Goal: Task Accomplishment & Management: Manage account settings

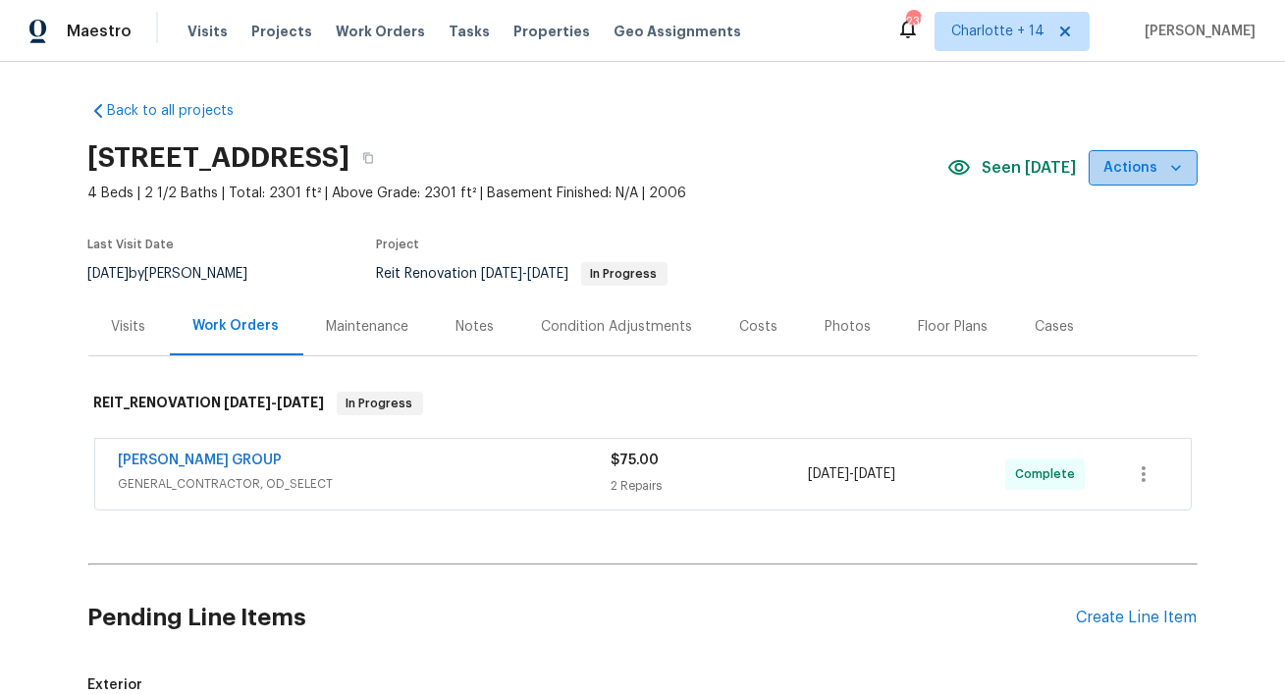
click at [1197, 168] on button "Actions" at bounding box center [1143, 168] width 109 height 36
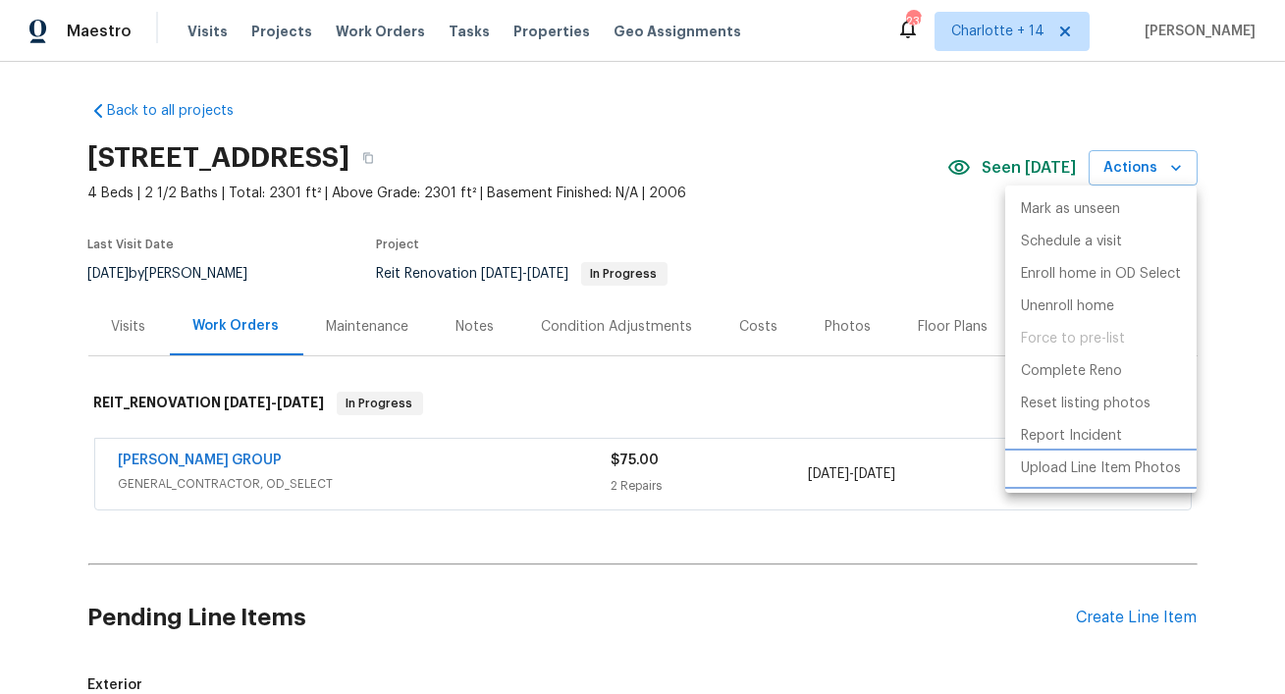
click at [1047, 461] on p "Upload Line Item Photos" at bounding box center [1101, 469] width 160 height 21
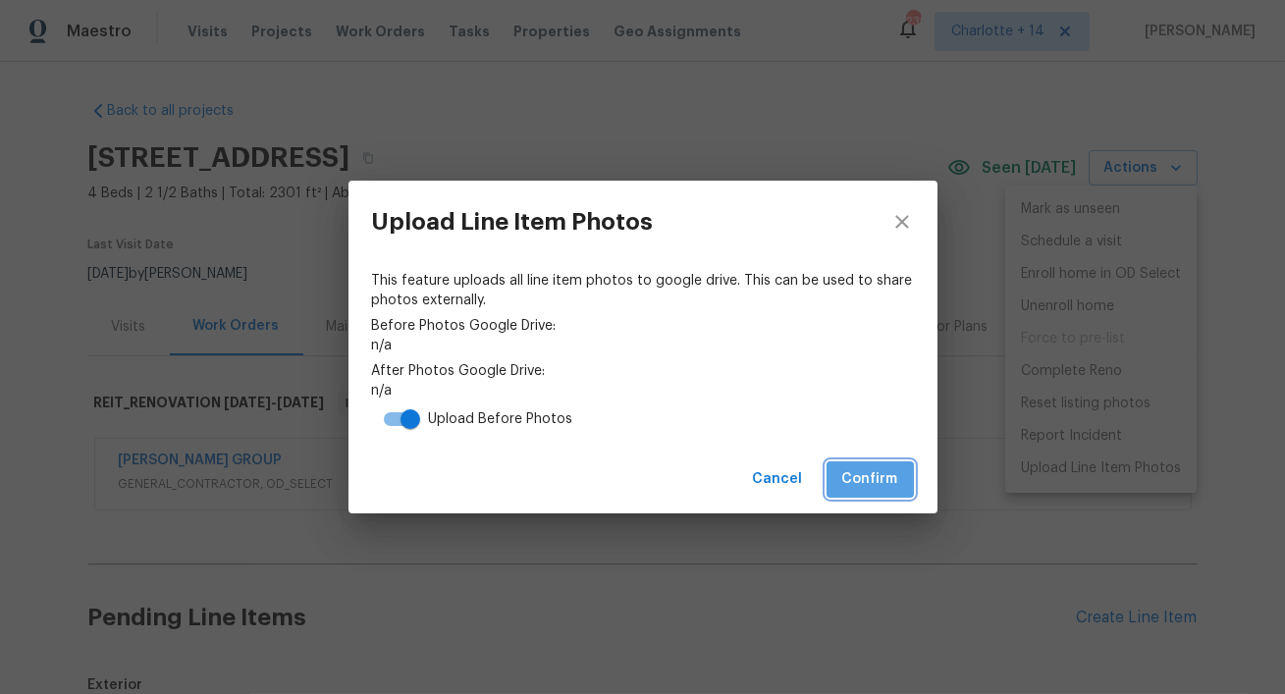
click at [865, 481] on span "Confirm" at bounding box center [870, 479] width 56 height 25
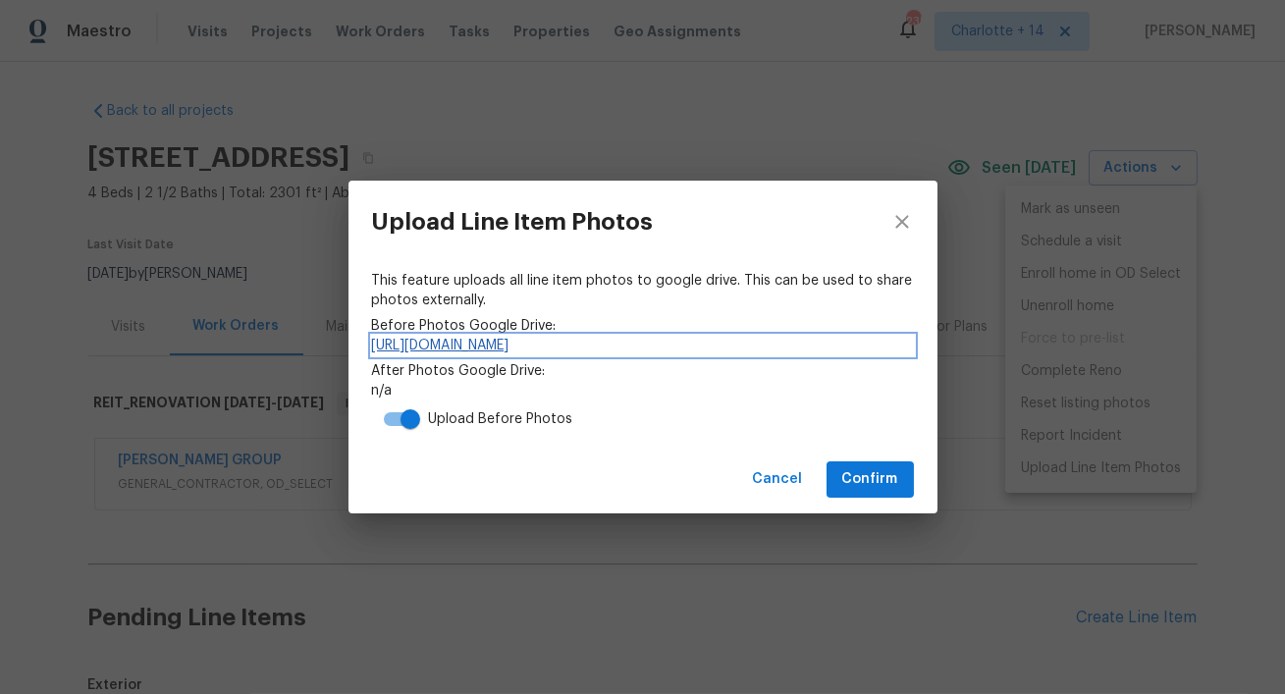
click at [826, 347] on link "https://drive.google.com/drive/folders/1KUuzuiRLYrKyaWgdoXeGGmBgkLOJv9Wy" at bounding box center [643, 346] width 542 height 20
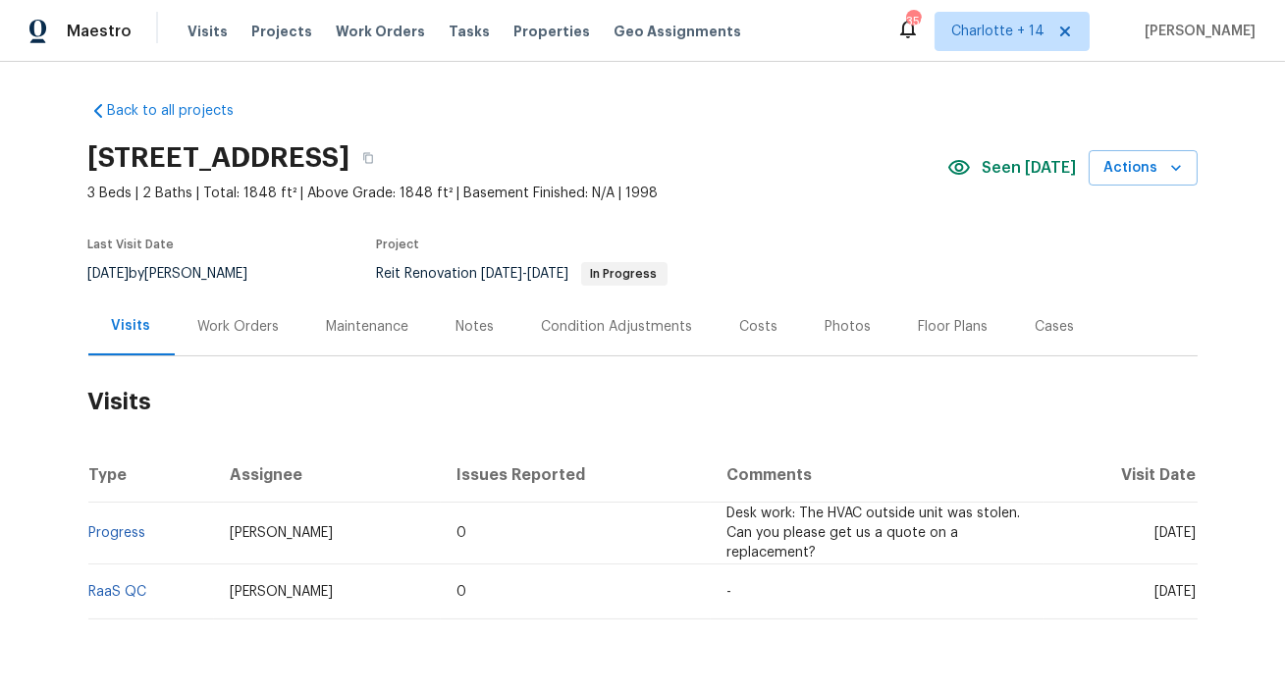
click at [264, 326] on div "Work Orders" at bounding box center [238, 327] width 81 height 20
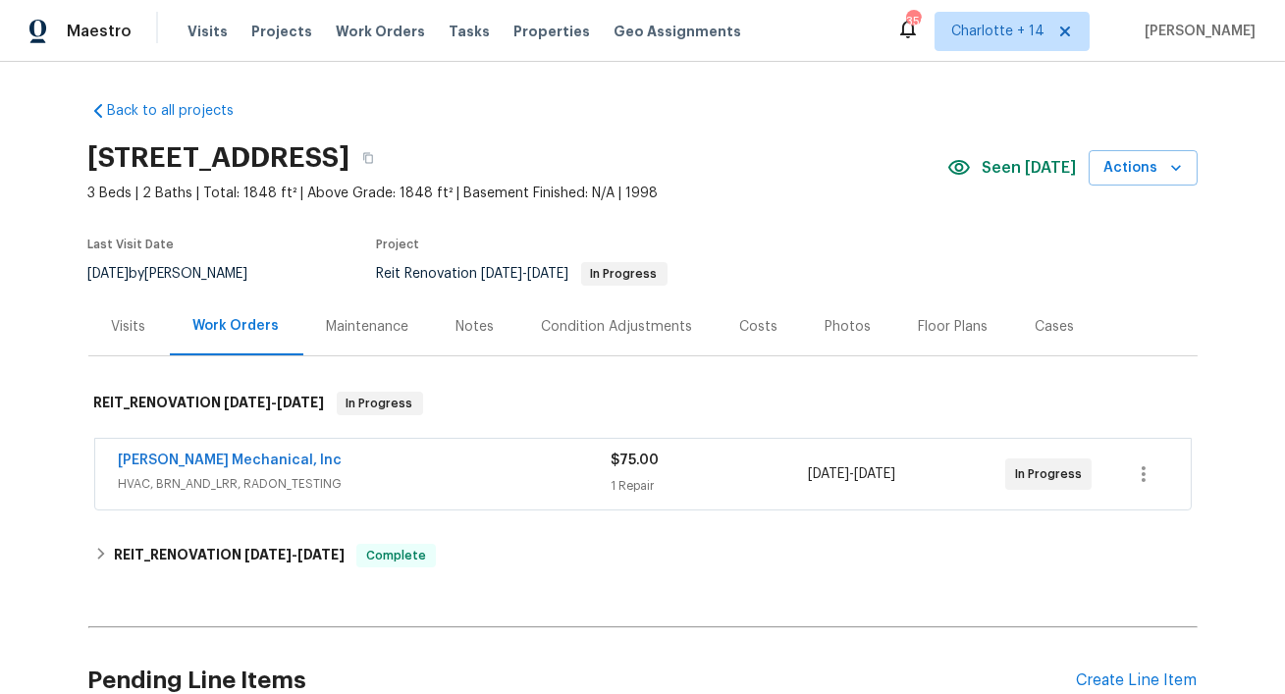
click at [494, 461] on div "[PERSON_NAME] Mechanical, Inc" at bounding box center [365, 463] width 493 height 24
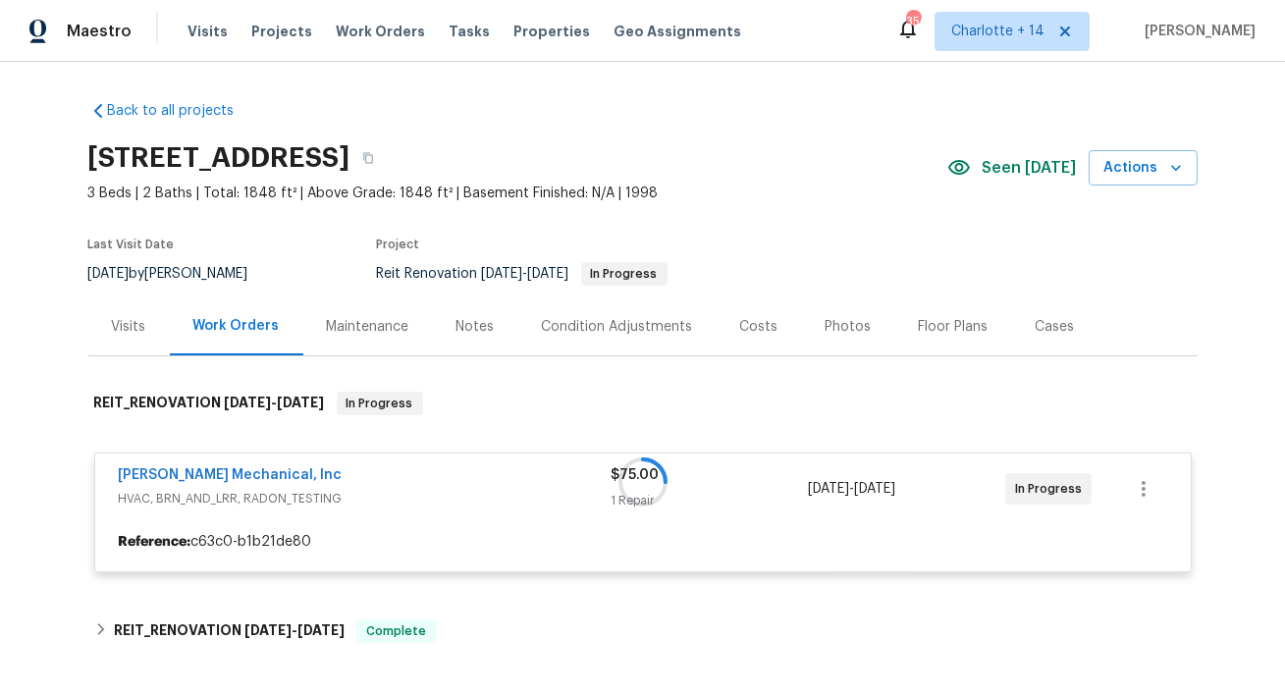
scroll to position [192, 0]
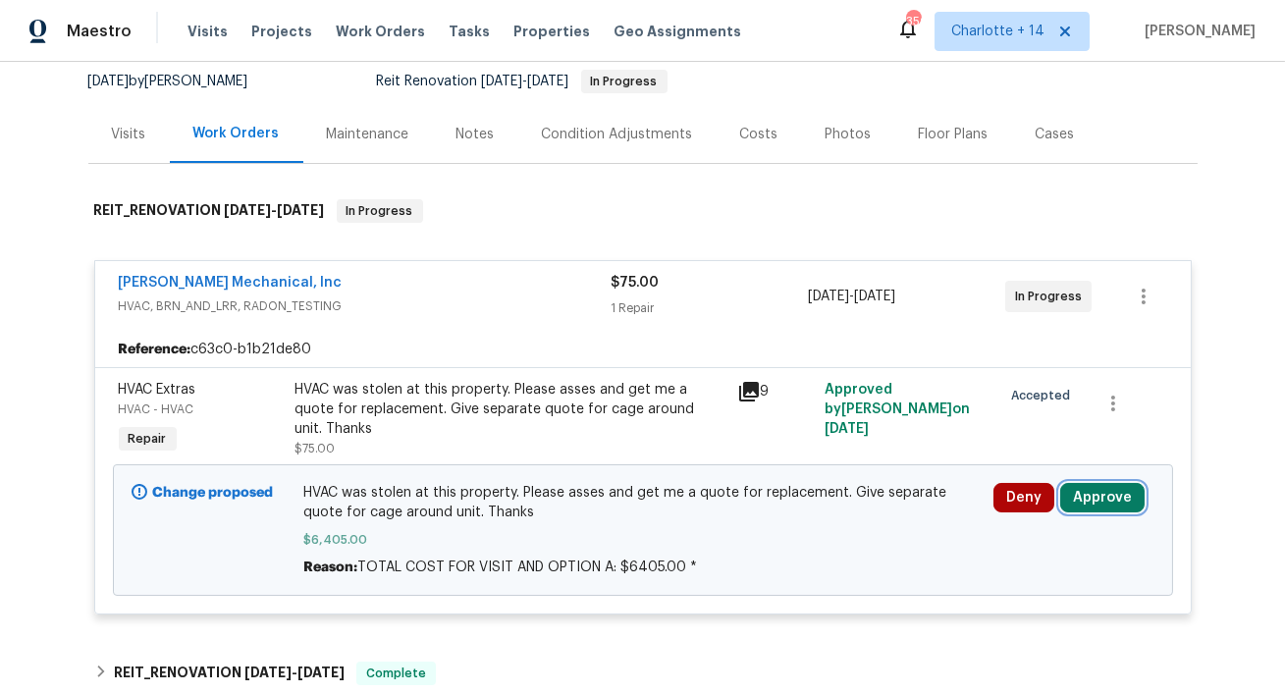
click at [1115, 501] on button "Approve" at bounding box center [1102, 497] width 84 height 29
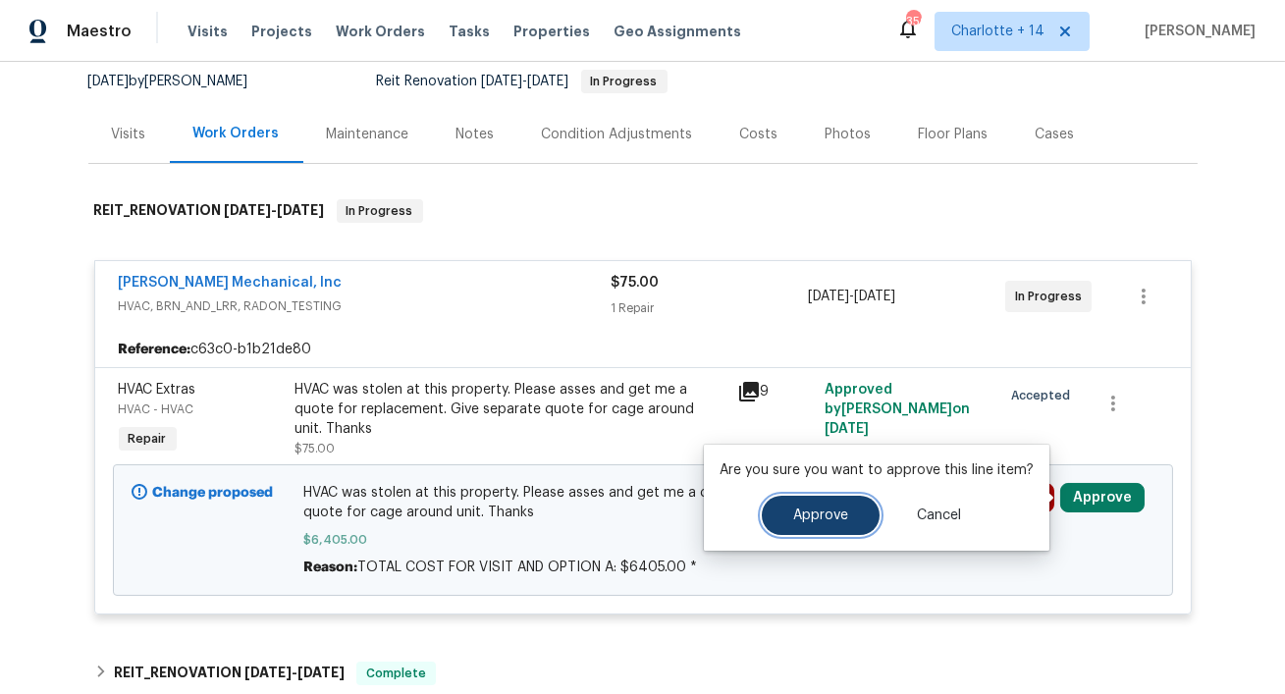
click at [804, 514] on span "Approve" at bounding box center [820, 516] width 55 height 15
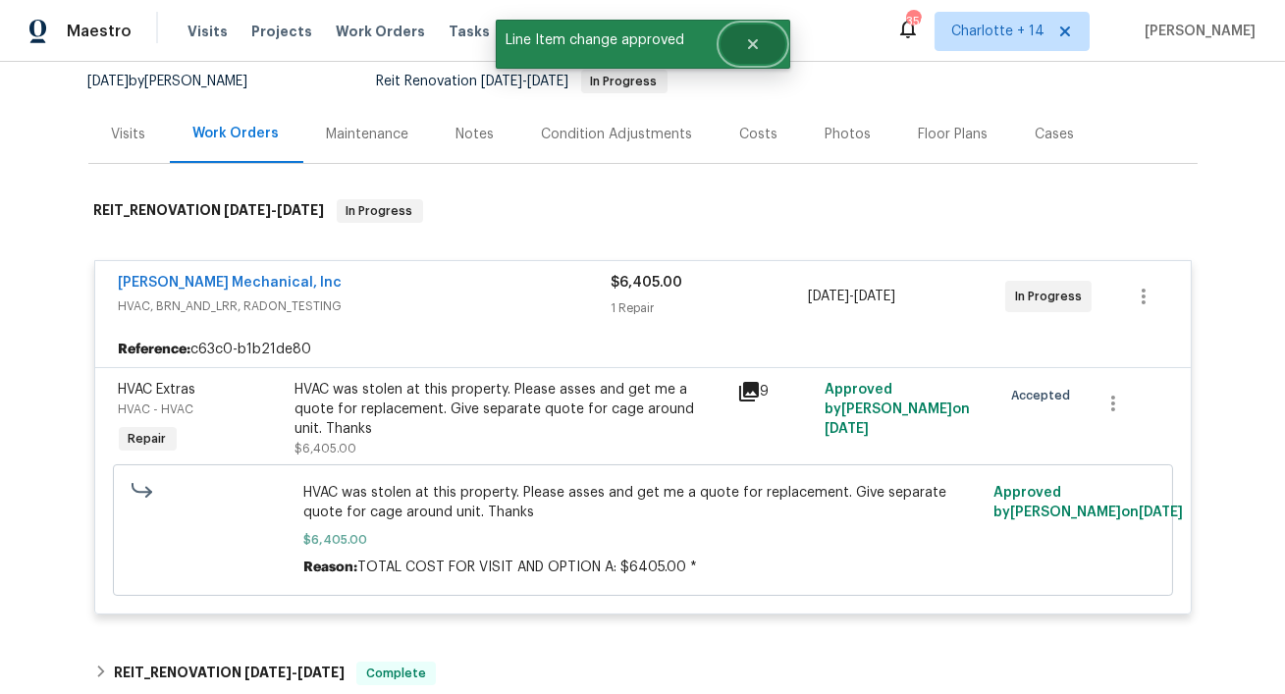
click at [752, 48] on icon "Close" at bounding box center [753, 44] width 16 height 16
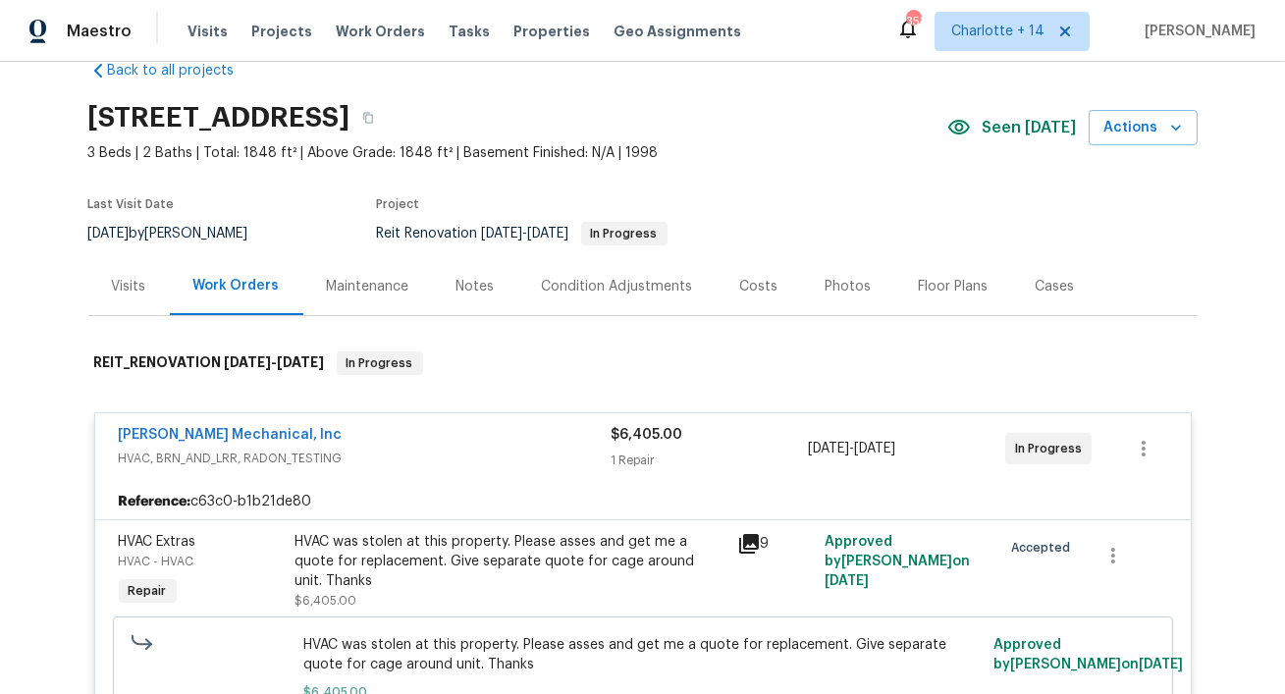
scroll to position [0, 0]
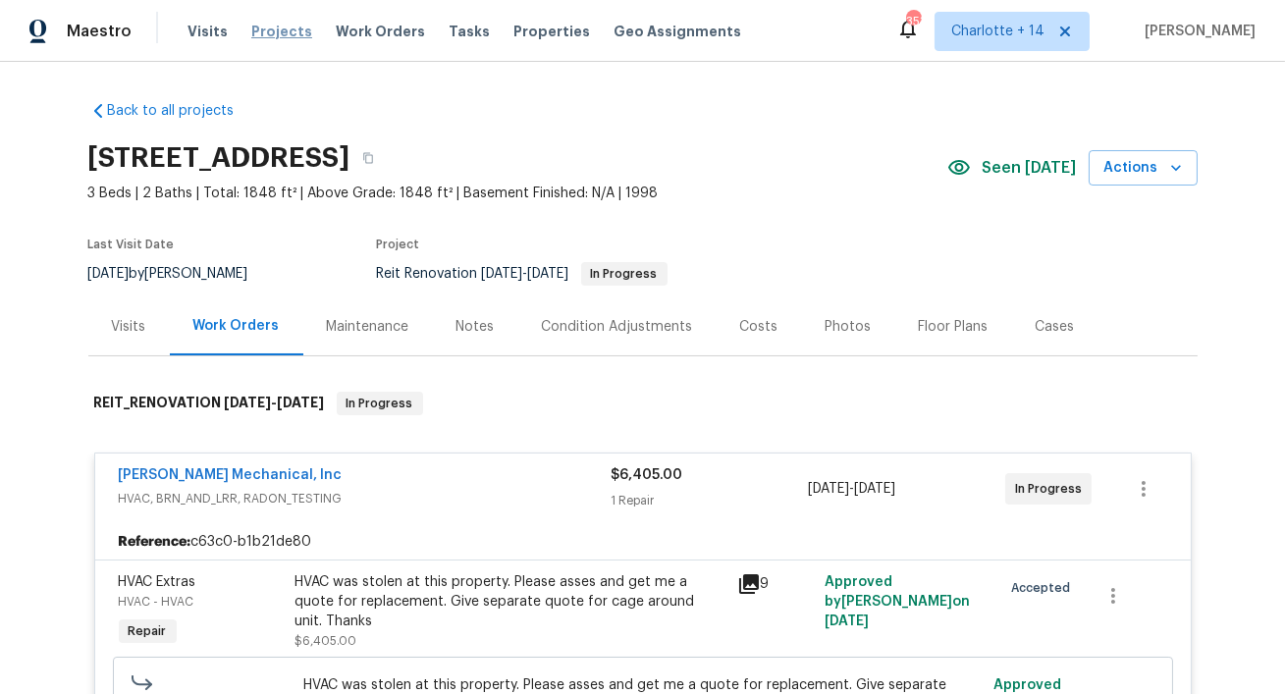
click at [278, 35] on span "Projects" at bounding box center [281, 32] width 61 height 20
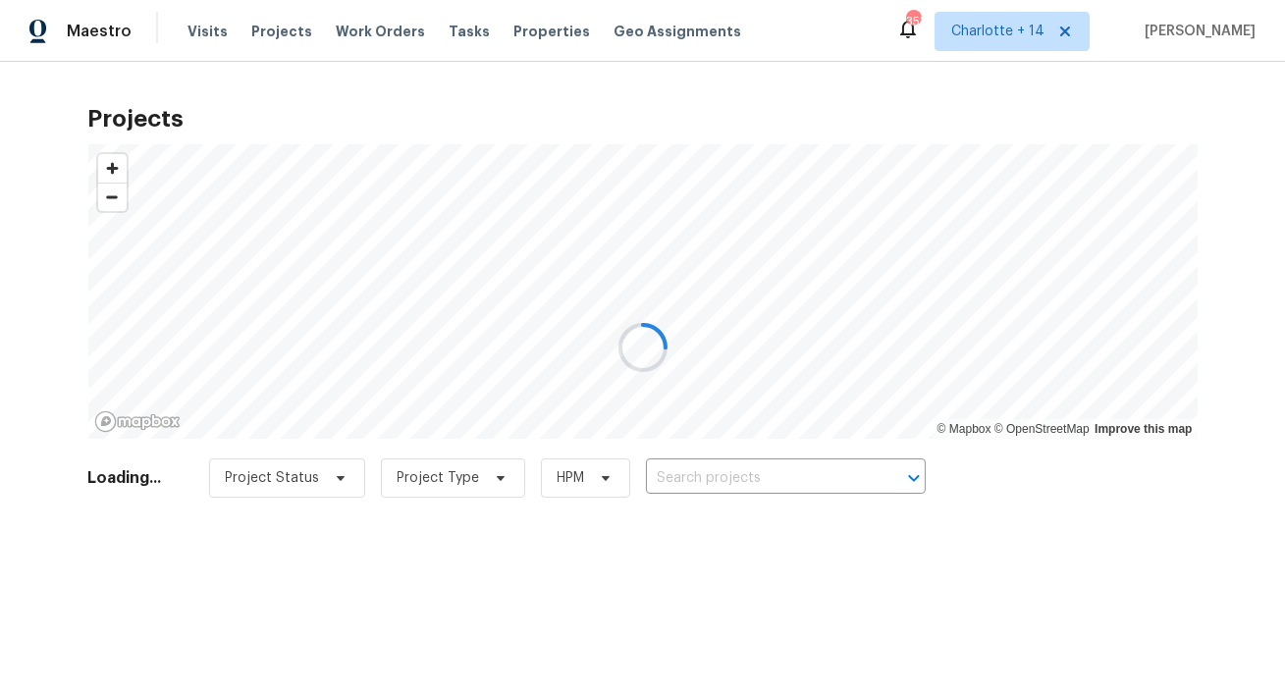
click at [713, 481] on div at bounding box center [642, 347] width 1285 height 694
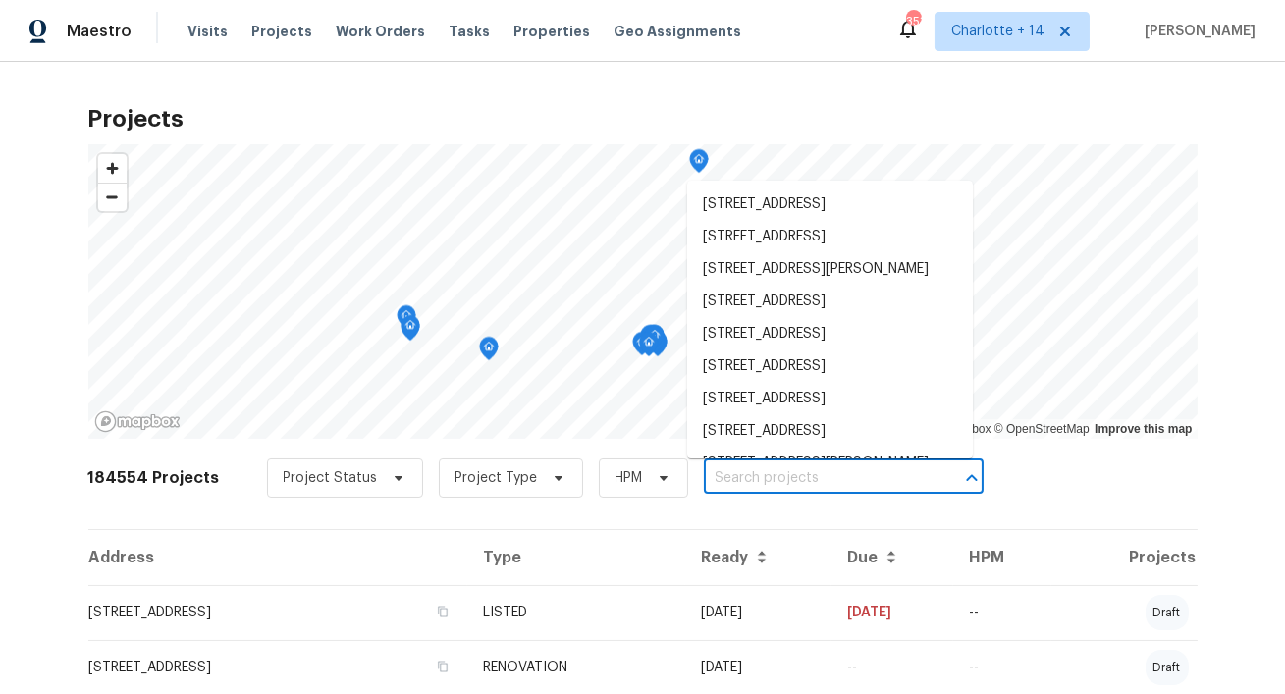
click at [713, 481] on input "text" at bounding box center [816, 478] width 225 height 30
paste input "2256 W 28th St, Los Angeles, CA 90018"
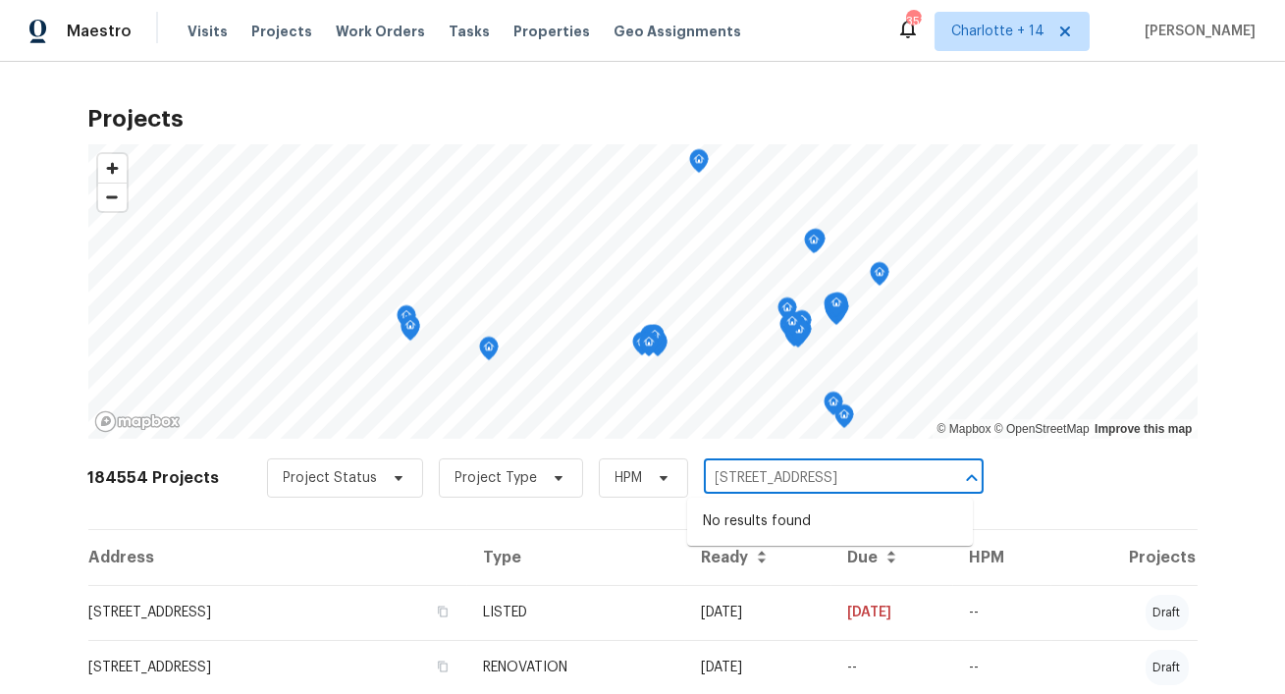
type input "2256 W 28th St, Los Angeles, CA 90018"
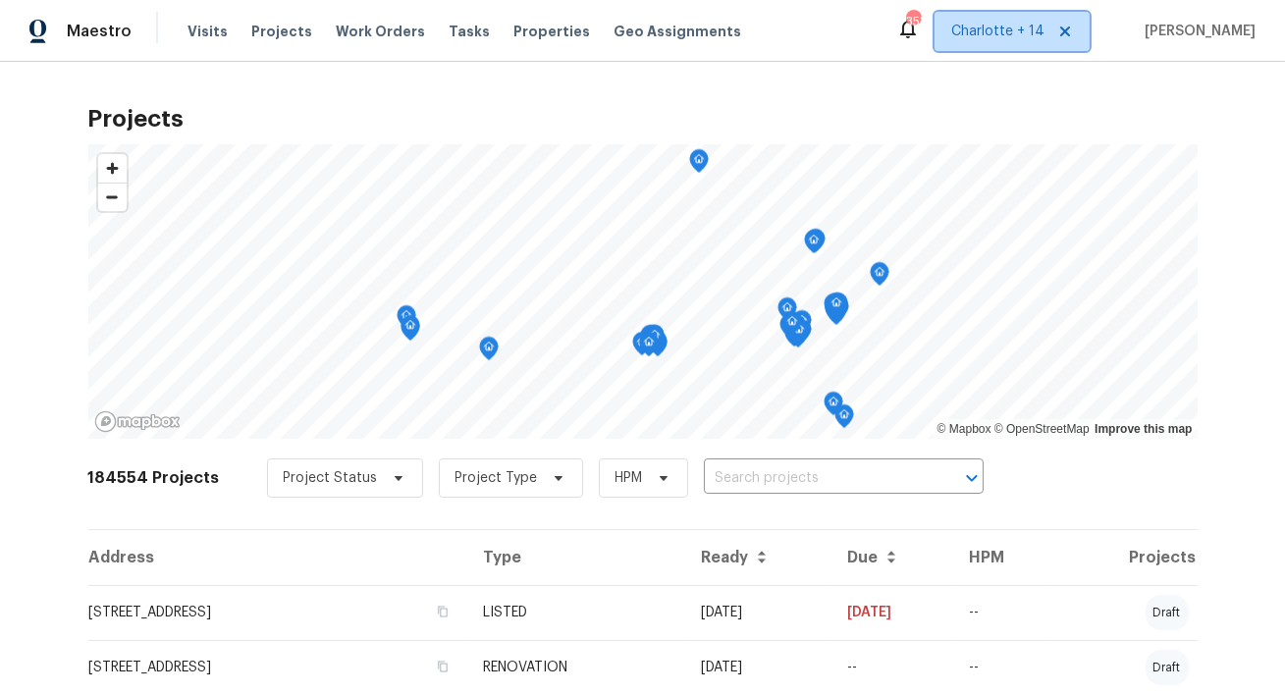
scroll to position [0, 0]
click at [1023, 43] on span "Charlotte + 14" at bounding box center [1012, 31] width 155 height 39
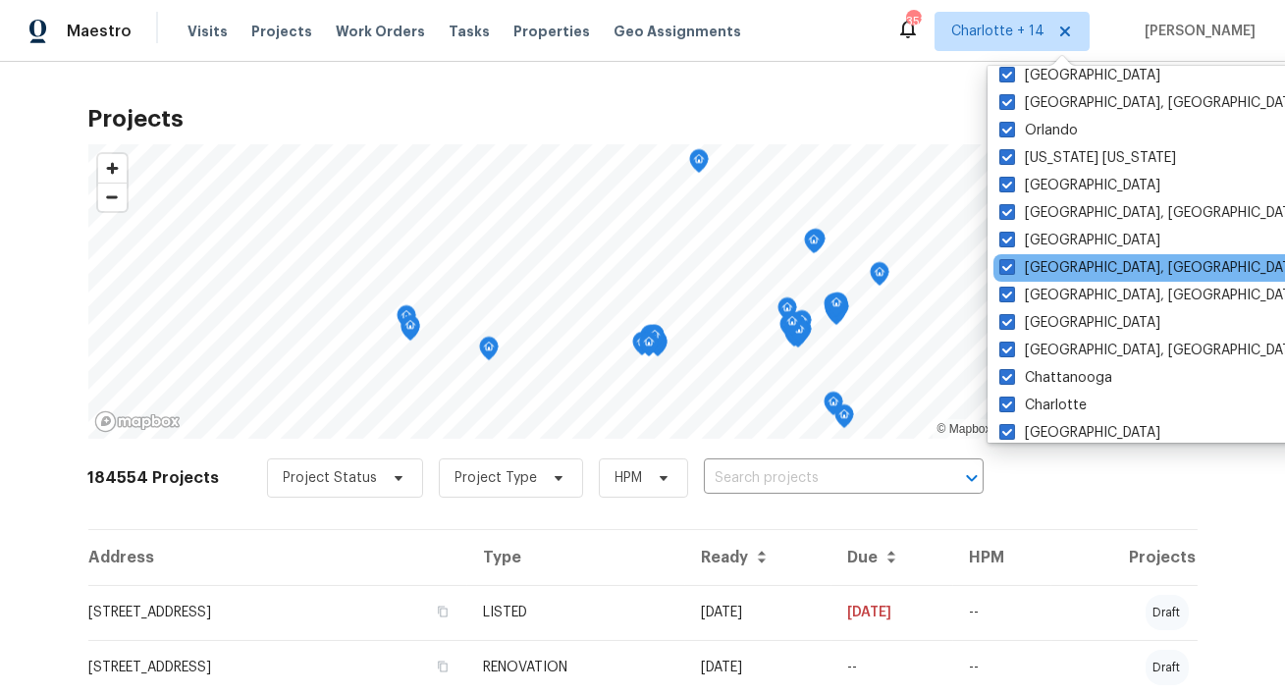
scroll to position [39, 0]
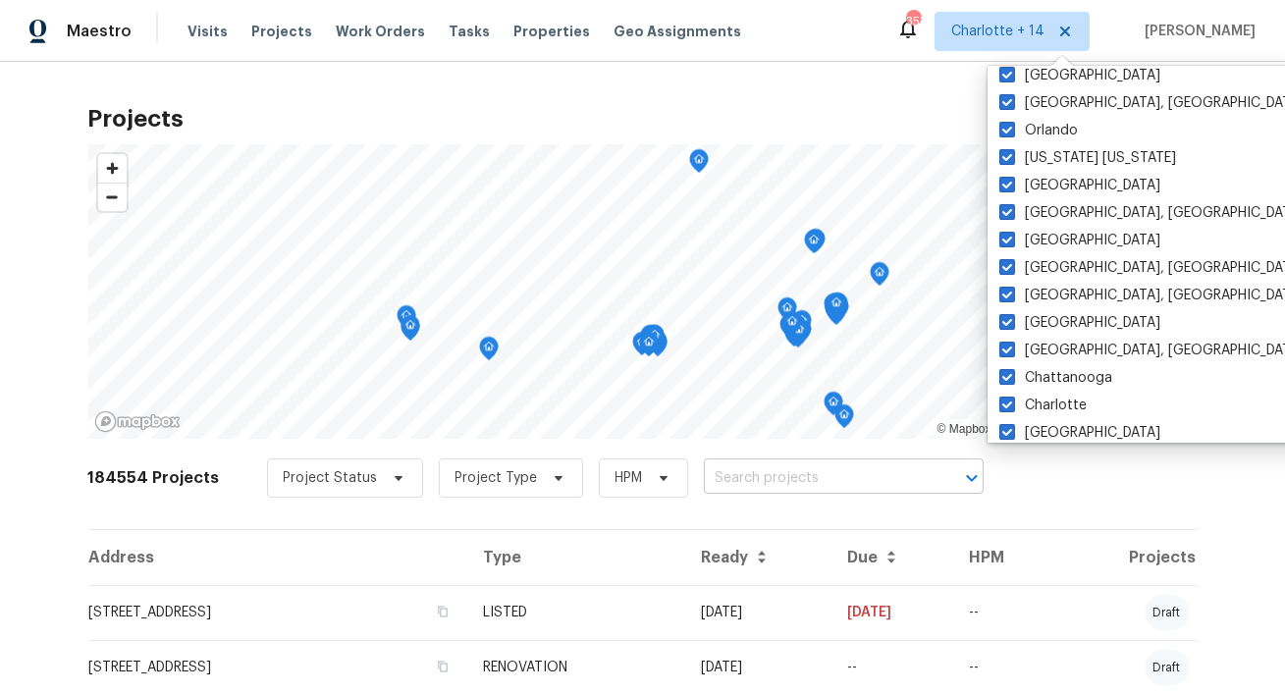
click at [787, 471] on input "text" at bounding box center [816, 478] width 225 height 30
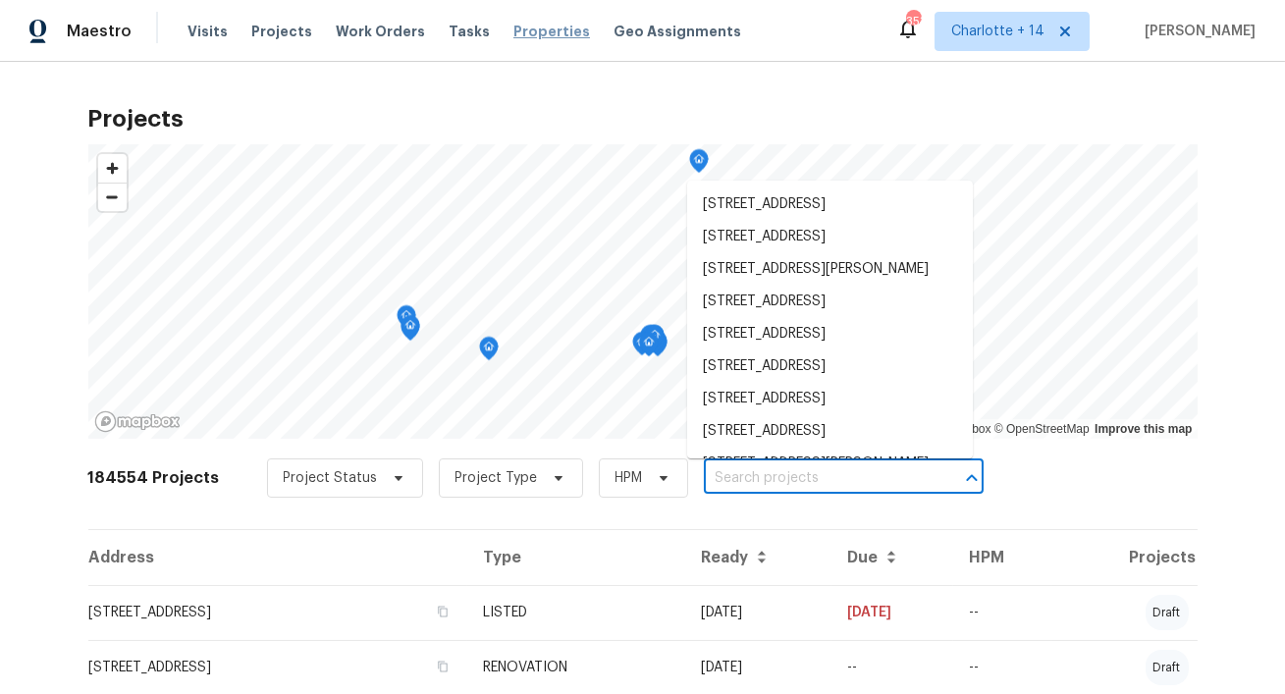
click at [519, 38] on span "Properties" at bounding box center [552, 32] width 77 height 20
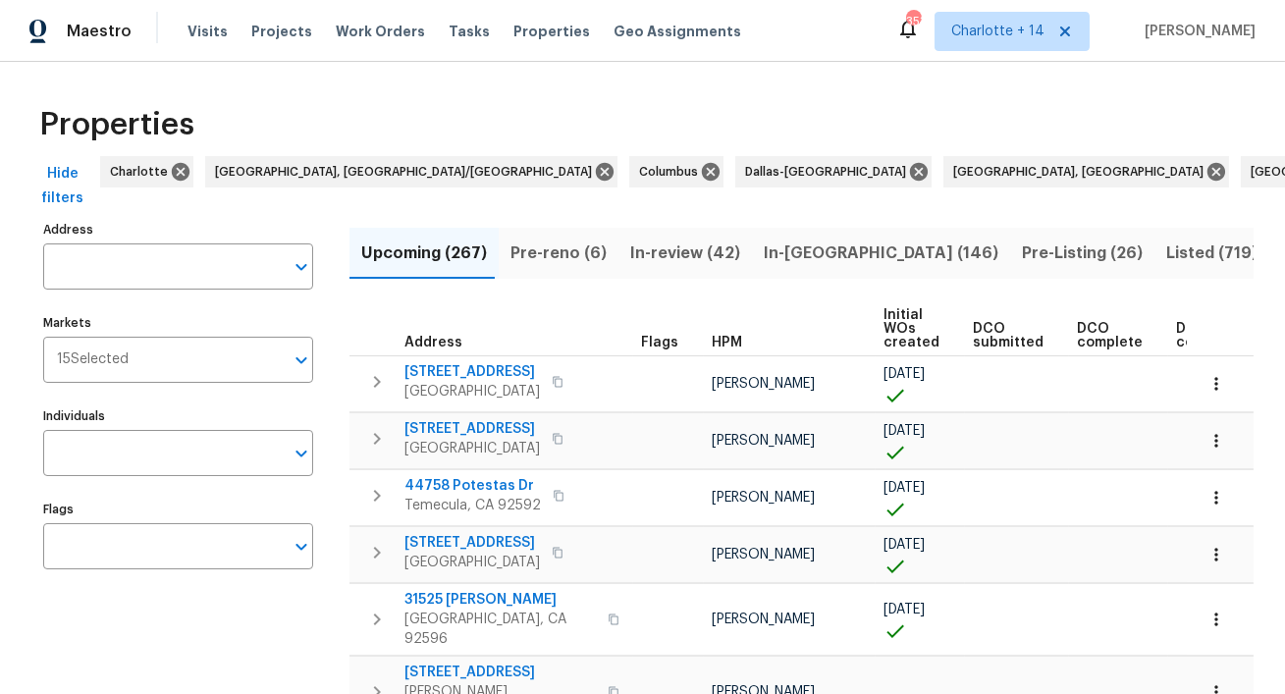
click at [136, 279] on input "Address" at bounding box center [163, 267] width 241 height 46
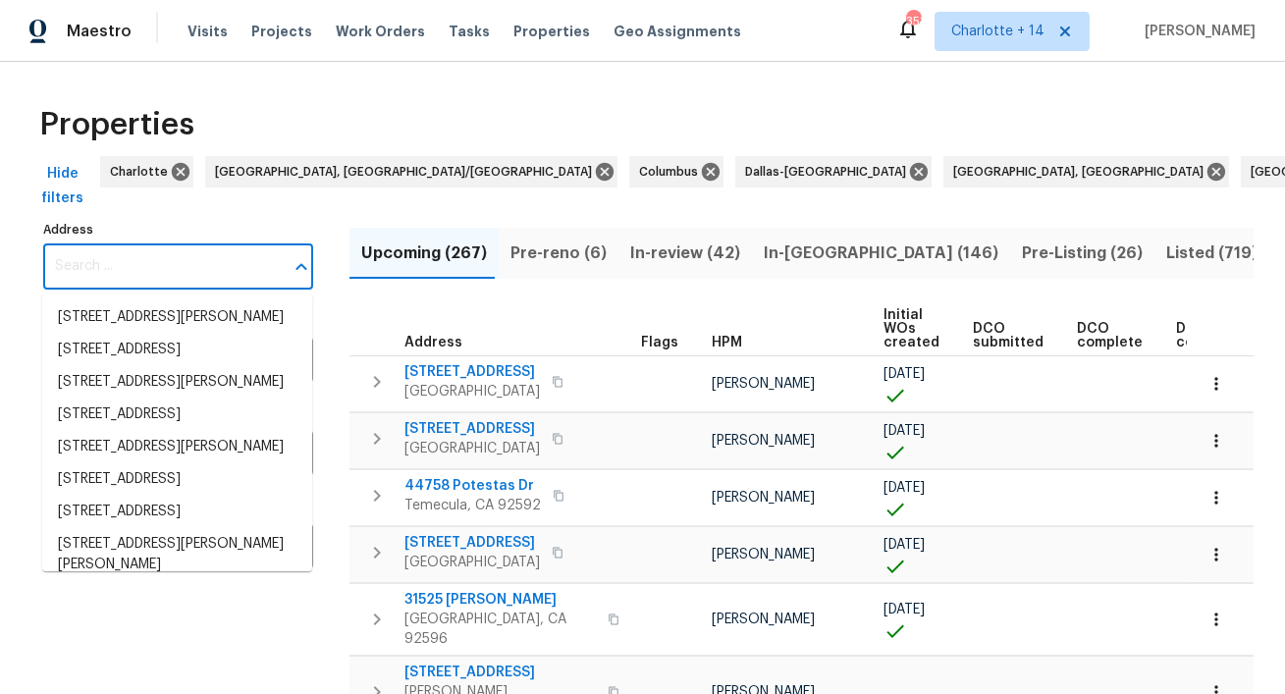
paste input "2256 W 28th St, Los Angeles, CA 90018"
type input "2256 W 28th St, Los Angeles, CA 90018"
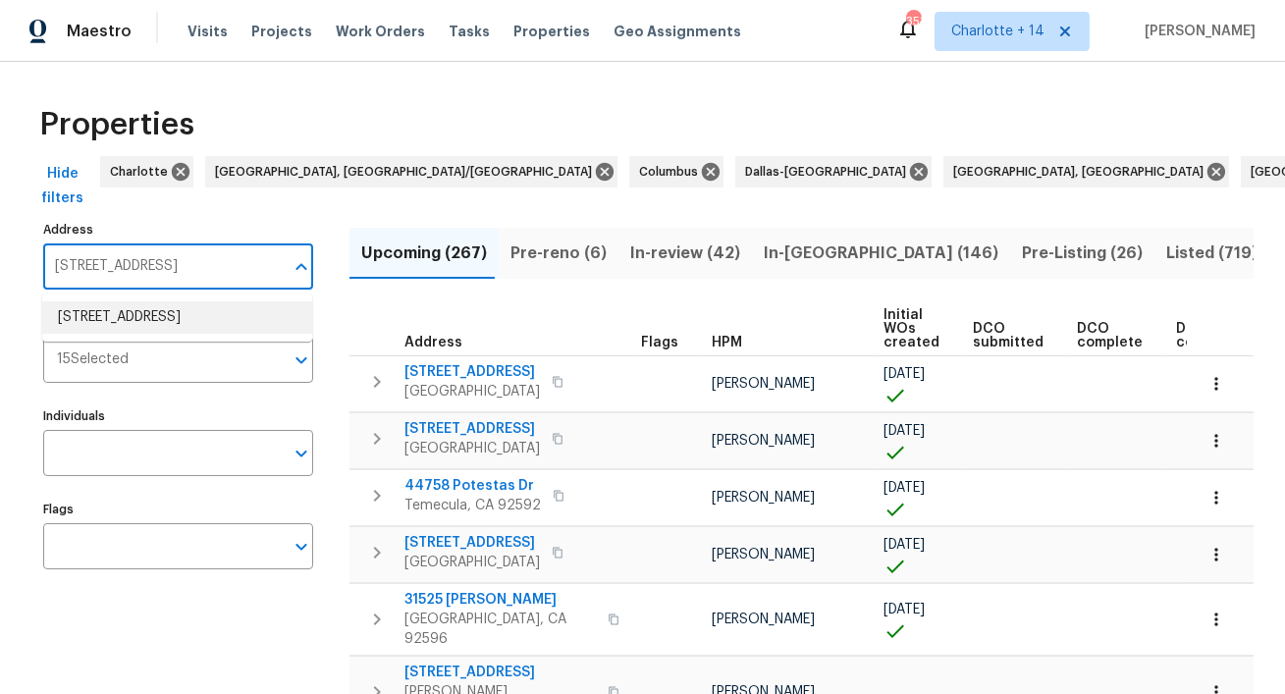
click at [147, 318] on li "2256 W 28th St Los Angeles CA 90018" at bounding box center [177, 317] width 270 height 32
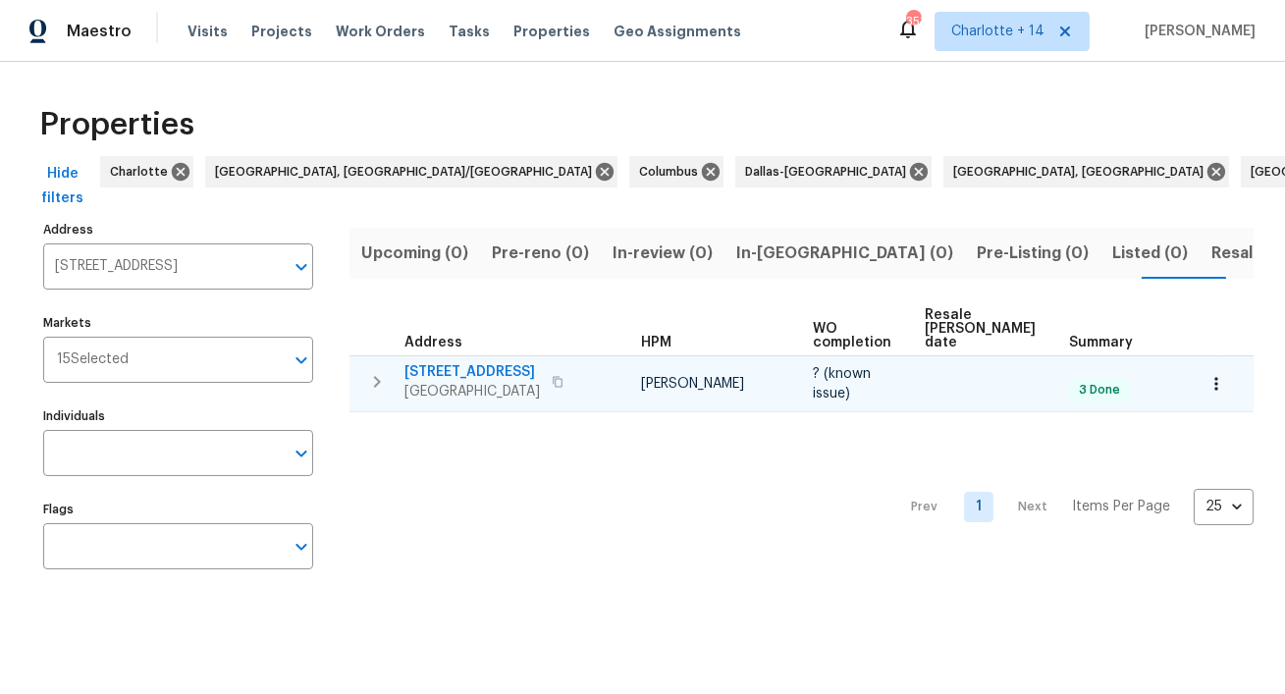
click at [439, 362] on span "2256 W 28th St" at bounding box center [473, 372] width 136 height 20
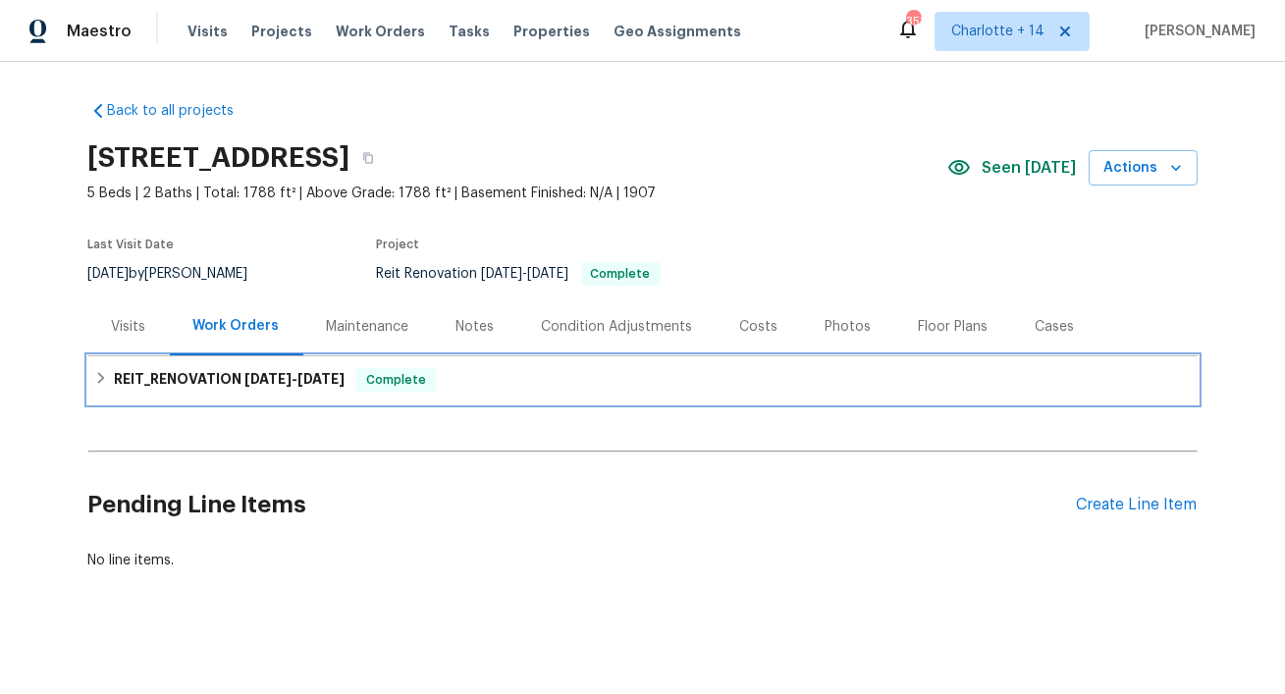
click at [272, 372] on span "9/16/25" at bounding box center [267, 379] width 47 height 14
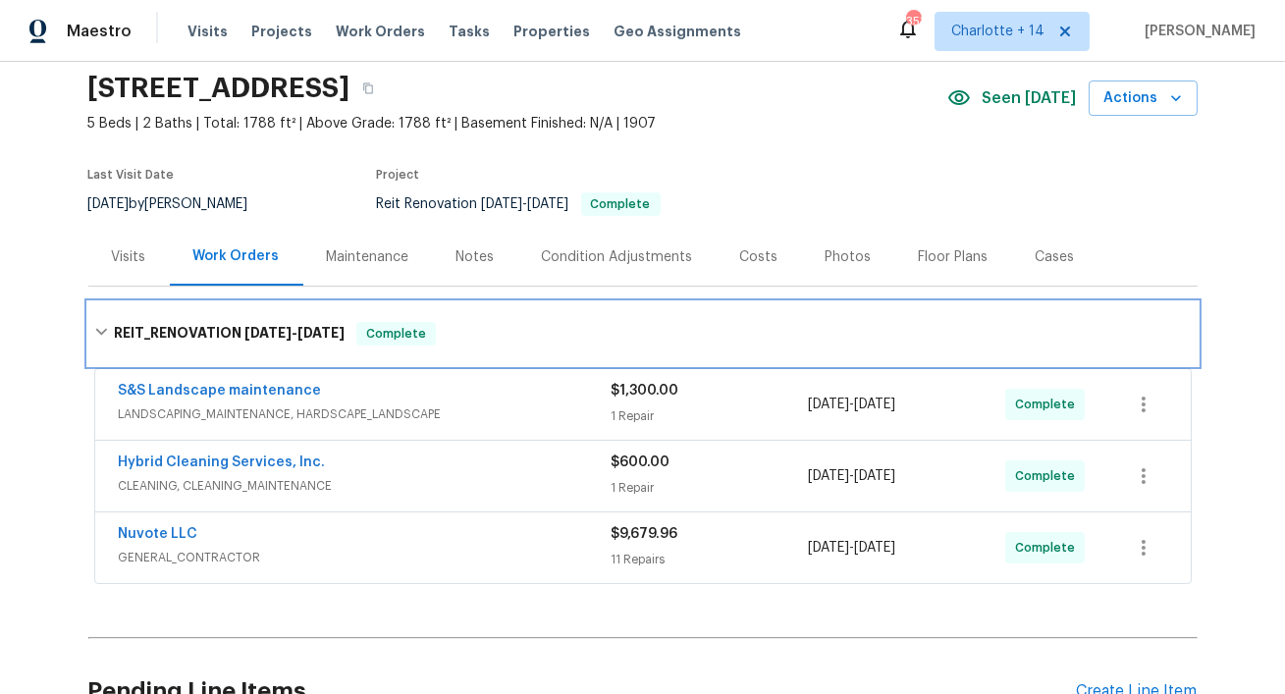
scroll to position [71, 0]
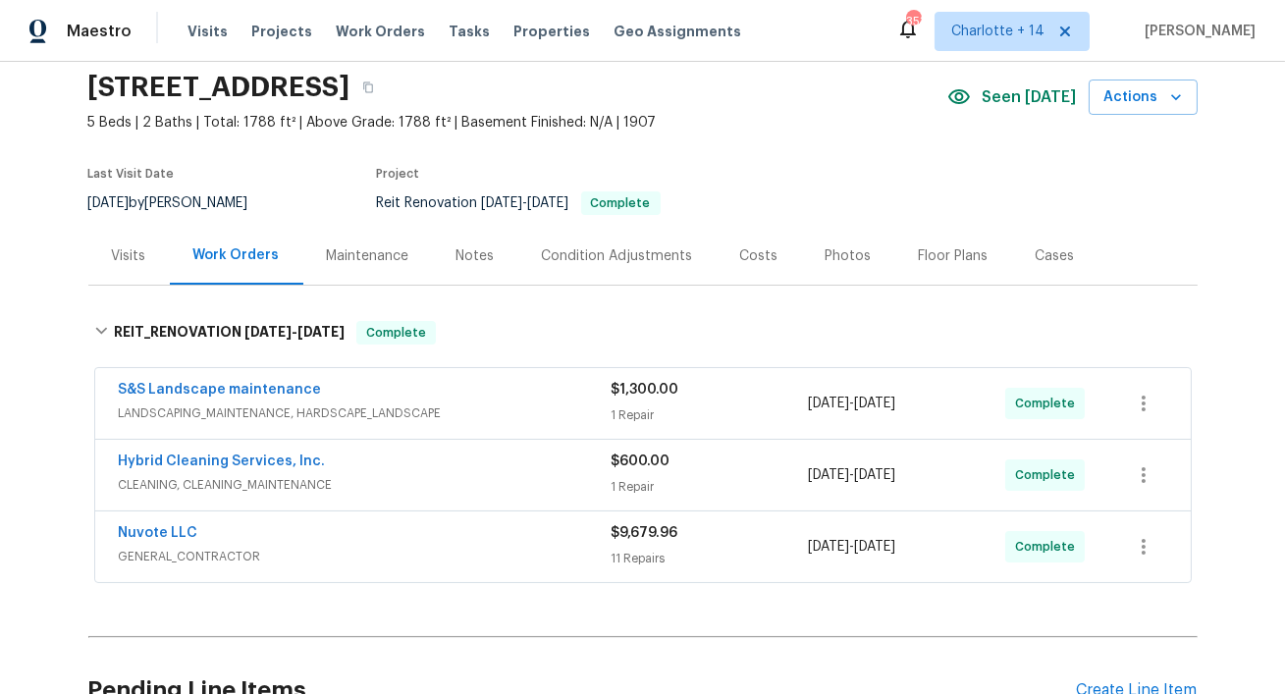
click at [831, 260] on div "Photos" at bounding box center [849, 256] width 46 height 20
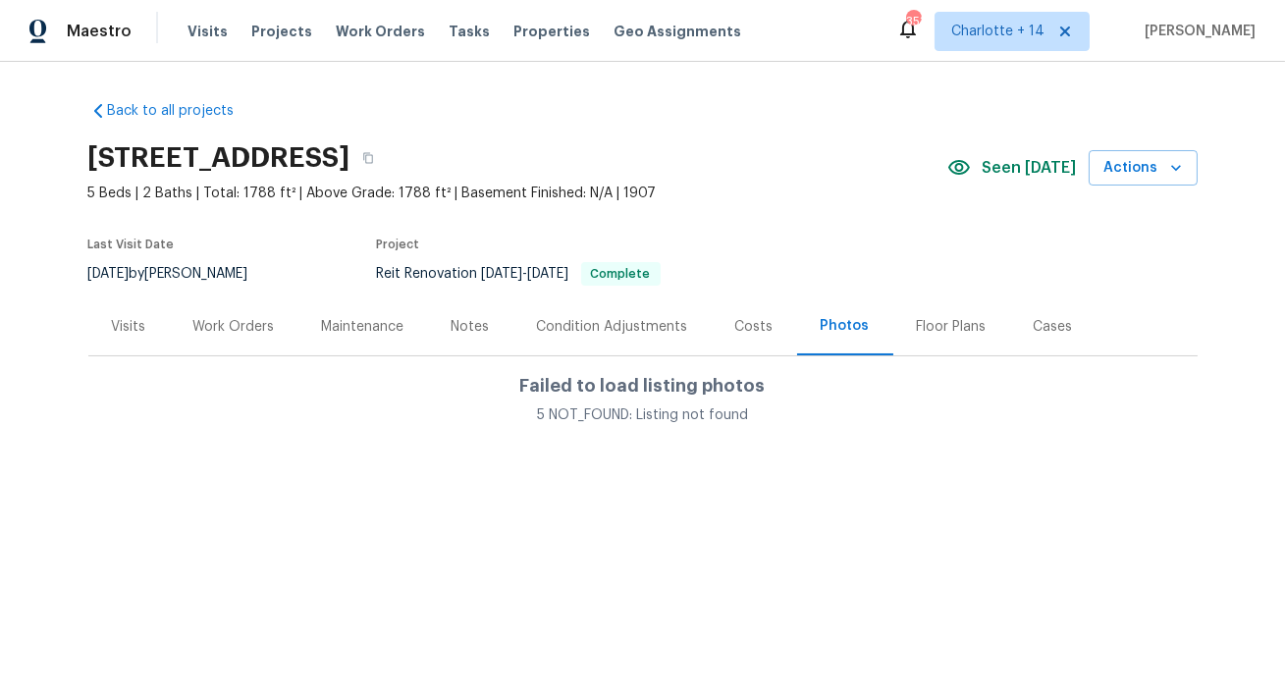
click at [745, 339] on div "Costs" at bounding box center [754, 327] width 85 height 58
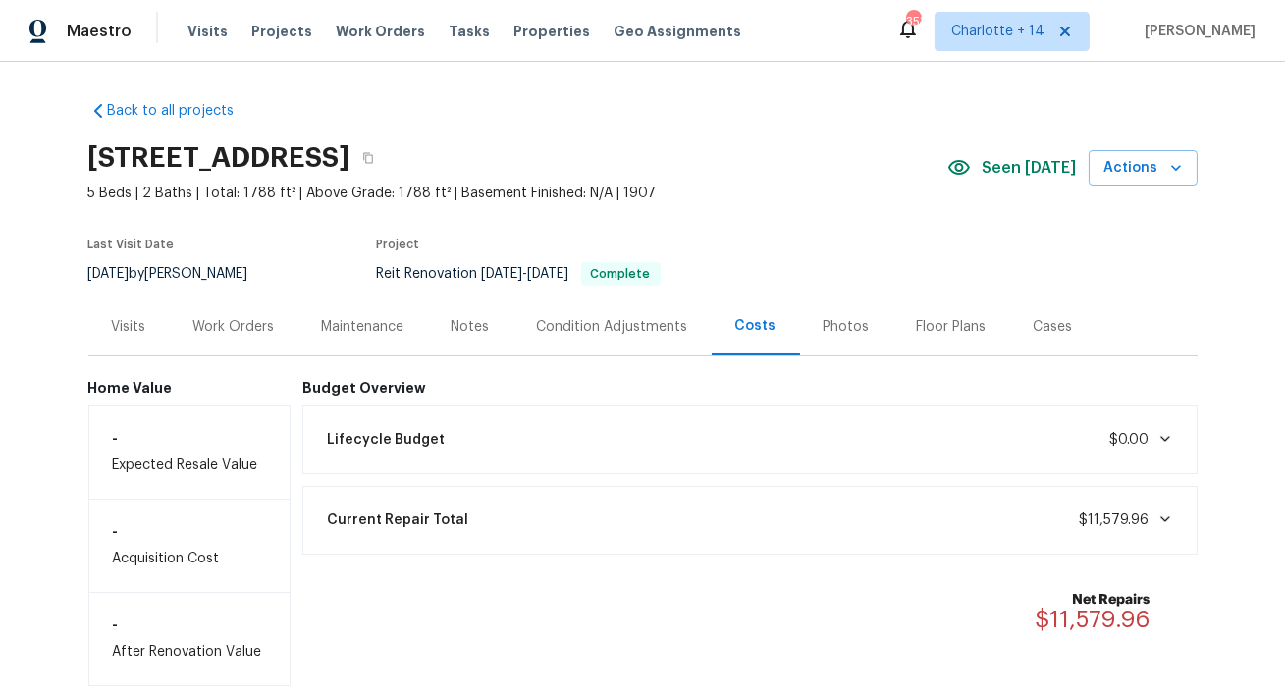
scroll to position [108, 0]
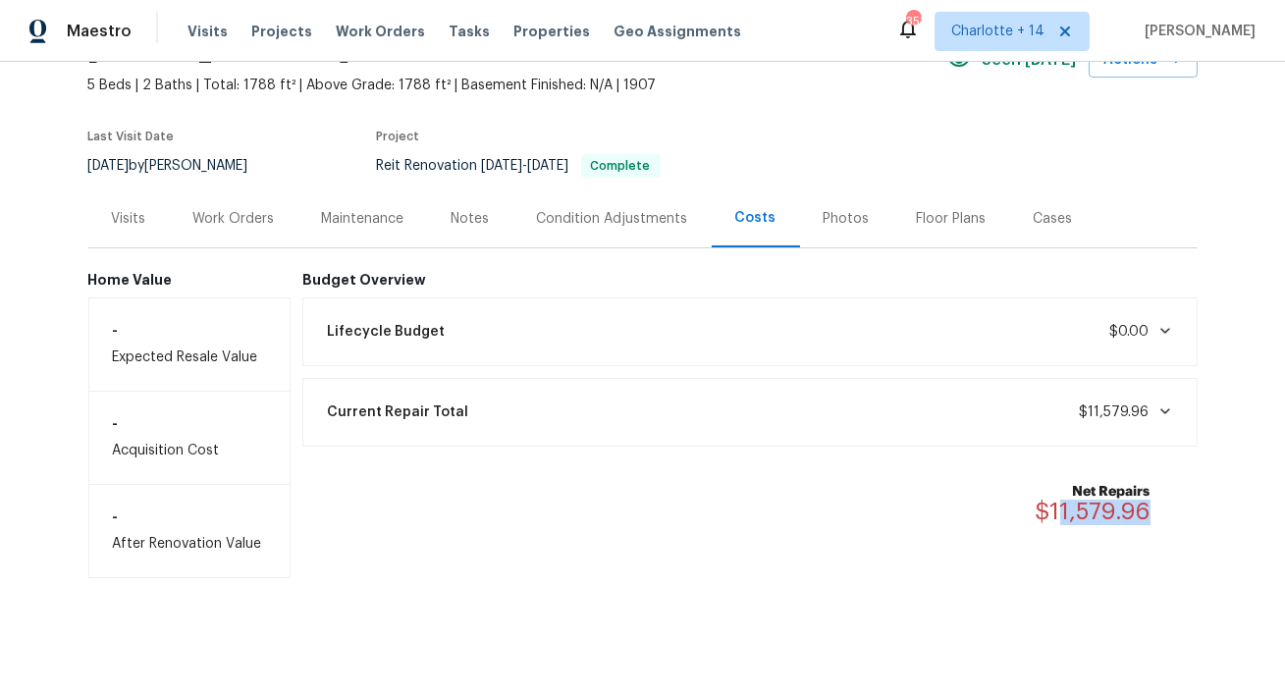
drag, startPoint x: 1155, startPoint y: 514, endPoint x: 1057, endPoint y: 513, distance: 98.2
click at [1057, 513] on div "Net Repairs $11,579.96" at bounding box center [1105, 503] width 138 height 43
click at [1192, 512] on div "Net Repairs $11,579.96" at bounding box center [749, 504] width 895 height 90
drag, startPoint x: 1161, startPoint y: 512, endPoint x: 1051, endPoint y: 510, distance: 110.0
click at [1051, 510] on div "Net Repairs $11,579.96" at bounding box center [1105, 503] width 138 height 43
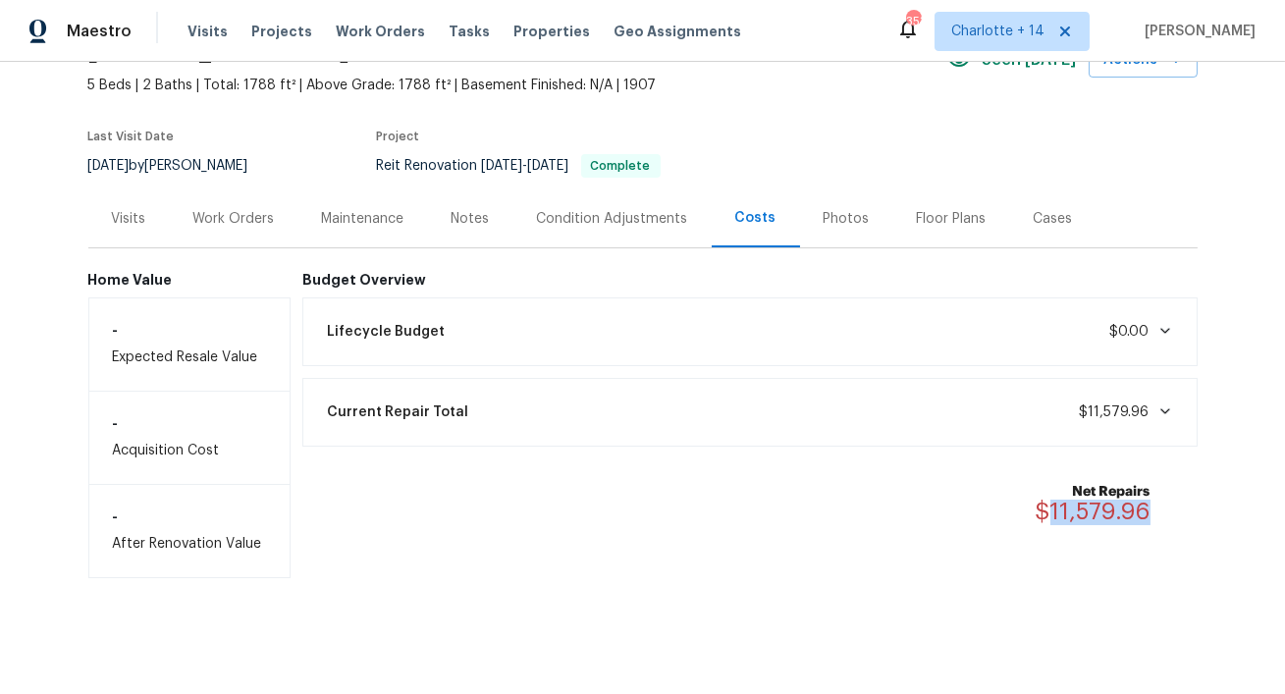
copy span "11,579.96"
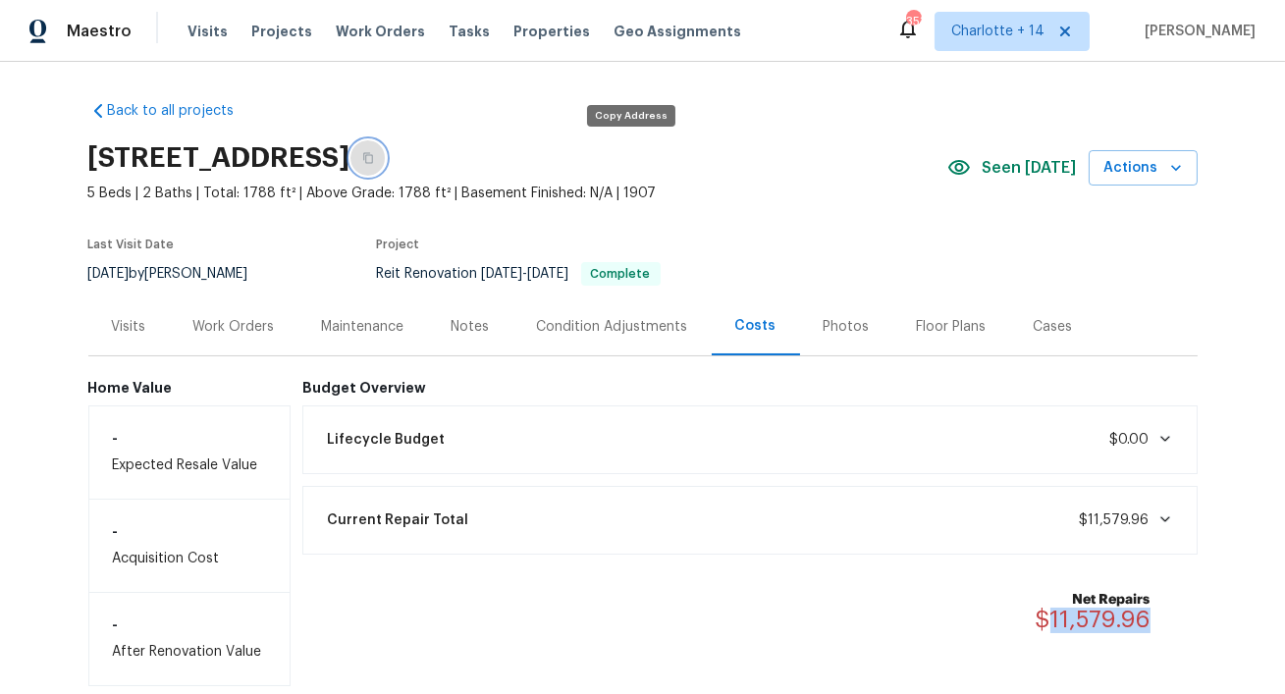
click at [373, 154] on icon "button" at bounding box center [368, 158] width 10 height 11
copy span "11,579.96"
click at [538, 26] on span "Properties" at bounding box center [552, 32] width 77 height 20
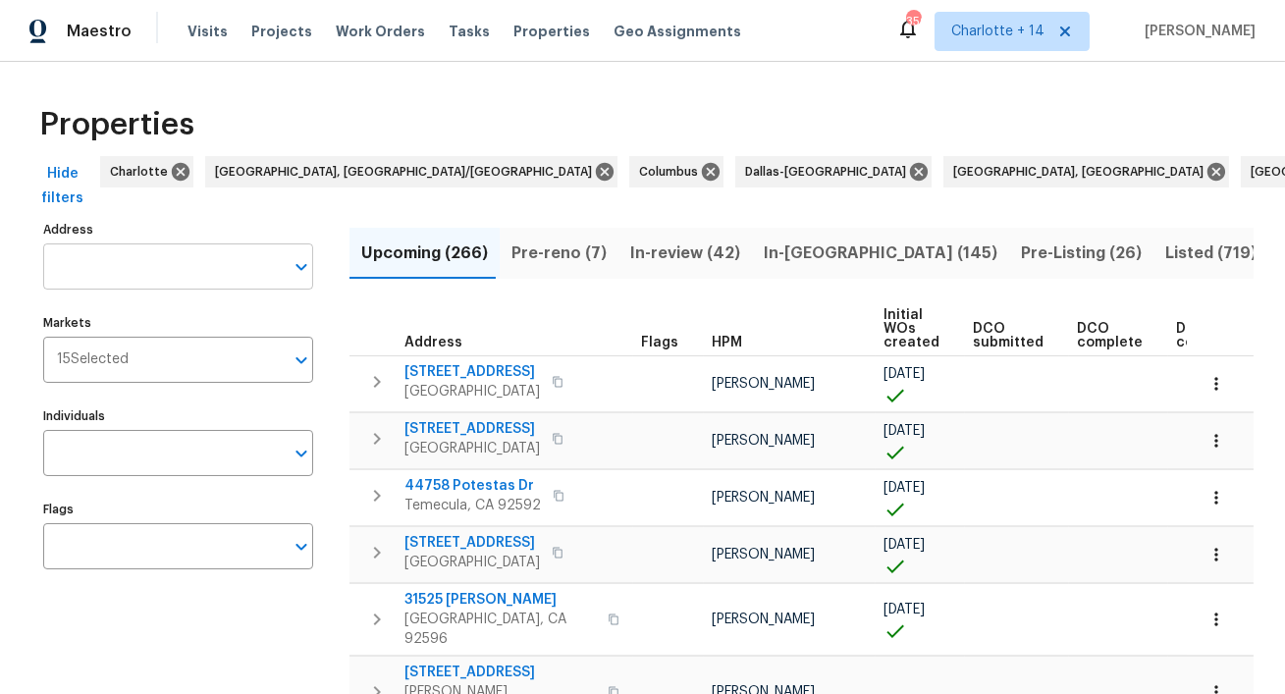
click at [146, 271] on input "Address" at bounding box center [163, 267] width 241 height 46
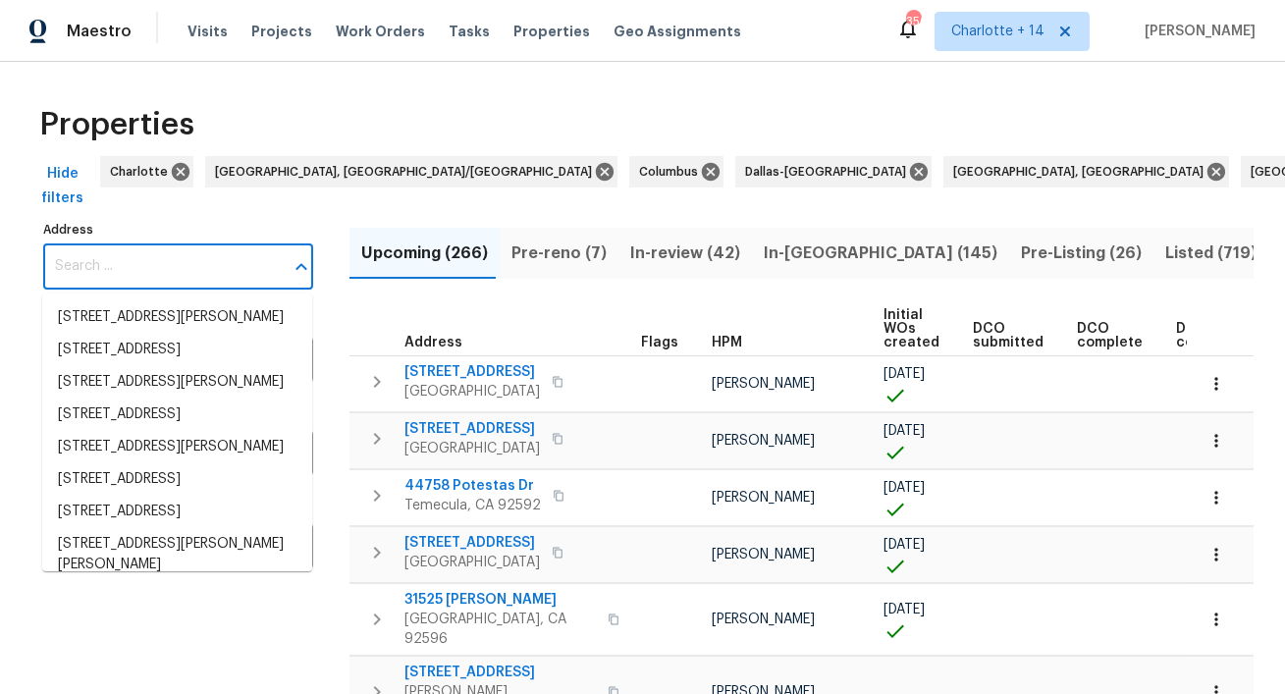
paste input "4201 NW 120th Ln"
type input "4201 NW 120th Ln"
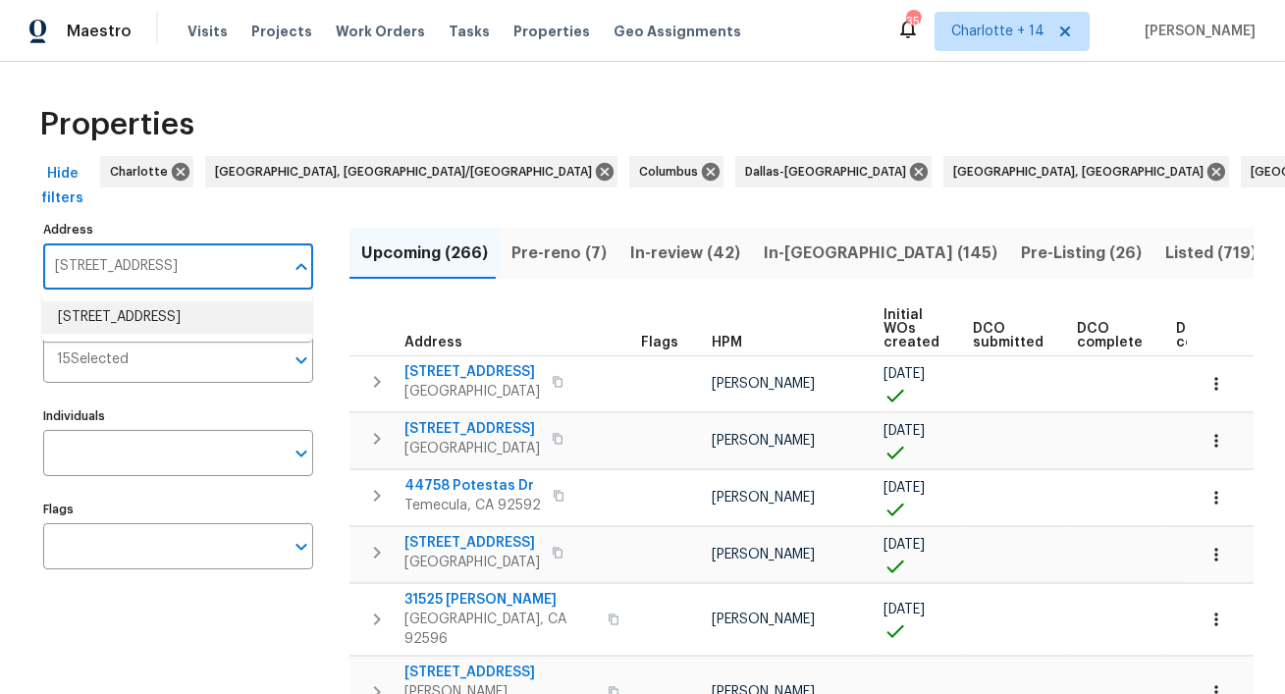
click at [171, 328] on li "4201 NW 120th Ln Sunrise FL 33323" at bounding box center [177, 317] width 270 height 32
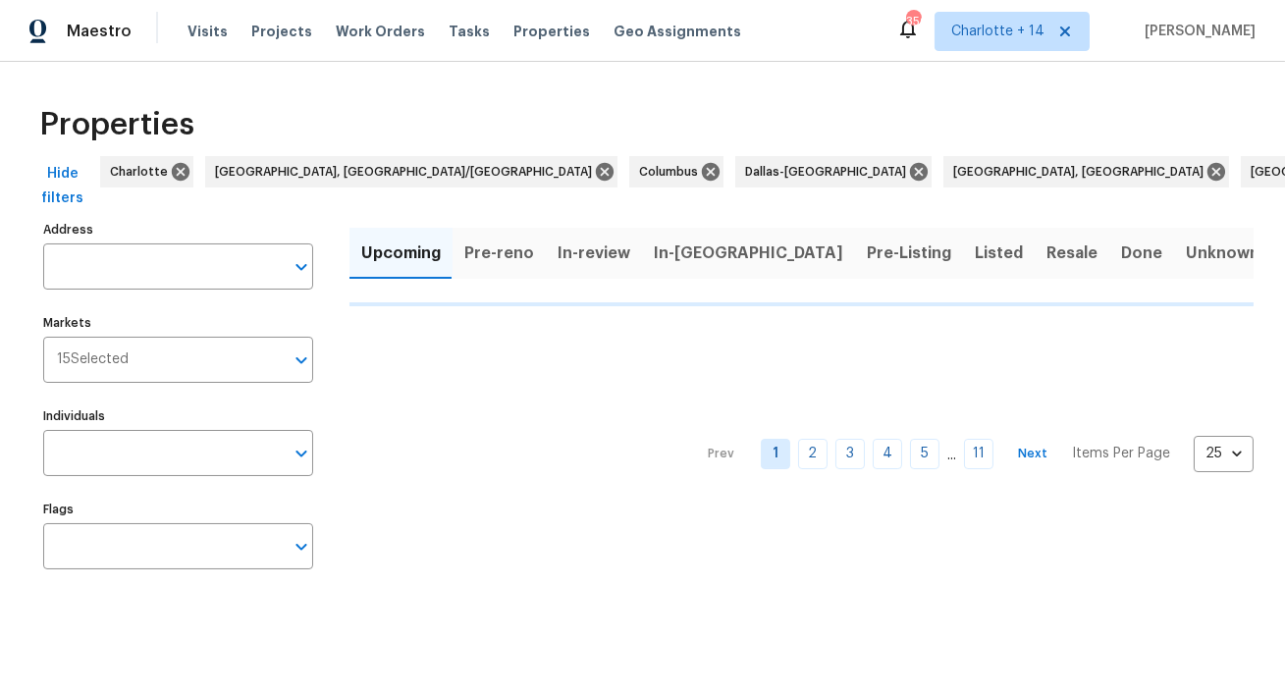
type input "4201 NW 120th Ln Sunrise FL 33323"
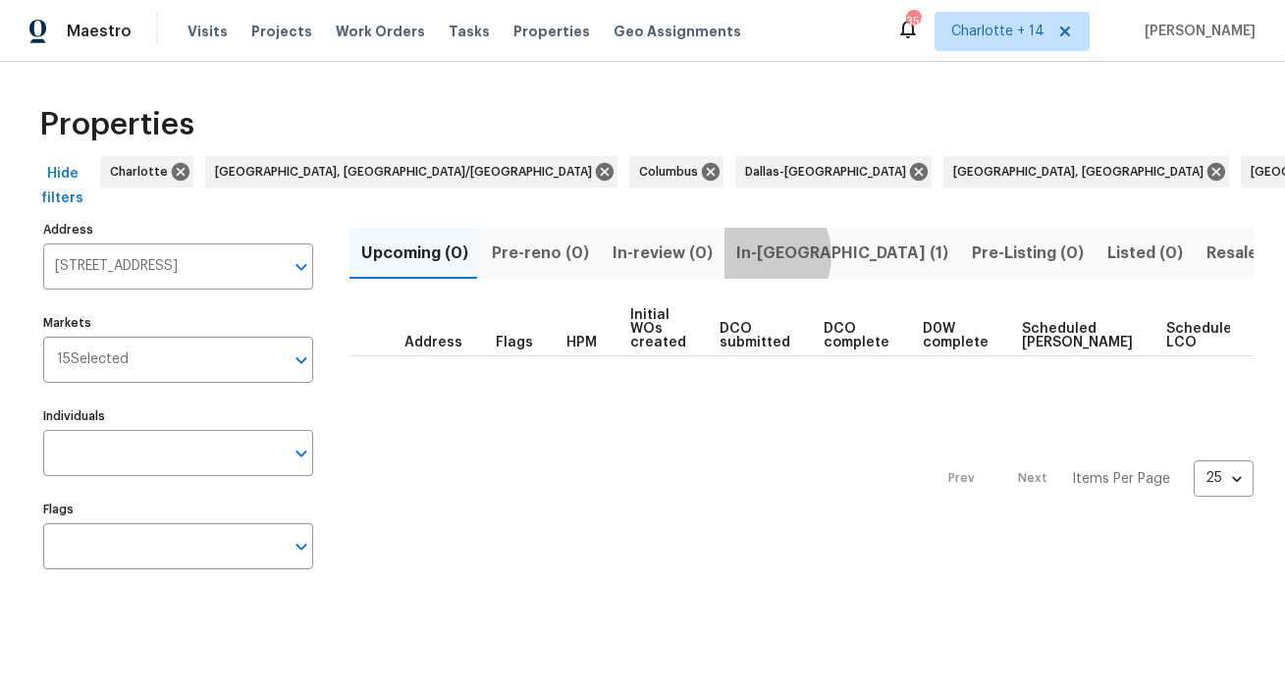
click at [745, 255] on span "In-reno (1)" at bounding box center [842, 253] width 212 height 27
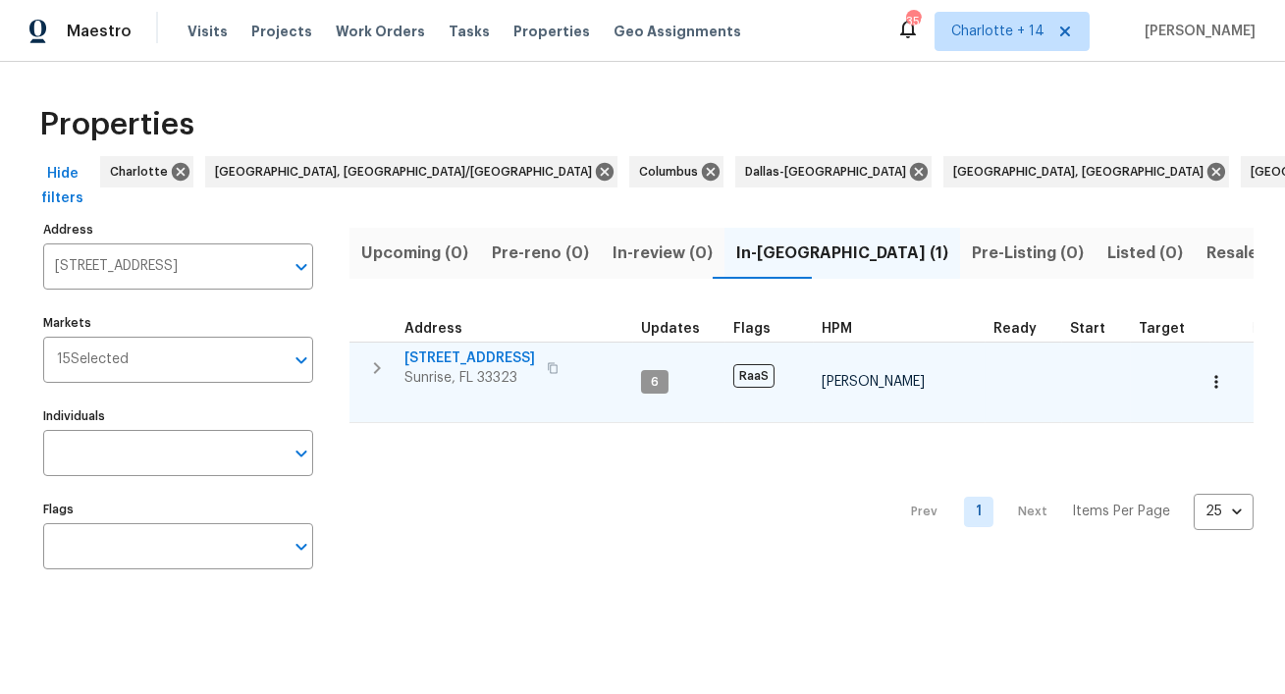
click at [502, 363] on span "4201 NW 120th Ln" at bounding box center [470, 359] width 131 height 20
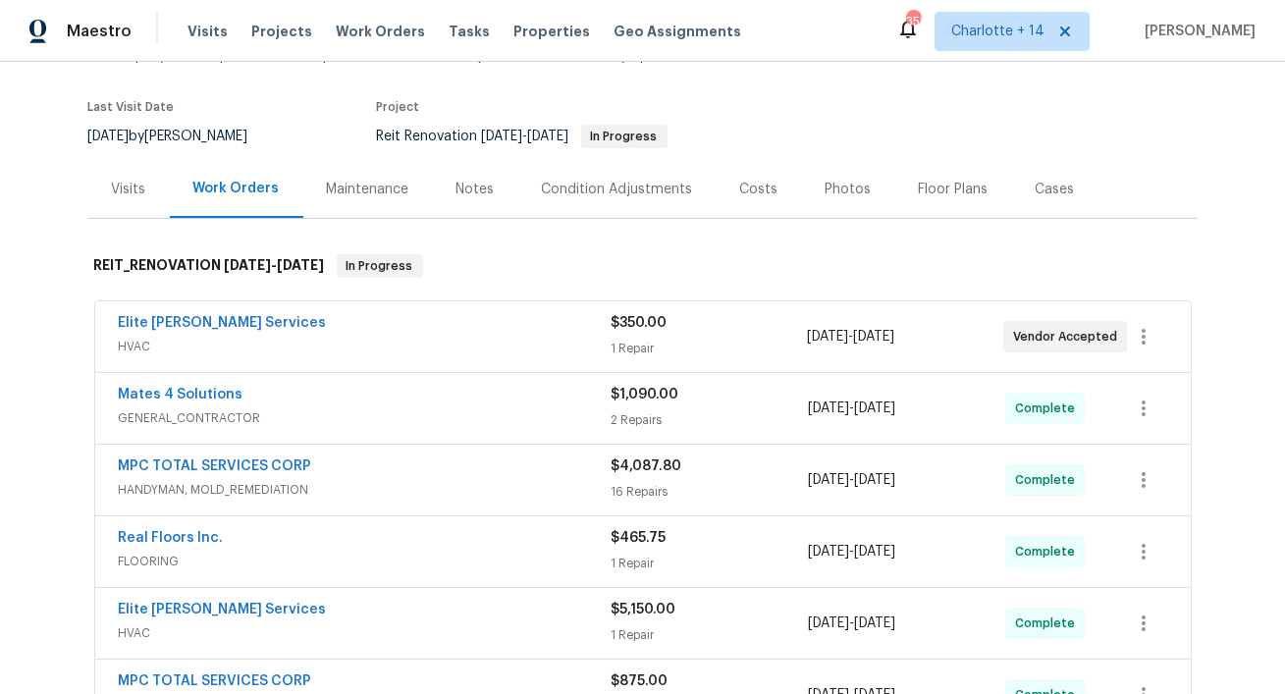
scroll to position [33, 0]
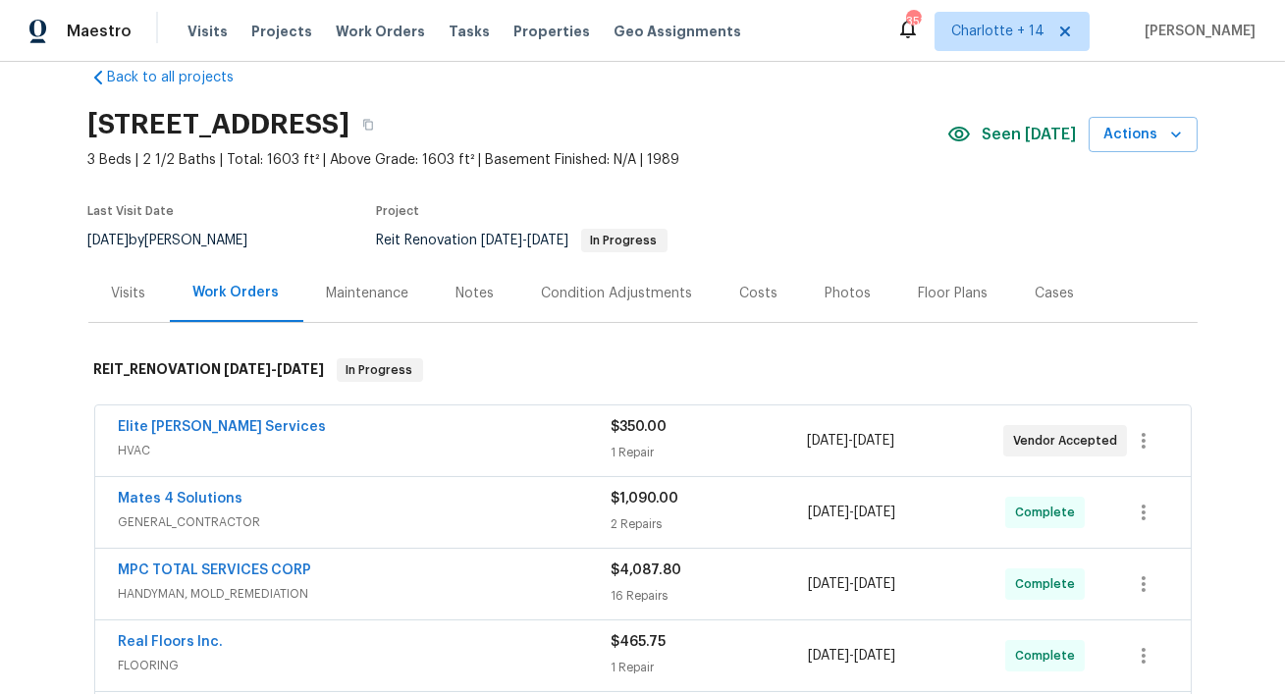
click at [751, 290] on div "Costs" at bounding box center [759, 294] width 38 height 20
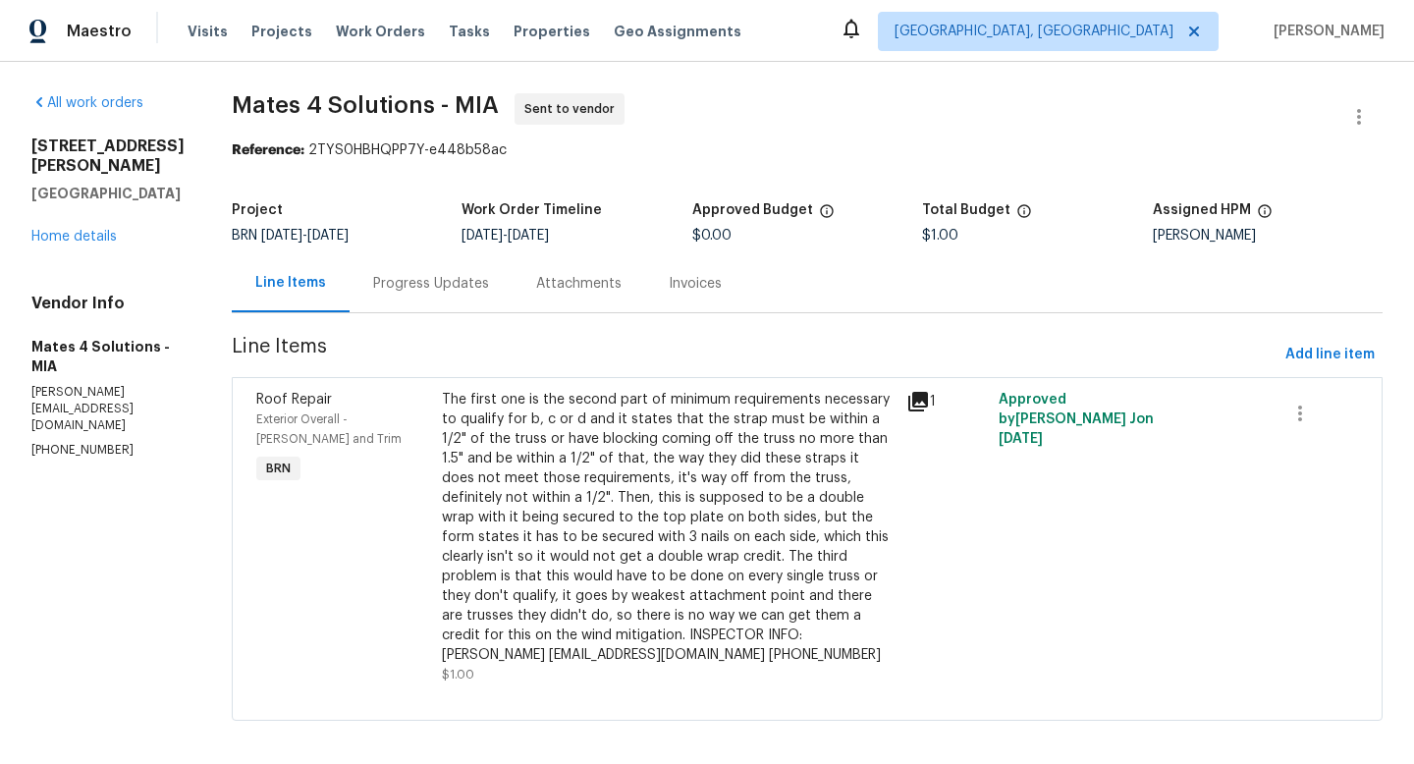
scroll to position [13, 0]
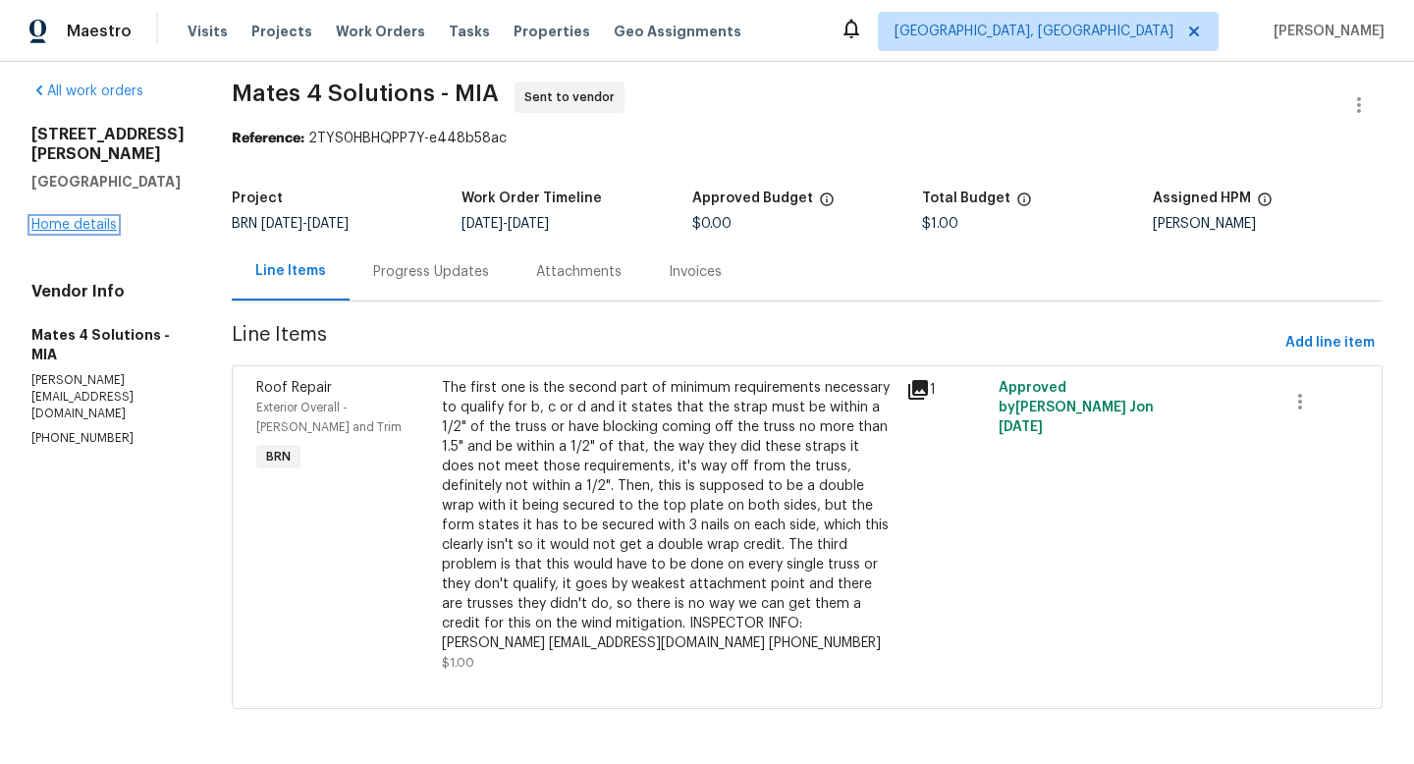
click at [87, 219] on link "Home details" at bounding box center [73, 225] width 85 height 14
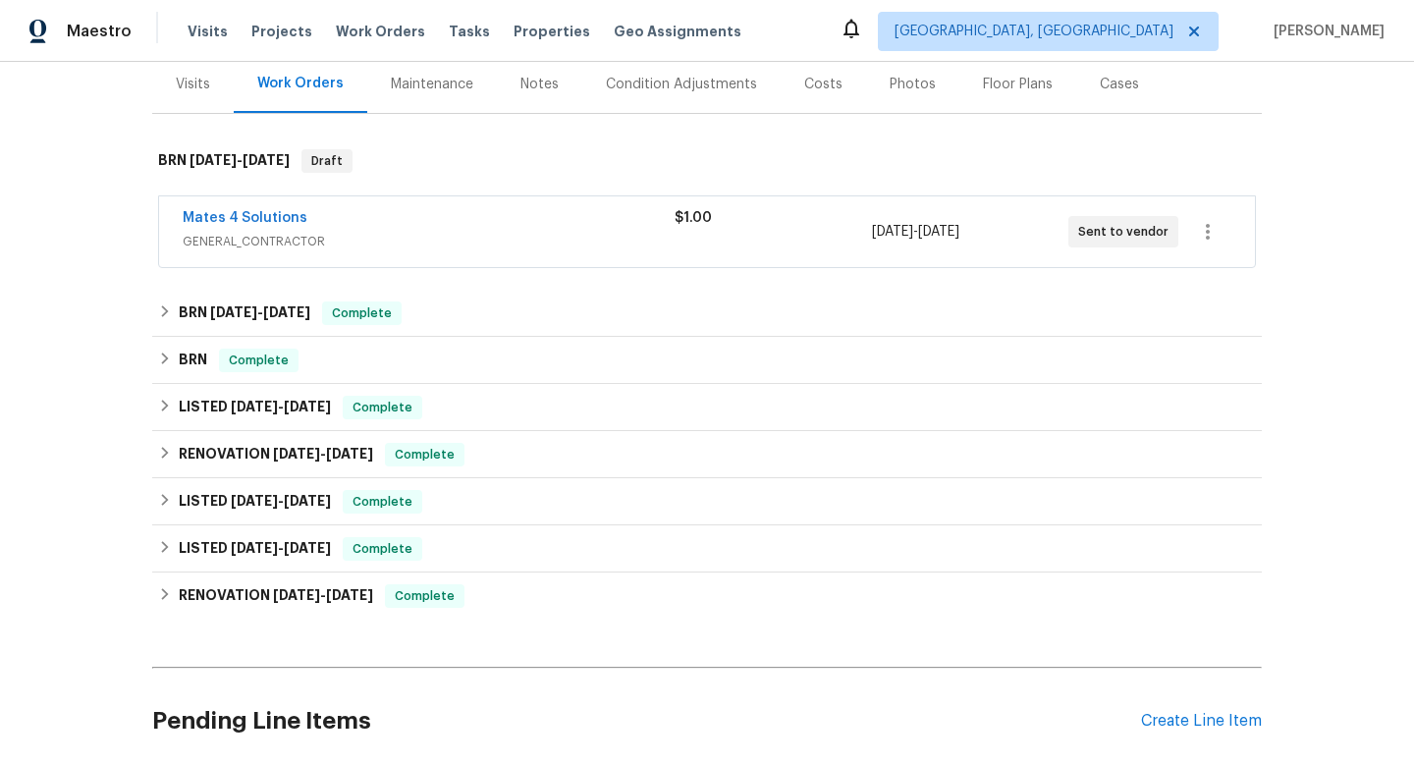
scroll to position [245, 0]
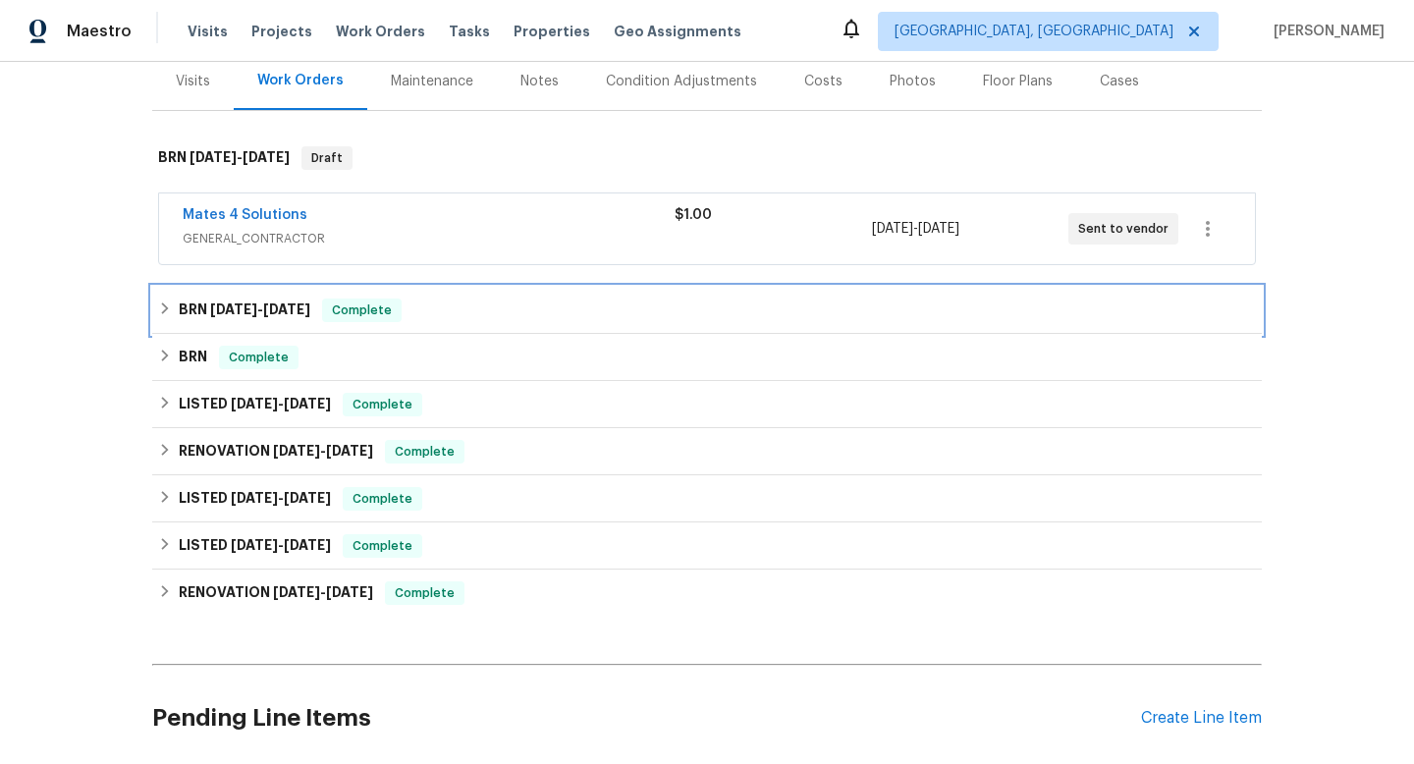
click at [280, 304] on span "[DATE]" at bounding box center [286, 309] width 47 height 14
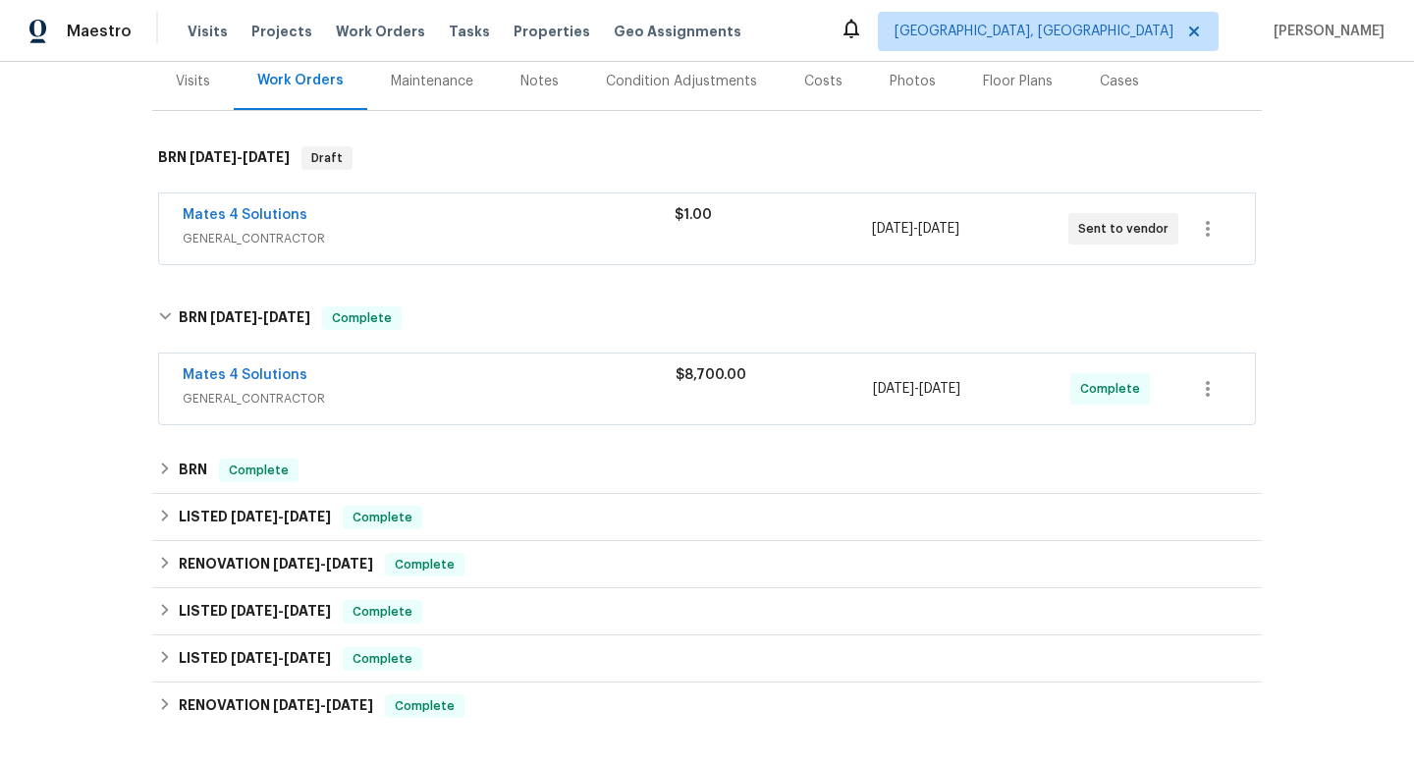
click at [374, 387] on div "Mates 4 Solutions" at bounding box center [429, 377] width 493 height 24
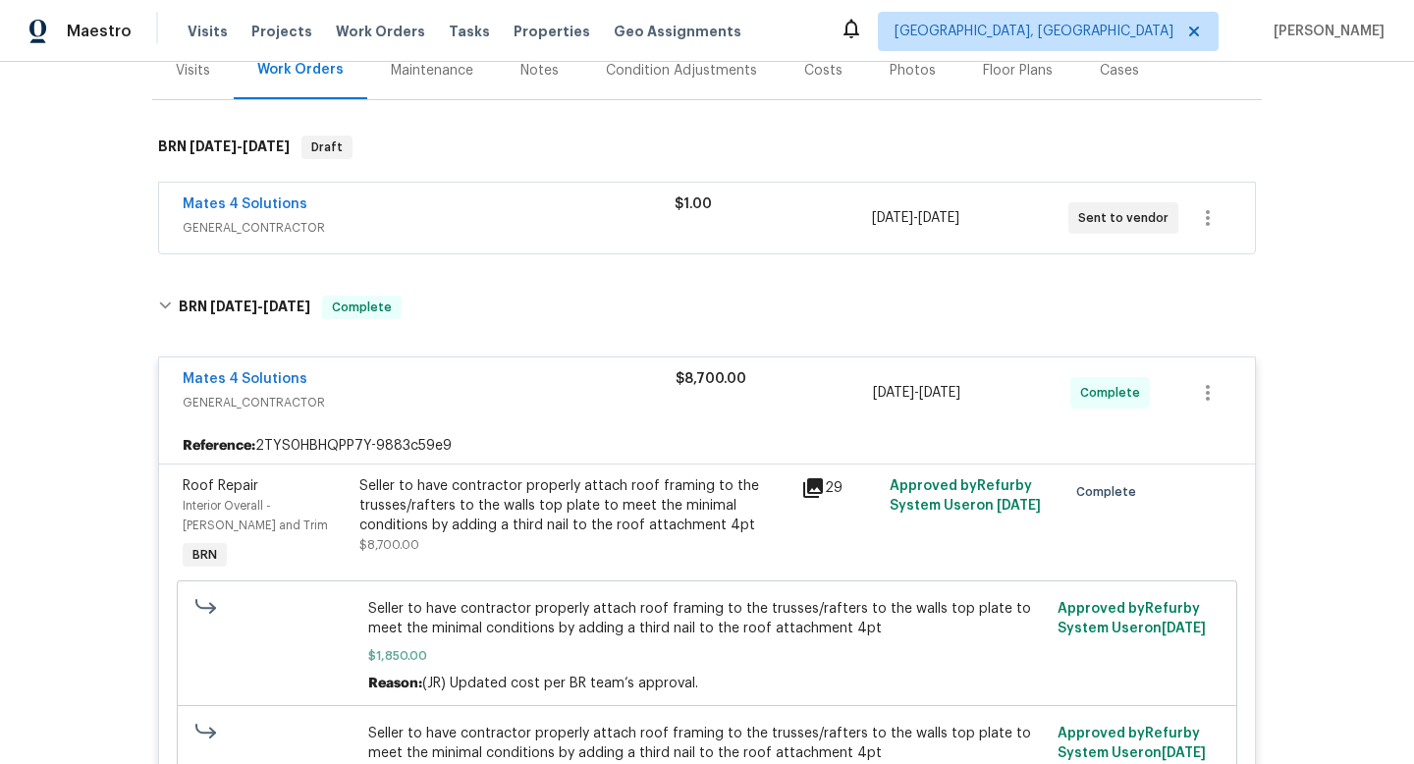
scroll to position [260, 0]
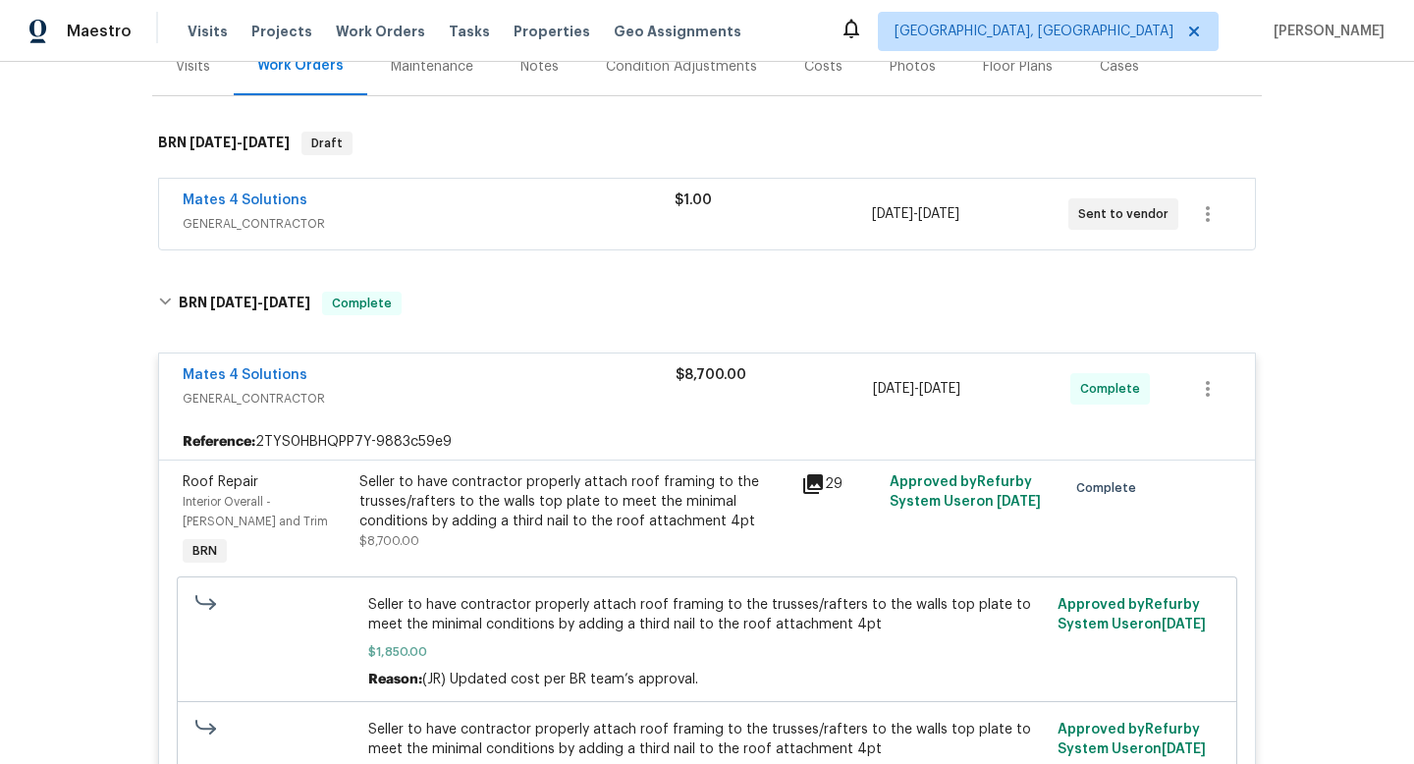
click at [502, 521] on div "Seller to have contractor properly attach roof framing to the trusses/rafters t…" at bounding box center [574, 501] width 430 height 59
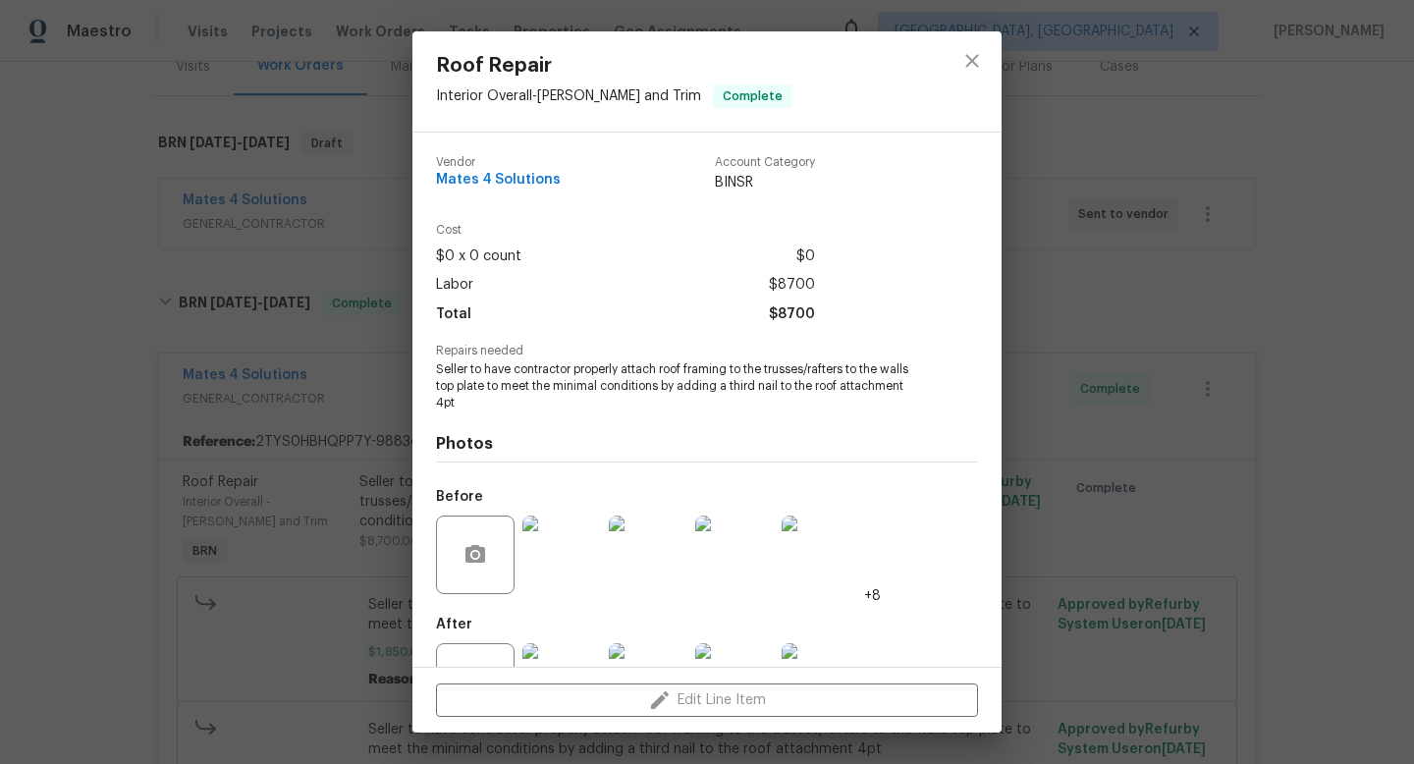
click at [583, 538] on img at bounding box center [561, 555] width 79 height 79
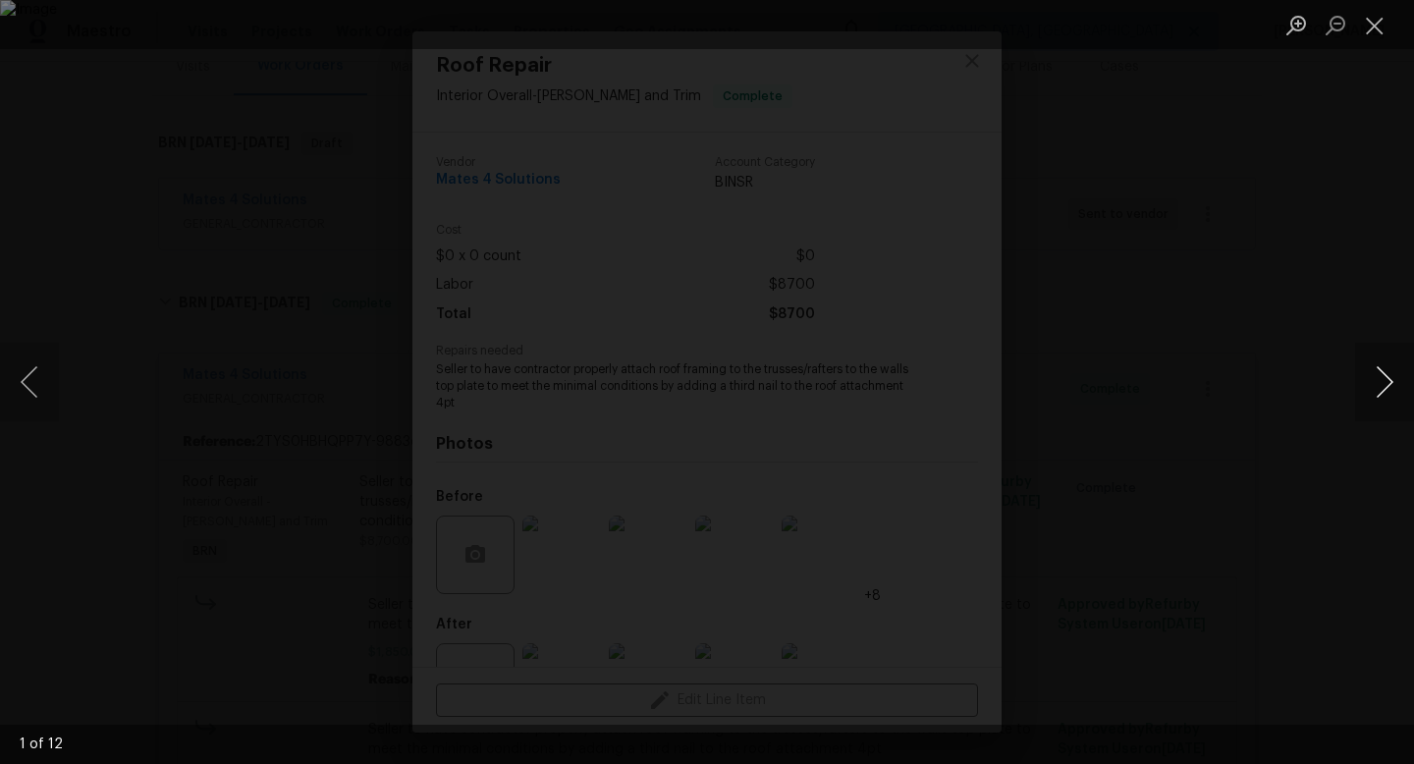
click at [1385, 400] on button "Next image" at bounding box center [1384, 382] width 59 height 79
click at [1384, 398] on button "Next image" at bounding box center [1384, 382] width 59 height 79
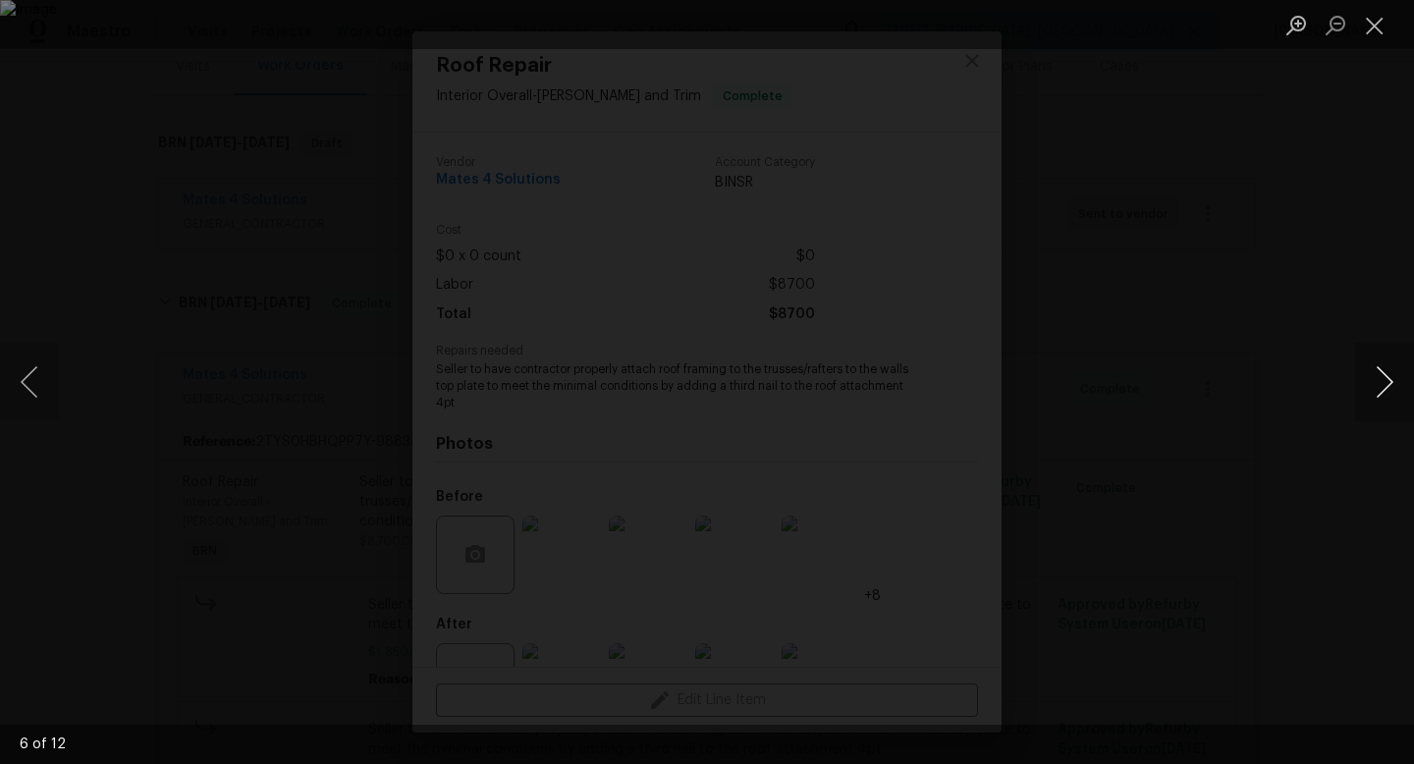
click at [1384, 398] on button "Next image" at bounding box center [1384, 382] width 59 height 79
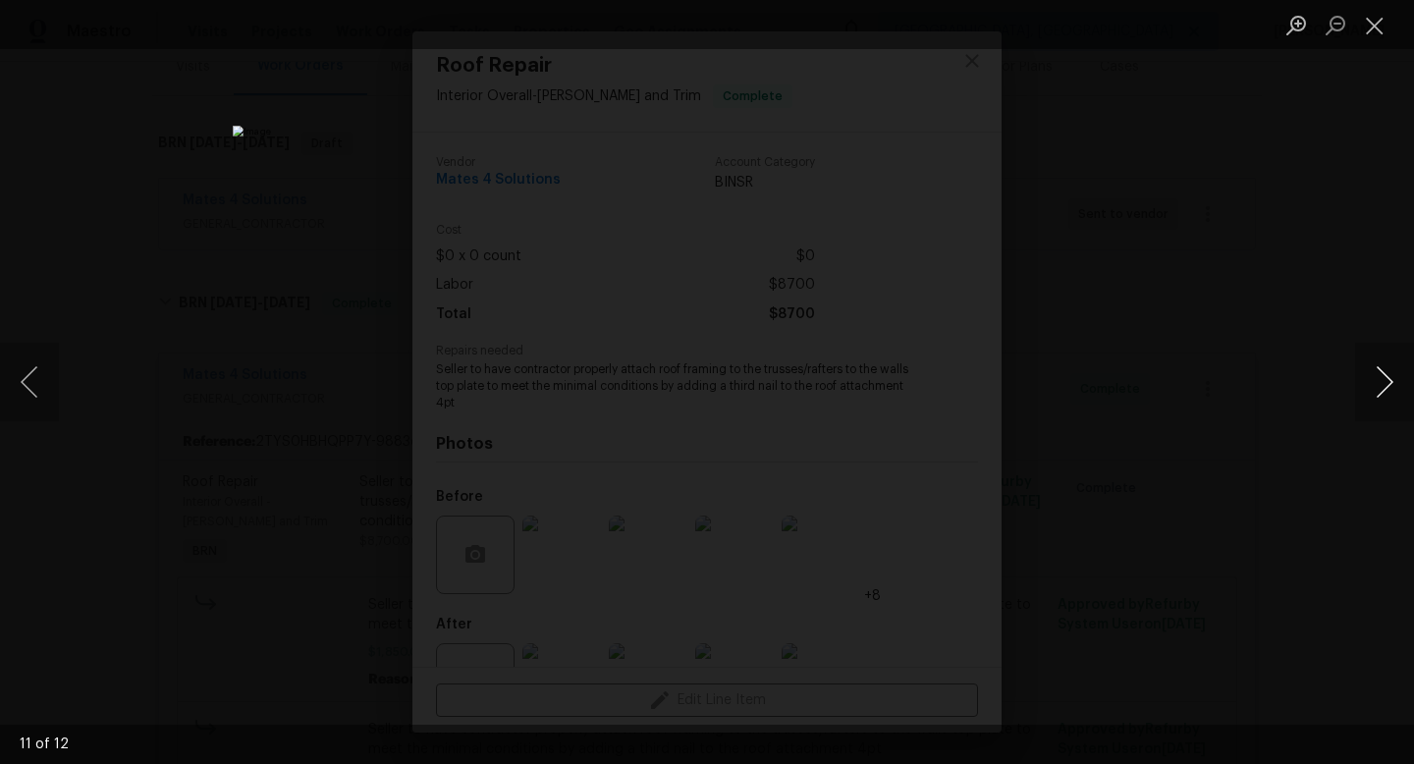
click at [1385, 399] on button "Next image" at bounding box center [1384, 382] width 59 height 79
click at [1386, 400] on button "Next image" at bounding box center [1384, 382] width 59 height 79
click at [1377, 40] on button "Close lightbox" at bounding box center [1374, 25] width 39 height 34
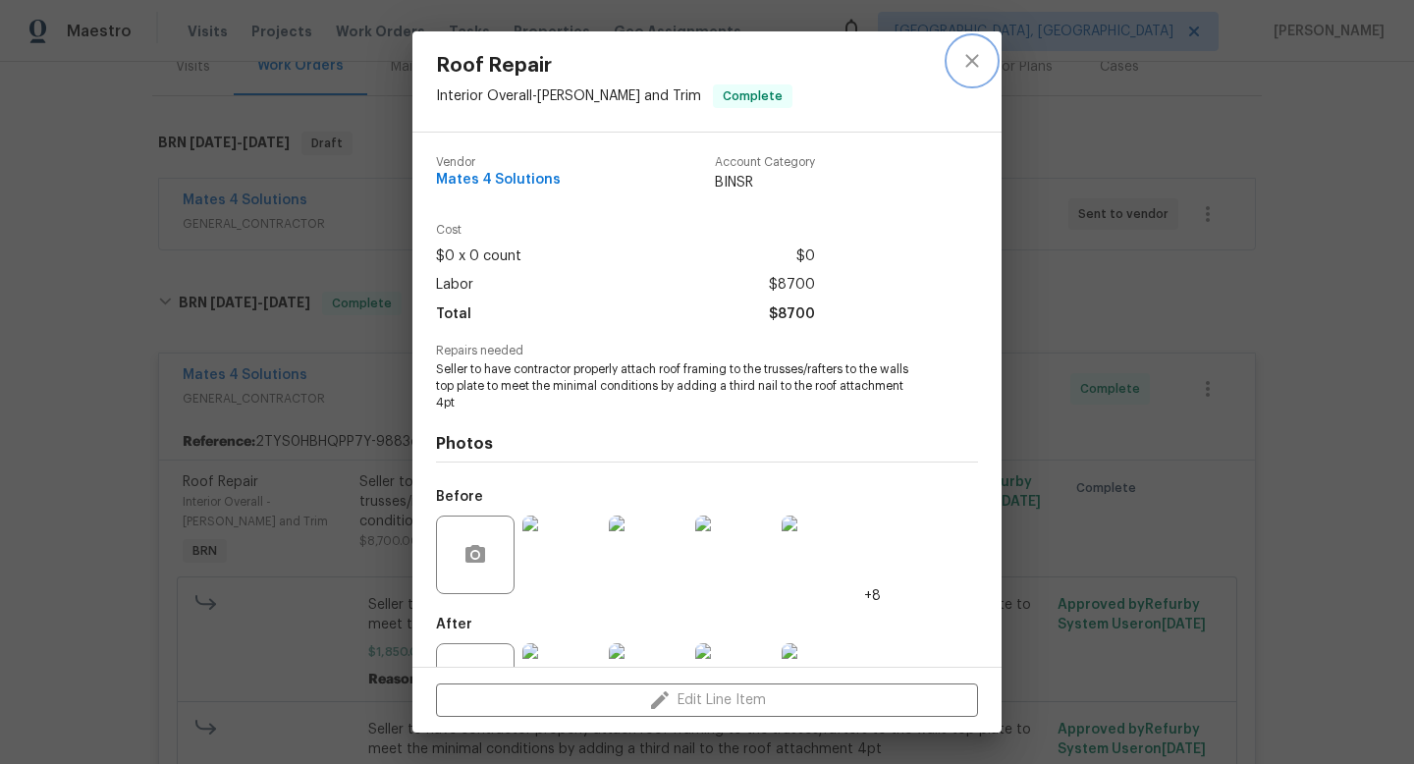
click at [971, 70] on icon "close" at bounding box center [972, 61] width 24 height 24
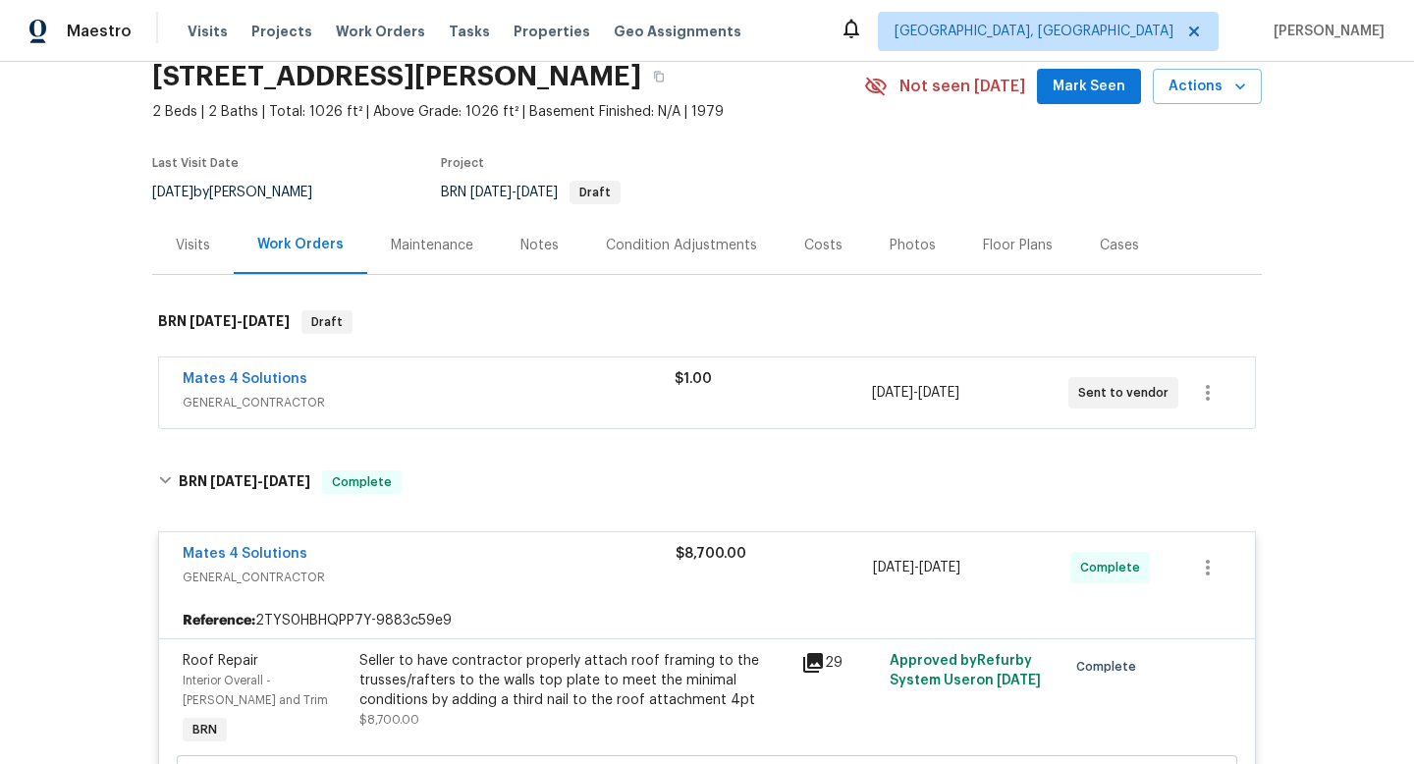
scroll to position [56, 0]
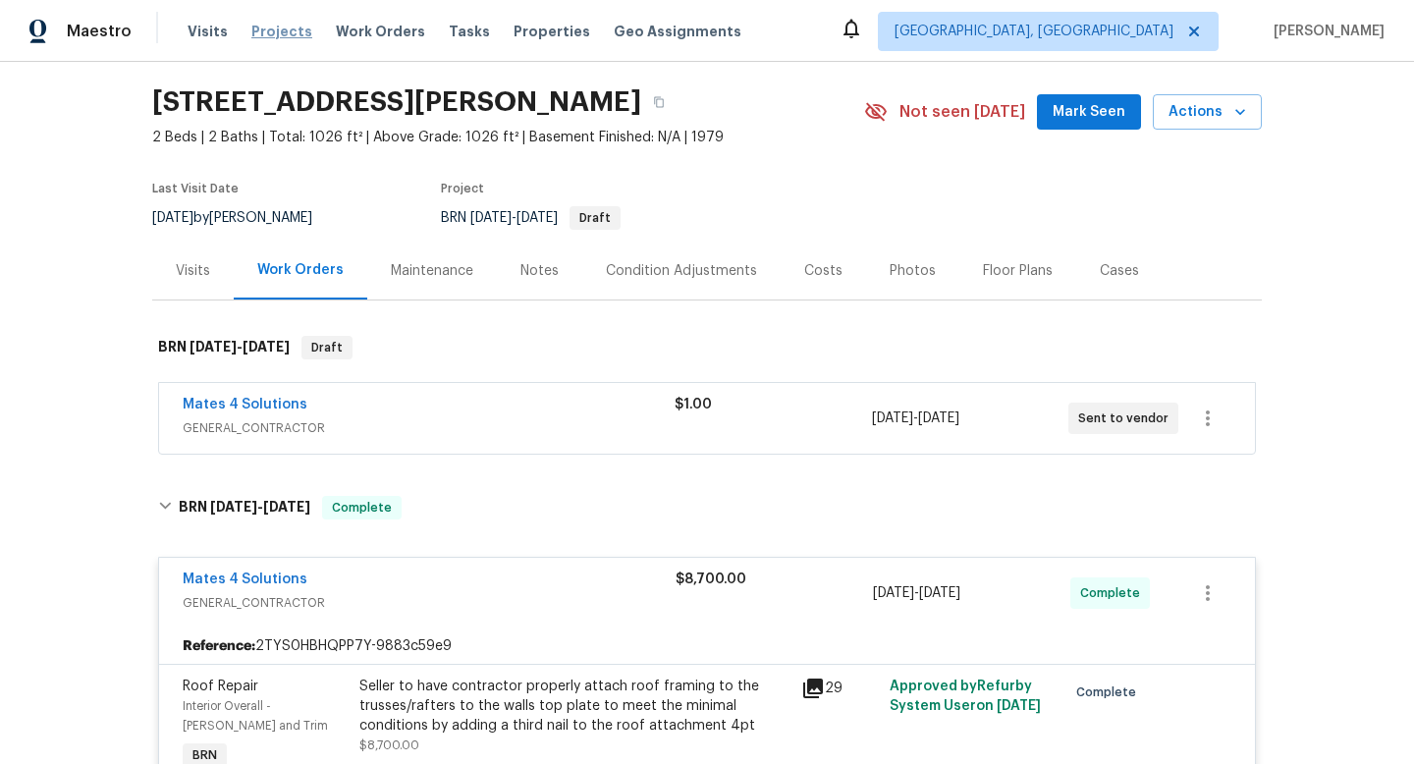
click at [274, 39] on span "Projects" at bounding box center [281, 32] width 61 height 20
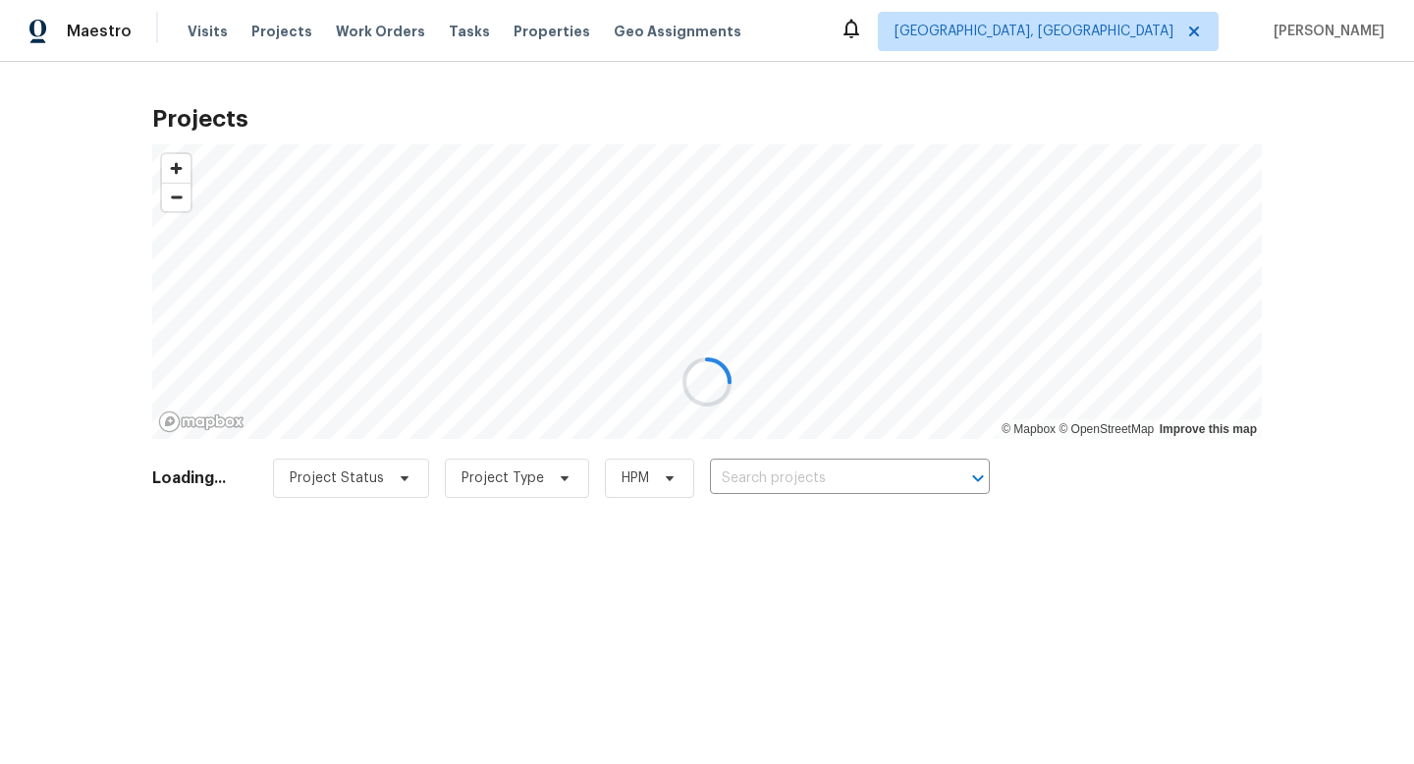
click at [840, 484] on div at bounding box center [707, 382] width 1414 height 764
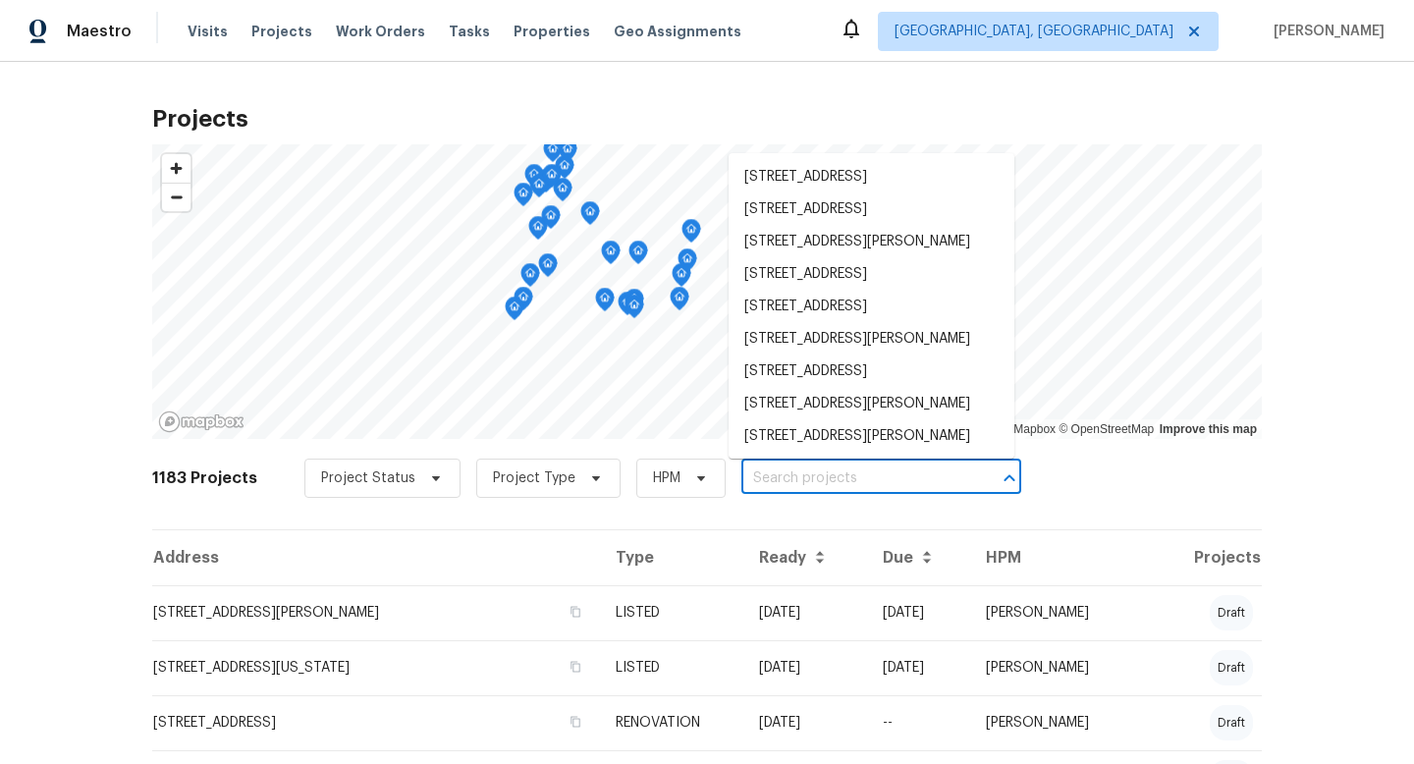
click at [810, 481] on input "text" at bounding box center [853, 478] width 225 height 30
paste input "1541 SW Curry St, Port Saint Lucie, FL 34983"
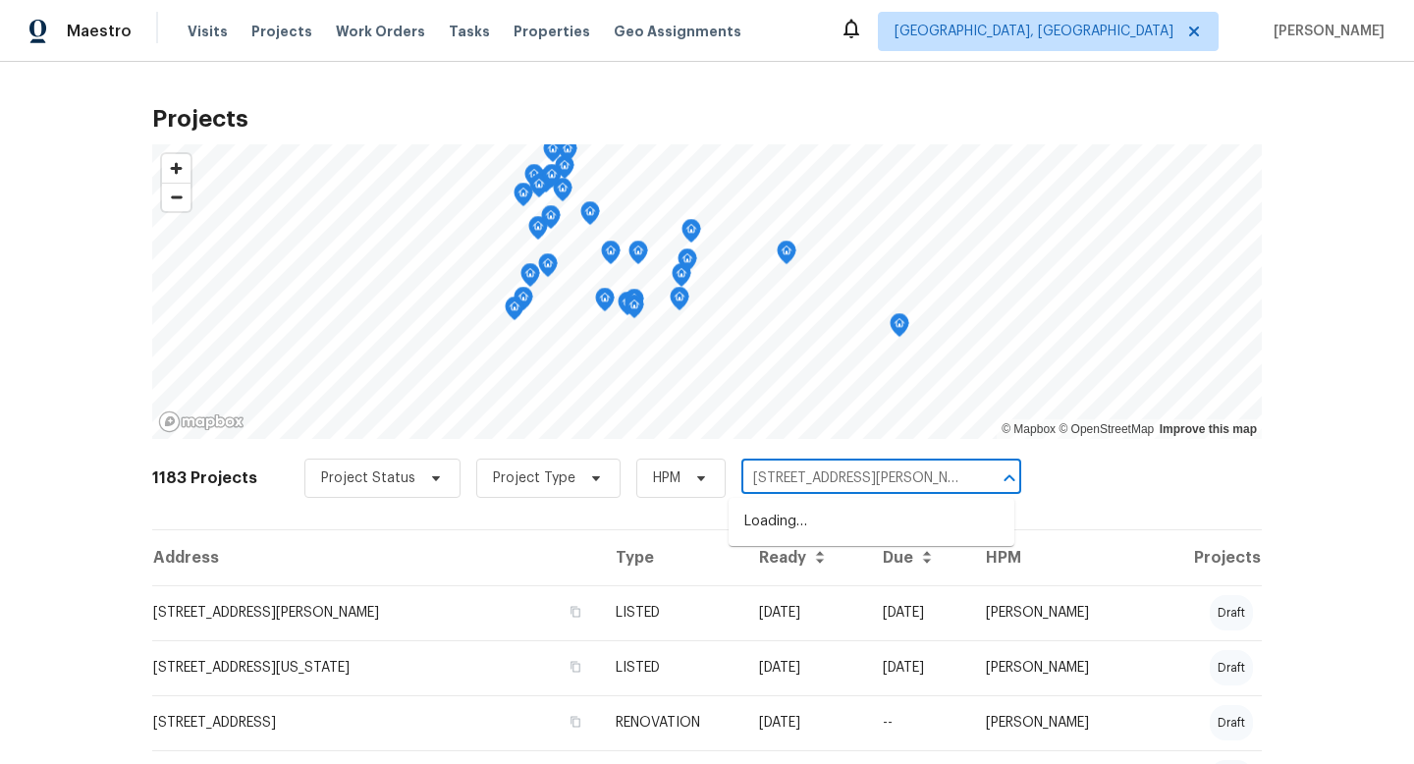
scroll to position [0, 66]
drag, startPoint x: 787, startPoint y: 483, endPoint x: 1028, endPoint y: 472, distance: 240.8
click at [1028, 472] on div "1183 Projects Project Status Project Type HPM 1541 SW Curry St, Port Saint Luci…" at bounding box center [707, 490] width 1110 height 79
type input "1541 SW Curry St, Port Saint Lucie, FL 34983"
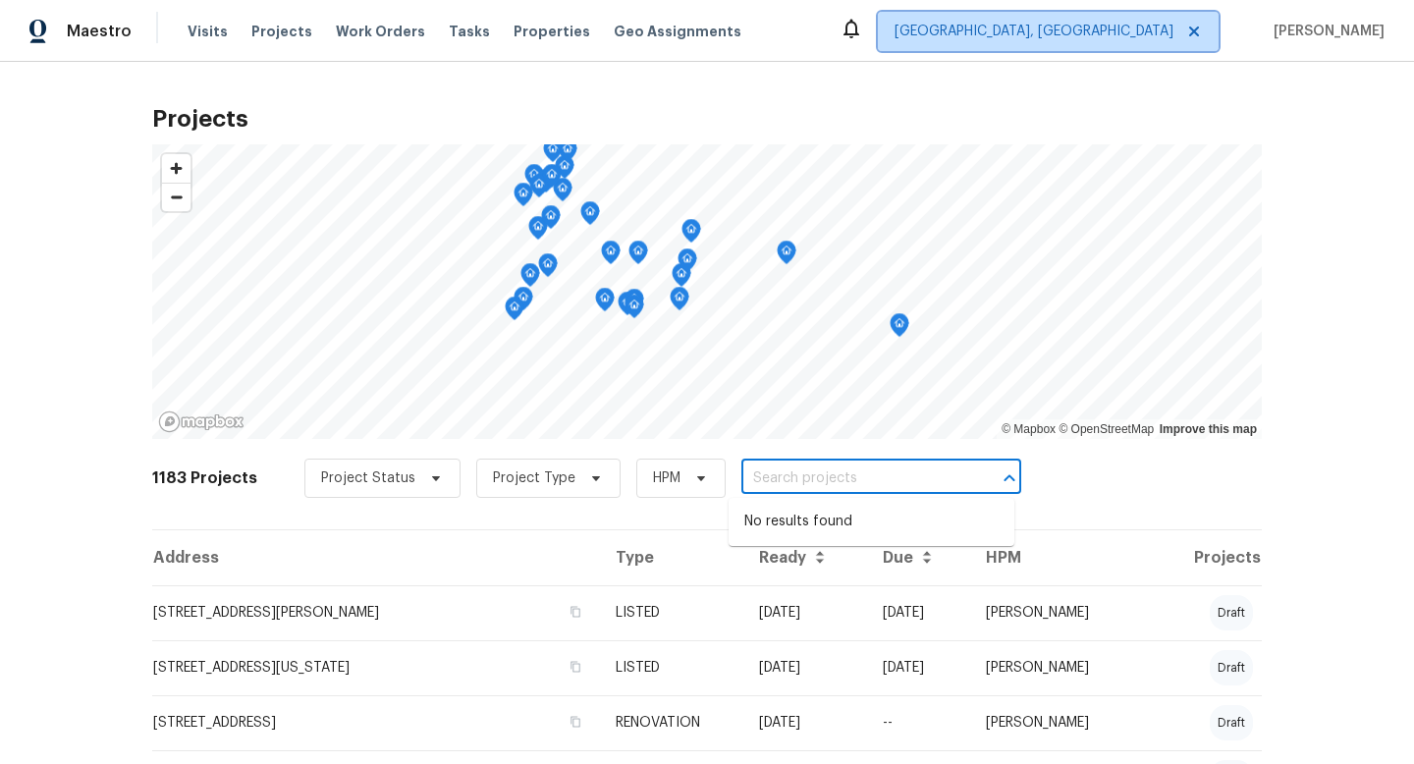
click at [1117, 23] on span "Albuquerque, NM" at bounding box center [1034, 32] width 279 height 20
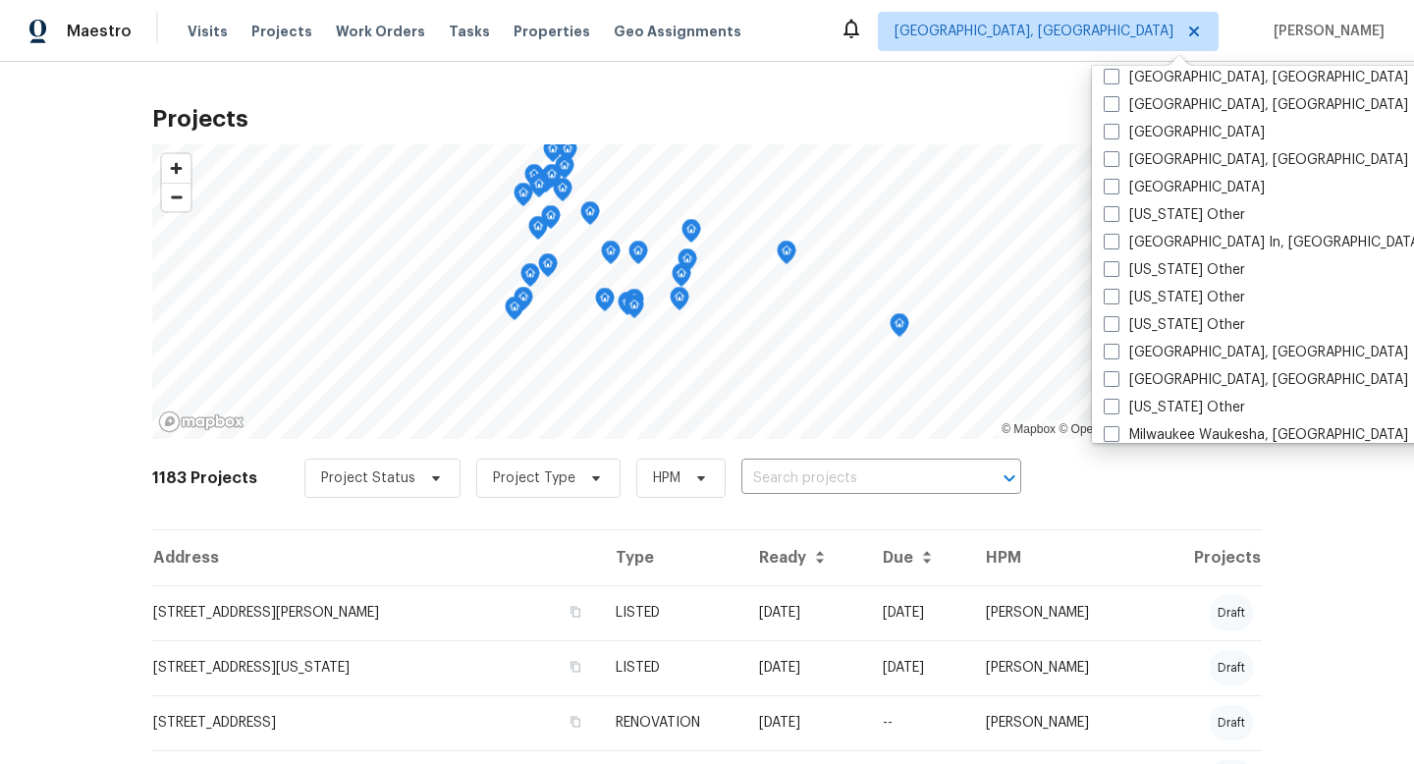
scroll to position [1308, 0]
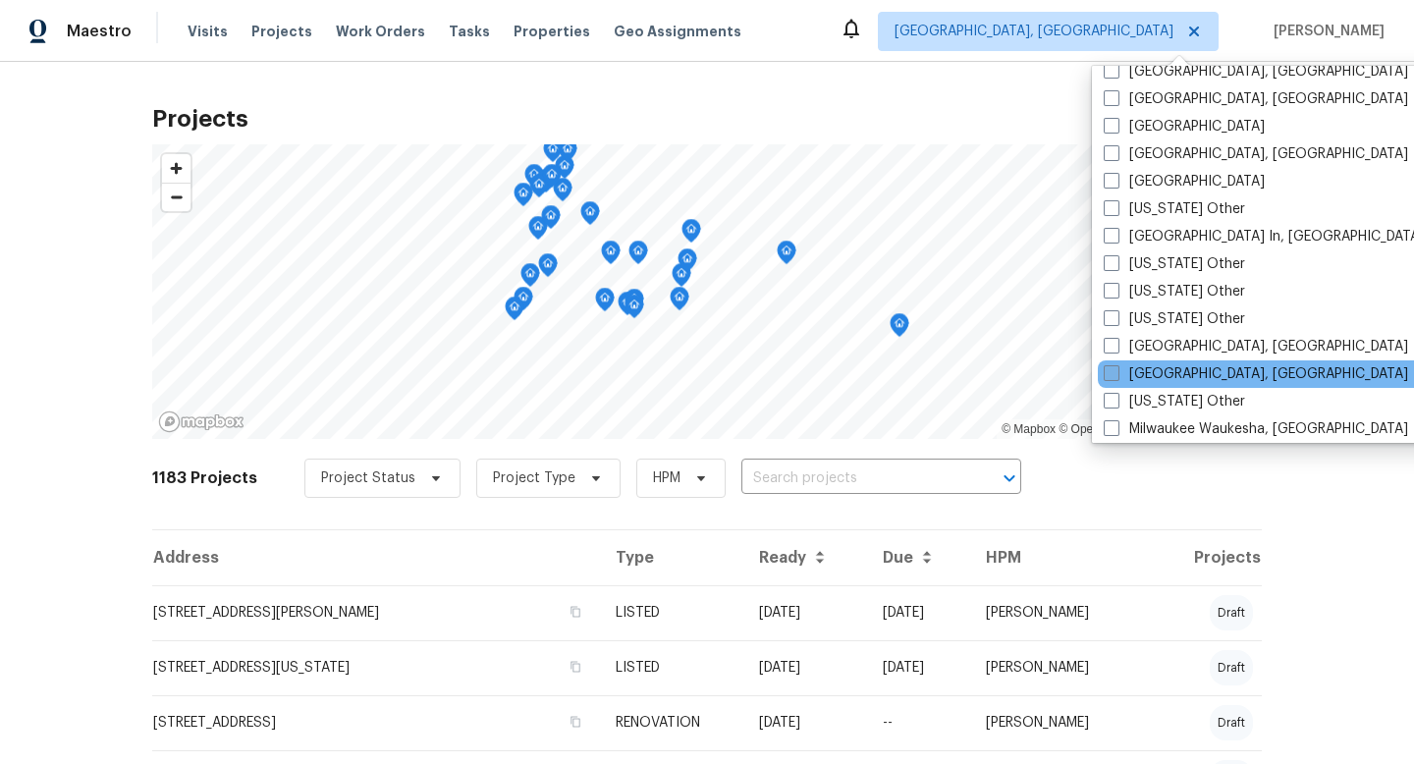
click at [1134, 374] on label "Miami, FL" at bounding box center [1256, 374] width 304 height 20
click at [1116, 374] on input "Miami, FL" at bounding box center [1110, 370] width 13 height 13
checkbox input "true"
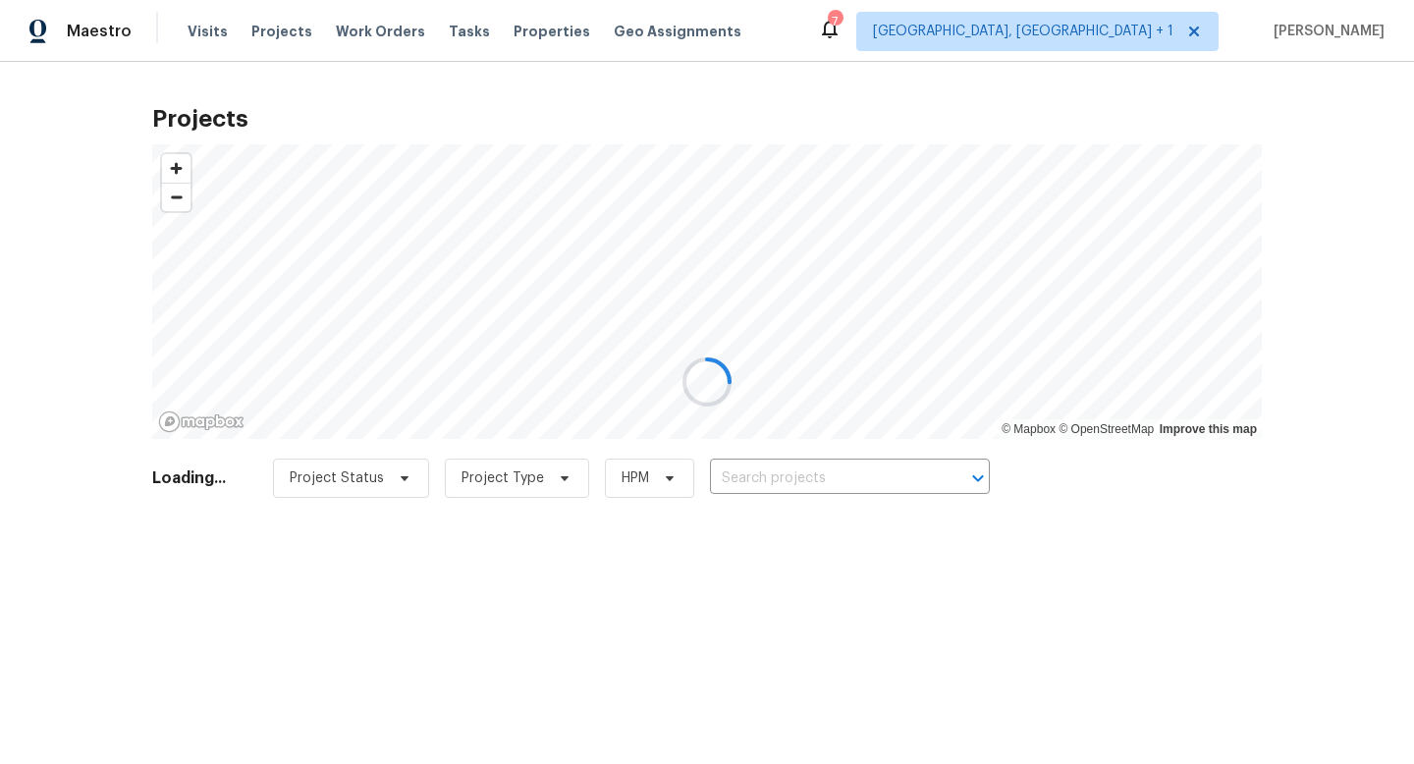
click at [785, 479] on div at bounding box center [707, 382] width 1414 height 764
click at [808, 476] on div at bounding box center [707, 382] width 1414 height 764
click at [811, 477] on div at bounding box center [707, 382] width 1414 height 764
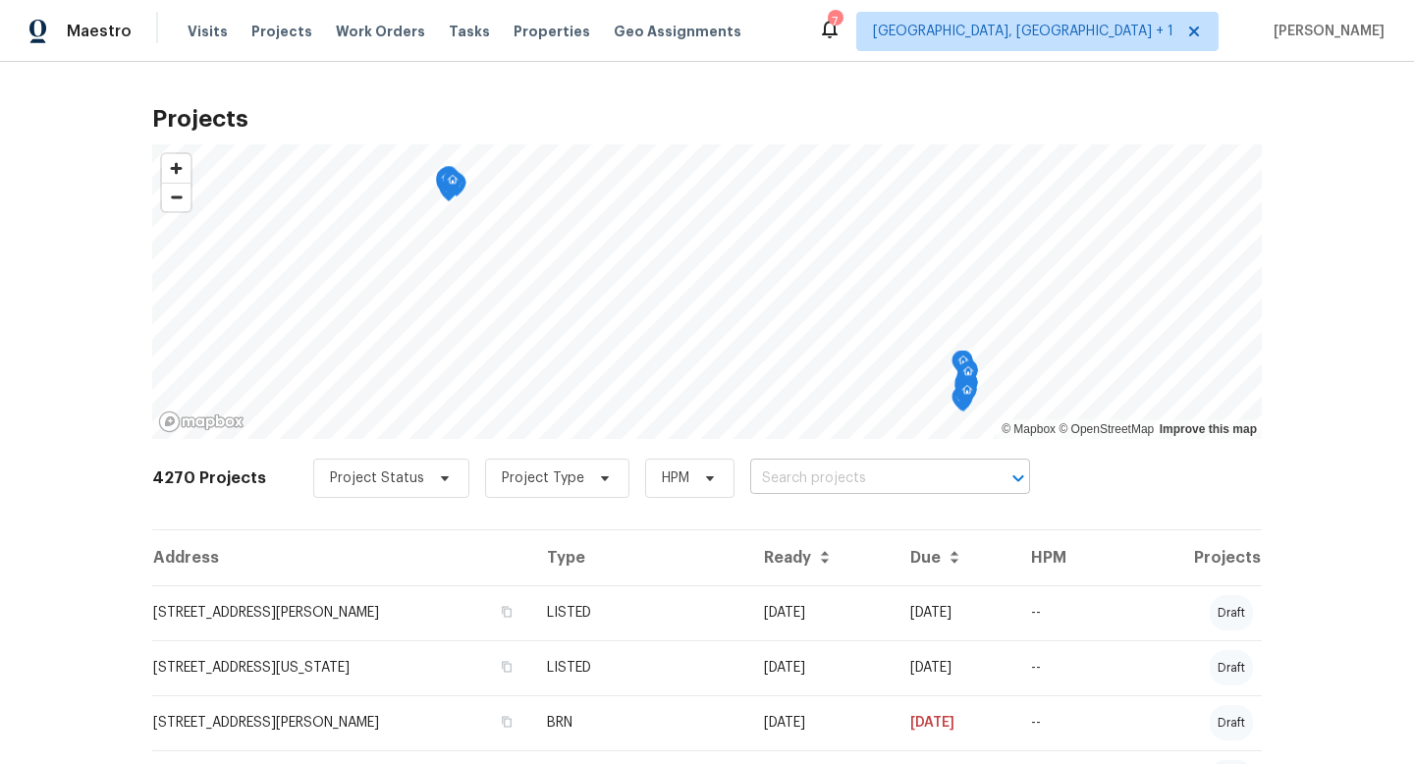
click at [811, 478] on input "text" at bounding box center [862, 478] width 225 height 30
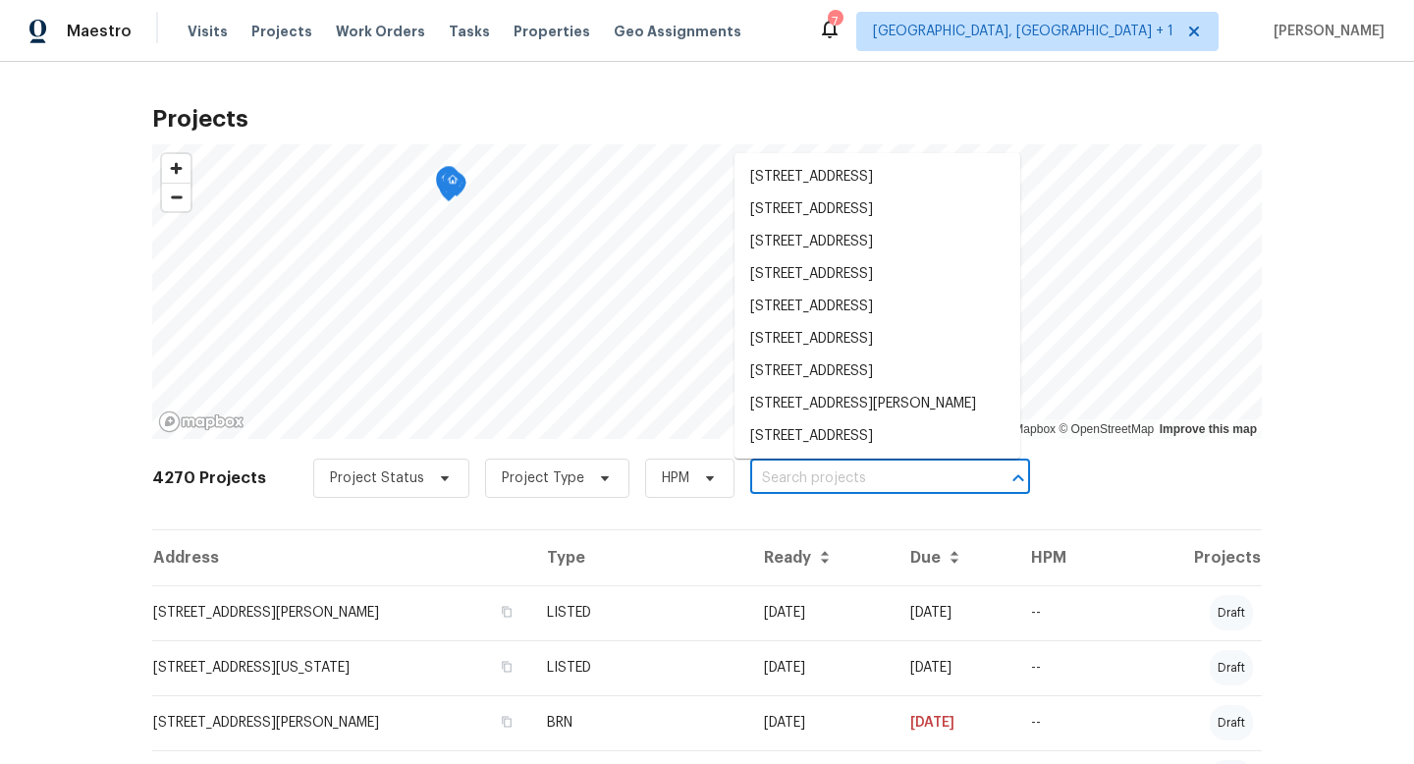
paste input "[STREET_ADDRESS][PERSON_NAME]"
type input "[STREET_ADDRESS][PERSON_NAME]"
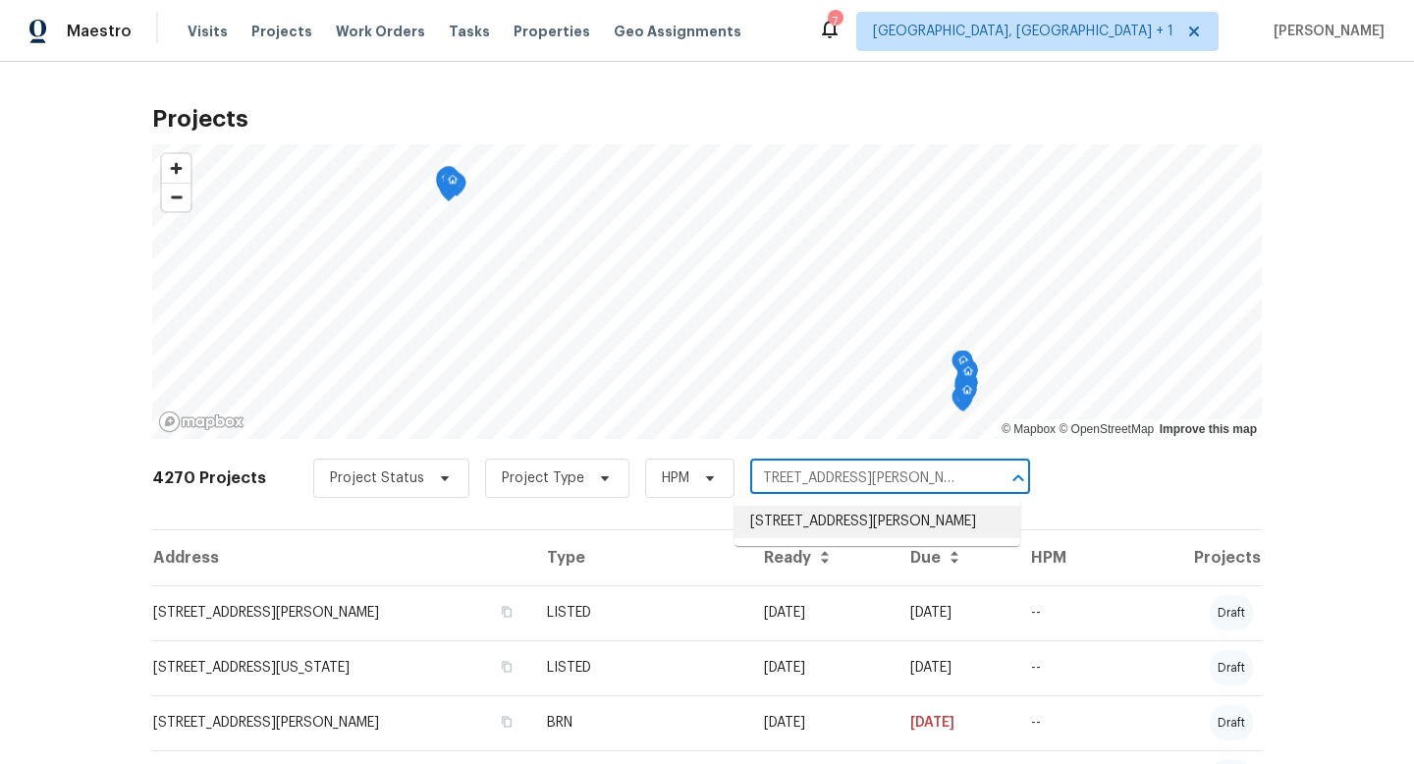
click at [795, 525] on li "[STREET_ADDRESS][PERSON_NAME]" at bounding box center [877, 522] width 286 height 32
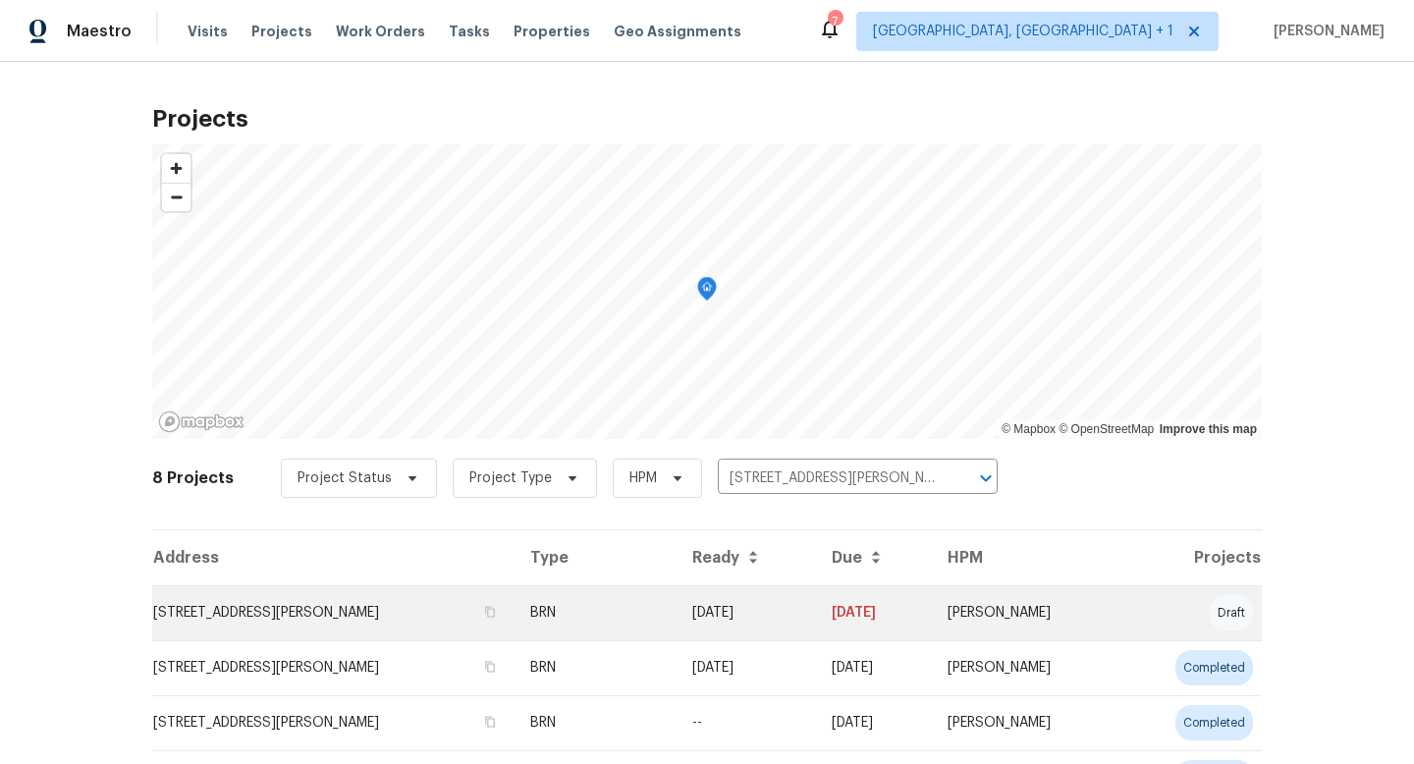
click at [276, 600] on td "[STREET_ADDRESS][PERSON_NAME]" at bounding box center [333, 612] width 362 height 55
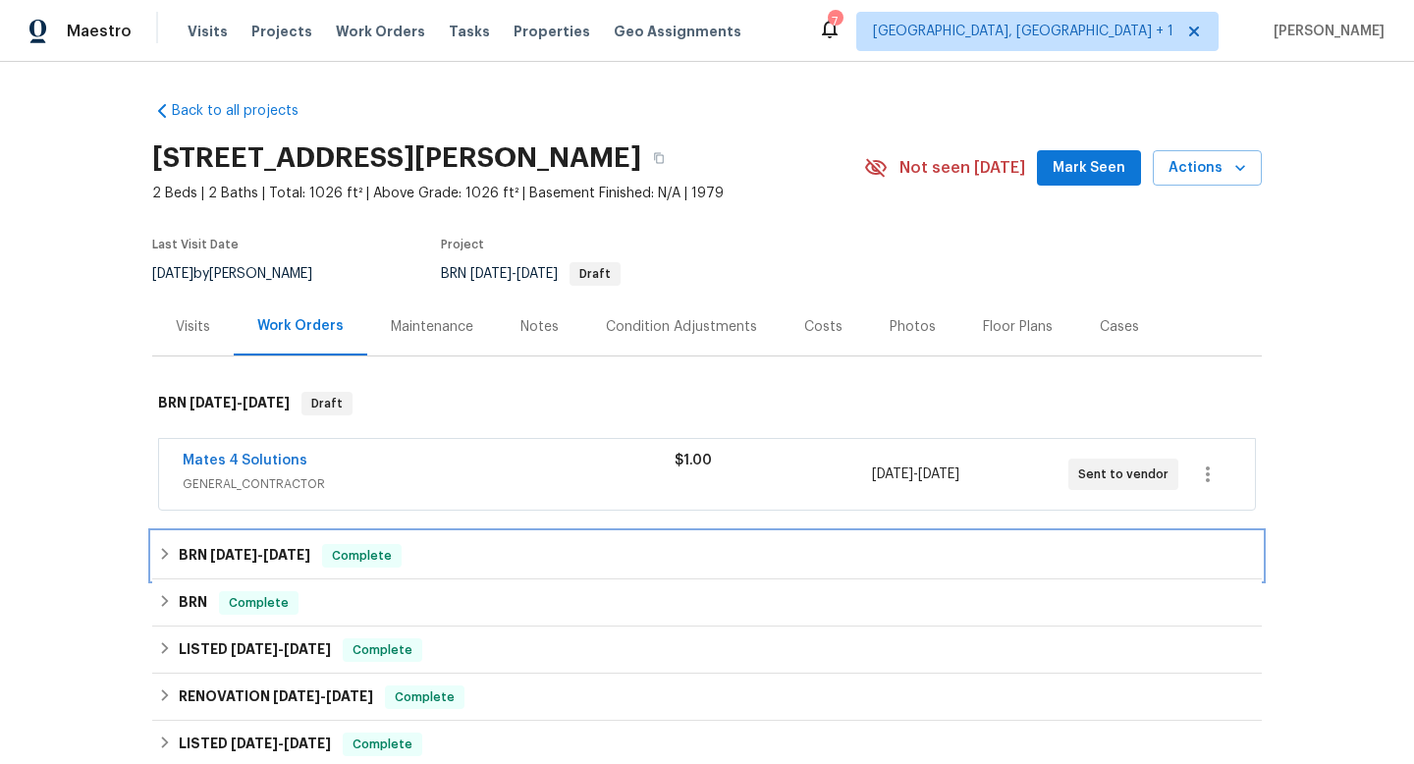
click at [306, 546] on h6 "BRN 9/16/25 - 9/25/25" at bounding box center [245, 556] width 132 height 24
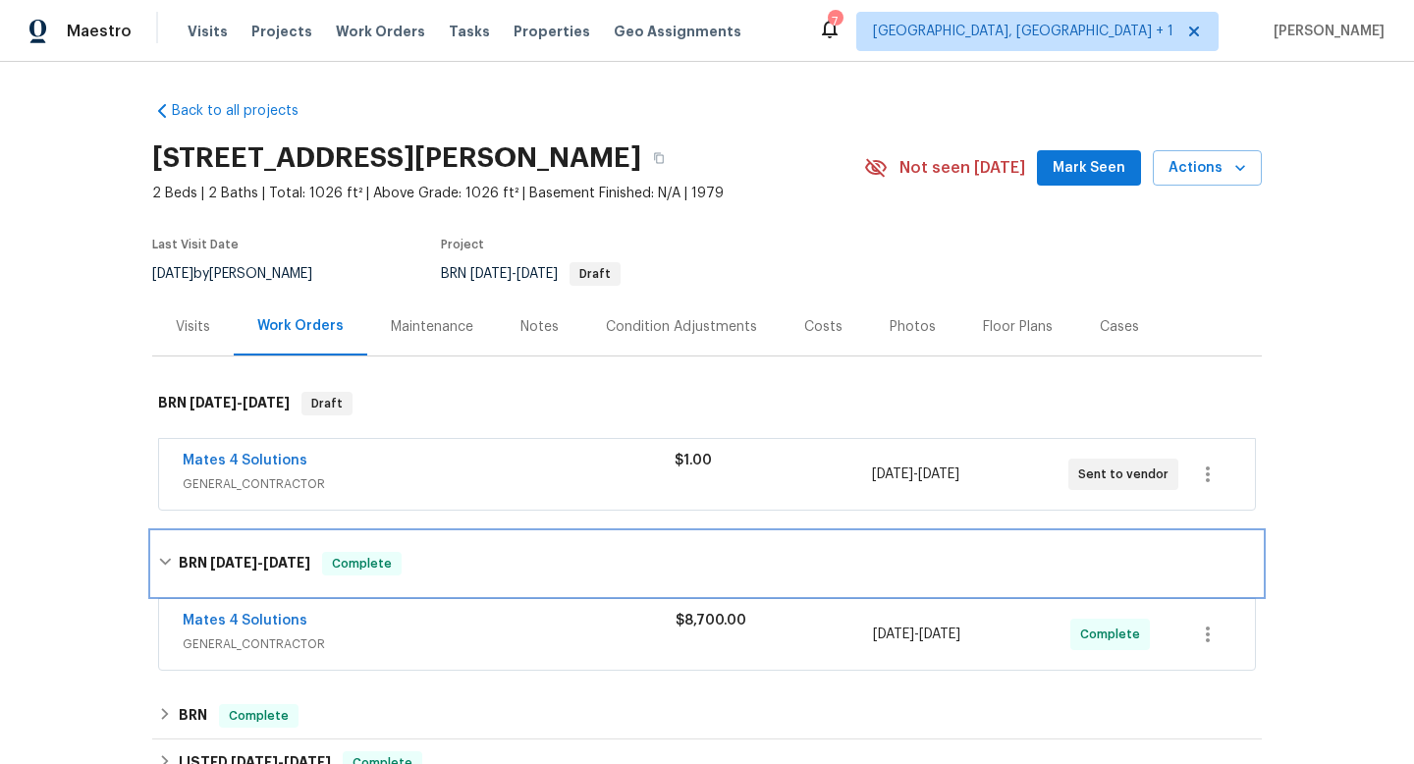
scroll to position [164, 0]
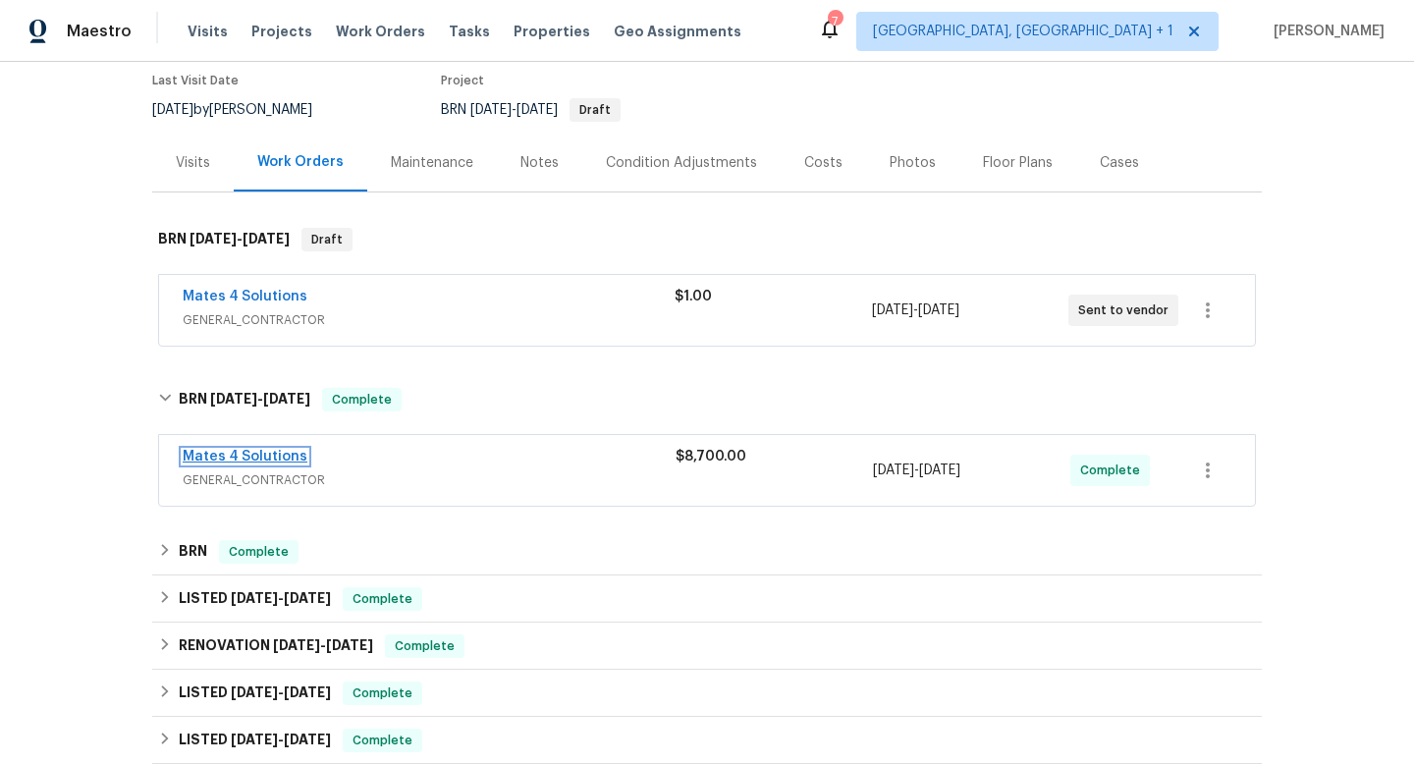
click at [271, 459] on link "Mates 4 Solutions" at bounding box center [245, 457] width 125 height 14
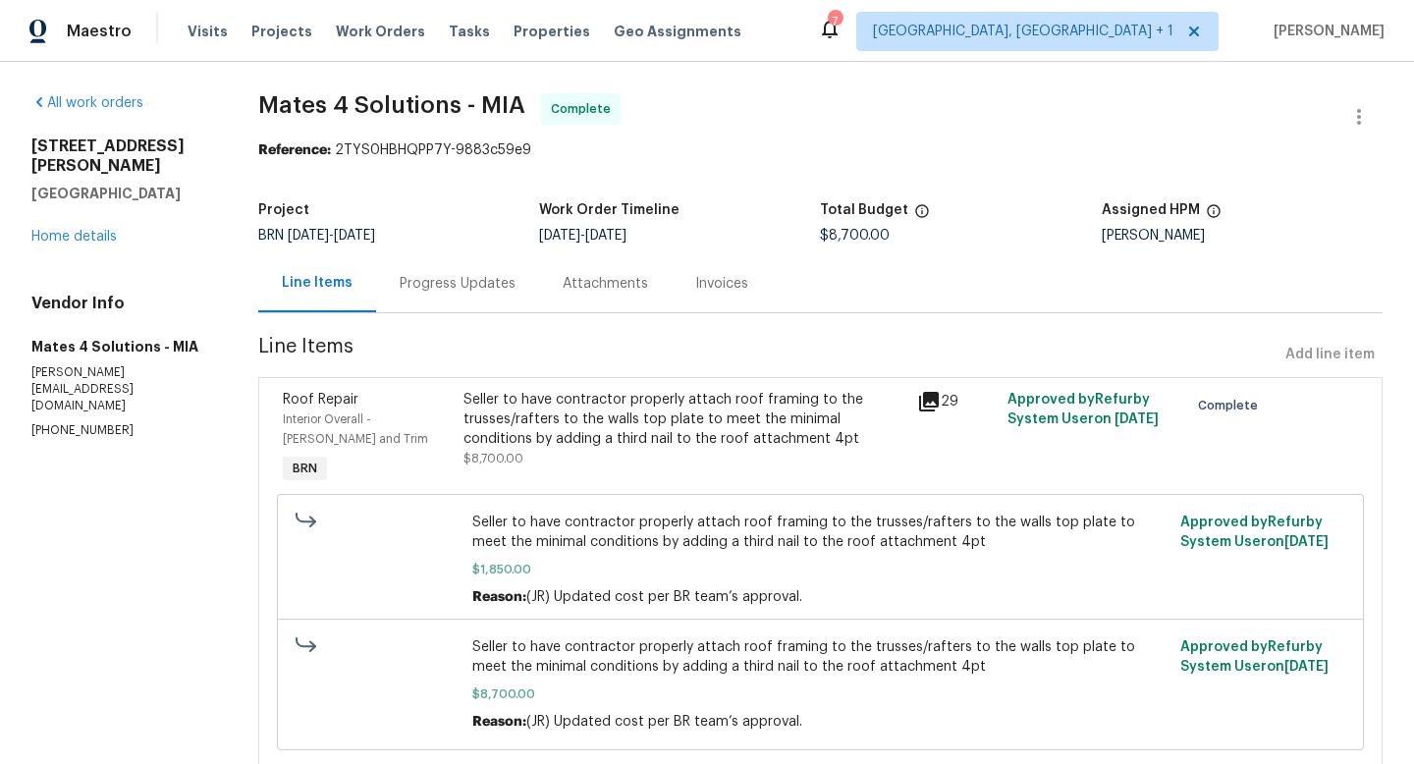
click at [706, 282] on div "Invoices" at bounding box center [721, 284] width 53 height 20
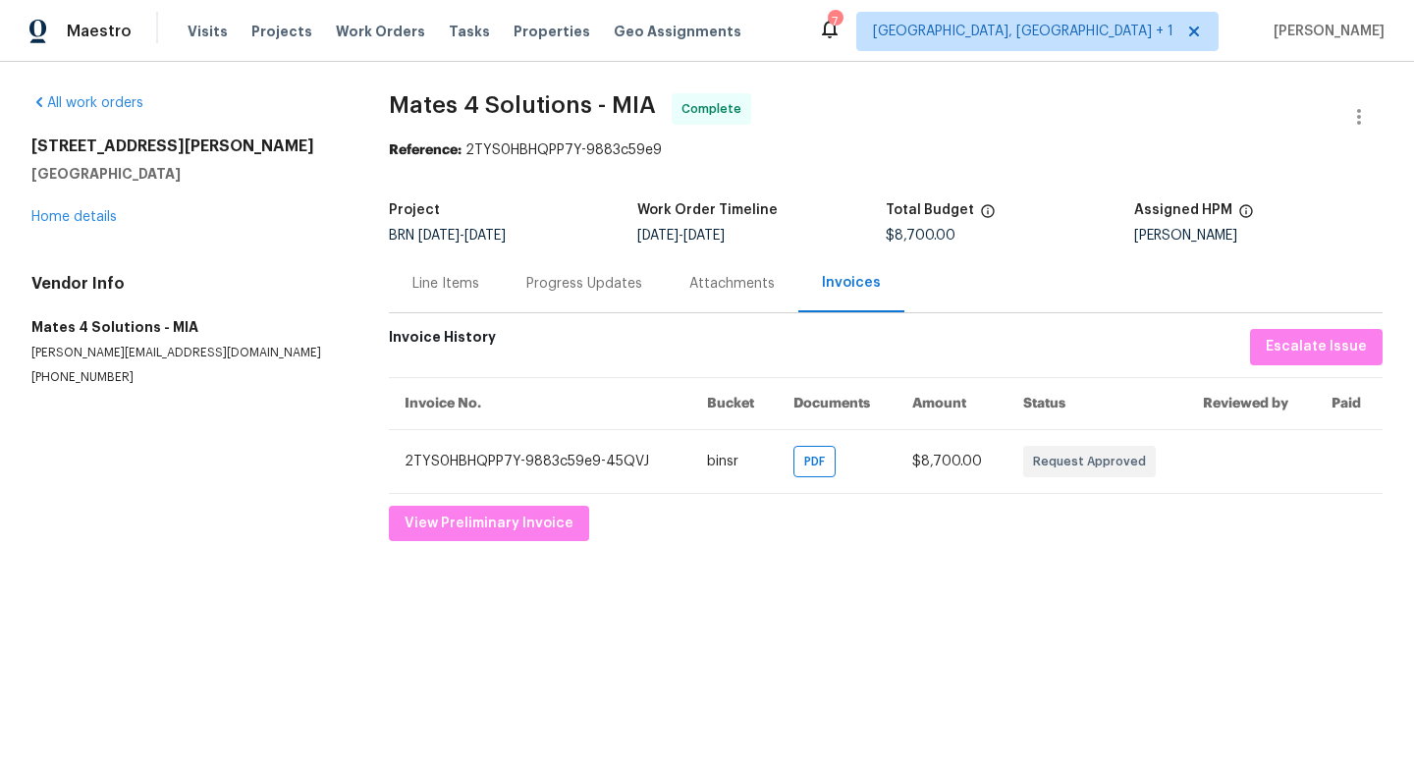
click at [590, 284] on div "Progress Updates" at bounding box center [584, 284] width 116 height 20
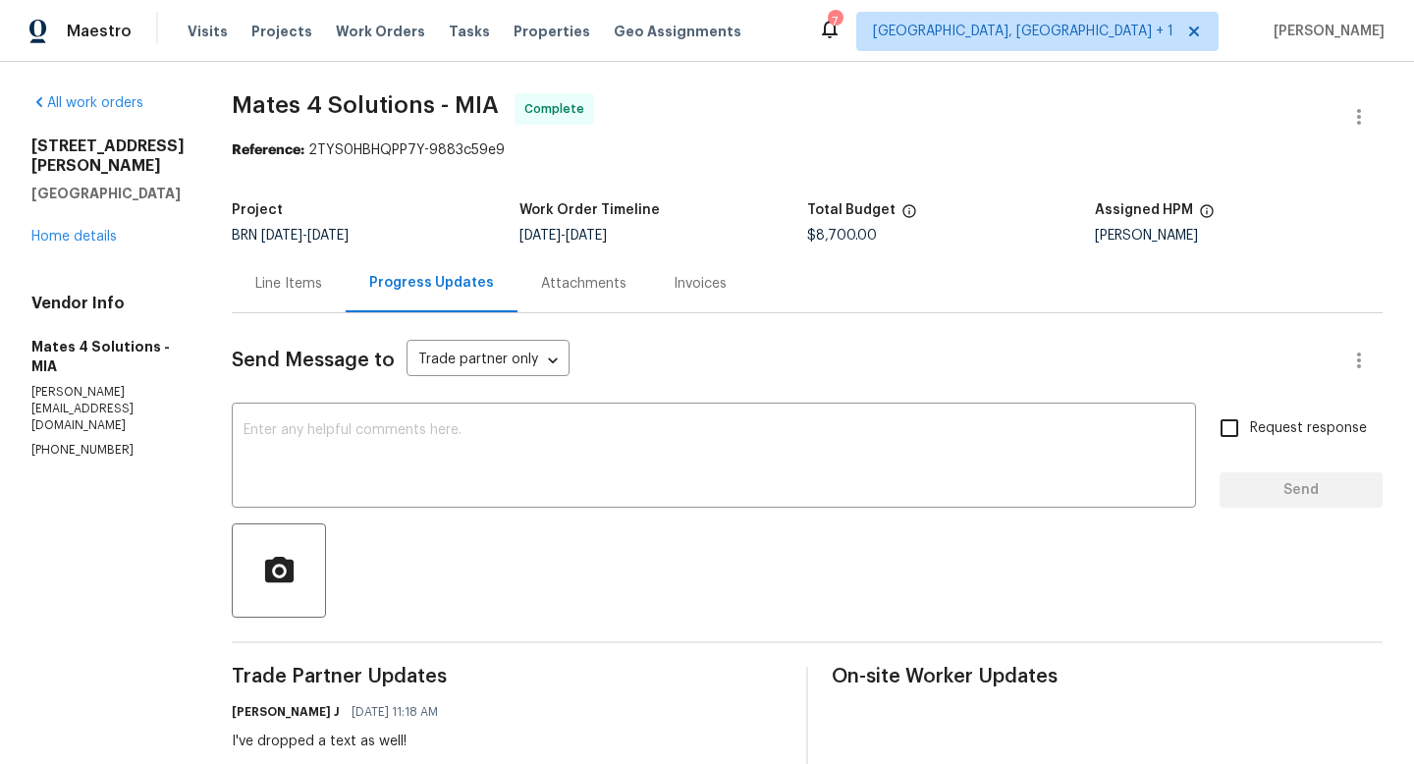
click at [298, 286] on div "Line Items" at bounding box center [288, 284] width 67 height 20
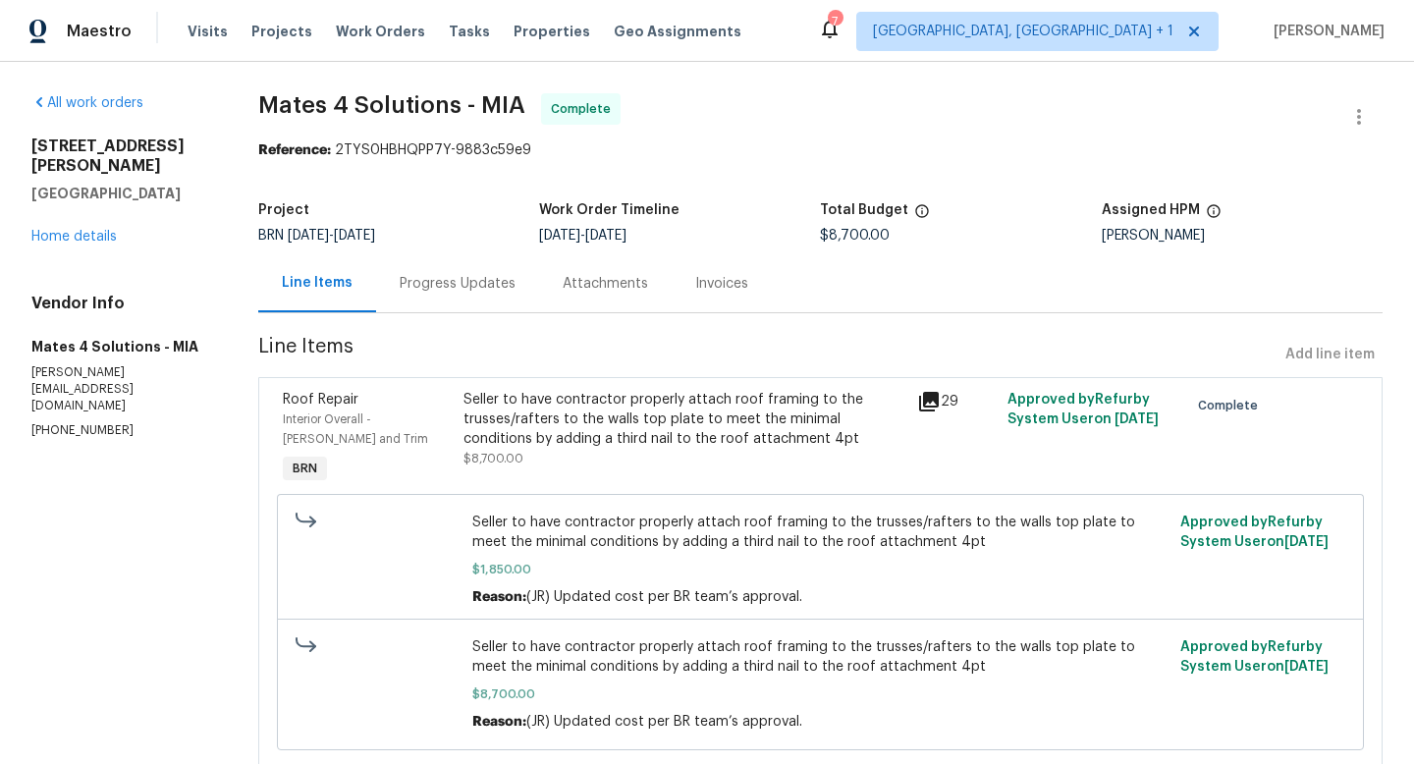
click at [936, 407] on icon at bounding box center [929, 402] width 20 height 20
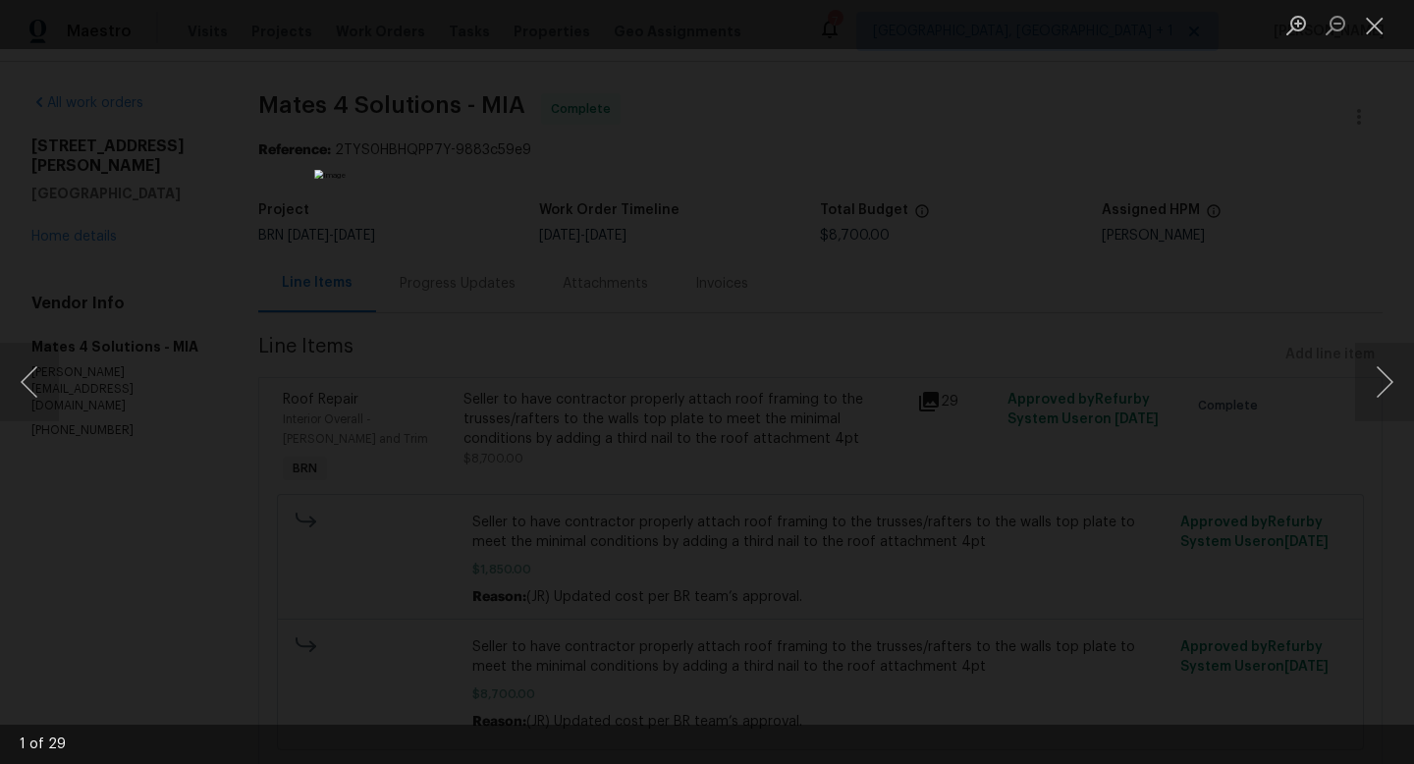
click at [621, 594] on img "Lightbox" at bounding box center [707, 382] width 786 height 424
click at [1375, 389] on button "Next image" at bounding box center [1384, 382] width 59 height 79
click at [1023, 348] on div "Lightbox" at bounding box center [707, 382] width 1414 height 764
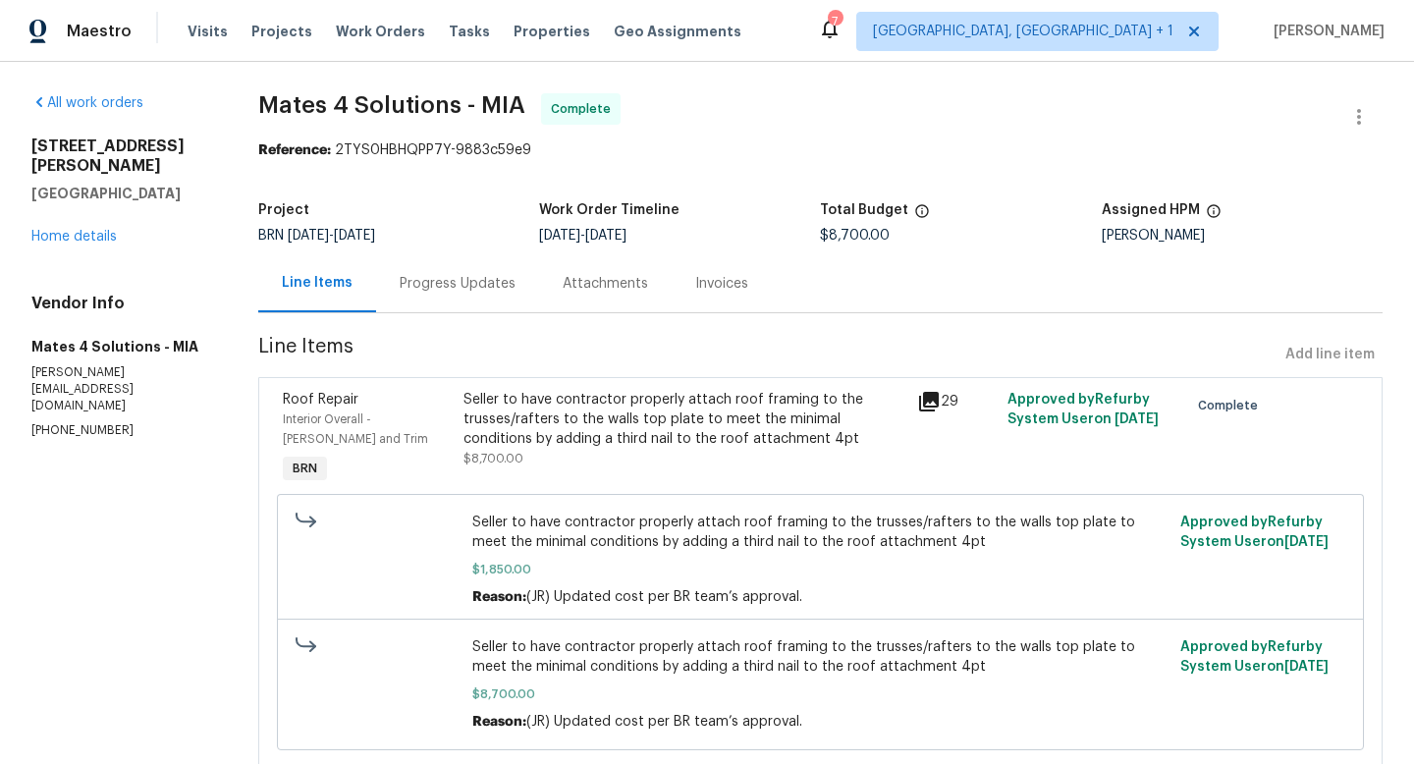
click at [930, 406] on icon at bounding box center [929, 402] width 24 height 24
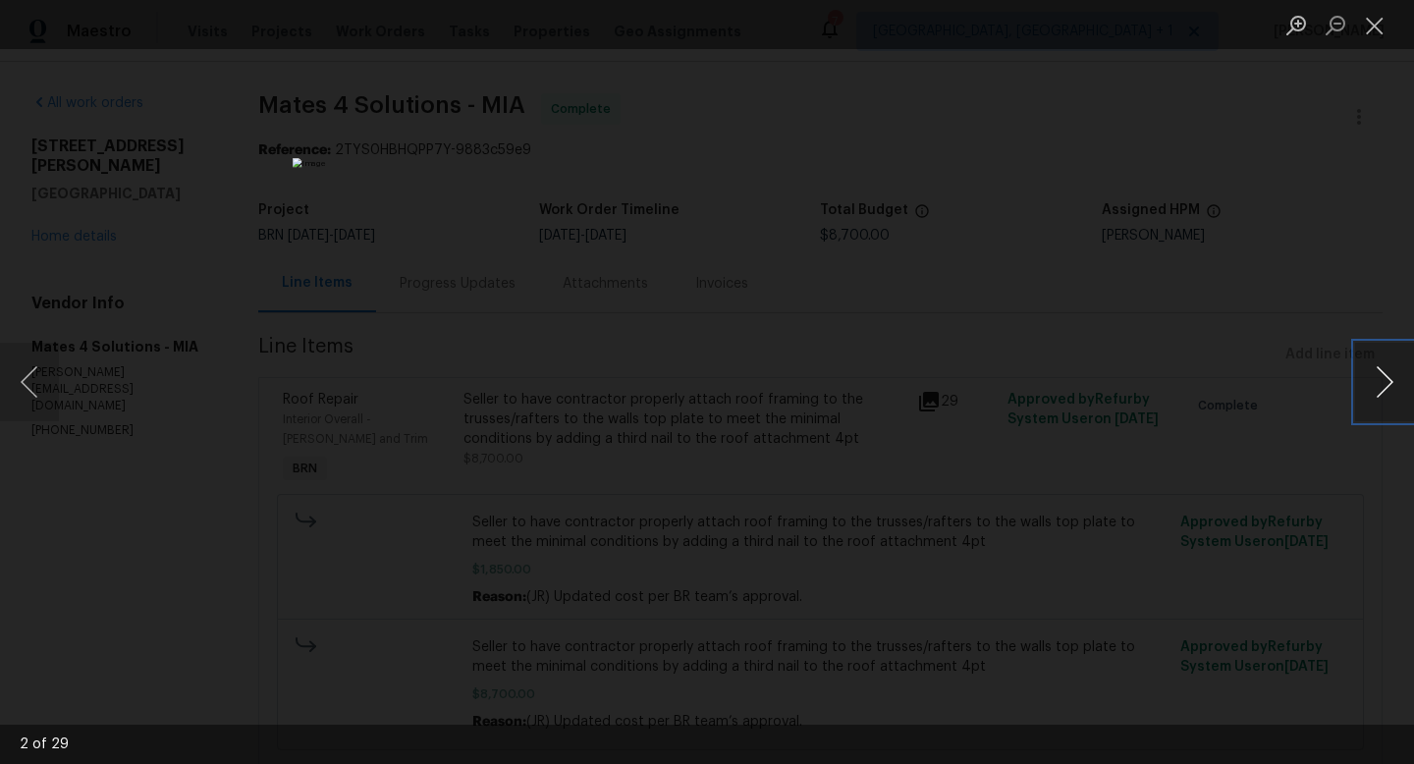
click at [1383, 395] on button "Next image" at bounding box center [1384, 382] width 59 height 79
click at [1386, 395] on button "Next image" at bounding box center [1384, 382] width 59 height 79
click at [1379, 25] on button "Close lightbox" at bounding box center [1374, 25] width 39 height 34
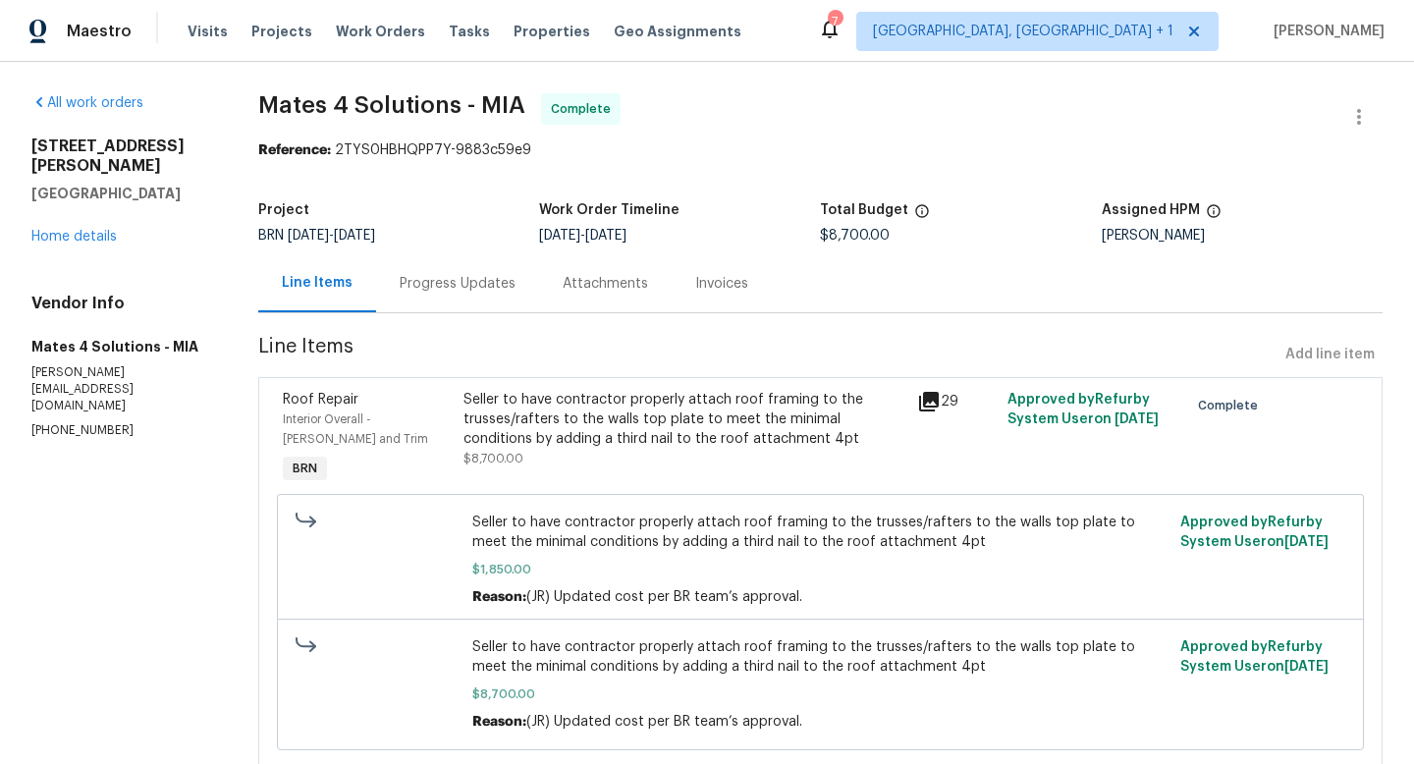
click at [935, 401] on icon at bounding box center [929, 402] width 20 height 20
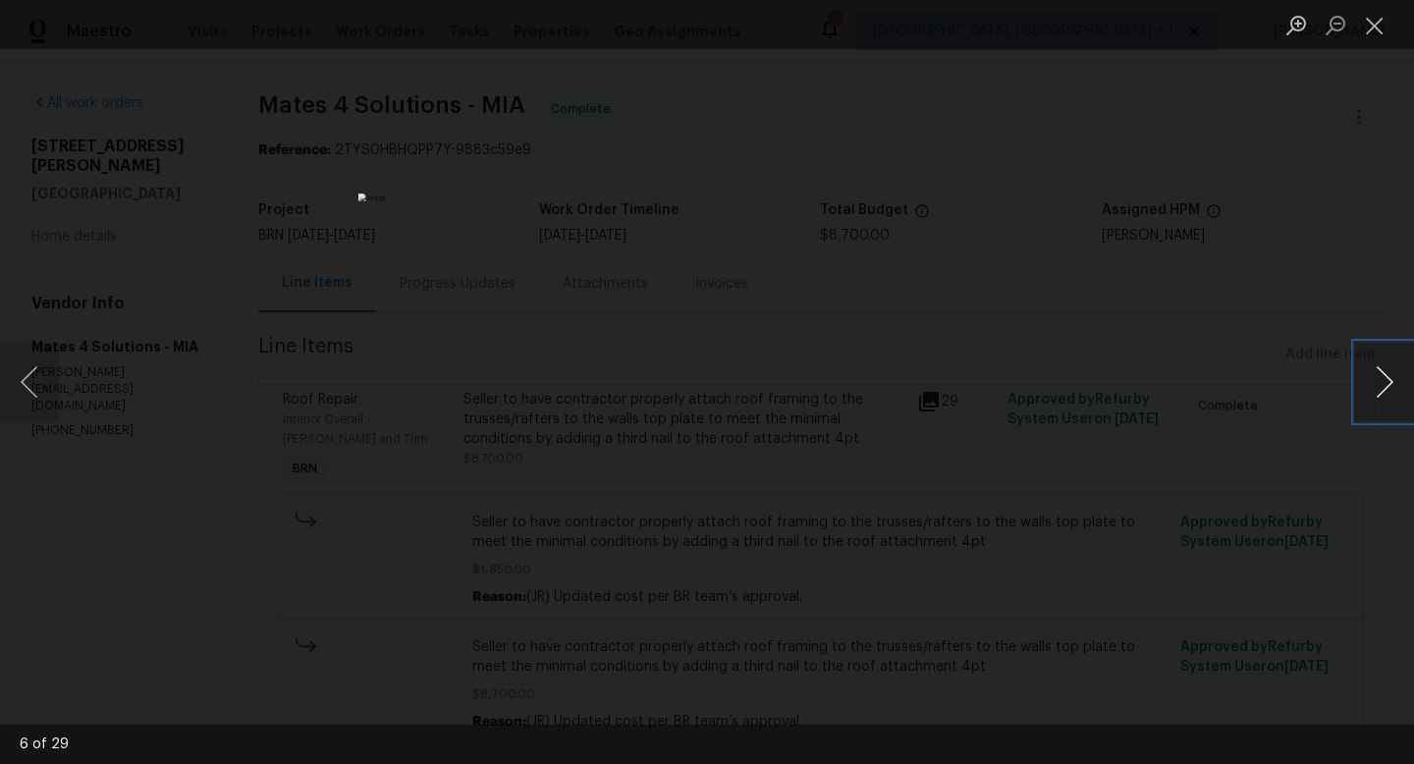
click at [1391, 390] on button "Next image" at bounding box center [1384, 382] width 59 height 79
click at [1390, 389] on button "Next image" at bounding box center [1384, 382] width 59 height 79
click at [1388, 389] on button "Next image" at bounding box center [1384, 382] width 59 height 79
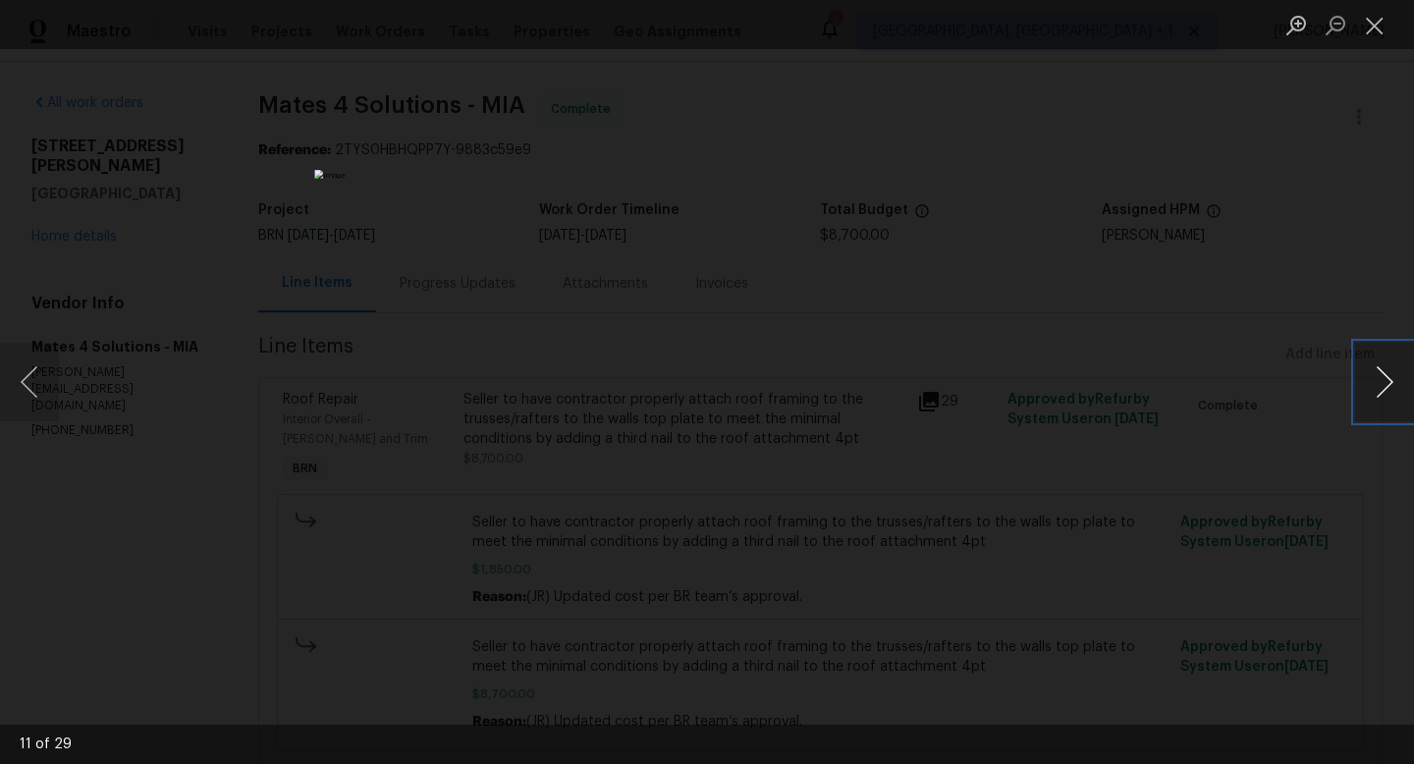
click at [1388, 389] on button "Next image" at bounding box center [1384, 382] width 59 height 79
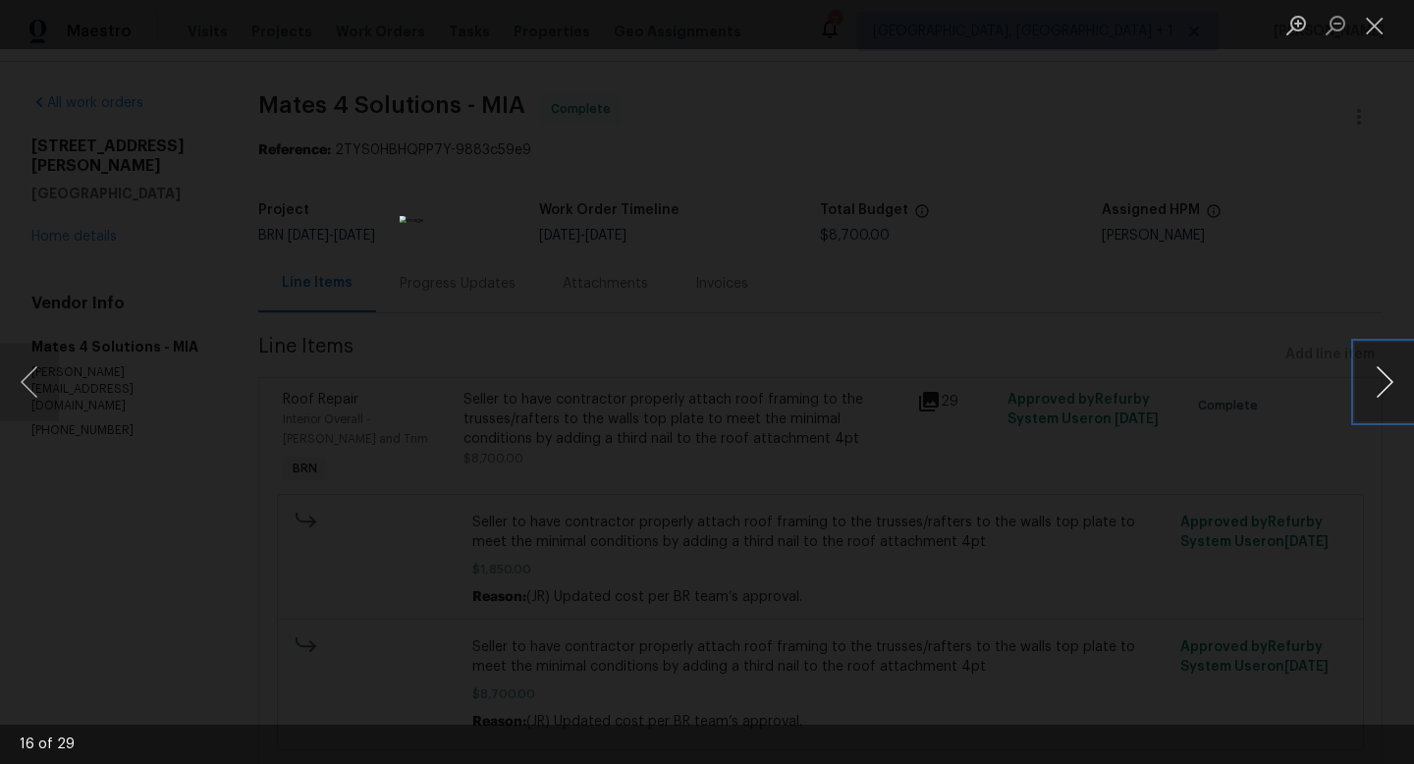
click at [1388, 389] on button "Next image" at bounding box center [1384, 382] width 59 height 79
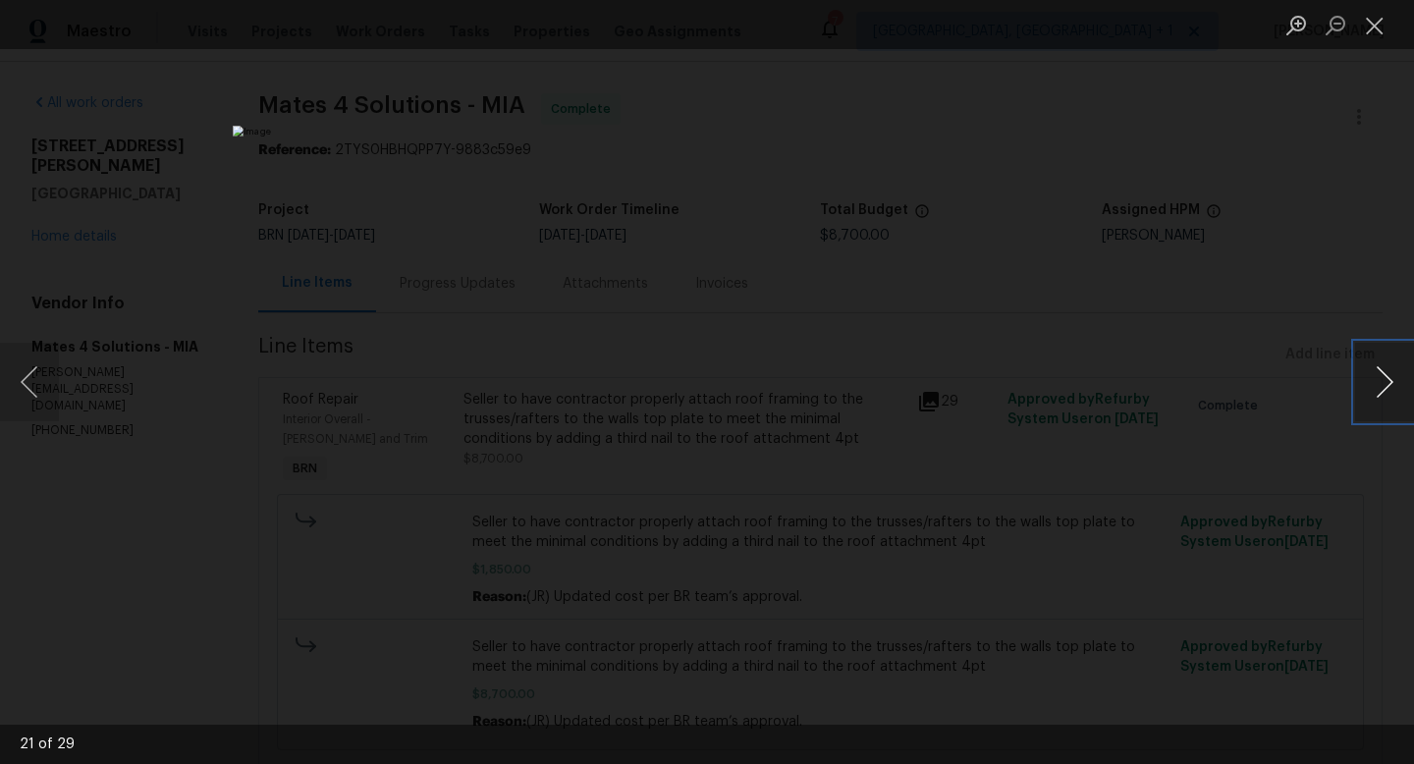
click at [1388, 389] on button "Next image" at bounding box center [1384, 382] width 59 height 79
click at [1368, 23] on button "Close lightbox" at bounding box center [1374, 25] width 39 height 34
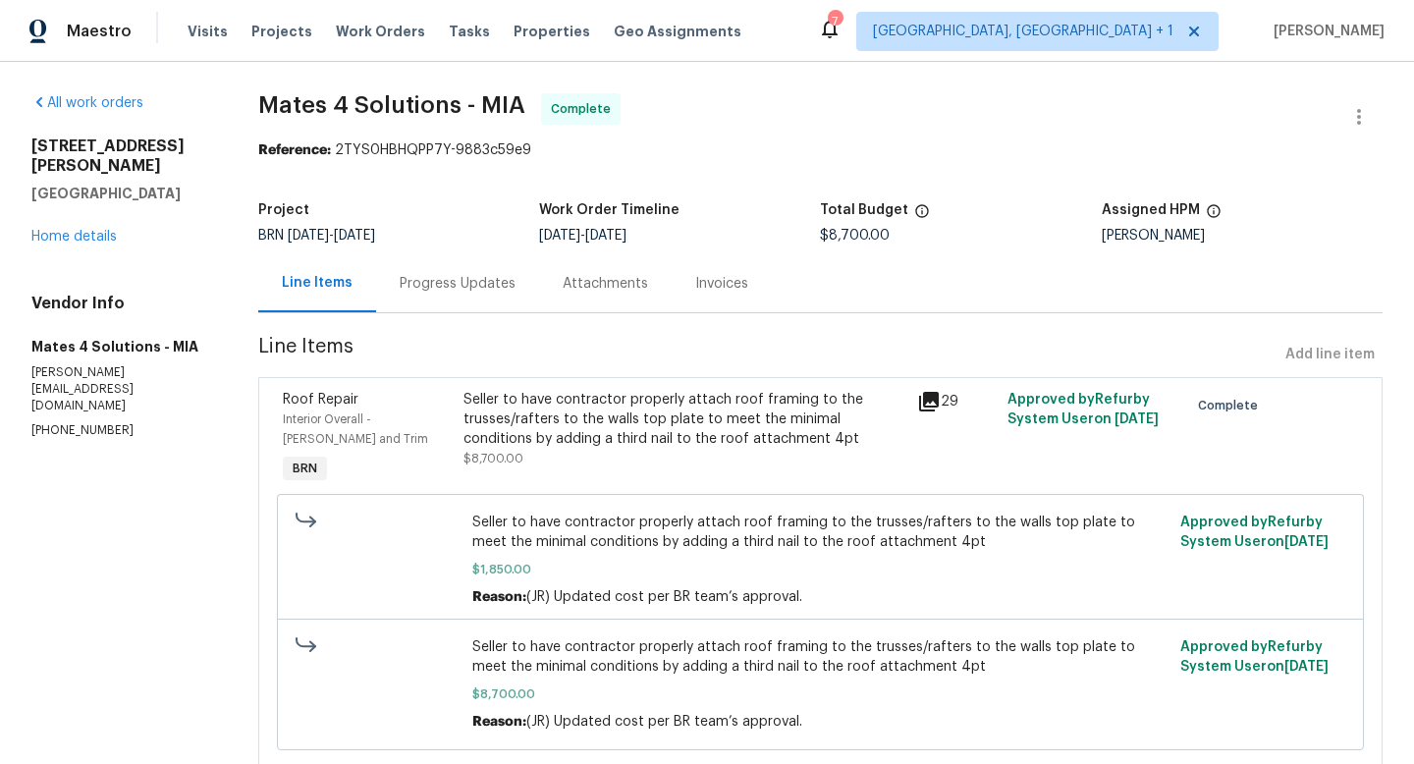
click at [957, 395] on div "29" at bounding box center [956, 402] width 79 height 24
click at [939, 398] on icon at bounding box center [929, 402] width 20 height 20
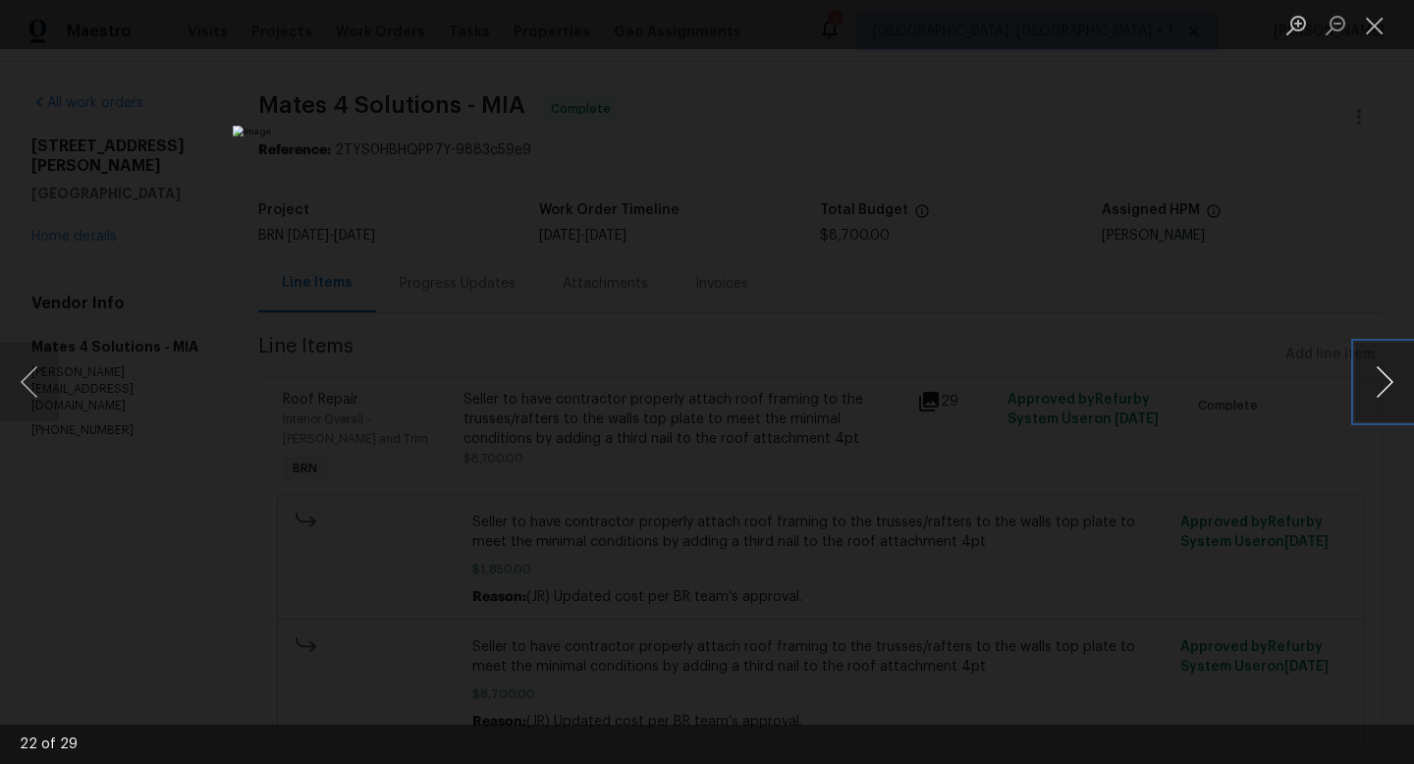
click at [1393, 390] on button "Next image" at bounding box center [1384, 382] width 59 height 79
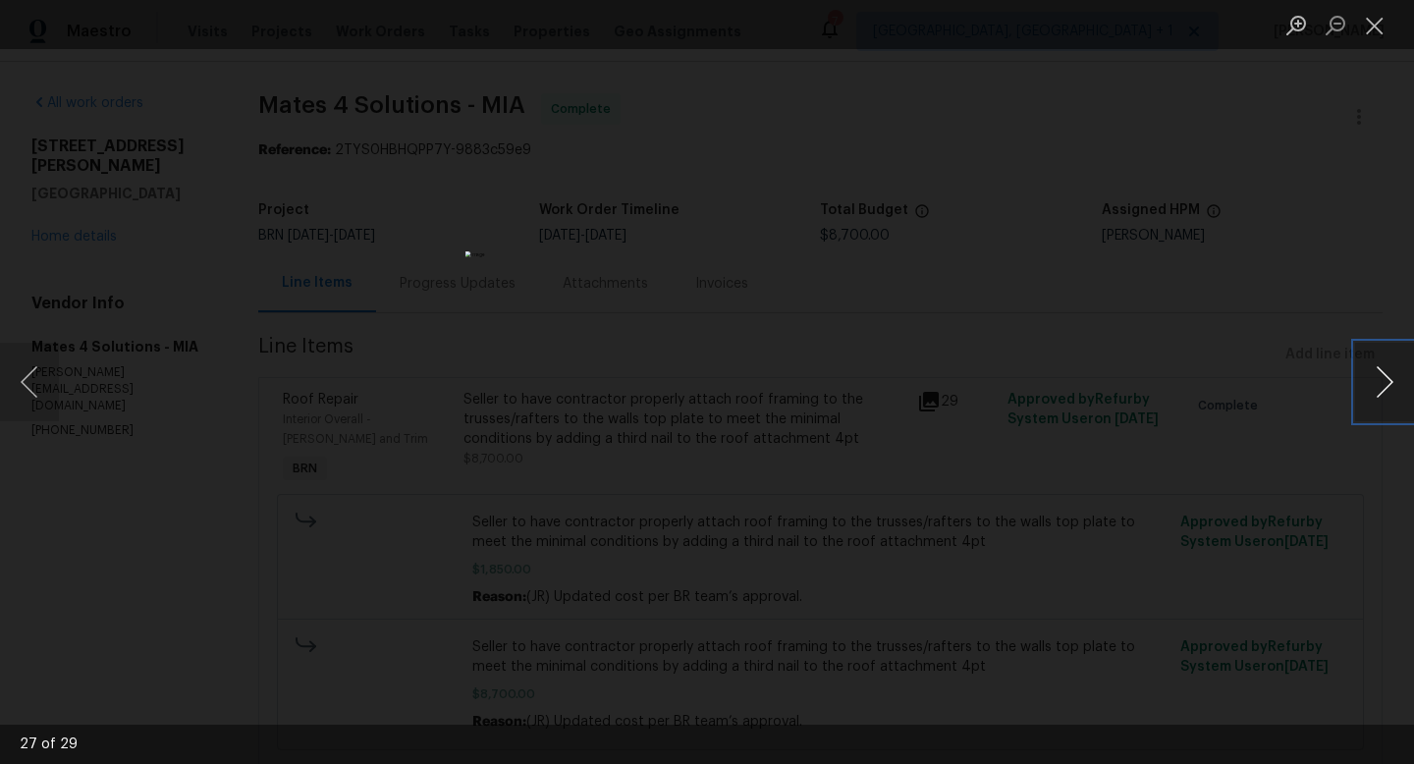
click at [1393, 390] on button "Next image" at bounding box center [1384, 382] width 59 height 79
click at [1383, 377] on button "Next image" at bounding box center [1384, 382] width 59 height 79
click at [1384, 377] on button "Next image" at bounding box center [1384, 382] width 59 height 79
click at [36, 391] on button "Previous image" at bounding box center [29, 382] width 59 height 79
click at [35, 394] on button "Previous image" at bounding box center [29, 382] width 59 height 79
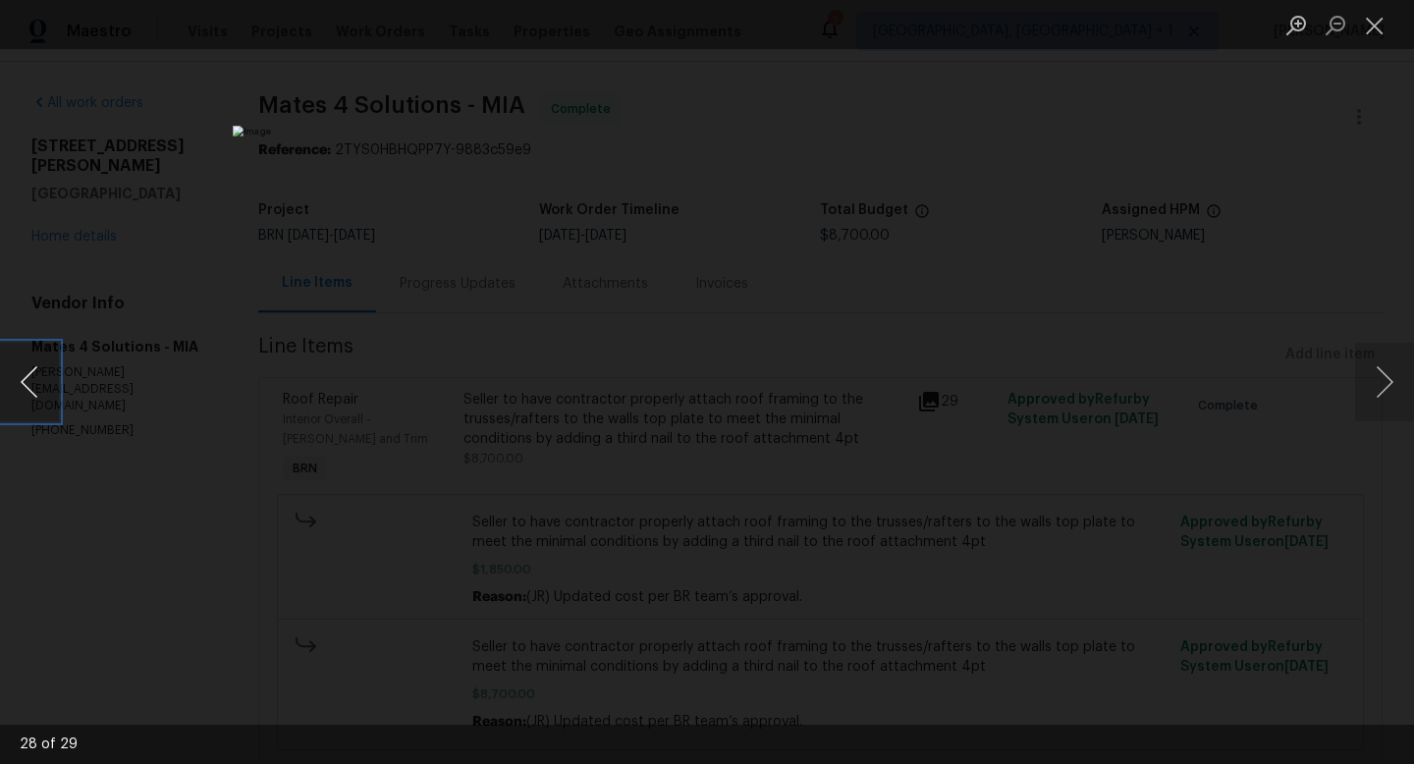
click at [35, 394] on button "Previous image" at bounding box center [29, 382] width 59 height 79
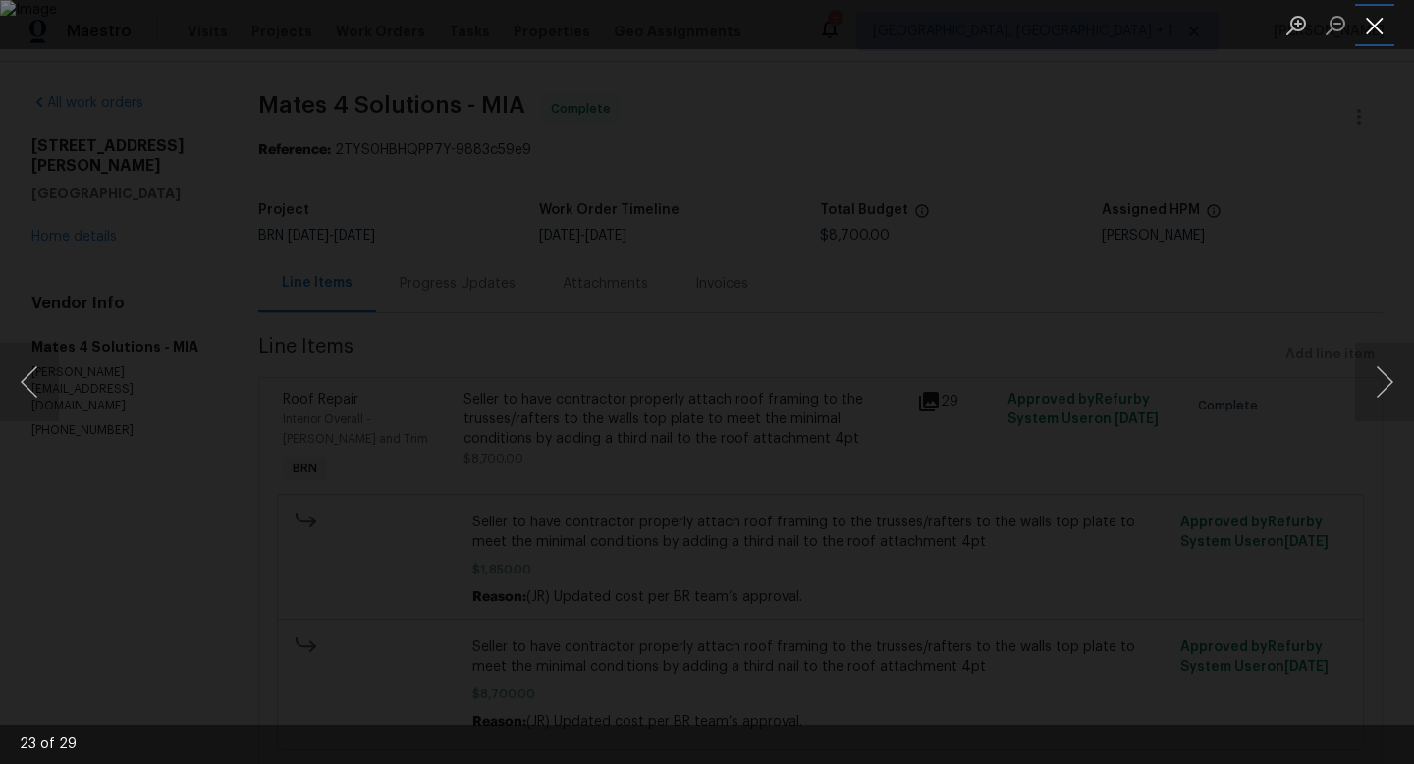
click at [1383, 29] on button "Close lightbox" at bounding box center [1374, 25] width 39 height 34
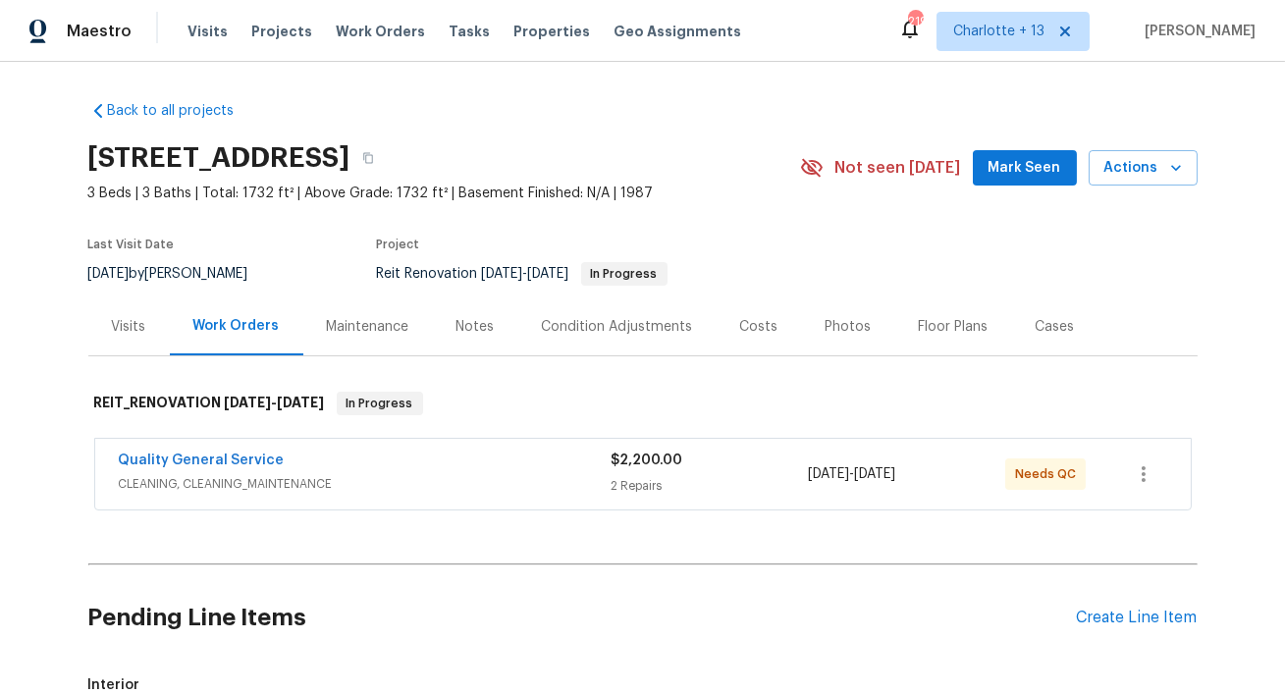
click at [756, 326] on div "Costs" at bounding box center [759, 327] width 38 height 20
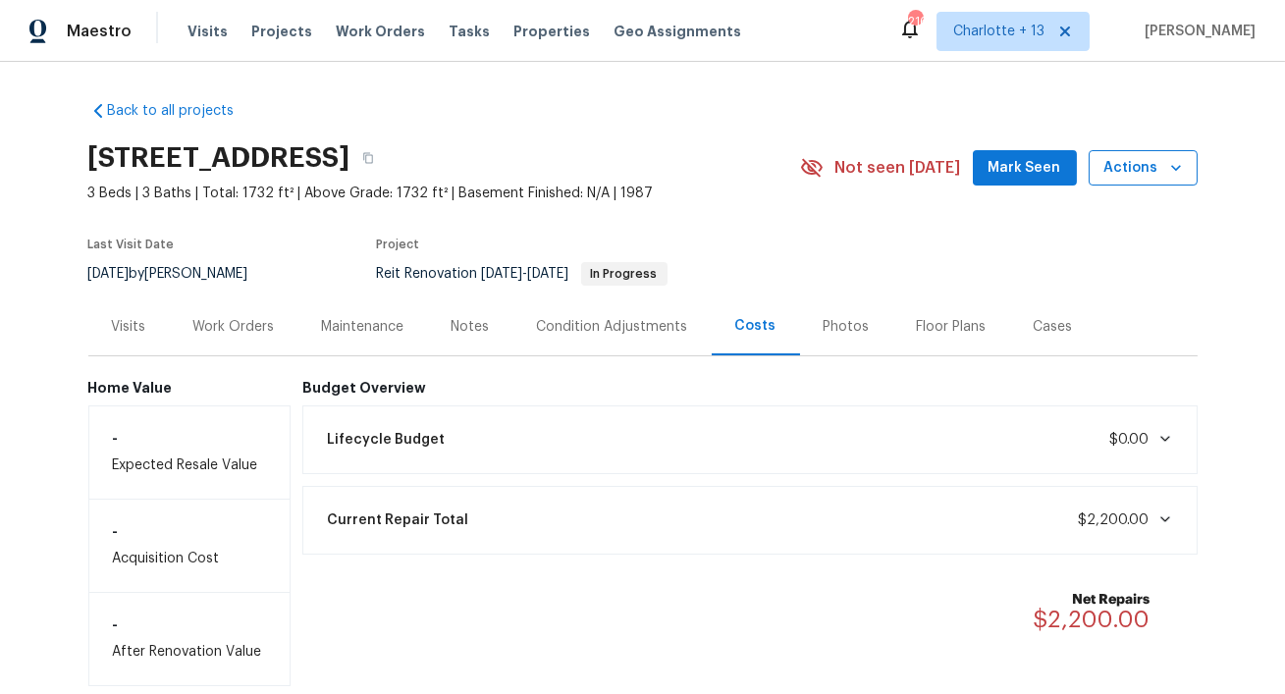
click at [1178, 174] on icon "button" at bounding box center [1177, 168] width 20 height 20
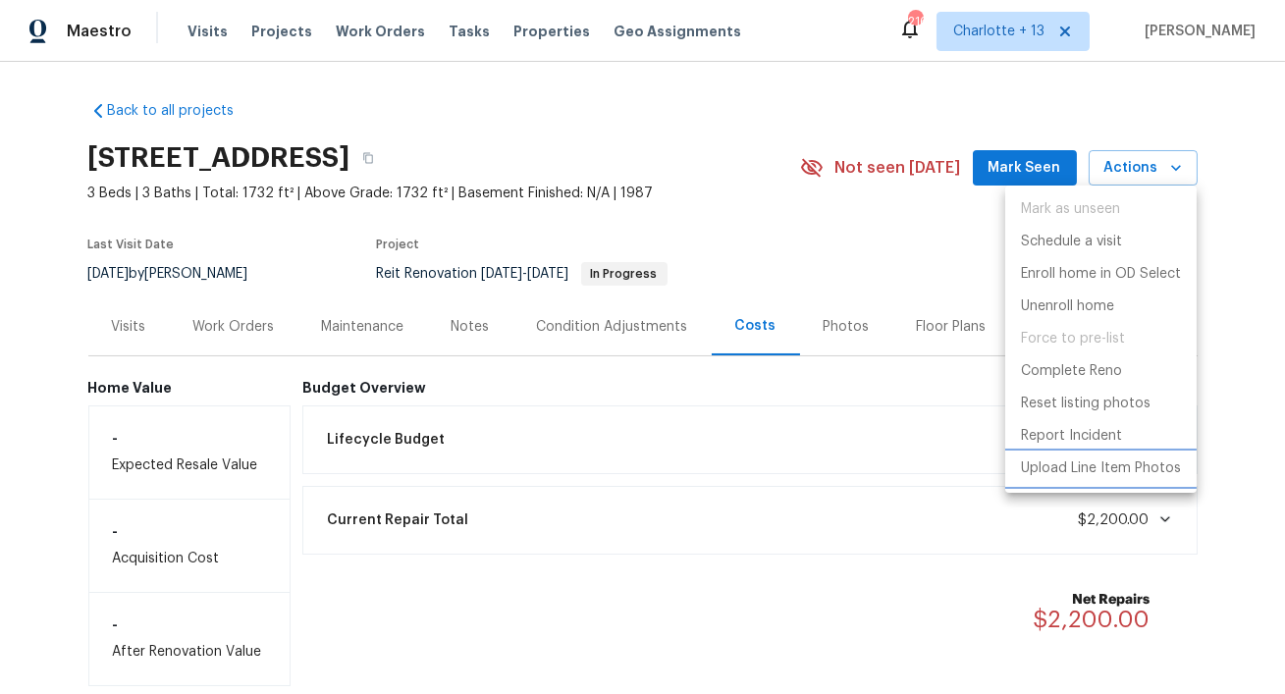
click at [1101, 466] on p "Upload Line Item Photos" at bounding box center [1101, 469] width 160 height 21
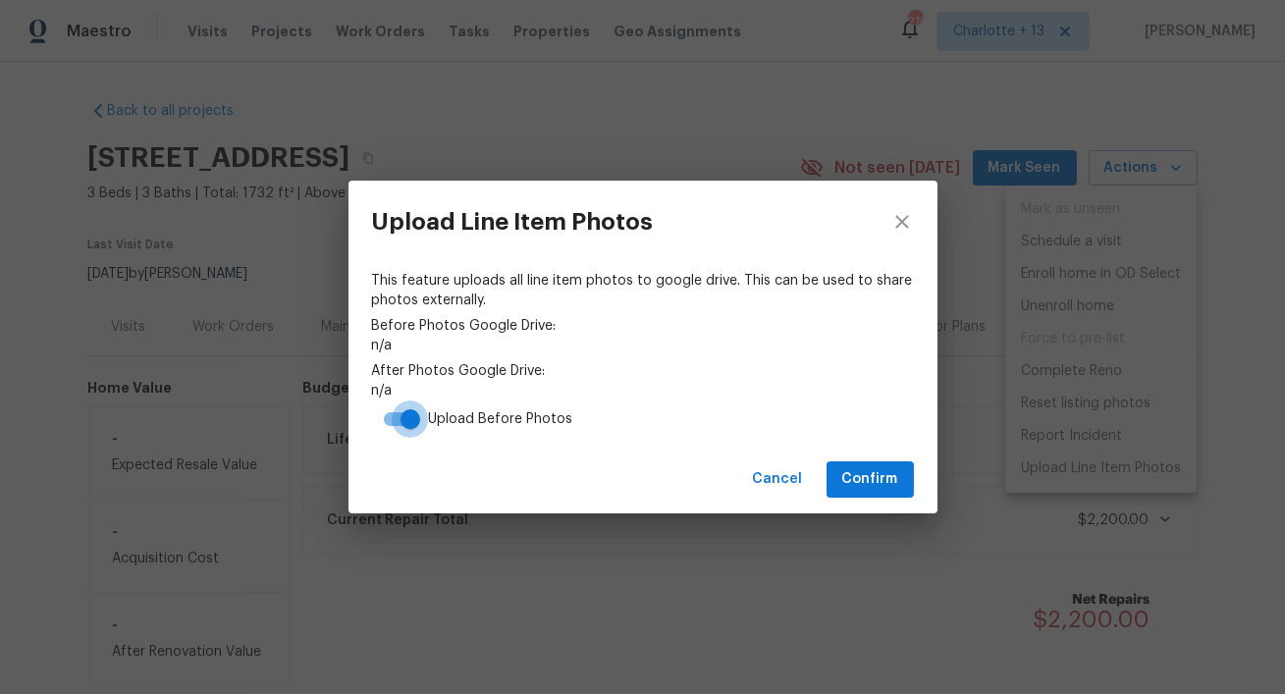
click at [384, 416] on input "checkbox" at bounding box center [410, 419] width 112 height 37
checkbox input "false"
click at [872, 483] on span "Confirm" at bounding box center [870, 479] width 56 height 25
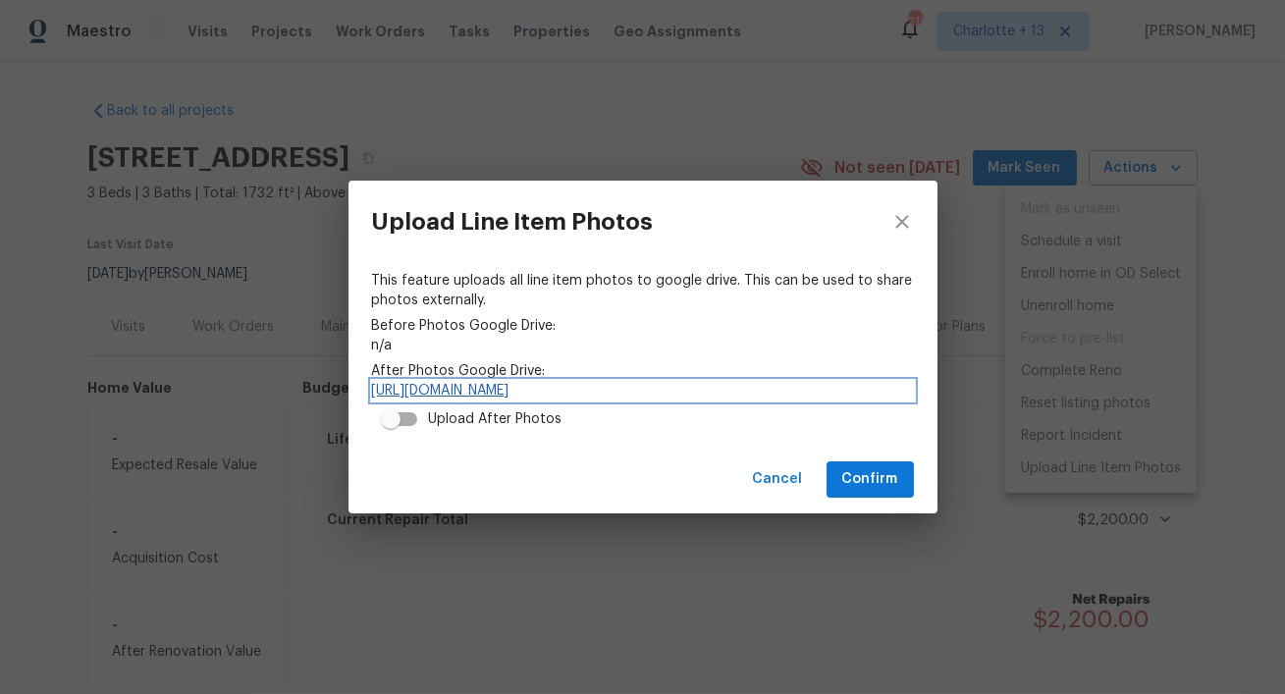
click at [644, 388] on link "https://drive.google.com/drive/folders/1TZar8cIzmSMGghQCd2CdNWcUxqJuMU58" at bounding box center [643, 391] width 542 height 20
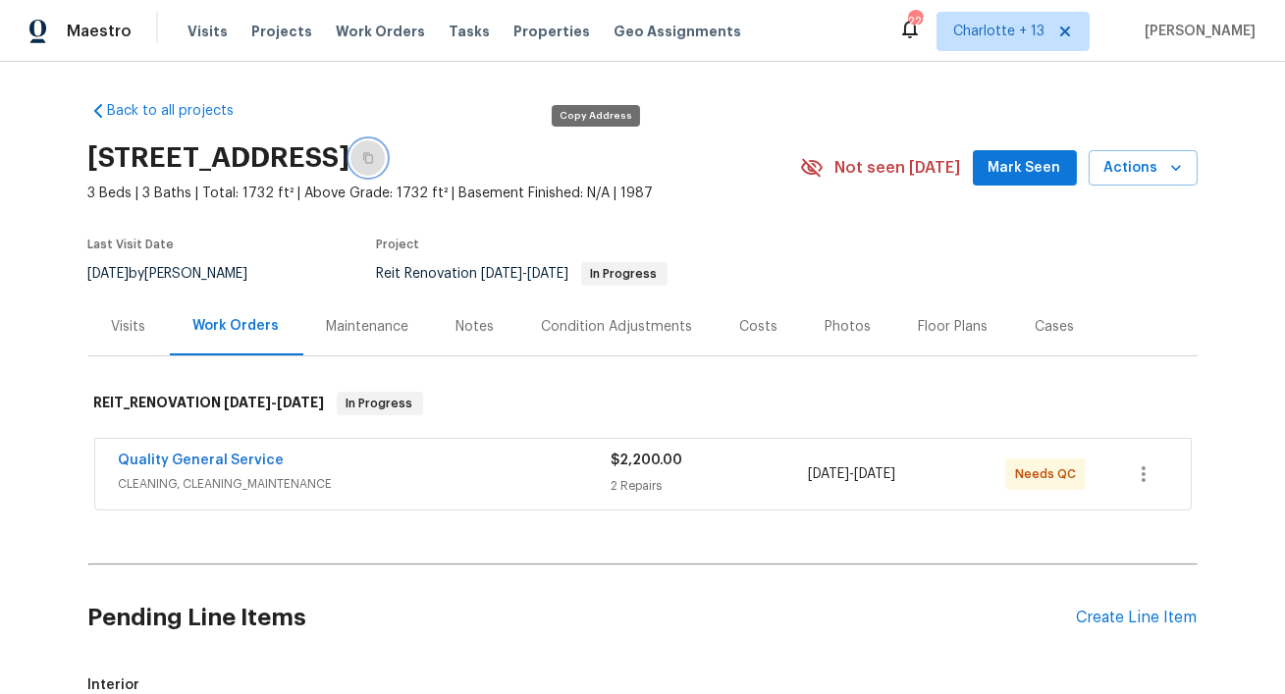
click at [374, 156] on icon "button" at bounding box center [368, 158] width 12 height 12
click at [540, 27] on span "Properties" at bounding box center [552, 32] width 77 height 20
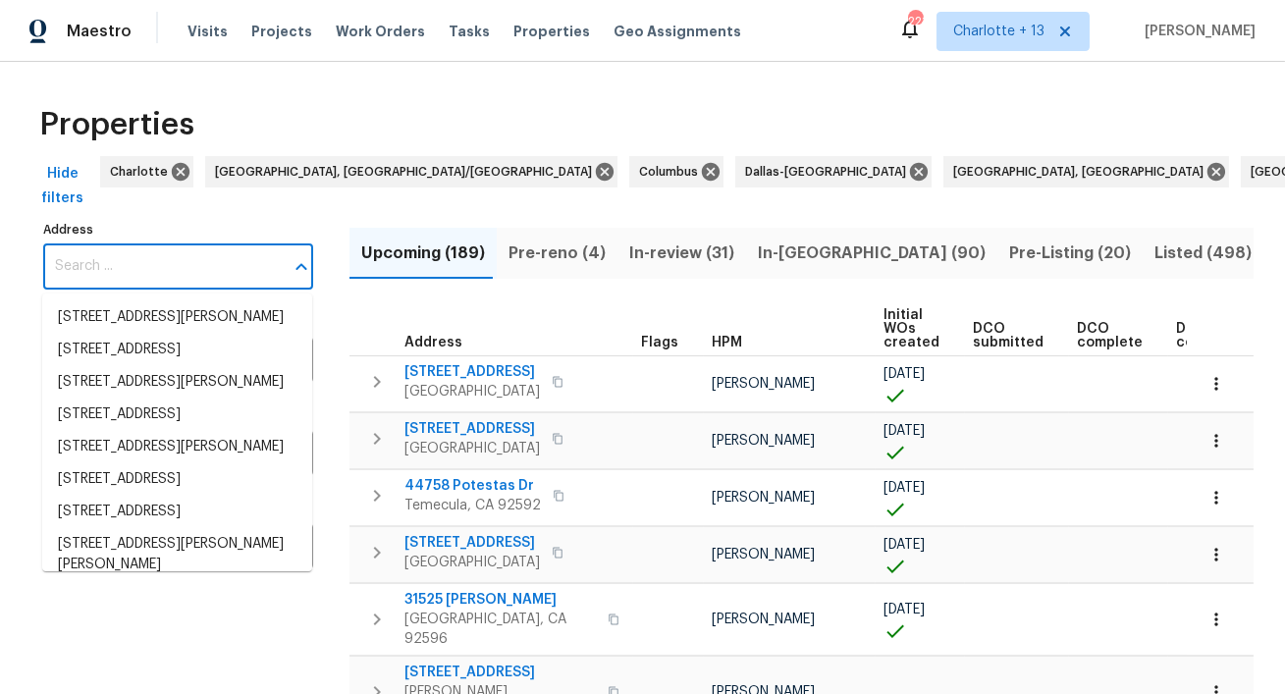
click at [132, 266] on input "Address" at bounding box center [163, 267] width 241 height 46
paste input "2761 Whisper Ct, Douglasville, GA 30135"
type input "2761 Whisper Ct, Douglasville, GA 30135"
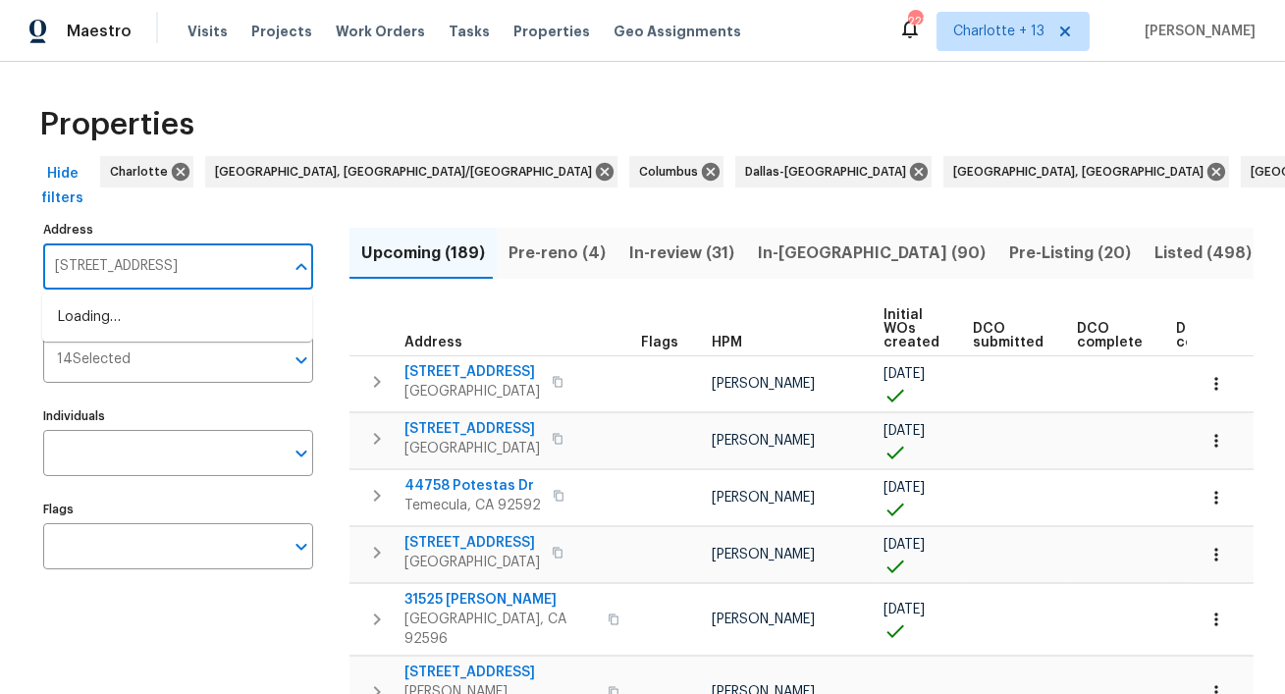
scroll to position [0, 29]
click at [128, 317] on li "2761 Whisper Ct Douglasville GA 30135" at bounding box center [177, 317] width 270 height 32
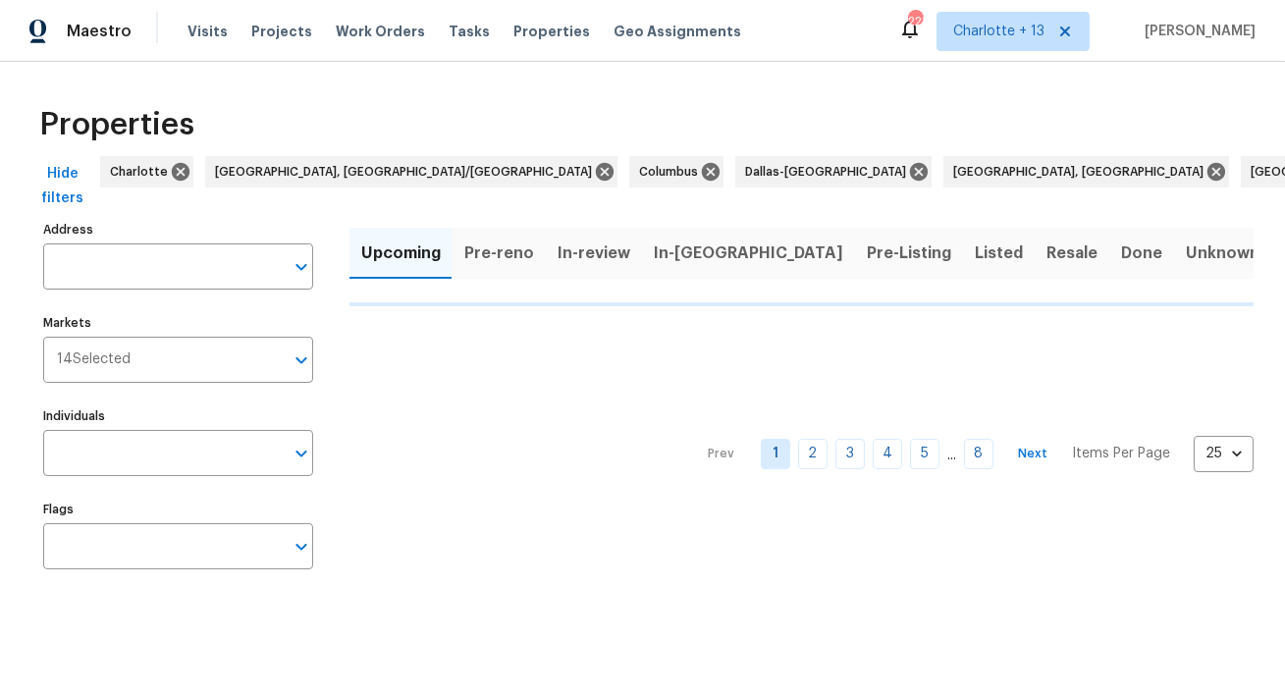
type input "2761 Whisper Ct Douglasville GA 30135"
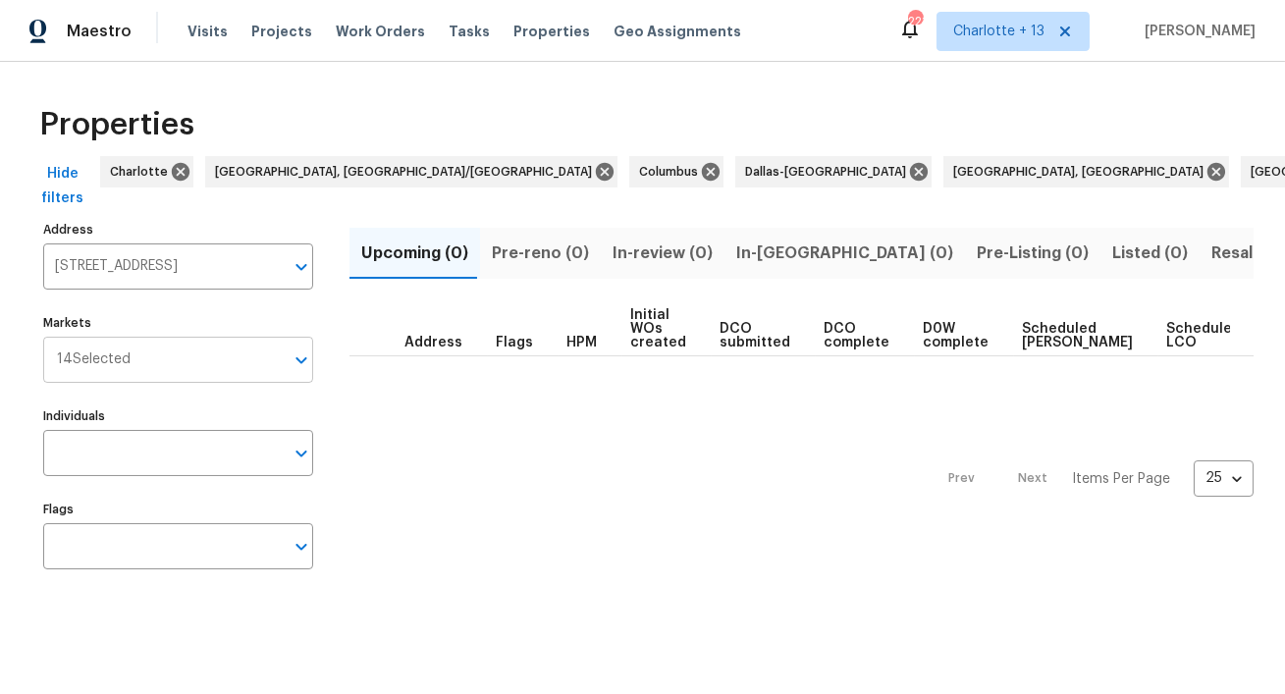
click at [133, 354] on input "Markets" at bounding box center [207, 360] width 153 height 46
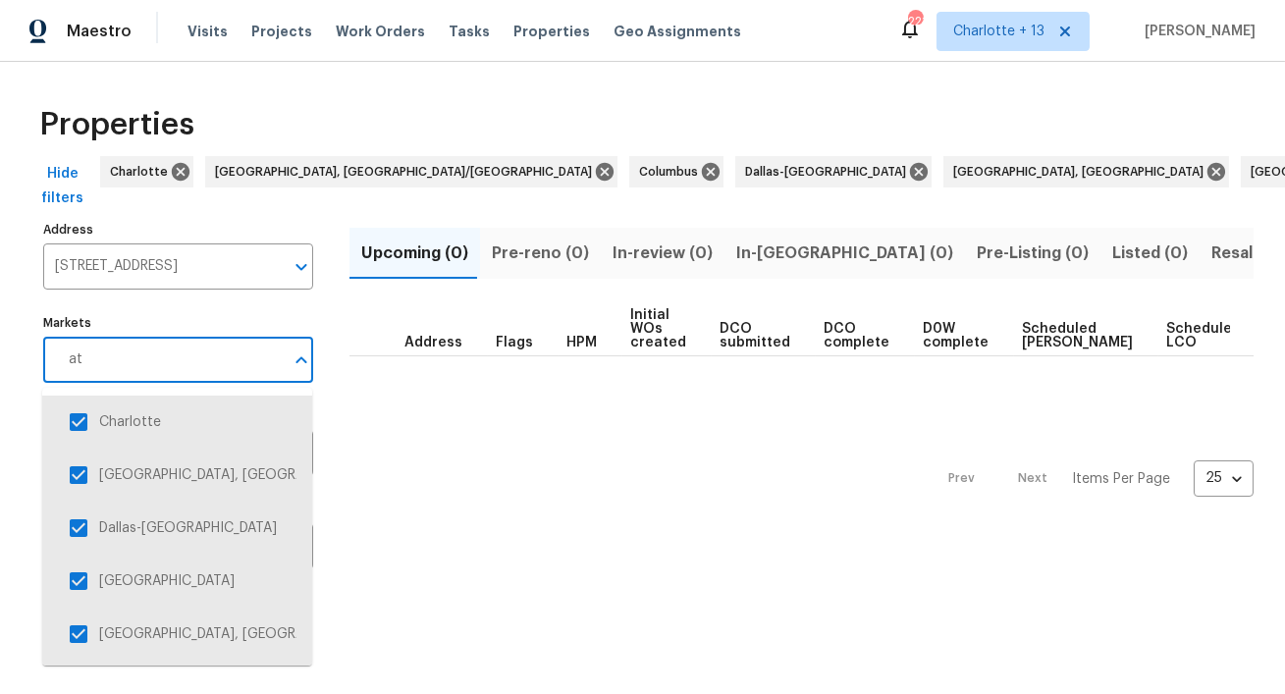
type input "atl"
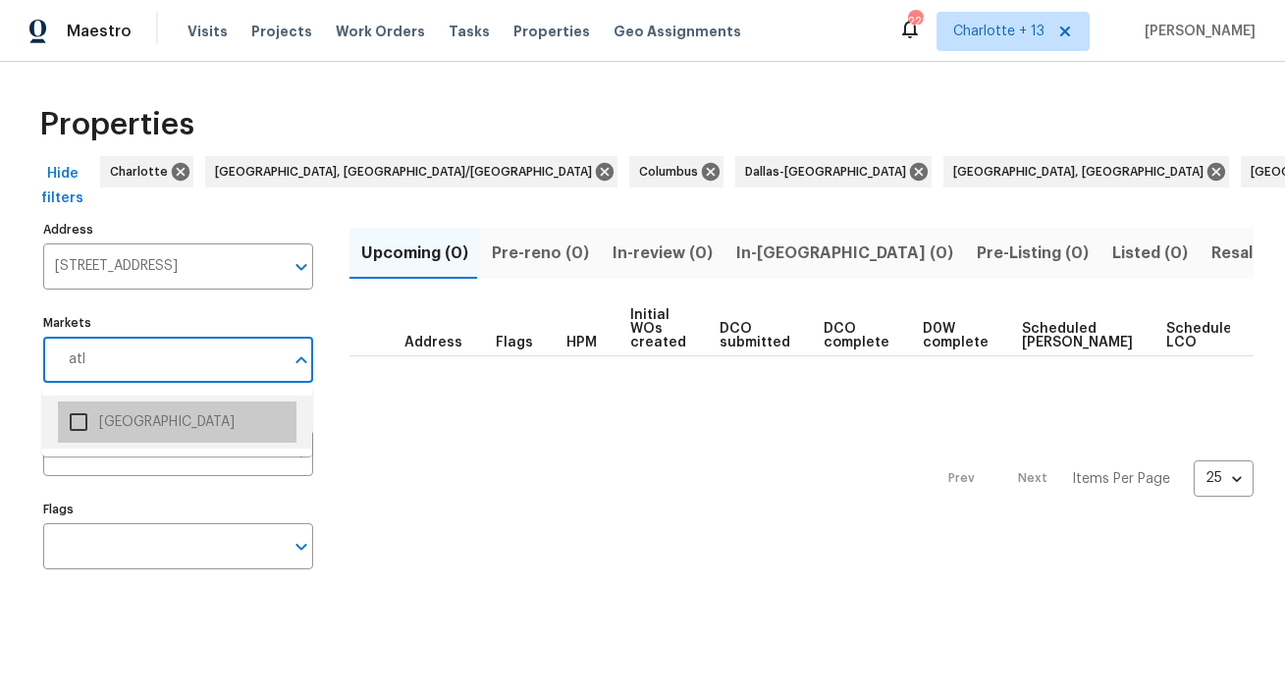
click at [136, 419] on li "Atlanta" at bounding box center [177, 422] width 239 height 41
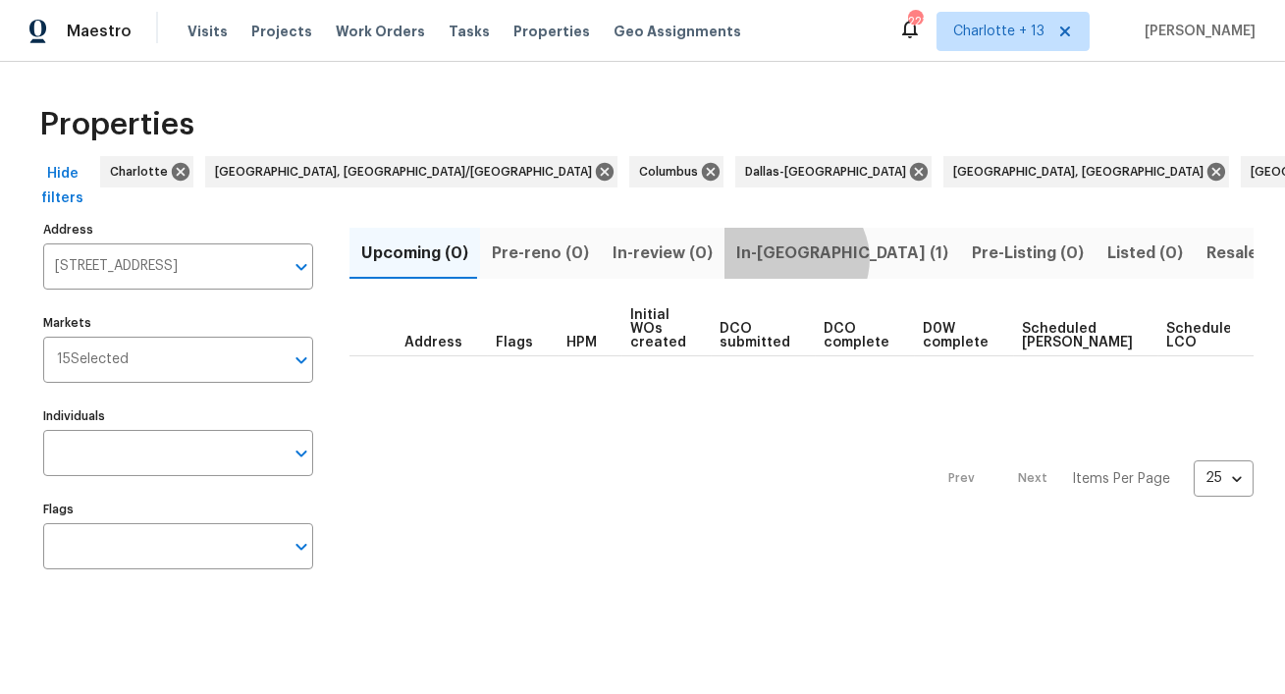
click at [782, 259] on span "In-reno (1)" at bounding box center [842, 253] width 212 height 27
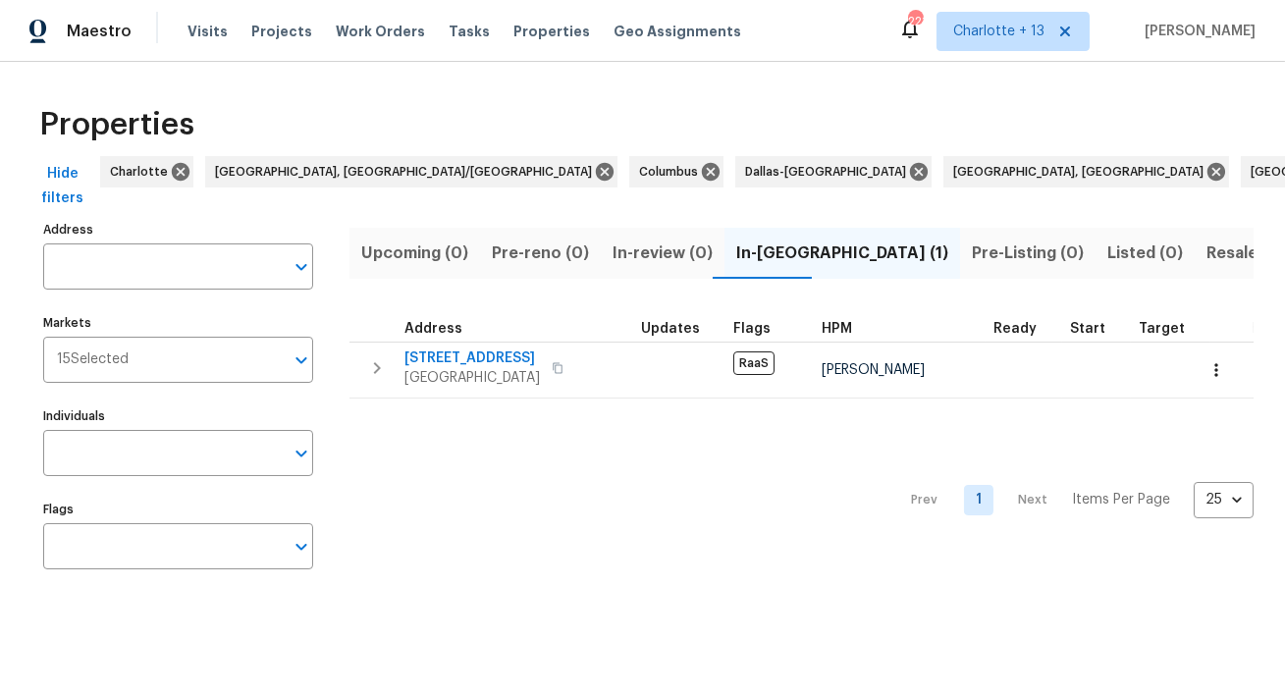
type input "2761 Whisper Ct Douglasville GA 30135"
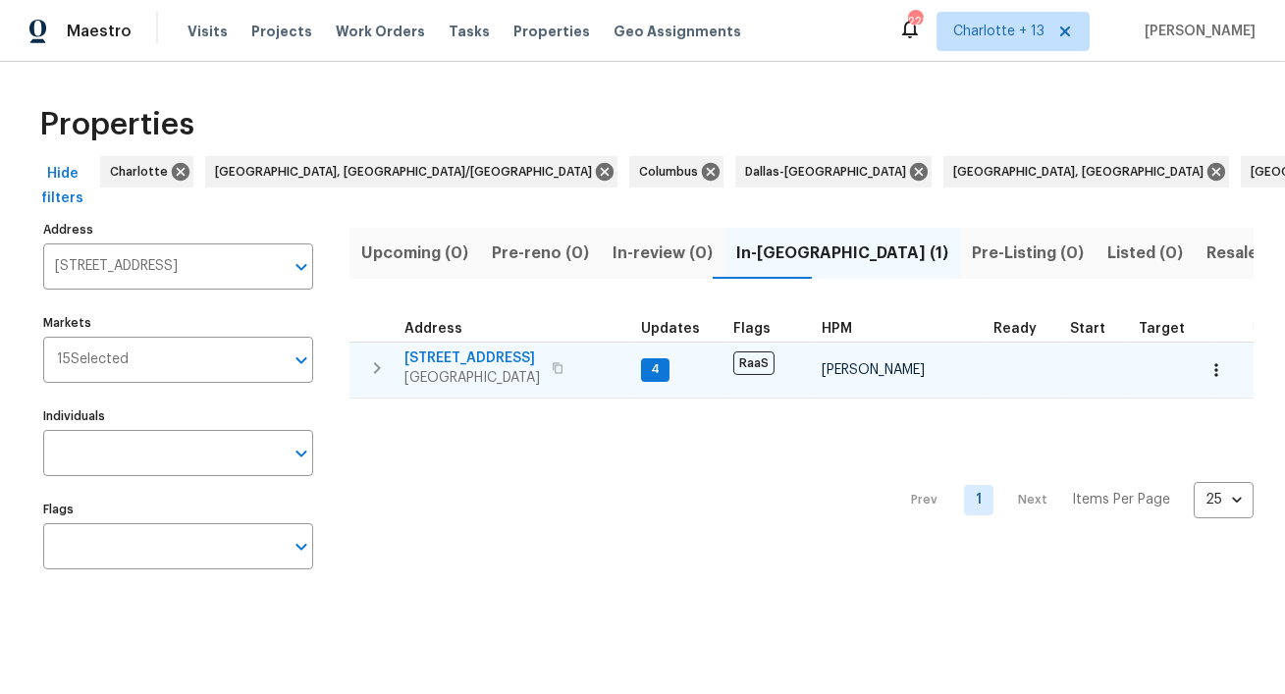
click at [479, 358] on span "2761 Whisper Ct" at bounding box center [473, 359] width 136 height 20
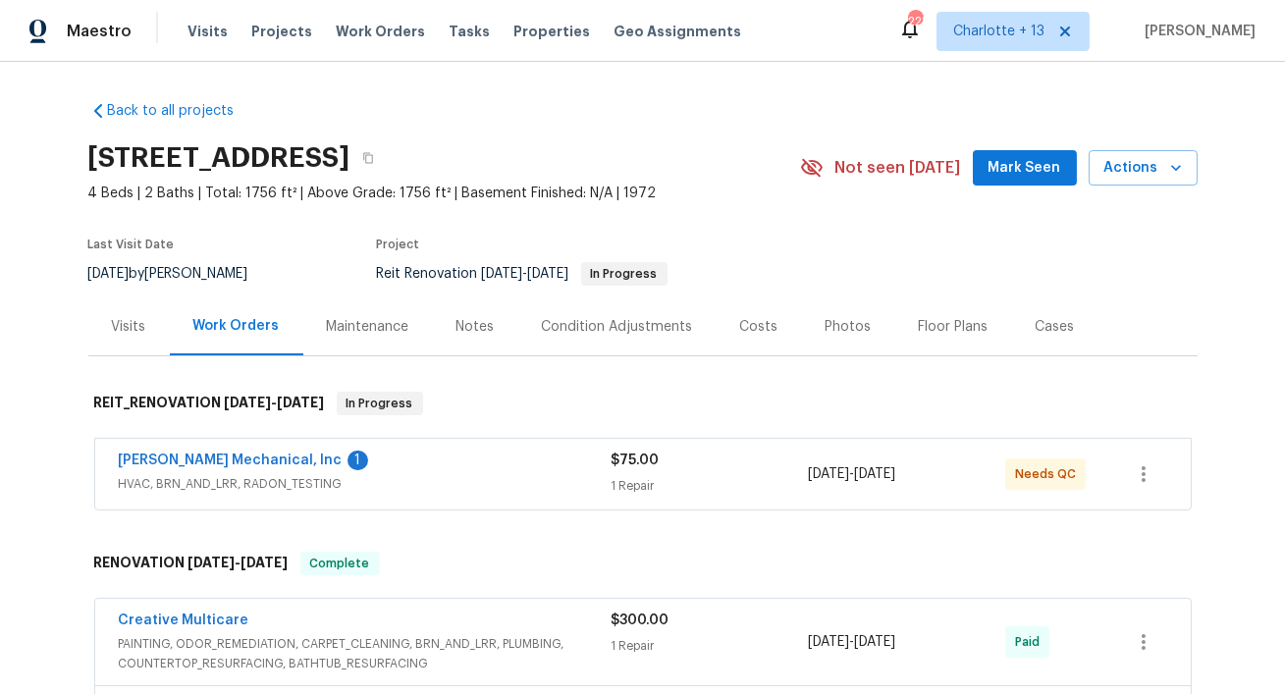
click at [240, 449] on div "JH Martin Mechanical, Inc 1 HVAC, BRN_AND_LRR, RADON_TESTING $75.00 1 Repair 10…" at bounding box center [643, 474] width 1096 height 71
click at [244, 464] on link "JH Martin Mechanical, Inc" at bounding box center [231, 461] width 224 height 14
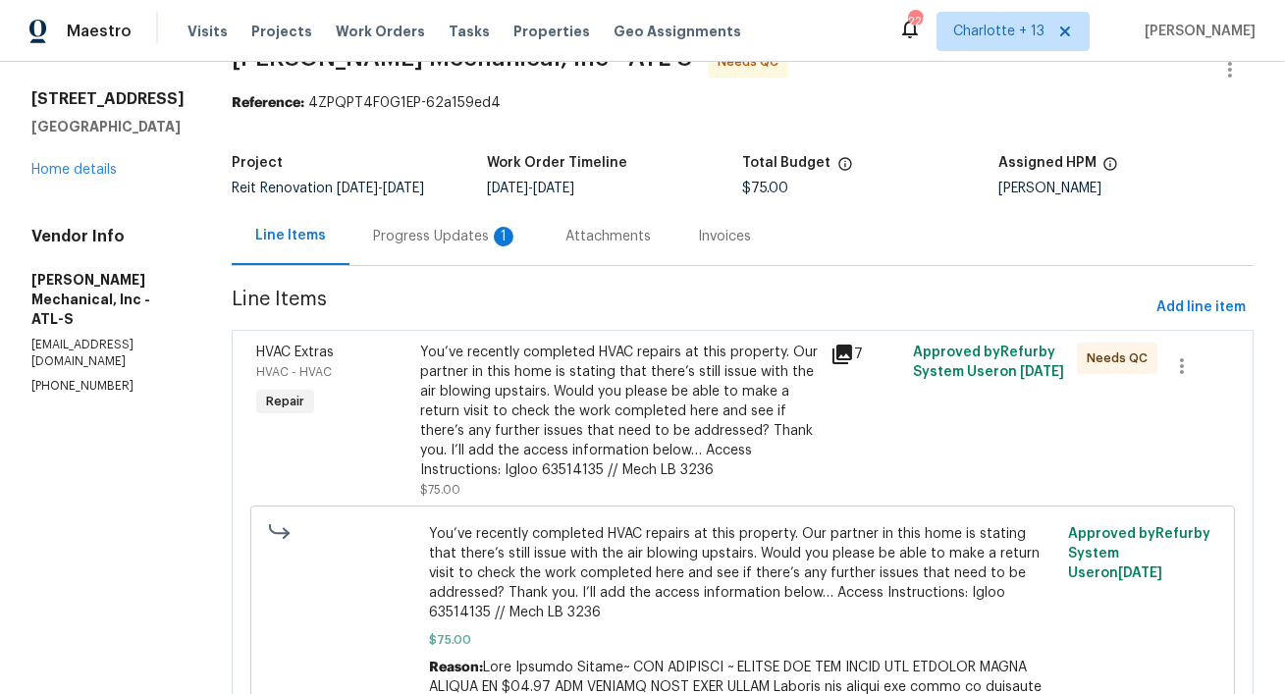
scroll to position [6, 0]
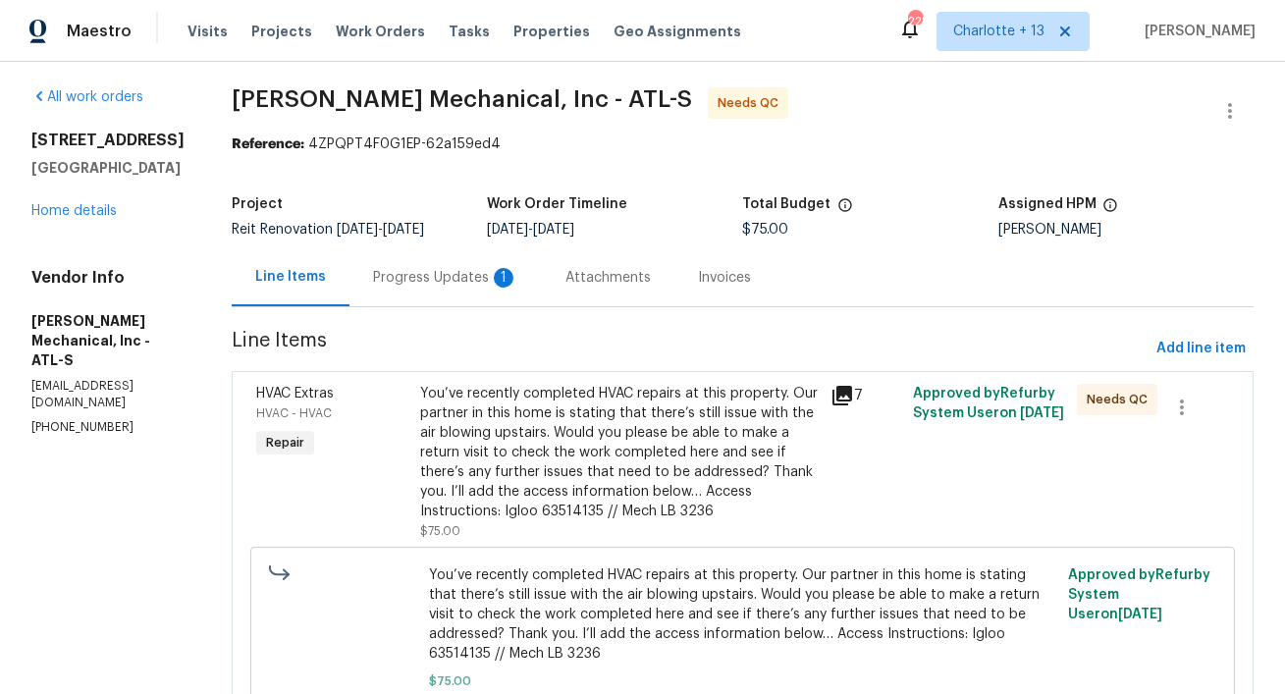
click at [487, 288] on div "Progress Updates 1" at bounding box center [445, 278] width 145 height 20
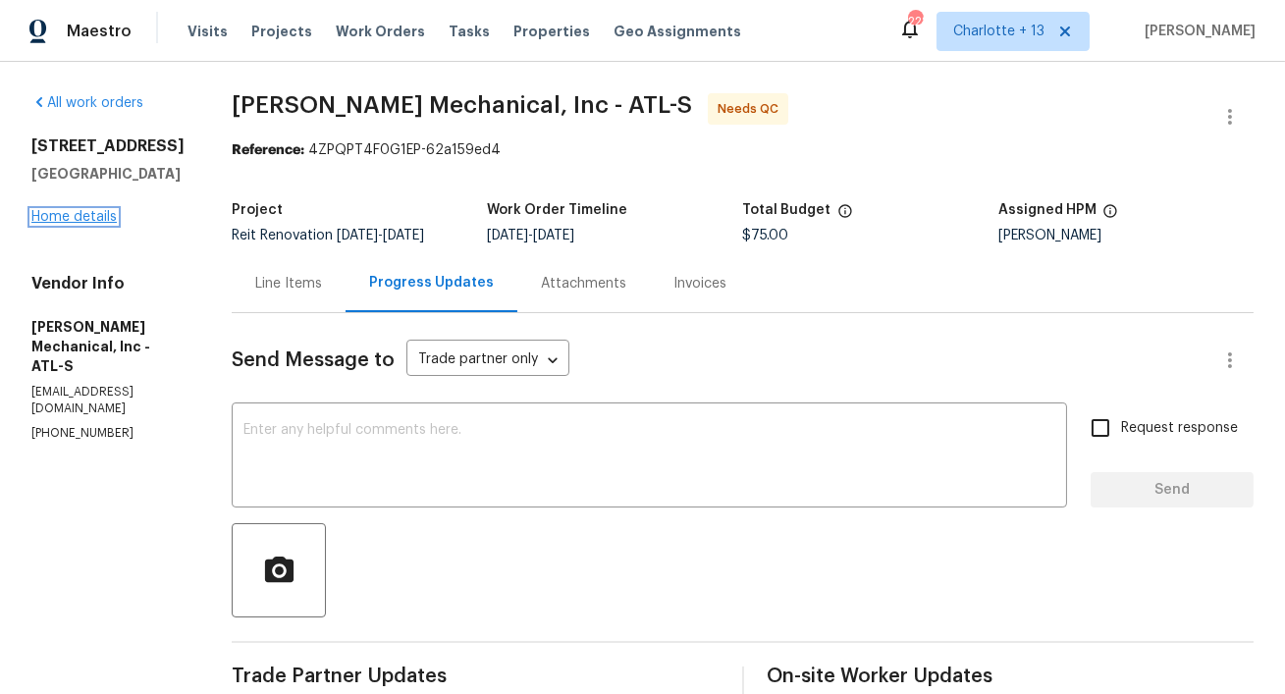
click at [96, 213] on link "Home details" at bounding box center [73, 217] width 85 height 14
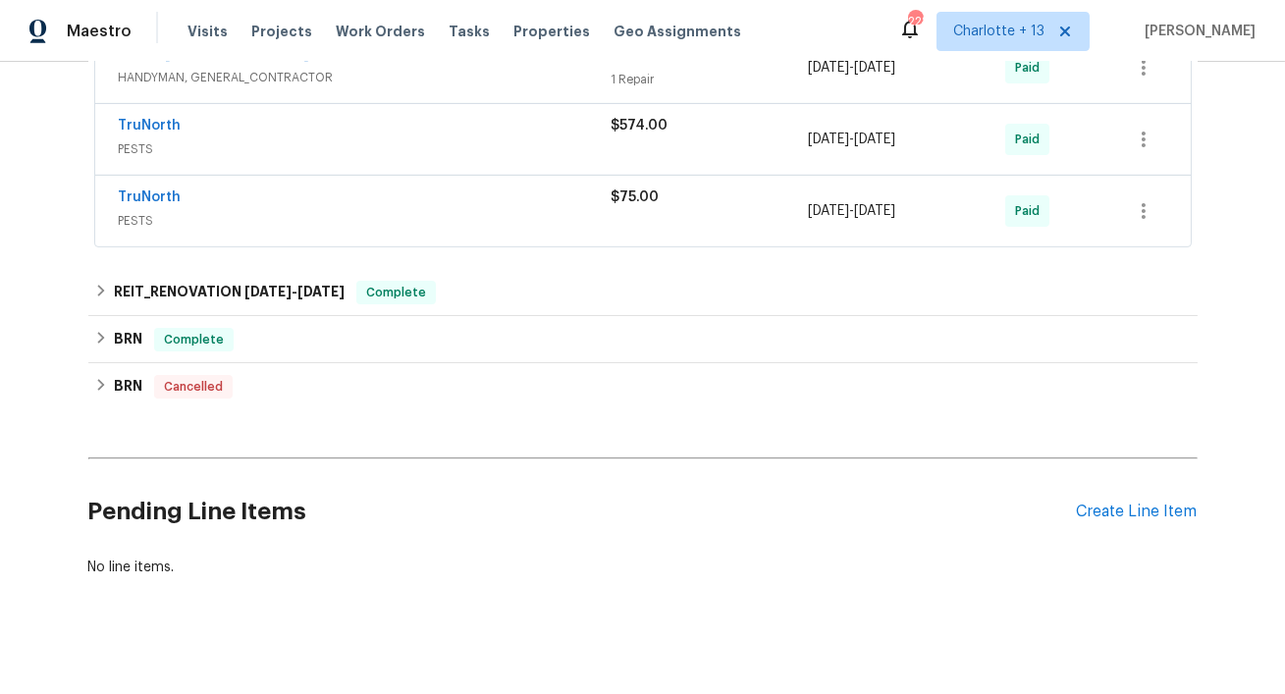
scroll to position [1240, 0]
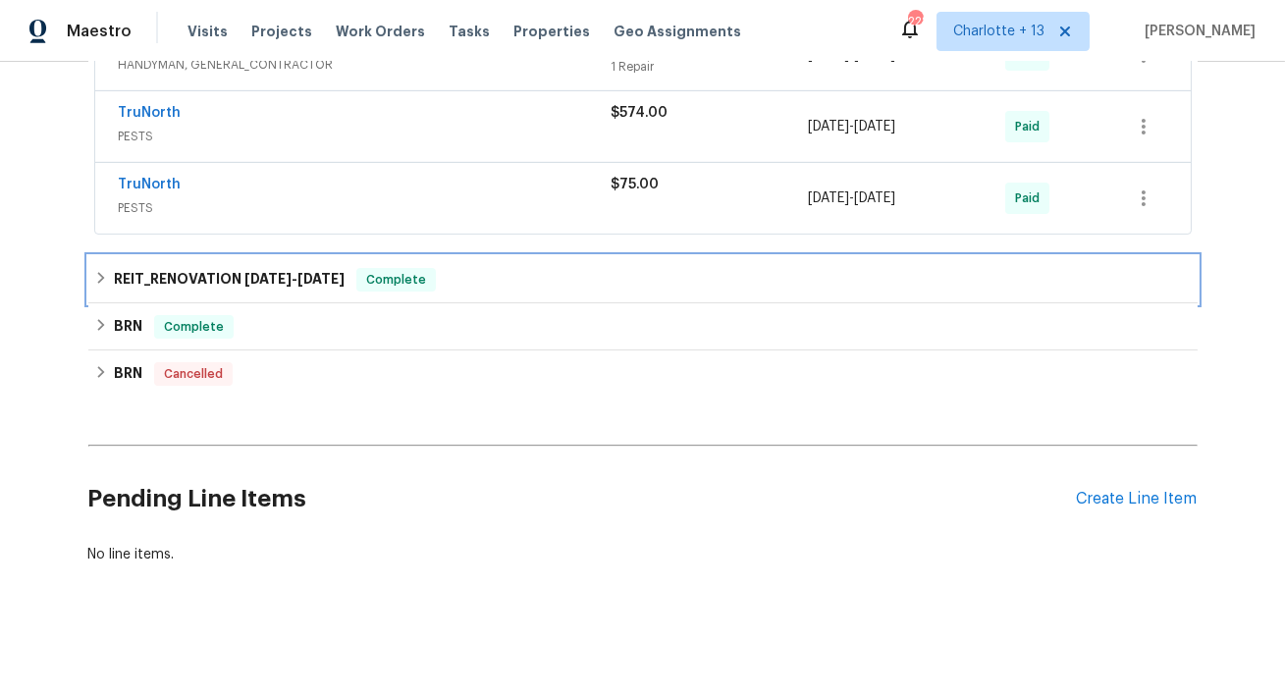
click at [327, 268] on h6 "REIT_RENOVATION 8/25/25 - 9/23/25" at bounding box center [229, 280] width 231 height 24
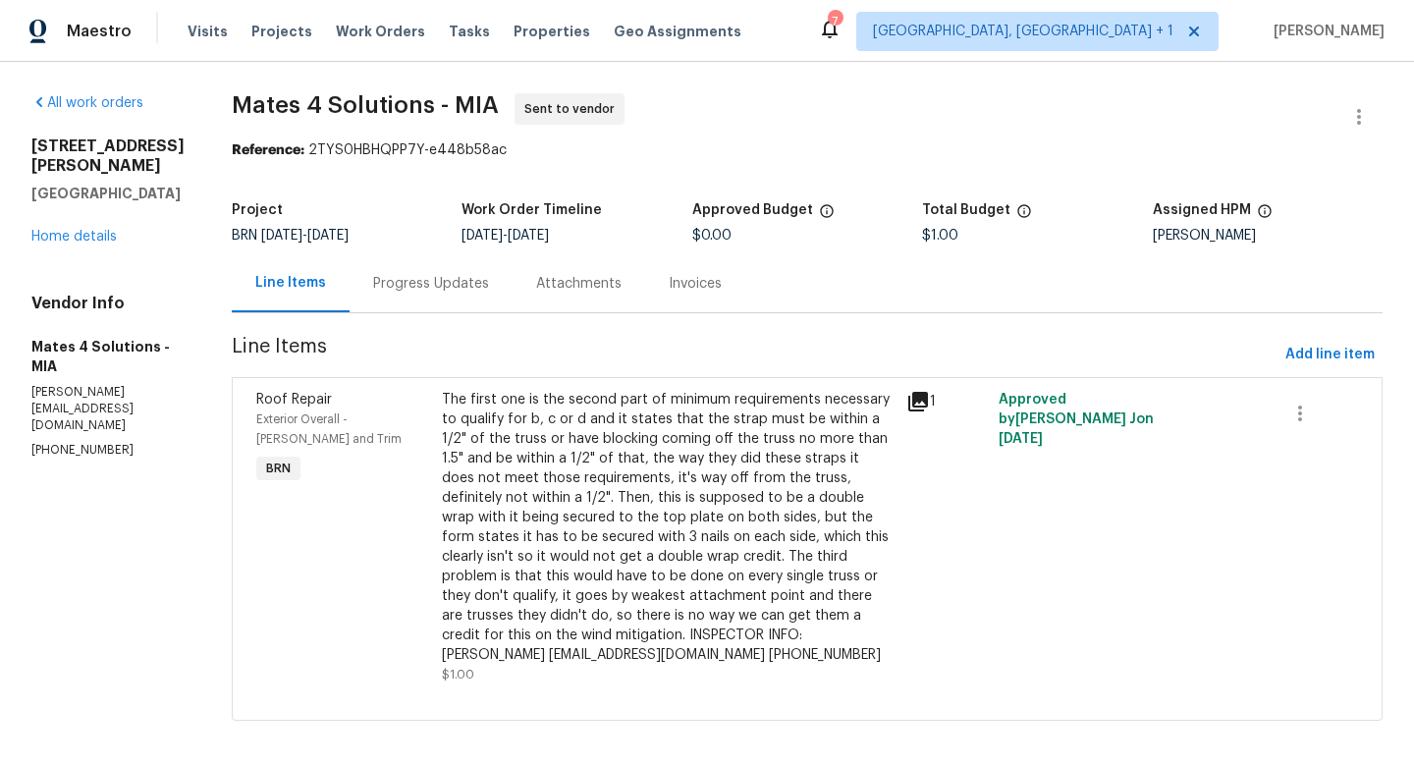
scroll to position [13, 0]
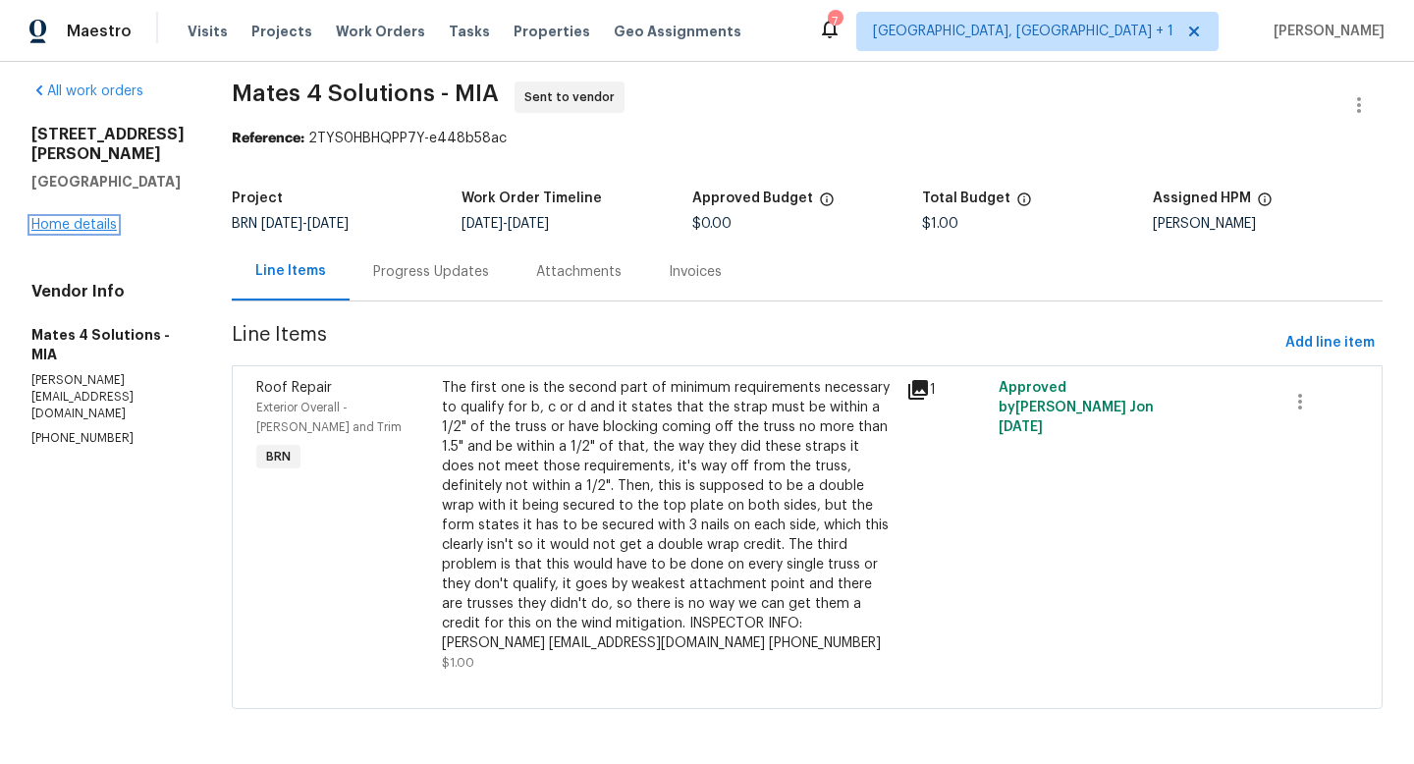
click at [100, 222] on link "Home details" at bounding box center [73, 225] width 85 height 14
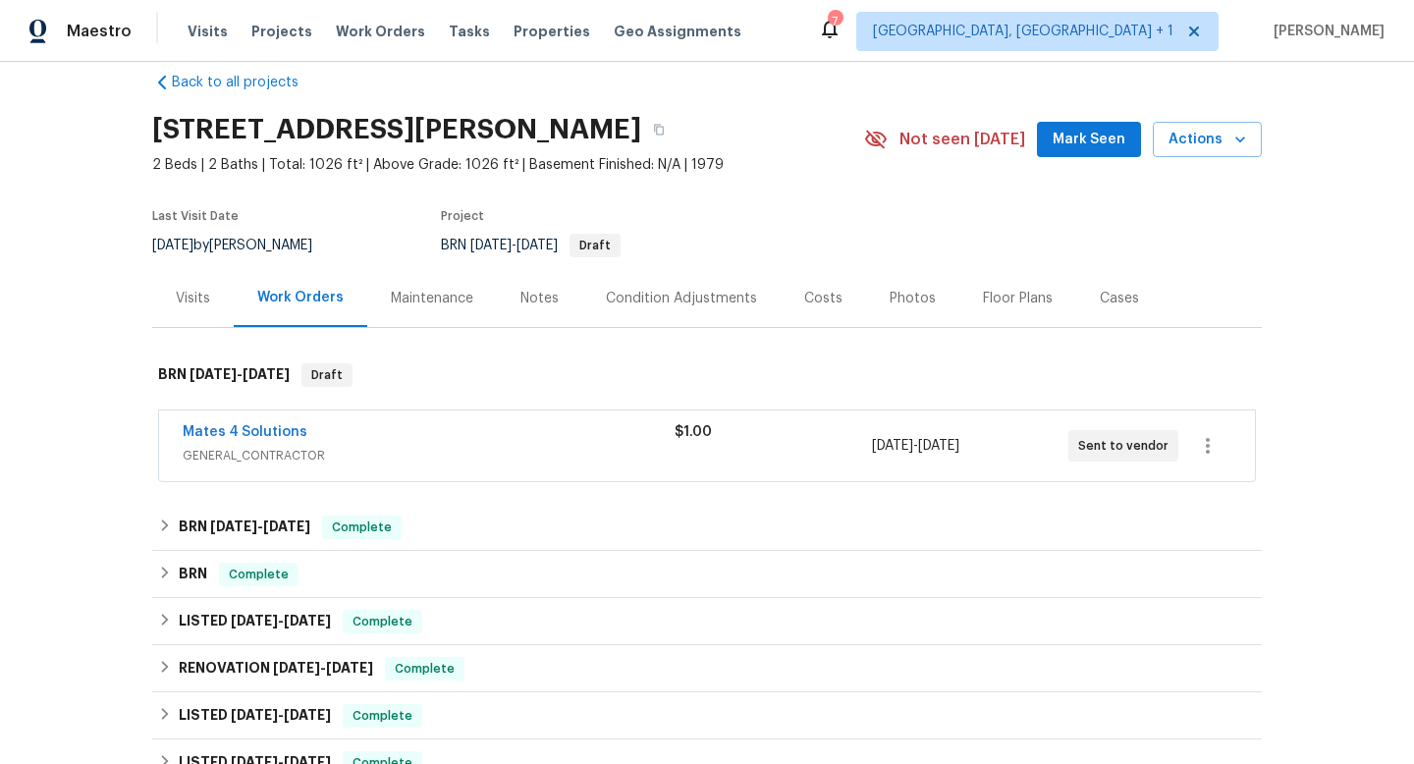
scroll to position [32, 0]
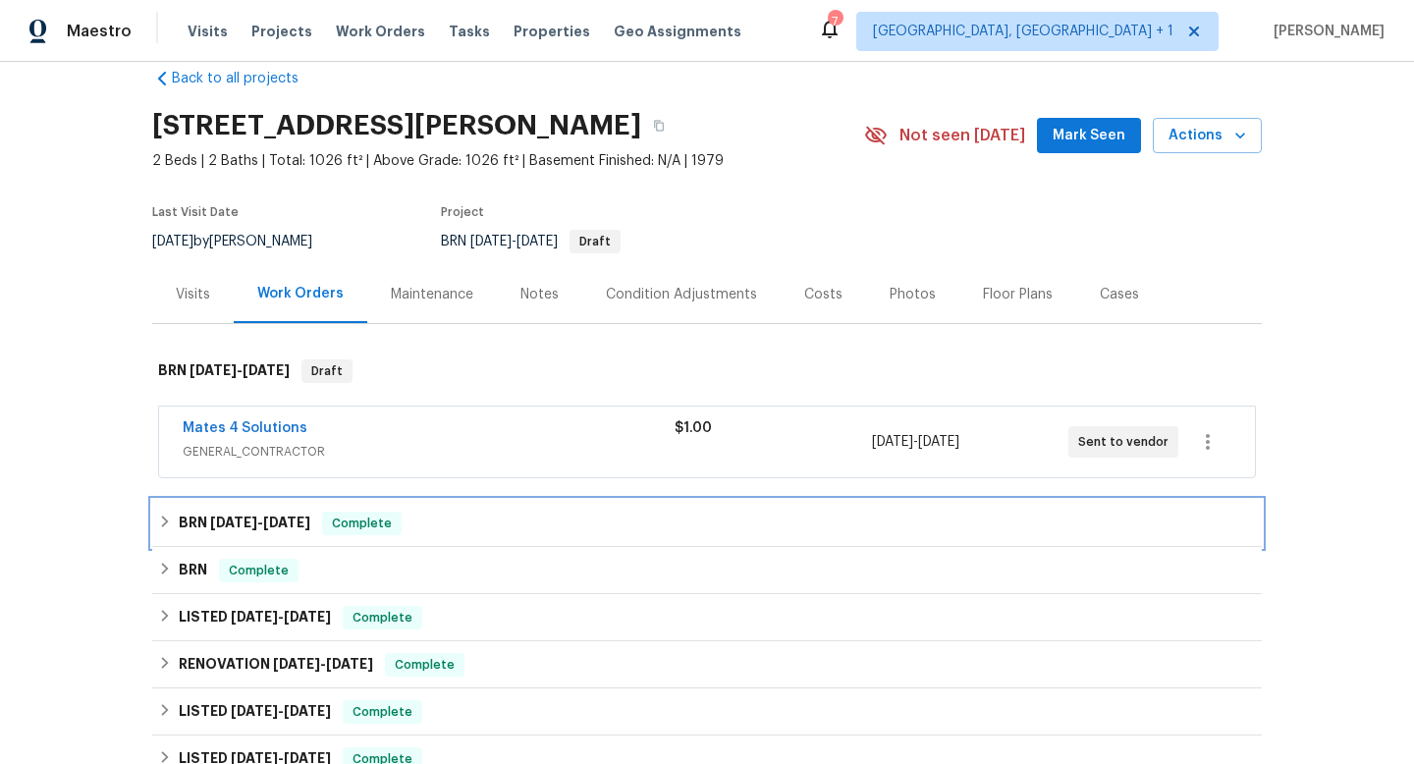
click at [207, 530] on h6 "BRN [DATE] - [DATE]" at bounding box center [245, 524] width 132 height 24
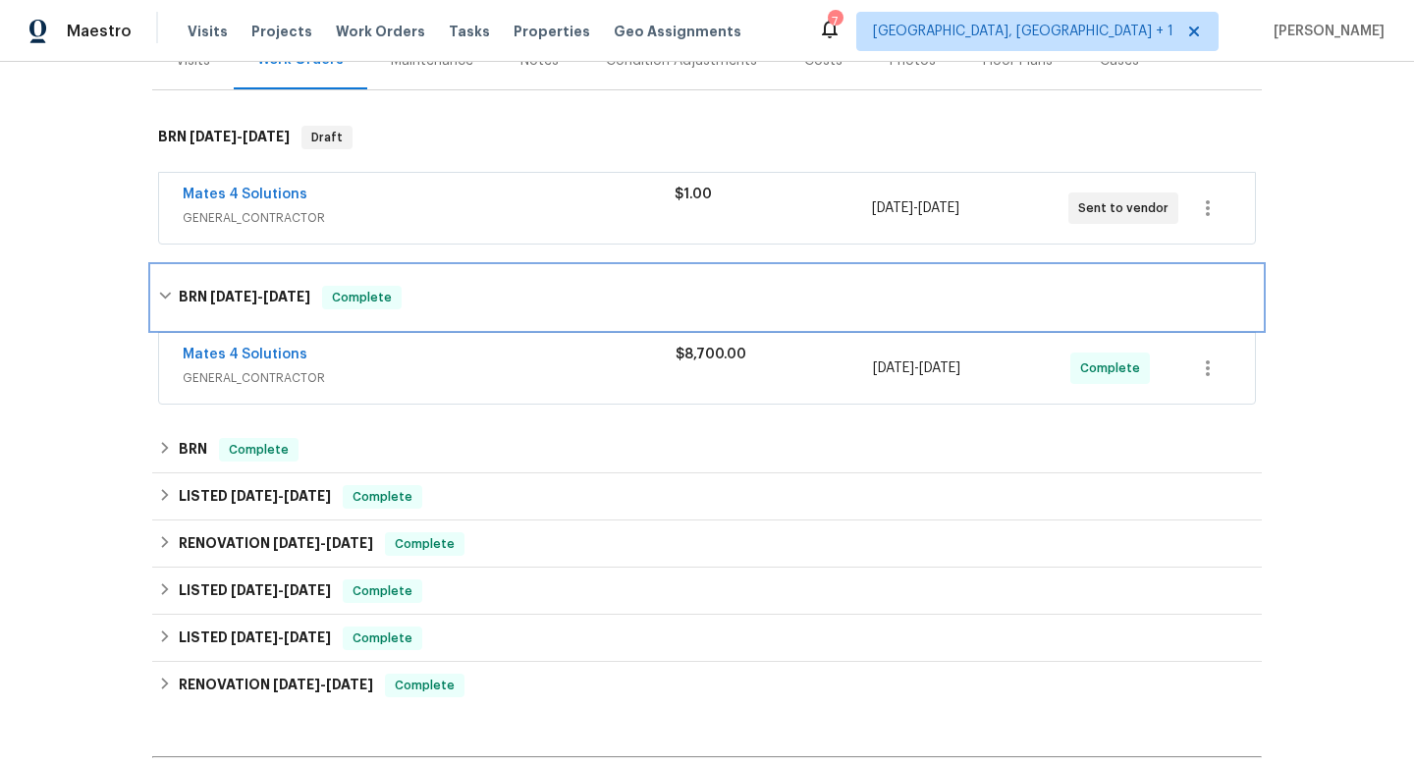
scroll to position [282, 0]
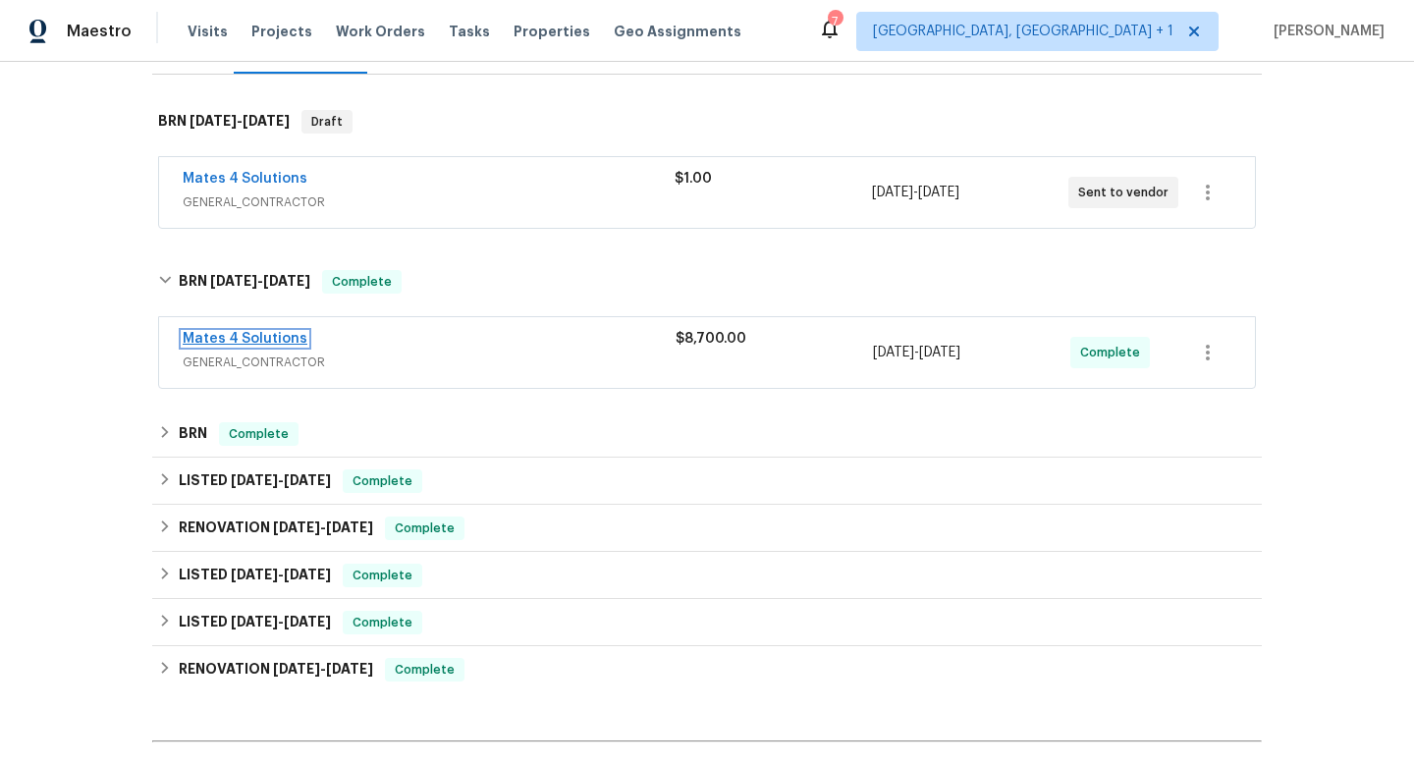
click at [251, 336] on link "Mates 4 Solutions" at bounding box center [245, 339] width 125 height 14
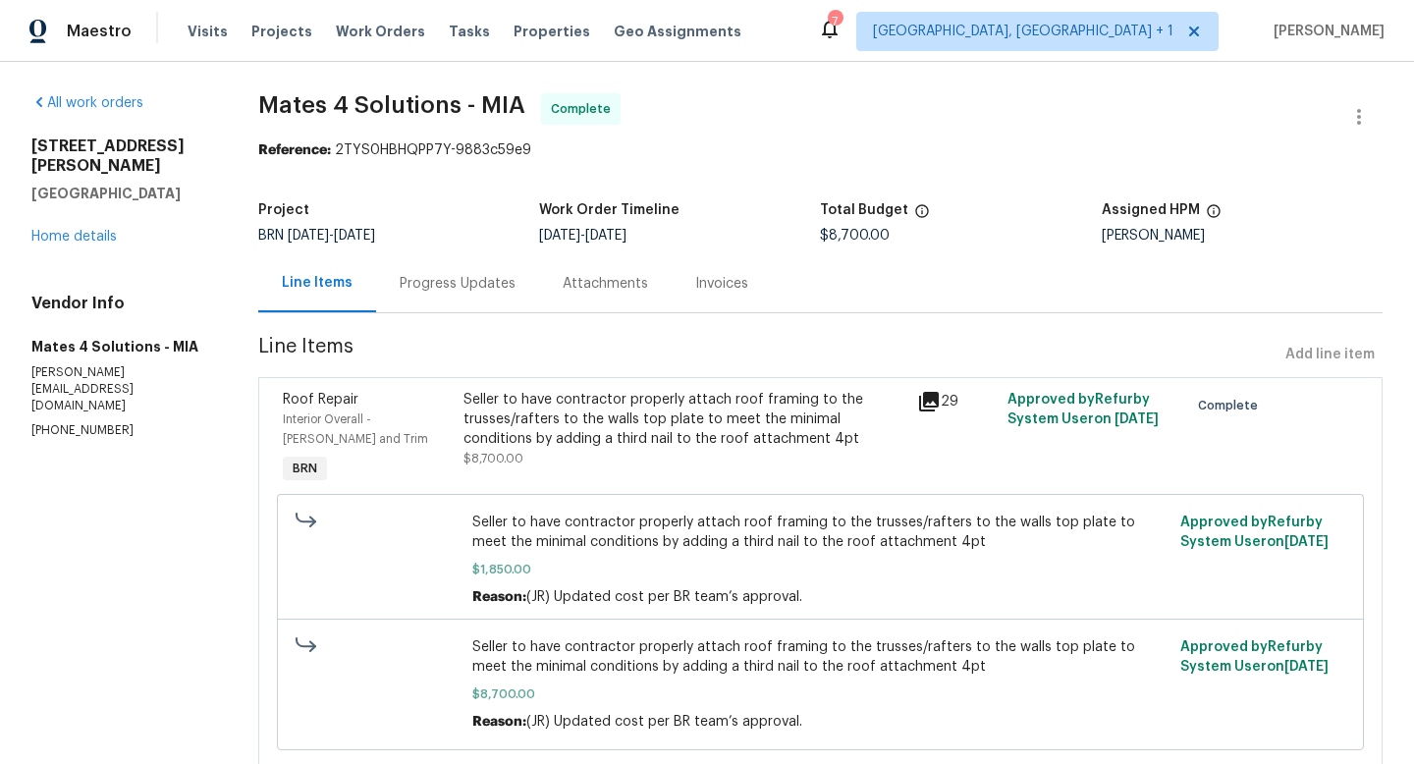
scroll to position [65, 0]
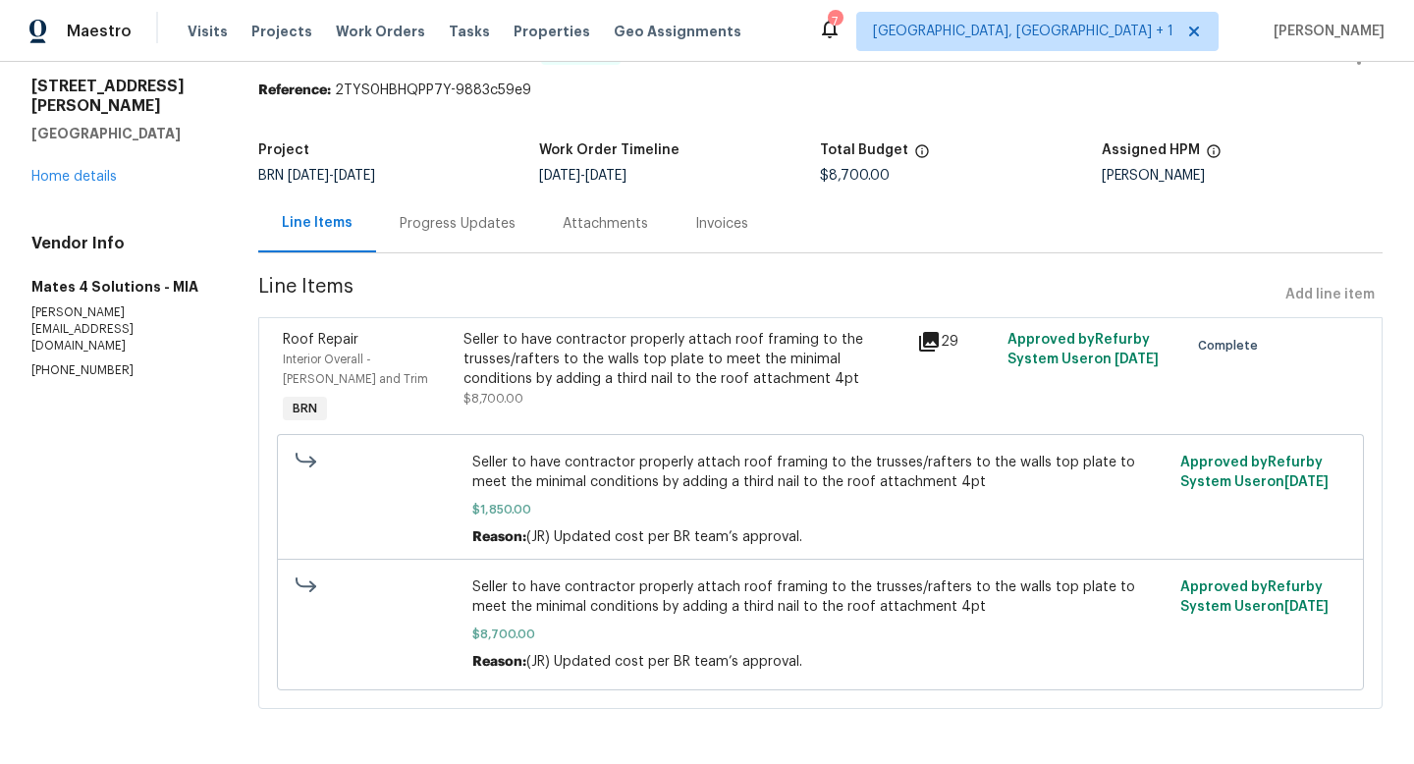
click at [937, 338] on icon at bounding box center [929, 342] width 24 height 24
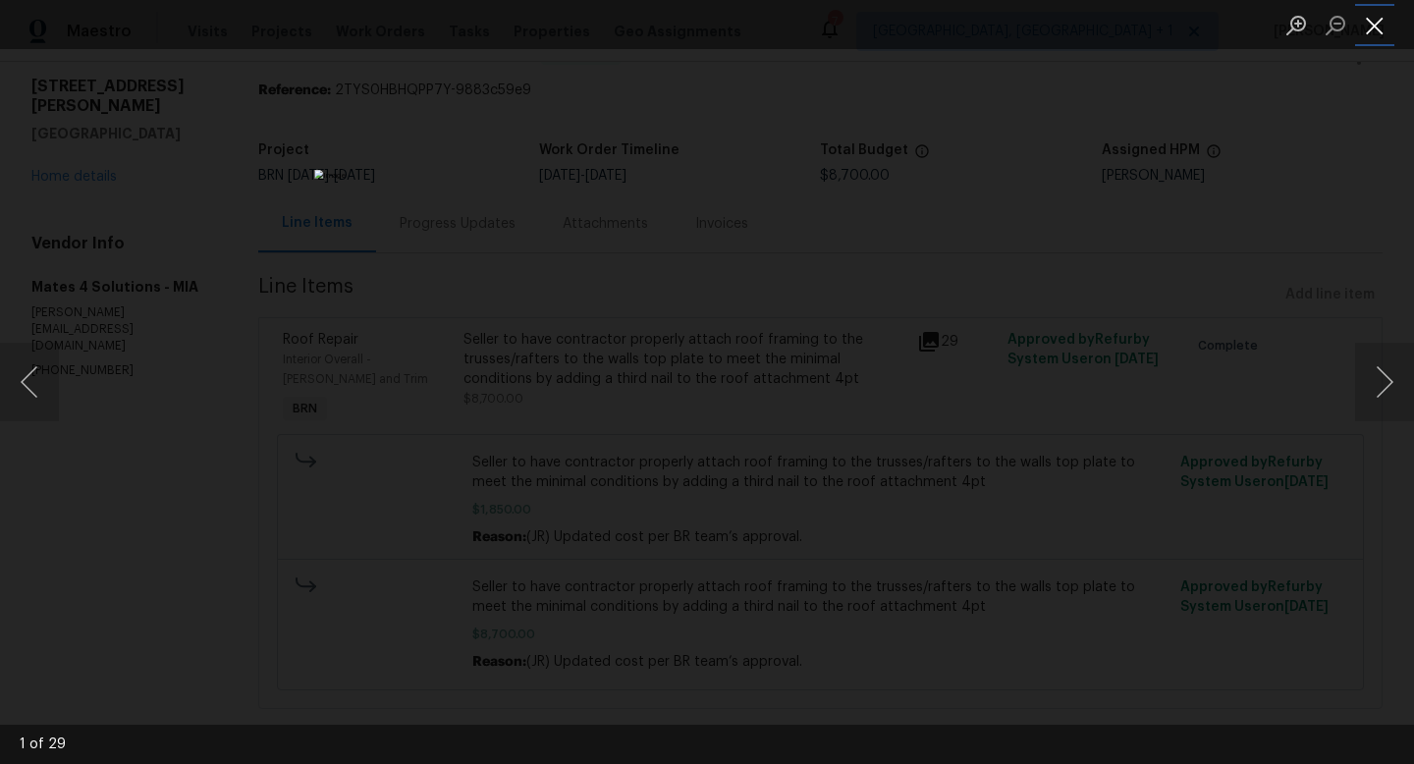
click at [1380, 28] on button "Close lightbox" at bounding box center [1374, 25] width 39 height 34
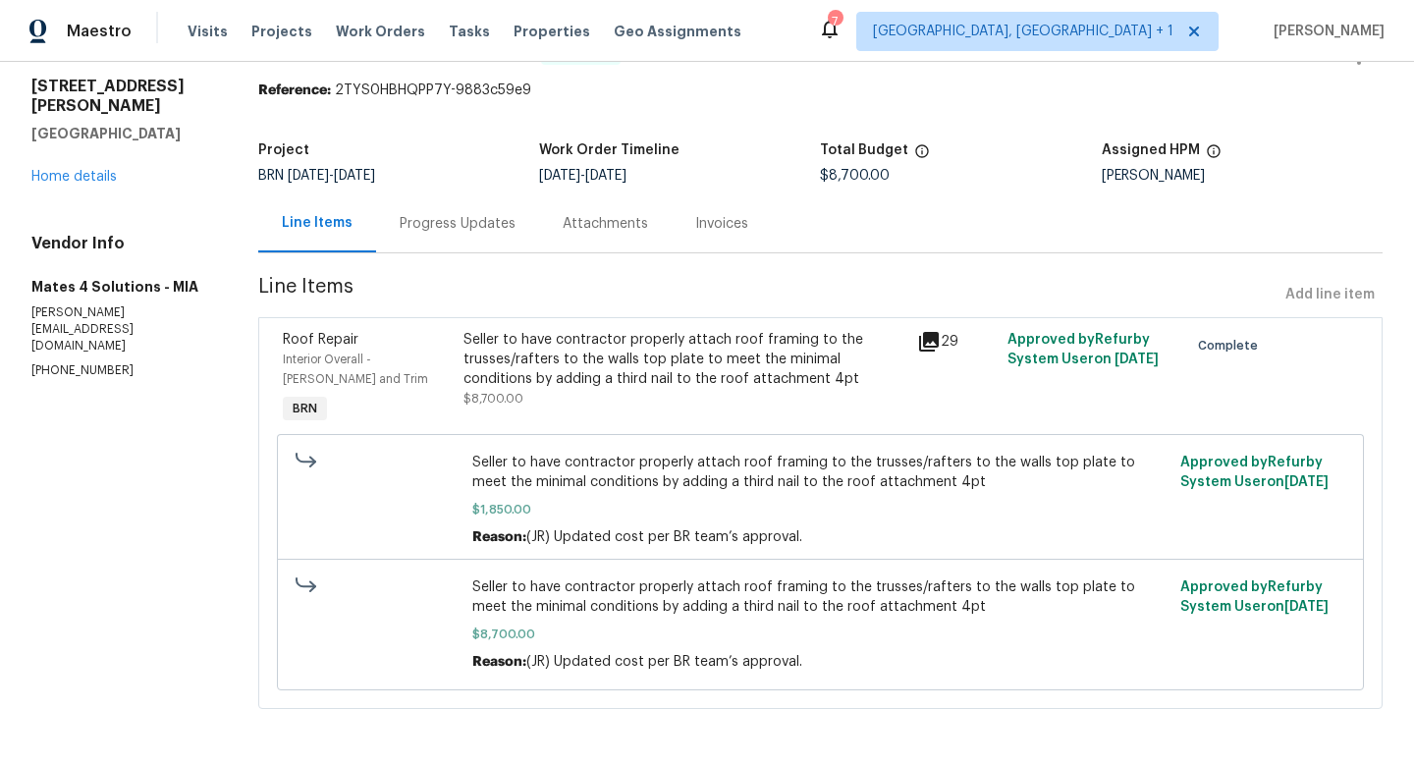
click at [466, 218] on div "Progress Updates" at bounding box center [458, 224] width 116 height 20
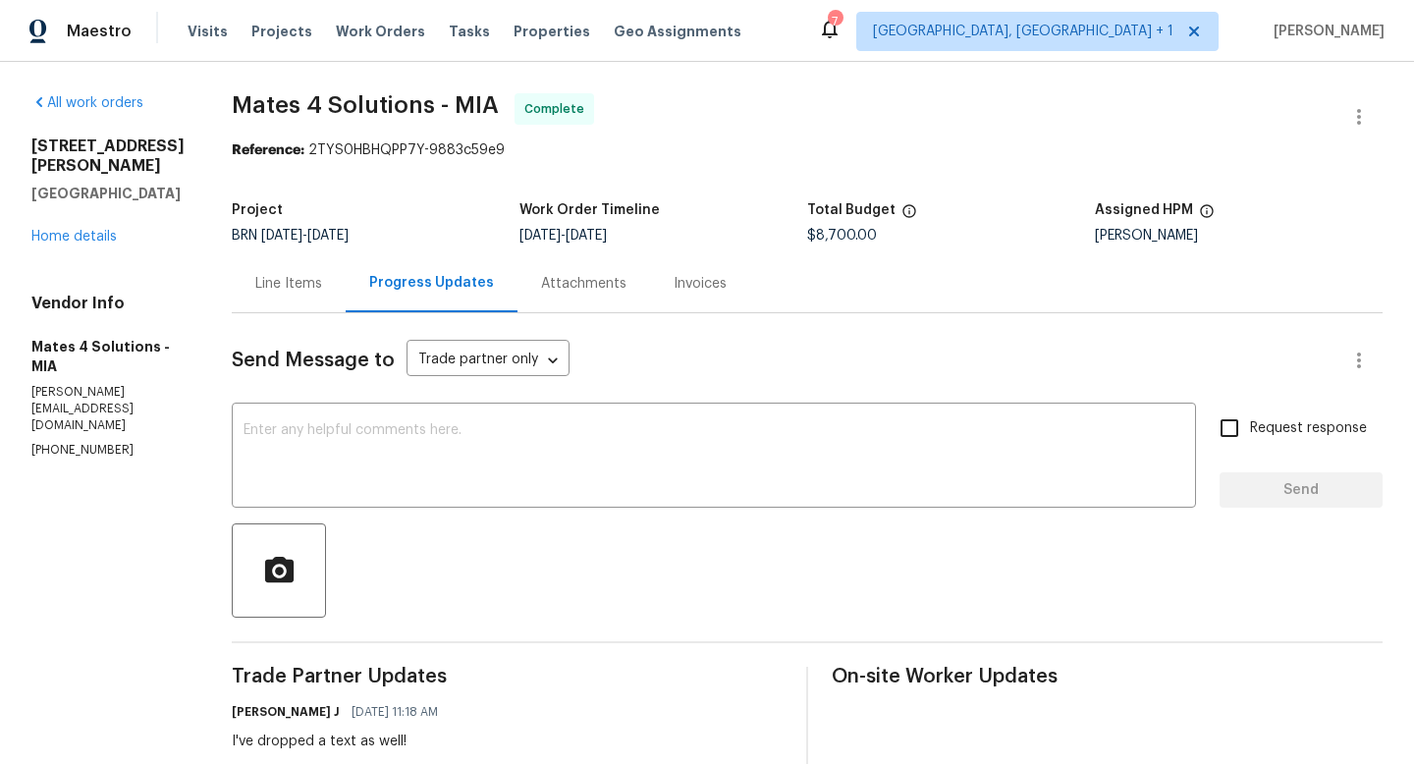
click at [297, 287] on div "Line Items" at bounding box center [288, 284] width 67 height 20
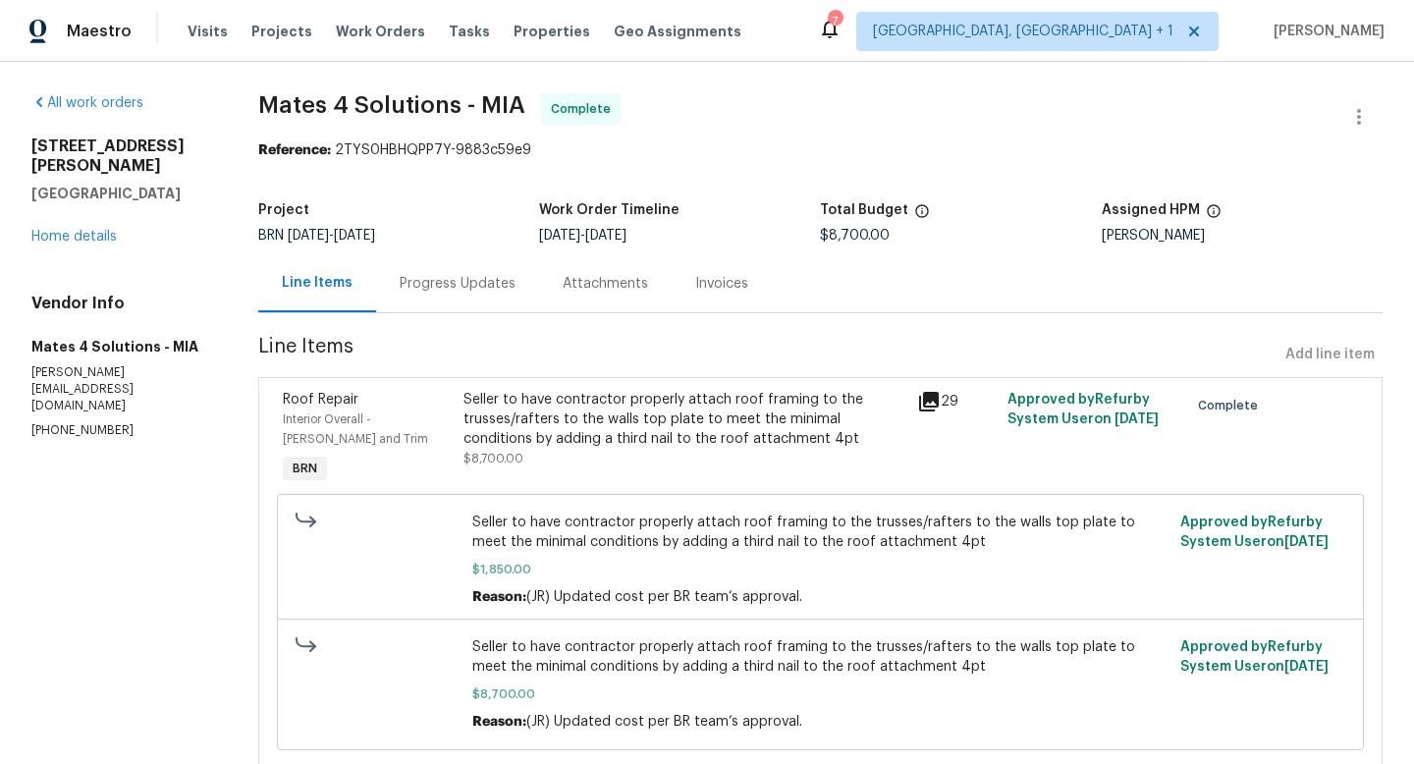
click at [716, 422] on div "Seller to have contractor properly attach roof framing to the trusses/rafters t…" at bounding box center [683, 419] width 441 height 59
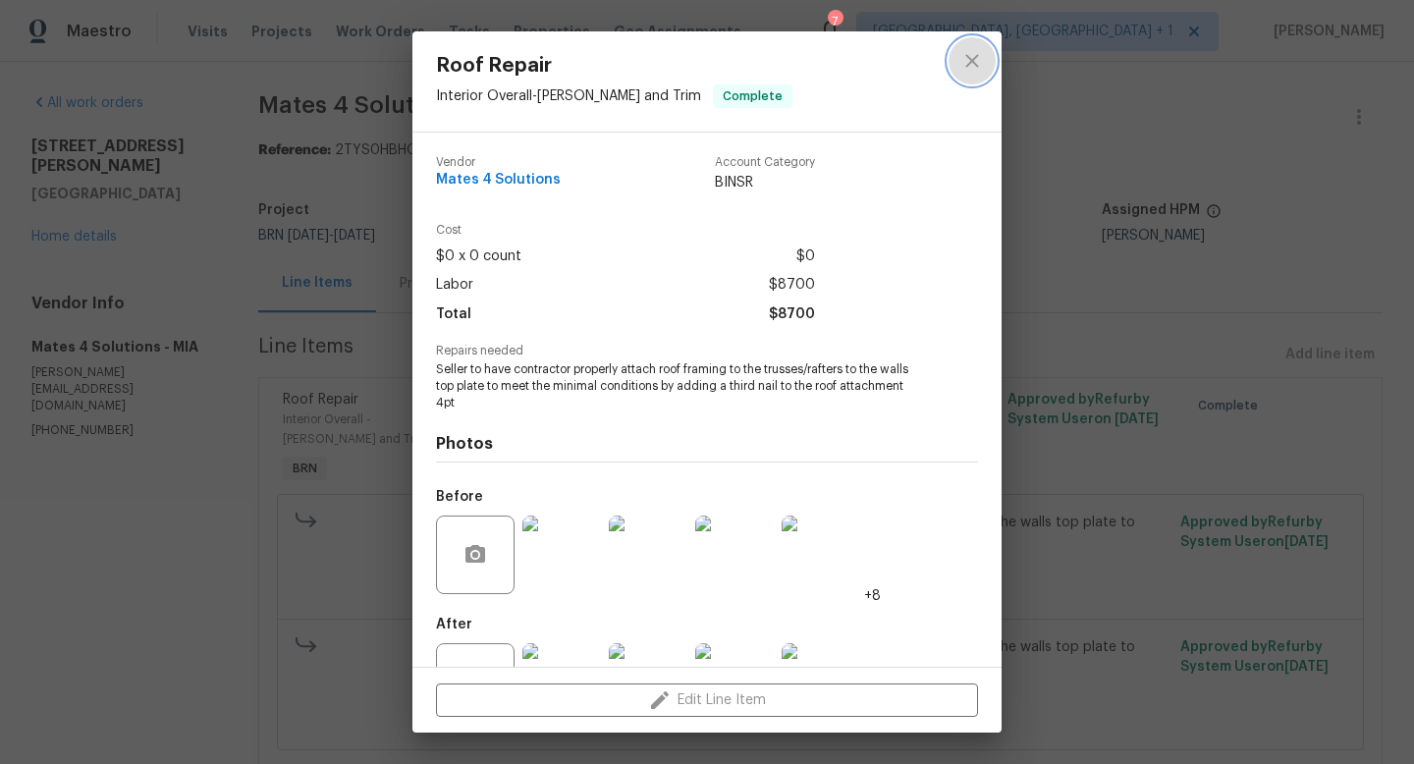
click at [973, 52] on icon "close" at bounding box center [972, 61] width 24 height 24
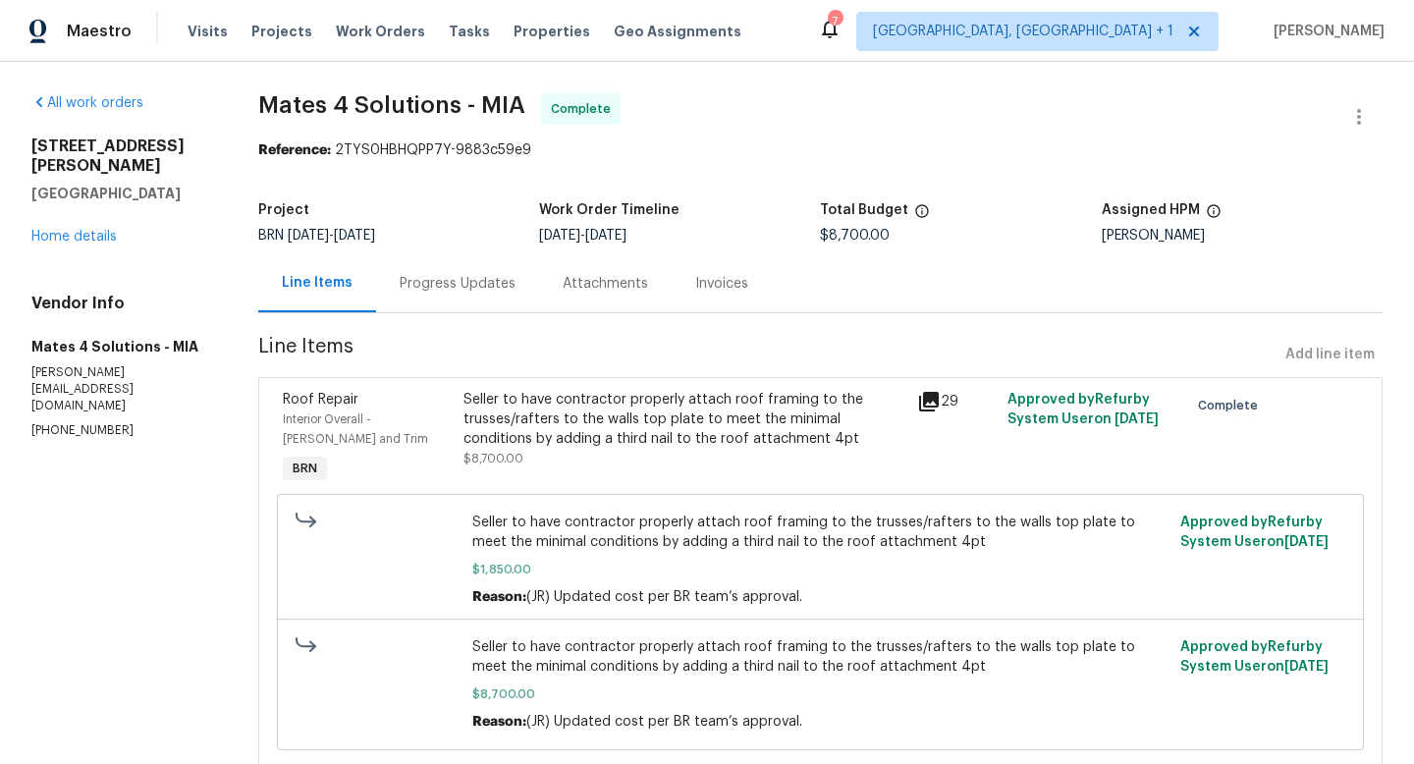
click at [633, 400] on div "Seller to have contractor properly attach roof framing to the trusses/rafters t…" at bounding box center [683, 419] width 441 height 59
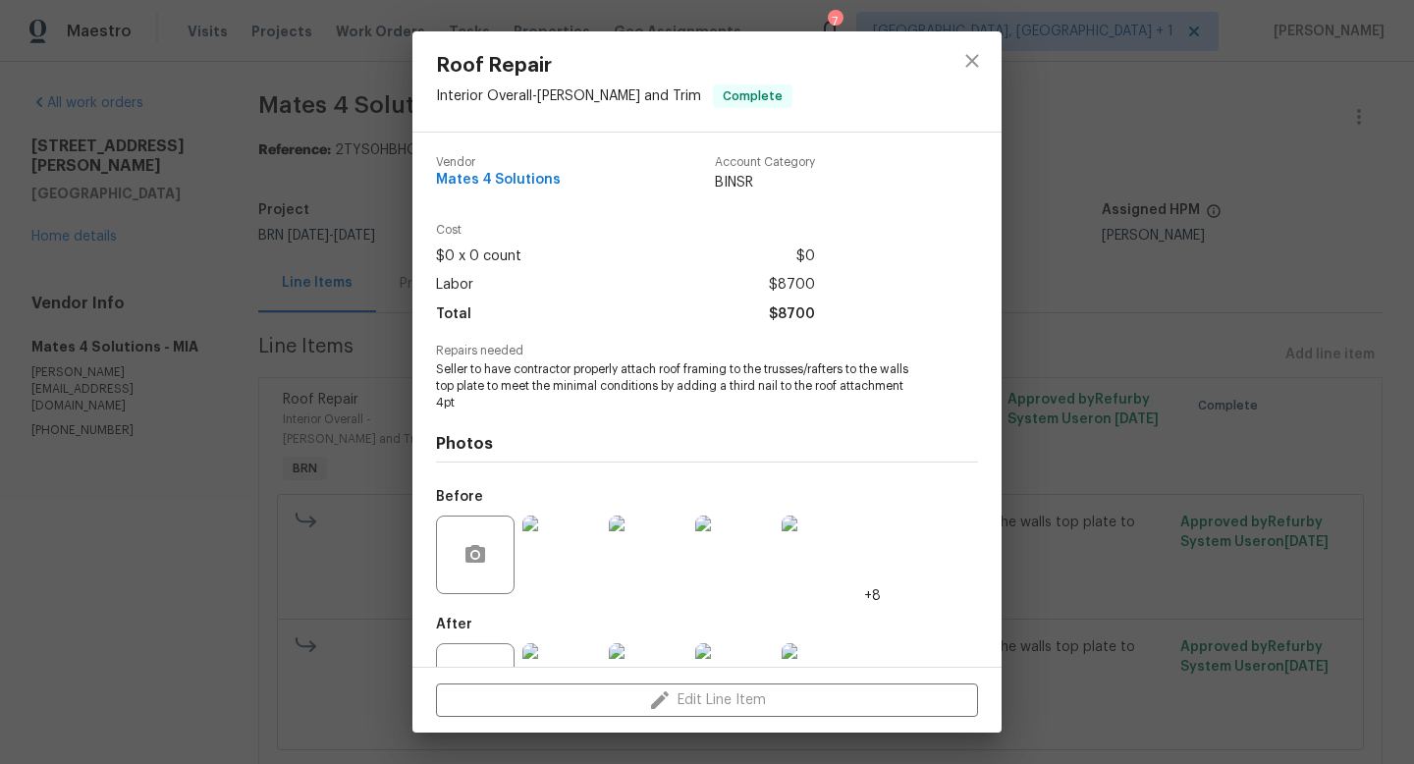
click at [547, 377] on span "Seller to have contractor properly attach roof framing to the trusses/rafters t…" at bounding box center [680, 385] width 488 height 49
click at [452, 369] on span "Seller to have contractor properly attach roof framing to the trusses/rafters t…" at bounding box center [680, 385] width 488 height 49
drag, startPoint x: 436, startPoint y: 368, endPoint x: 863, endPoint y: 370, distance: 427.1
click at [863, 370] on span "Seller to have contractor properly attach roof framing to the trusses/rafters t…" at bounding box center [680, 385] width 488 height 49
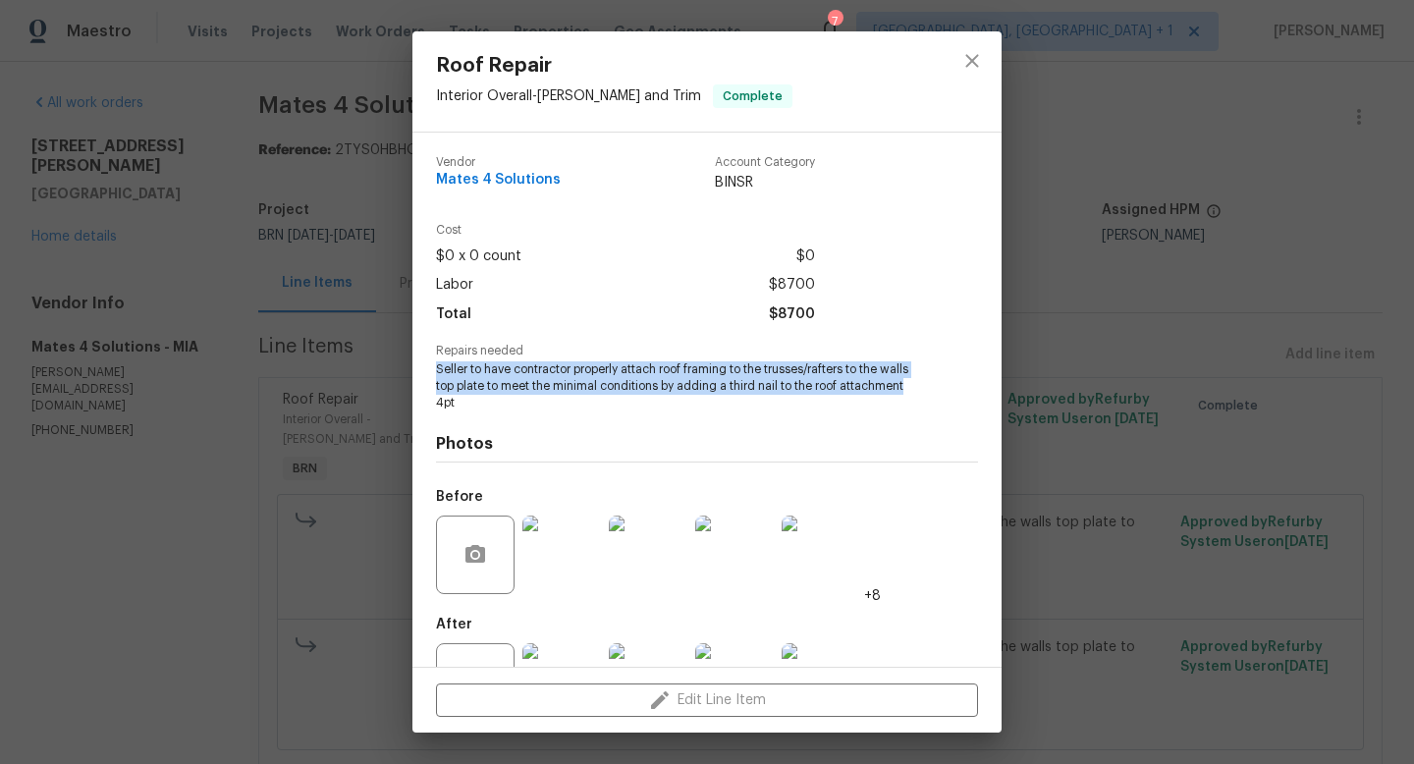
drag, startPoint x: 910, startPoint y: 385, endPoint x: 436, endPoint y: 369, distance: 474.5
click at [436, 369] on span "Seller to have contractor properly attach roof framing to the trusses/rafters t…" at bounding box center [680, 385] width 488 height 49
copy span "Seller to have contractor properly attach roof framing to the trusses/rafters t…"
click at [974, 64] on icon "close" at bounding box center [971, 60] width 13 height 13
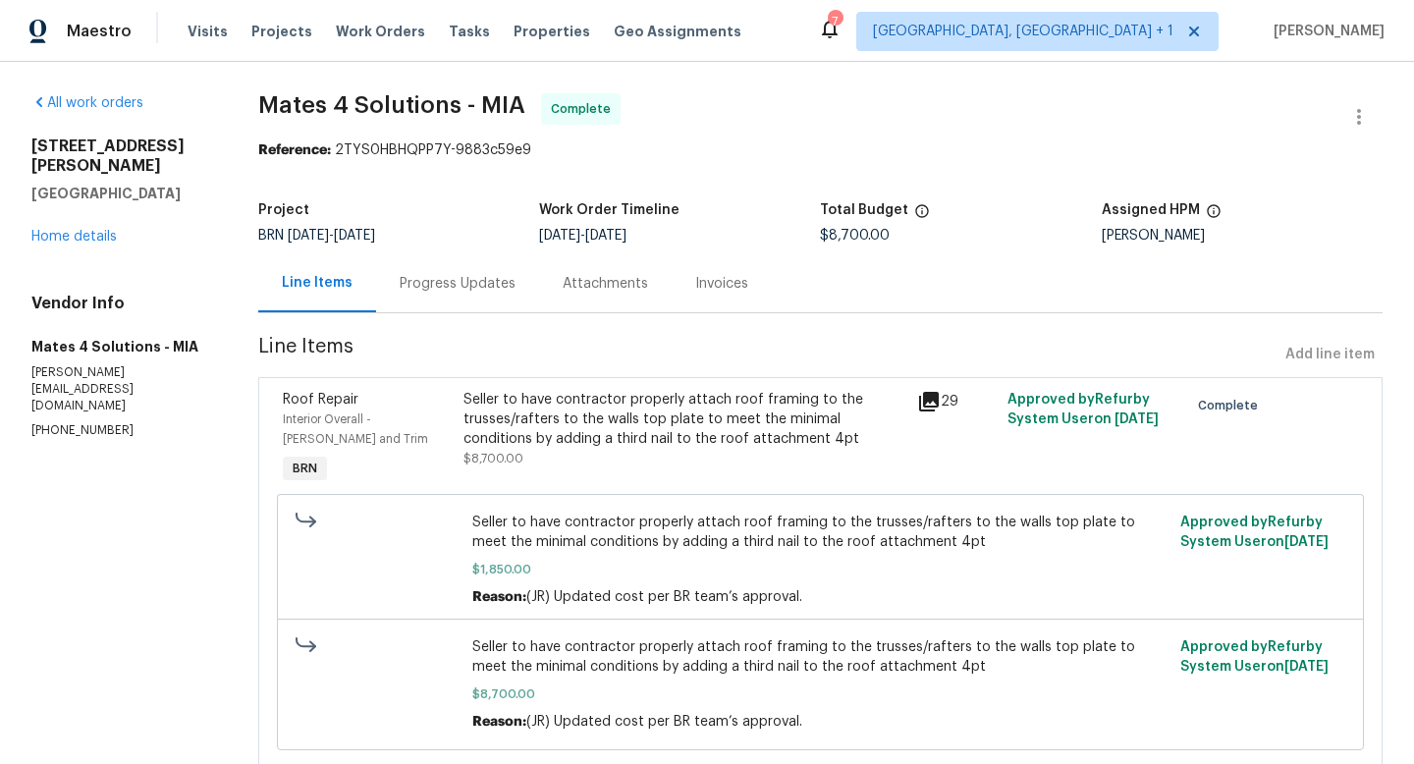
scroll to position [25, 0]
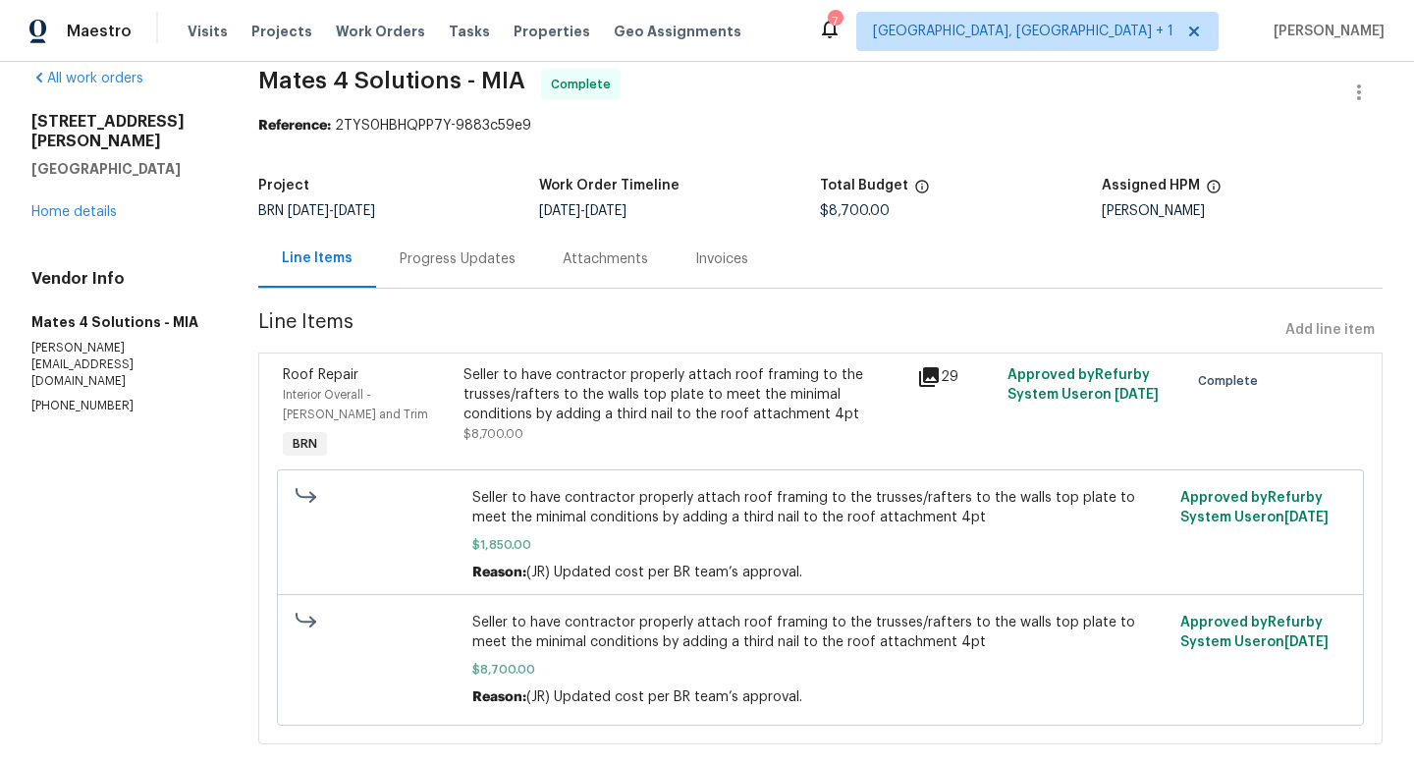
click at [536, 373] on div "Seller to have contractor properly attach roof framing to the trusses/rafters t…" at bounding box center [683, 394] width 441 height 59
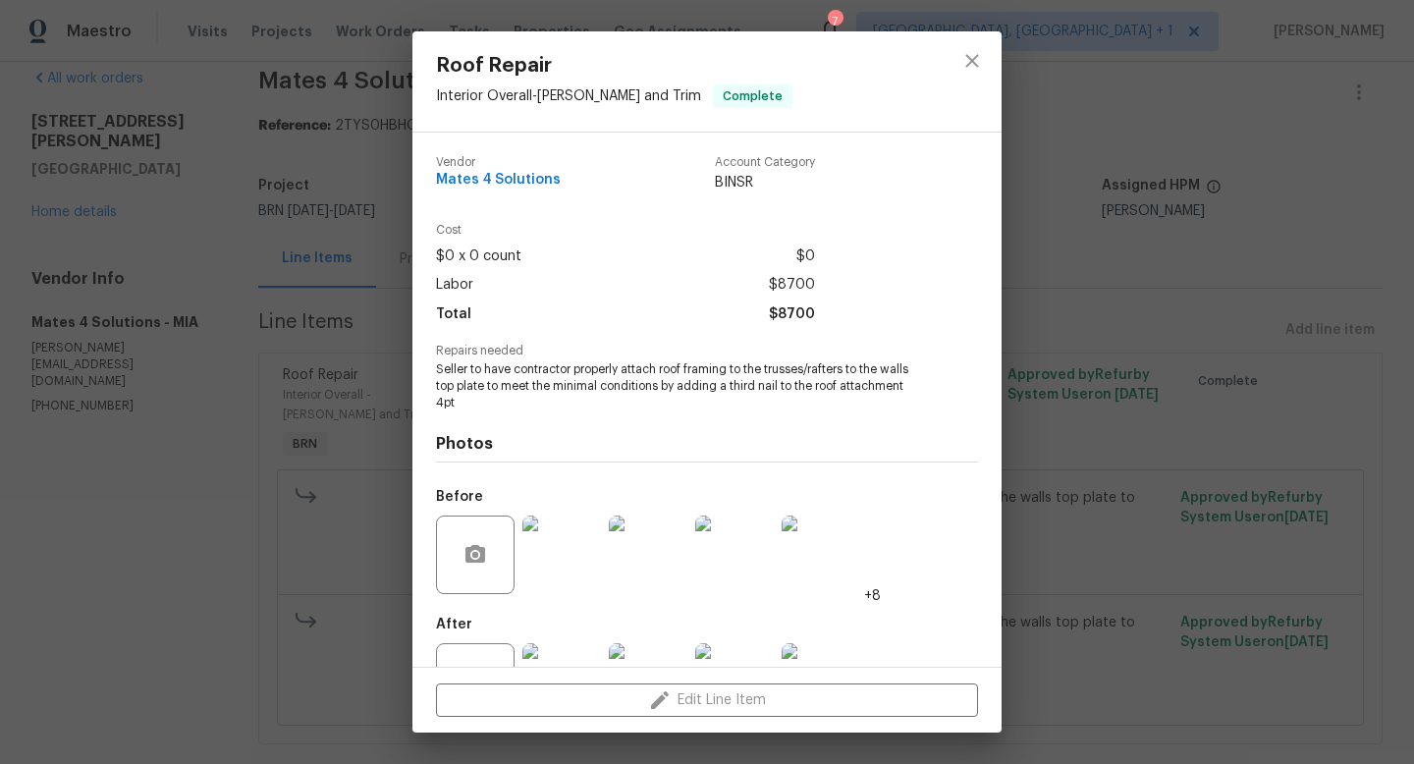
scroll to position [75, 0]
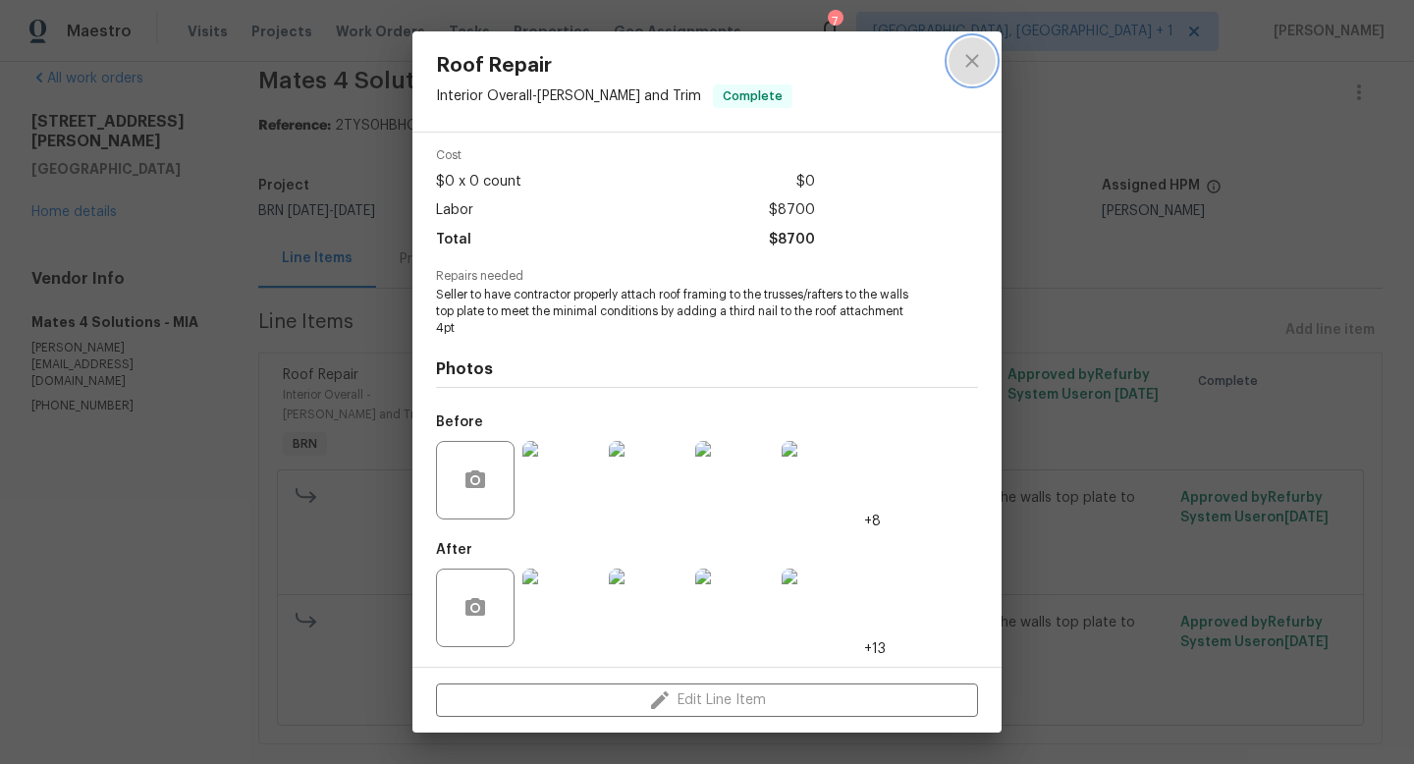
click at [977, 59] on icon "close" at bounding box center [972, 61] width 24 height 24
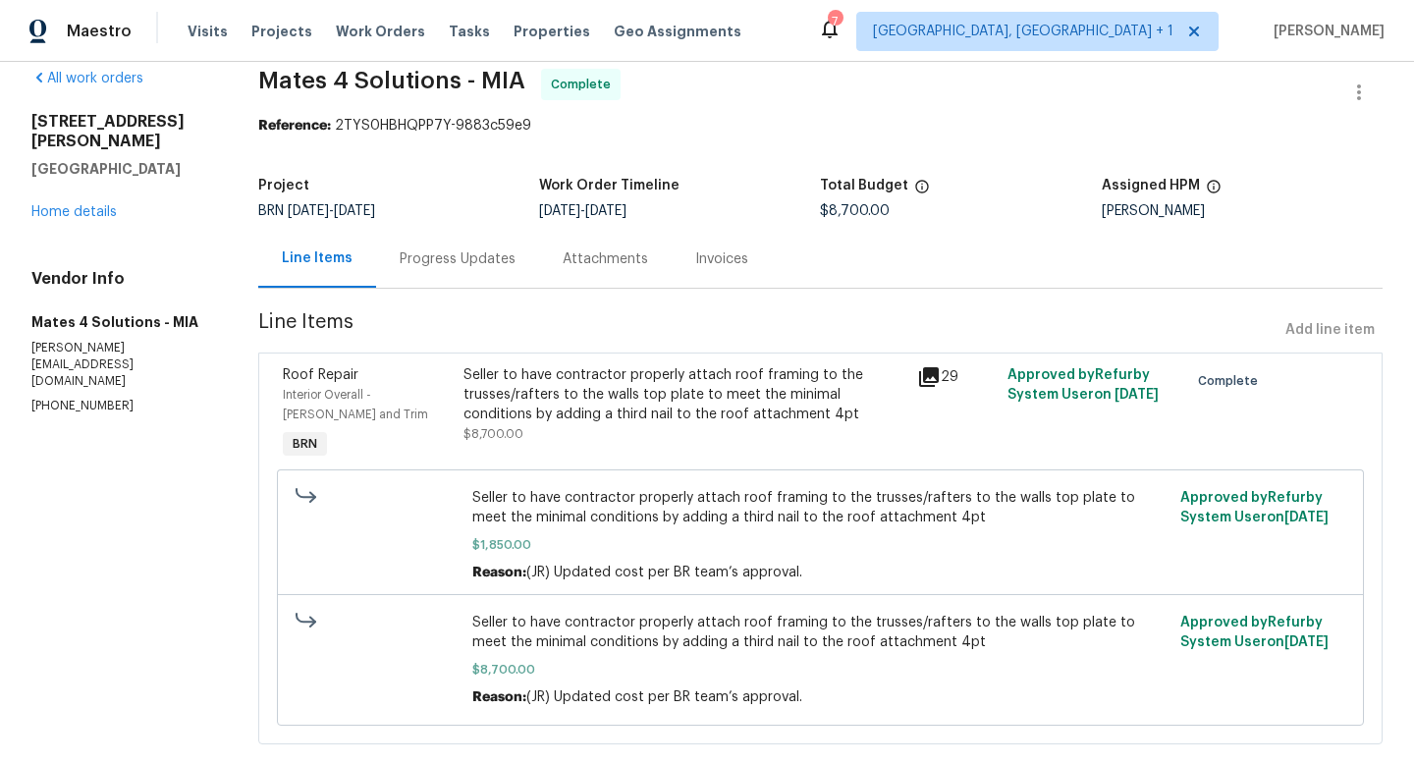
scroll to position [65, 0]
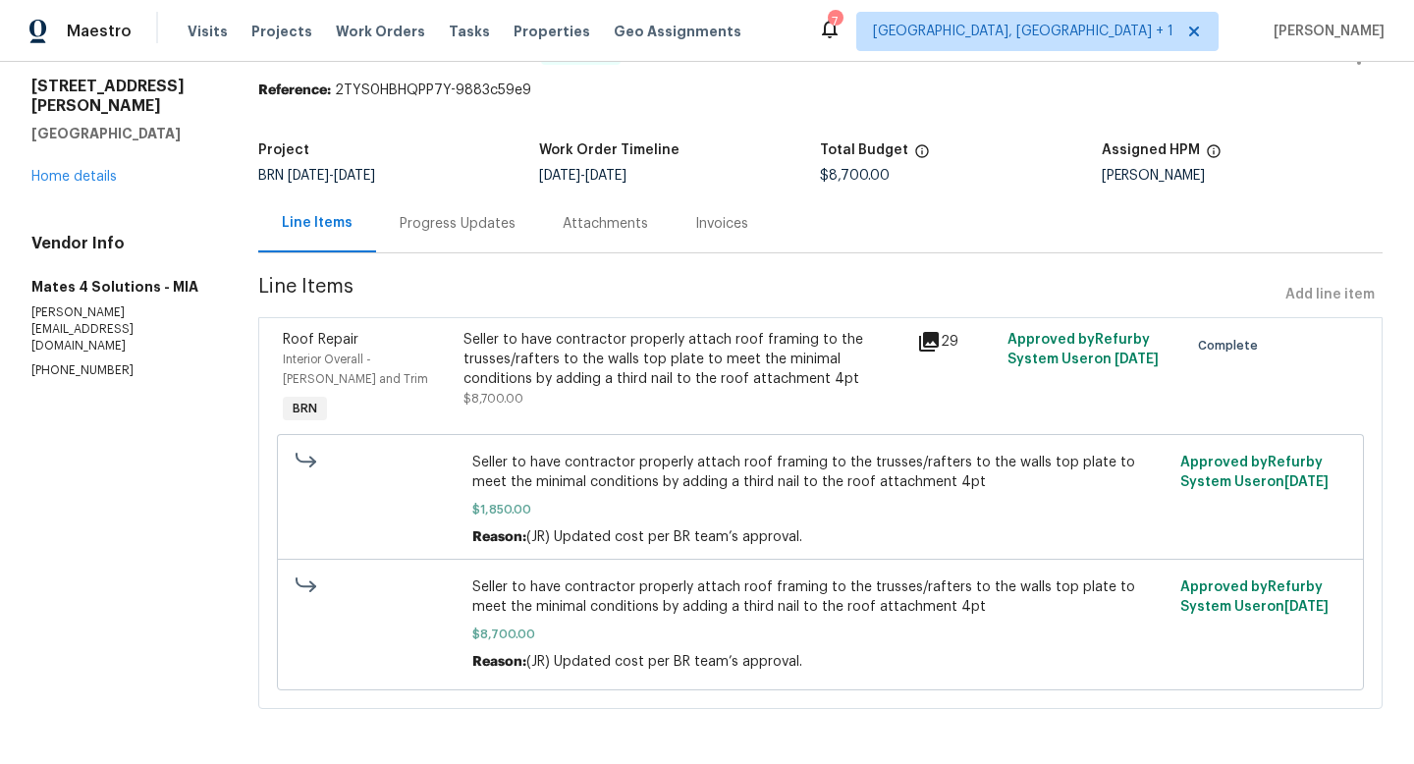
click at [458, 218] on div "Progress Updates" at bounding box center [458, 224] width 116 height 20
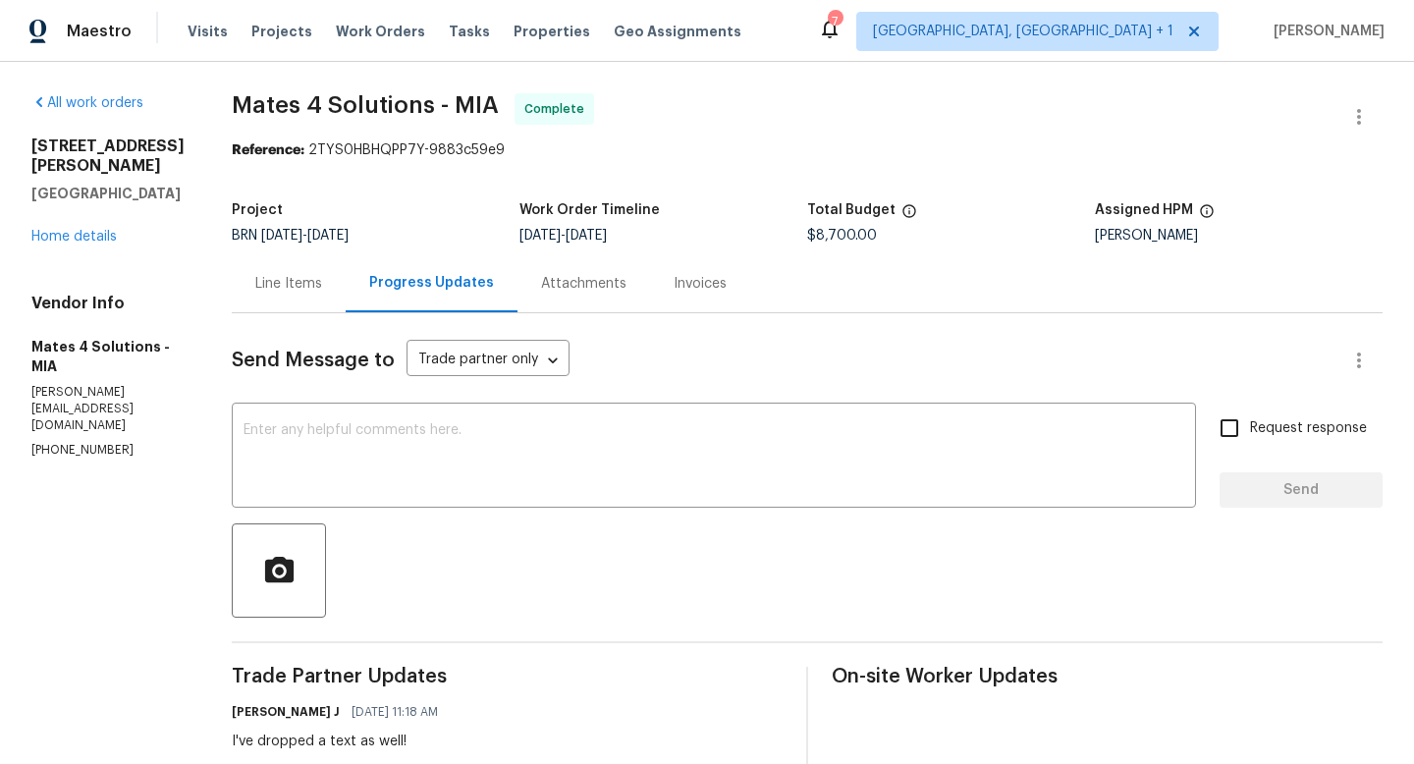
click at [334, 297] on div "Line Items" at bounding box center [289, 283] width 114 height 58
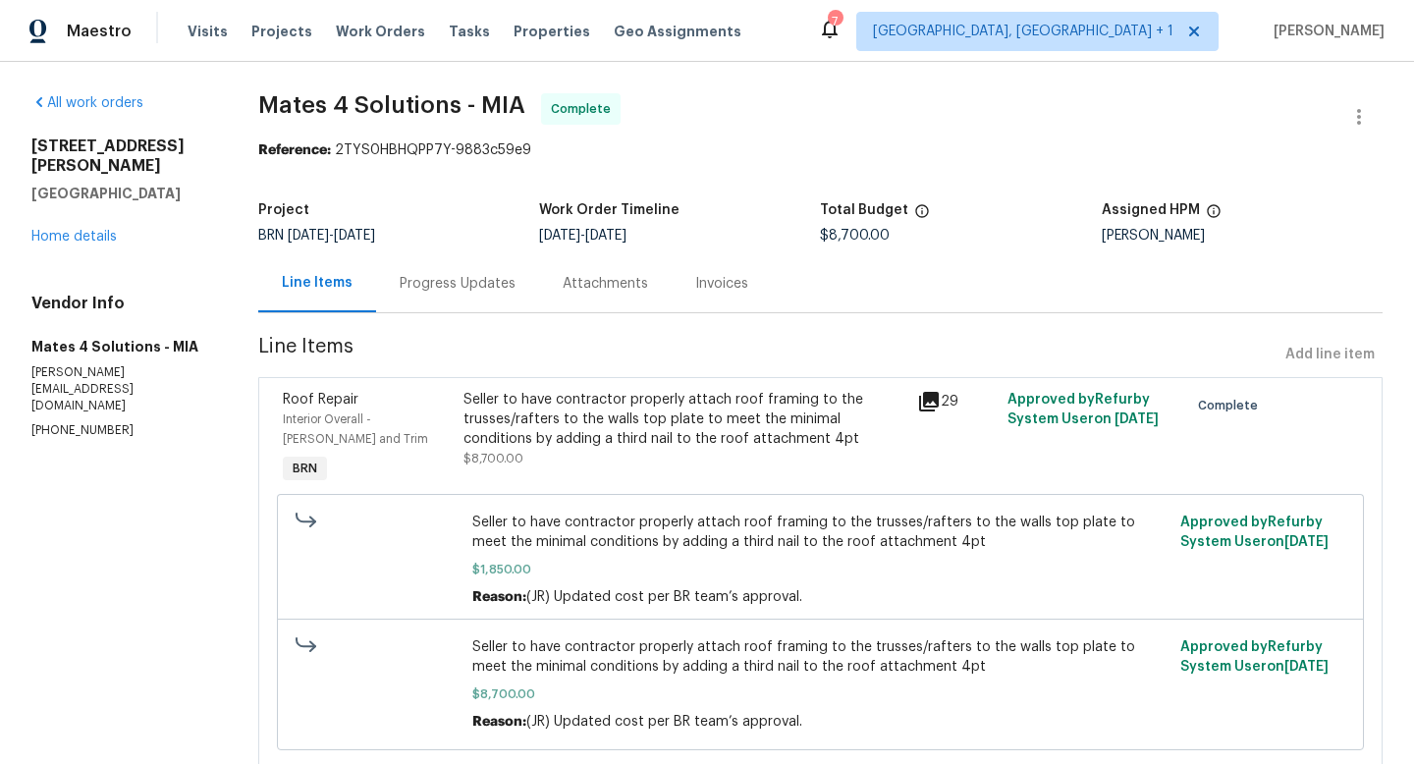
scroll to position [65, 0]
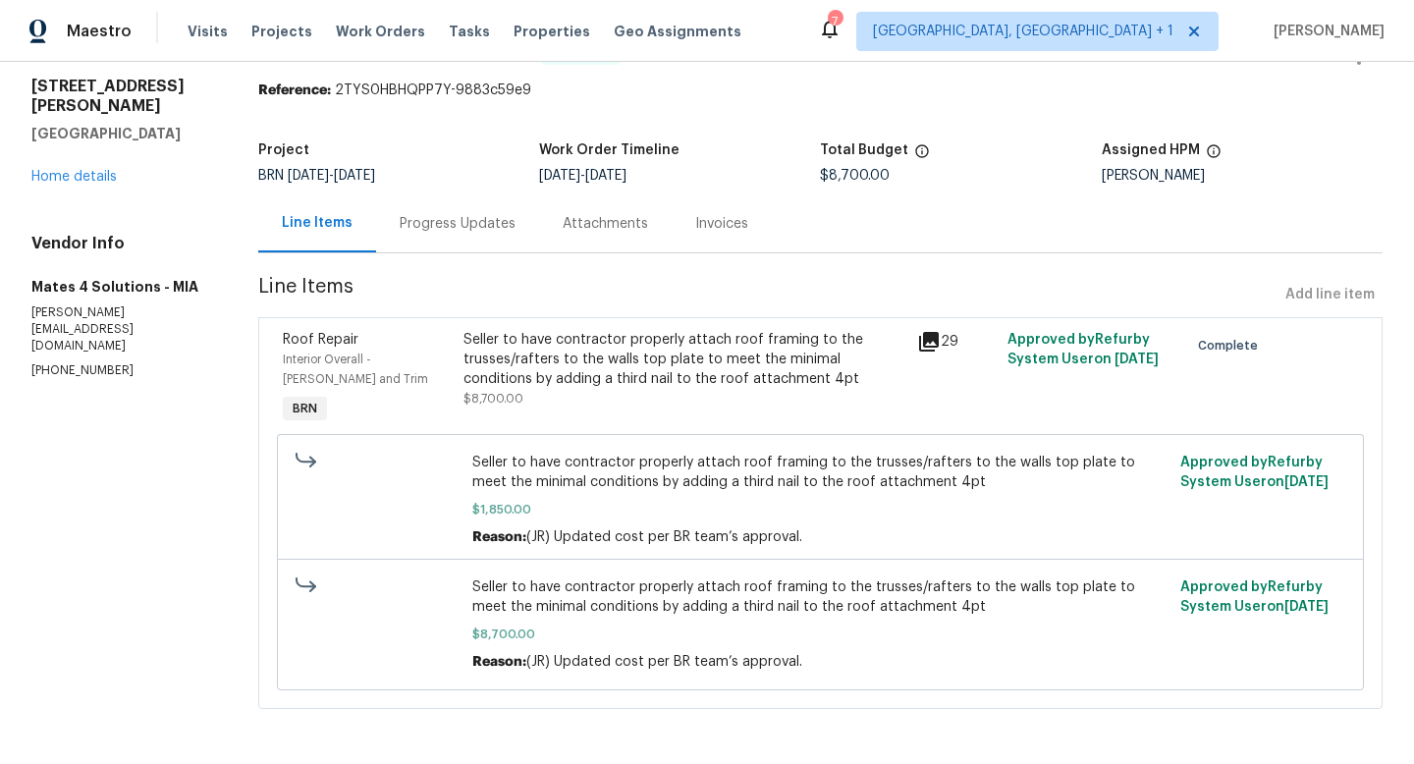
click at [933, 337] on icon at bounding box center [929, 342] width 20 height 20
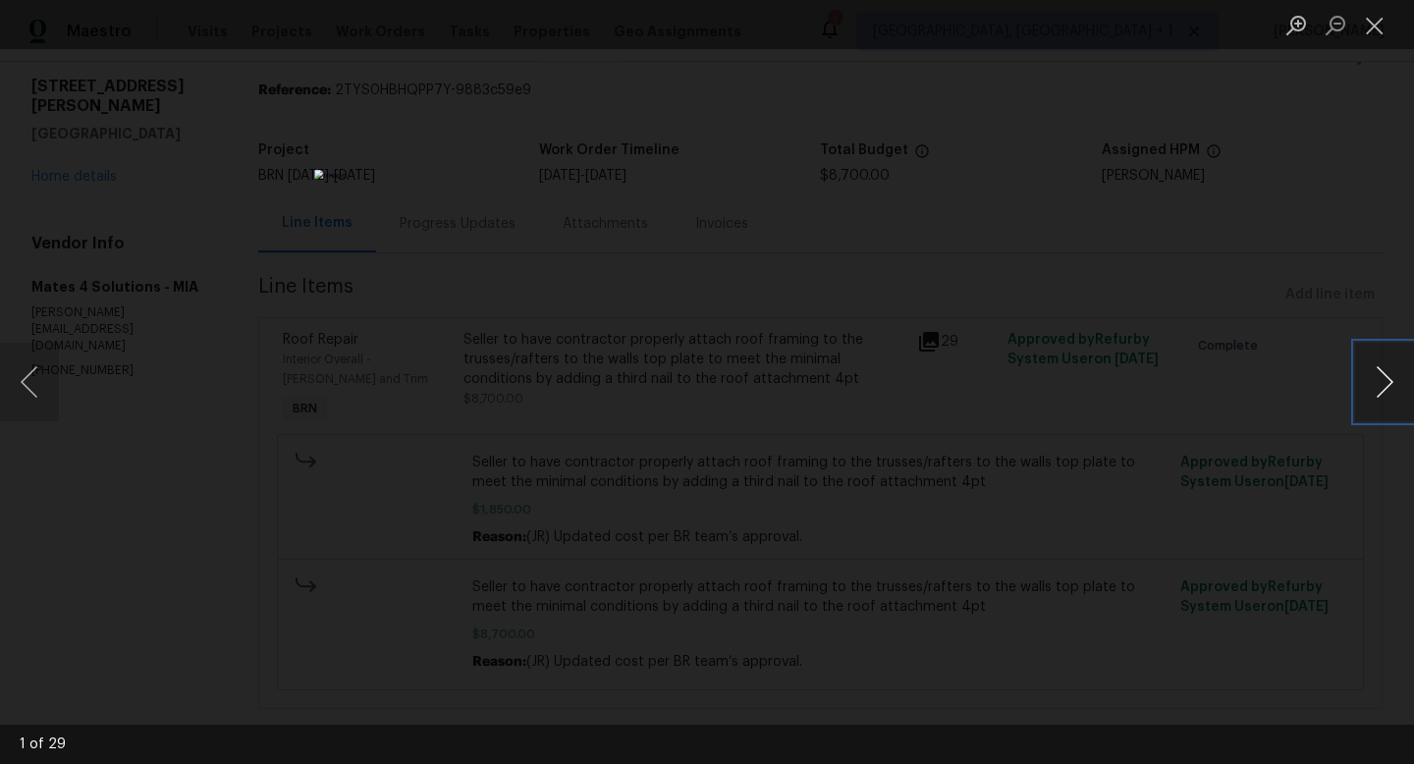
click at [1366, 387] on button "Next image" at bounding box center [1384, 382] width 59 height 79
click at [1002, 242] on div "Lightbox" at bounding box center [707, 382] width 1414 height 764
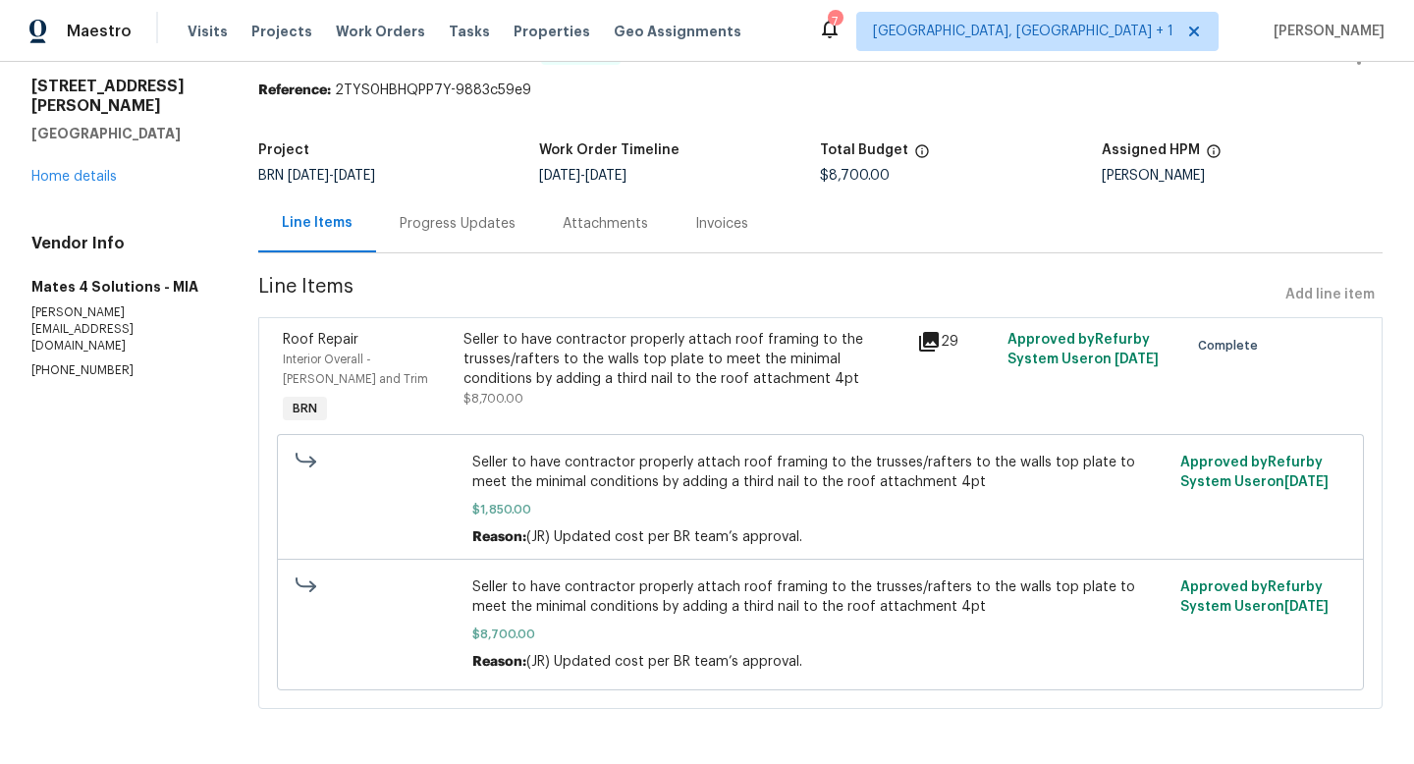
click at [954, 310] on section "Mates 4 Solutions - MIA Complete Reference: 2TYS0HBHQPP7Y-9883c59e9 Project BRN…" at bounding box center [820, 382] width 1124 height 699
click at [939, 341] on icon at bounding box center [929, 342] width 24 height 24
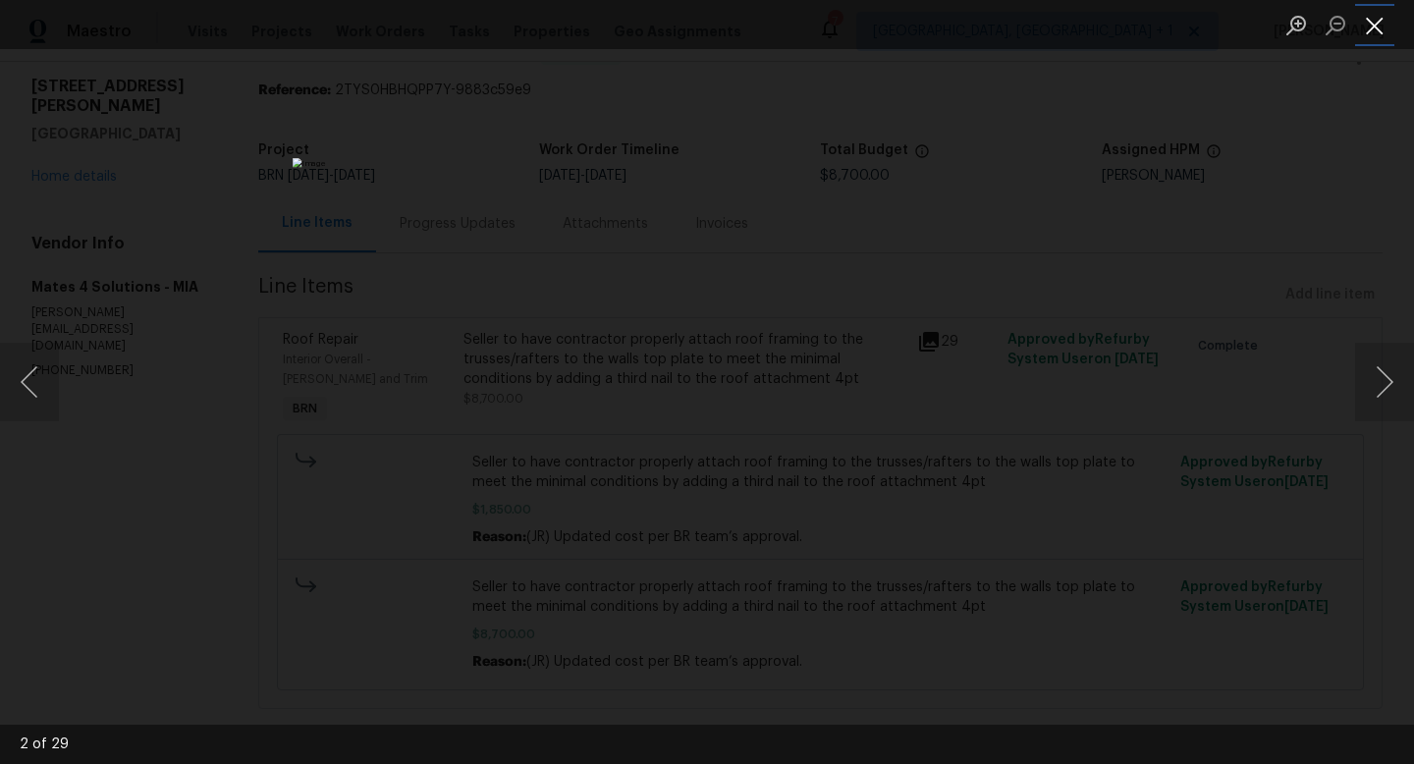
click at [1372, 34] on button "Close lightbox" at bounding box center [1374, 25] width 39 height 34
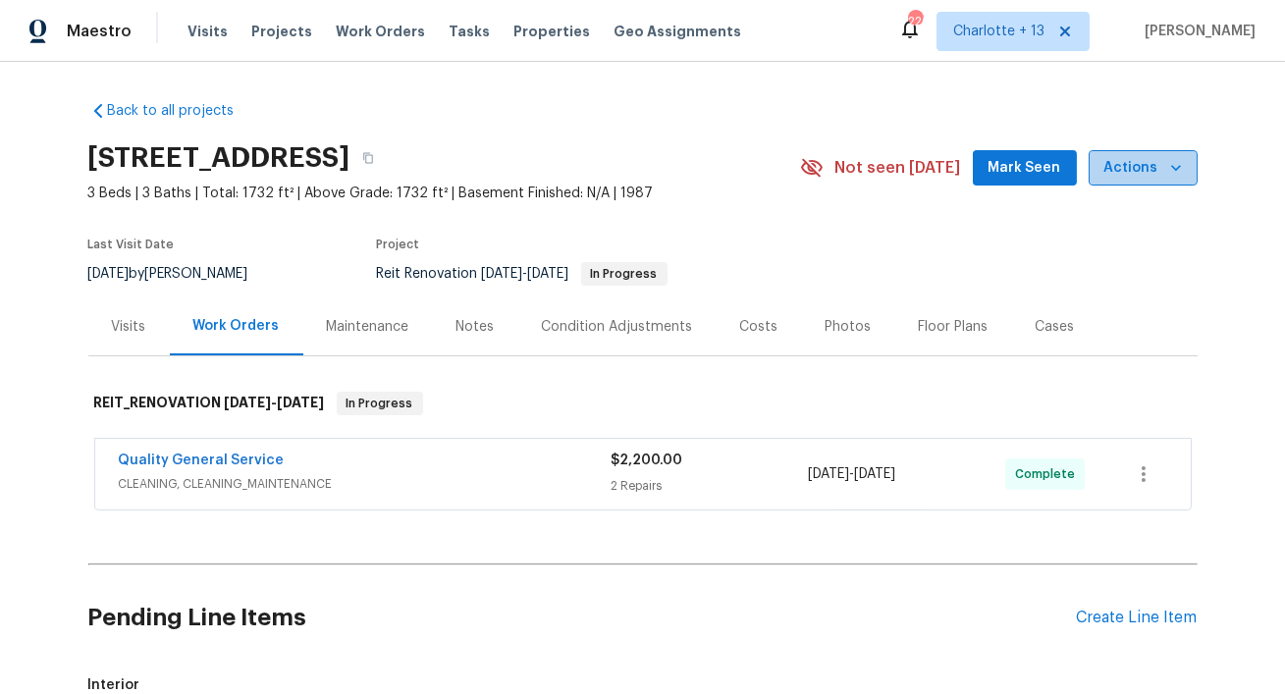
click at [1168, 184] on button "Actions" at bounding box center [1143, 168] width 109 height 36
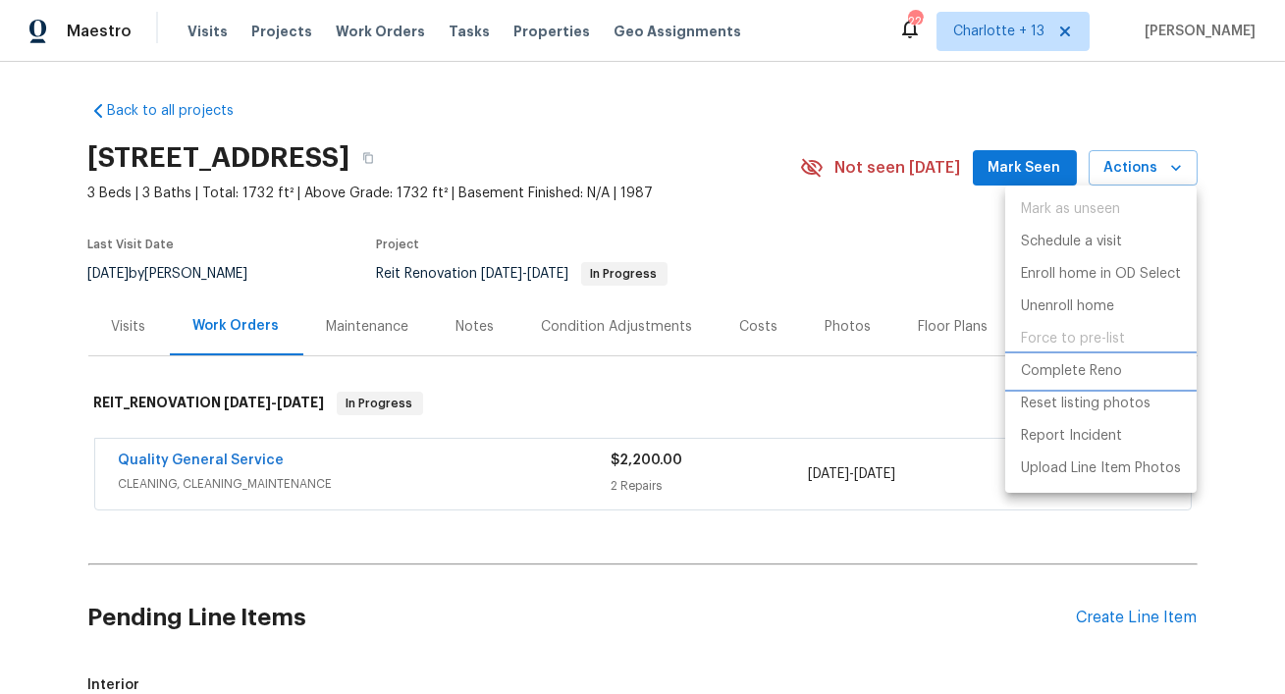
click at [1055, 373] on p "Complete Reno" at bounding box center [1071, 371] width 101 height 21
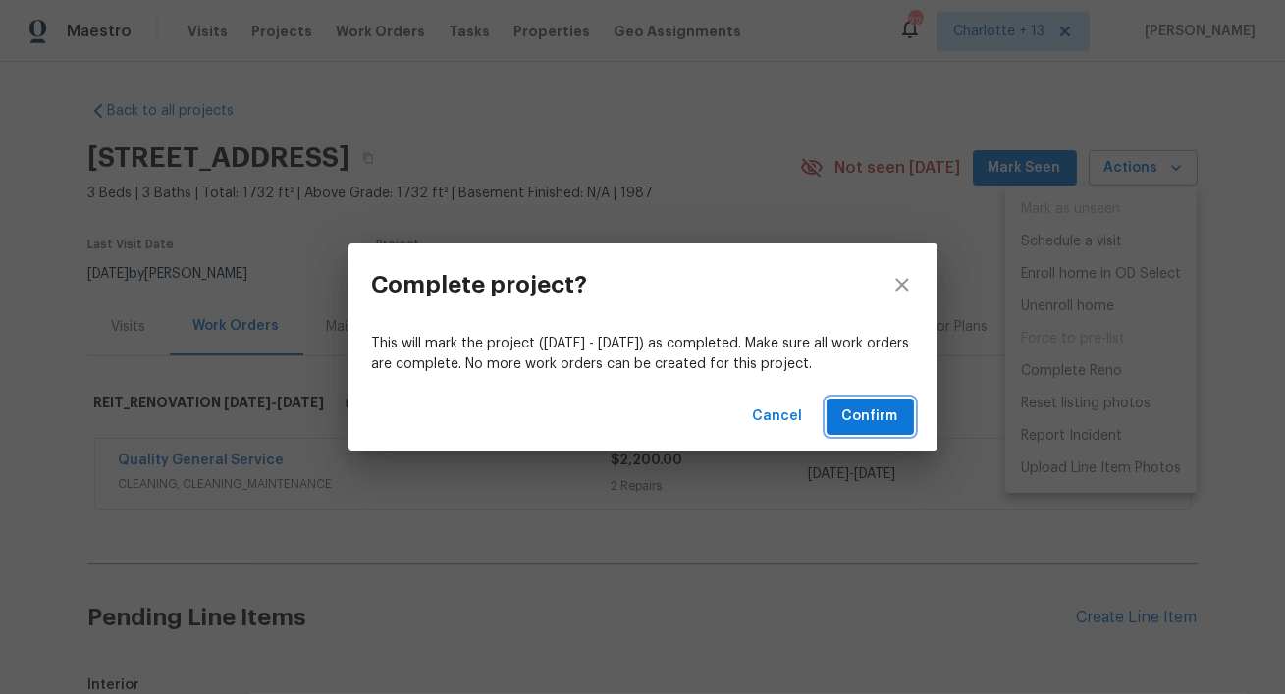
click at [860, 407] on span "Confirm" at bounding box center [870, 417] width 56 height 25
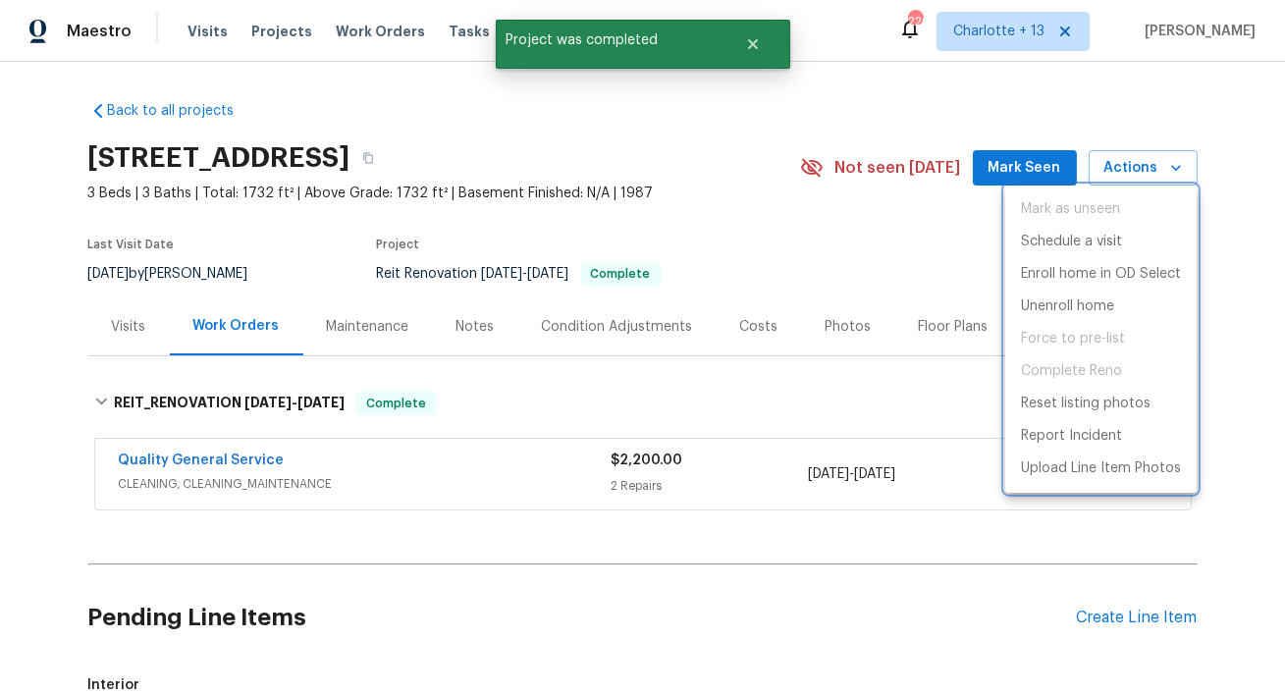
click at [753, 49] on div at bounding box center [642, 347] width 1285 height 694
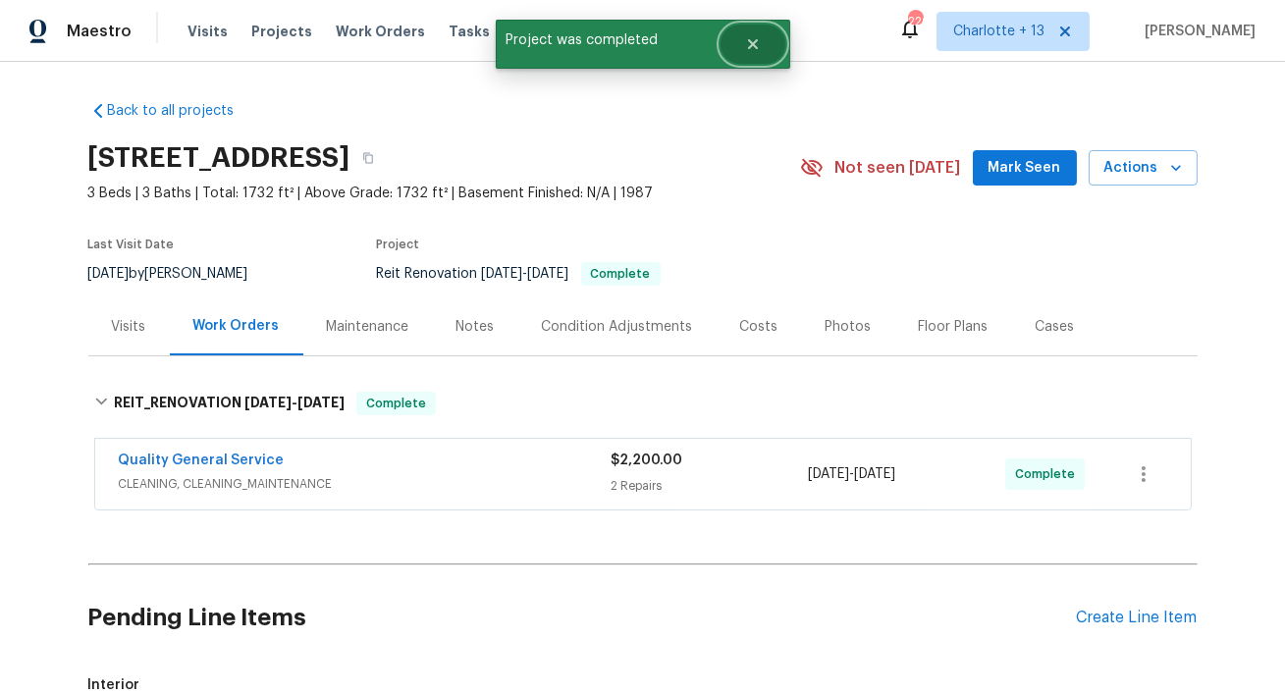
click at [761, 46] on button "Close" at bounding box center [753, 44] width 65 height 39
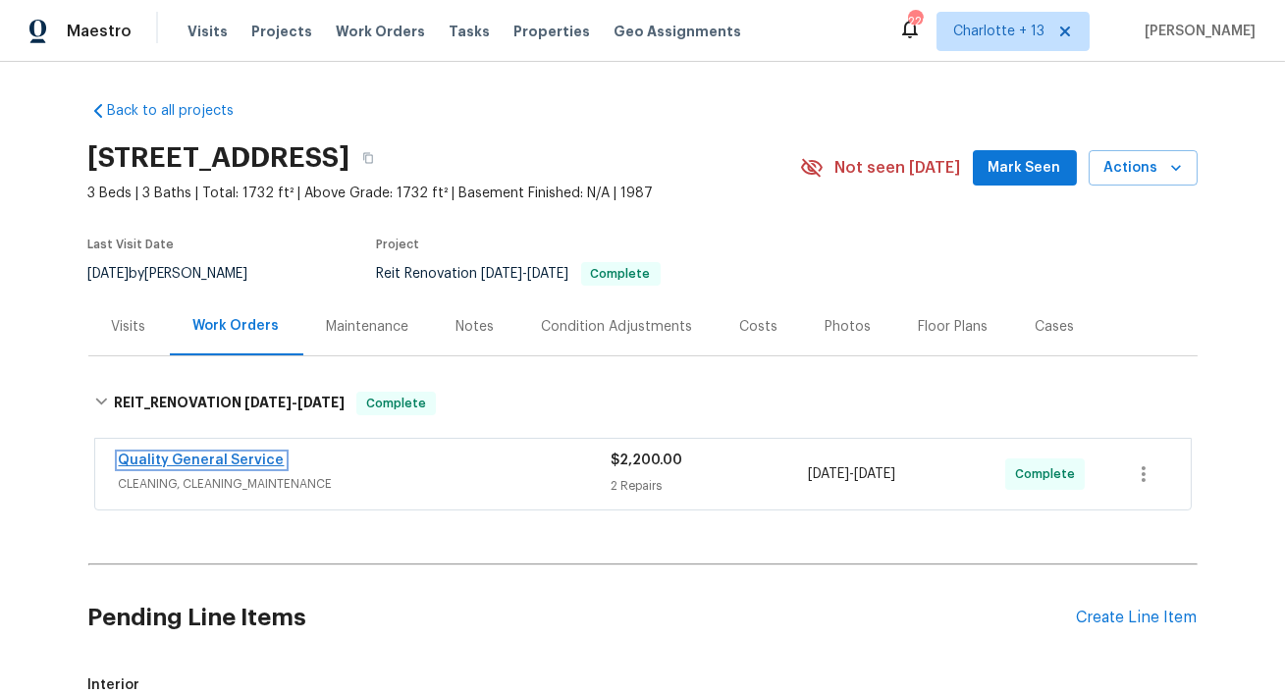
click at [241, 457] on link "Quality General Service" at bounding box center [202, 461] width 166 height 14
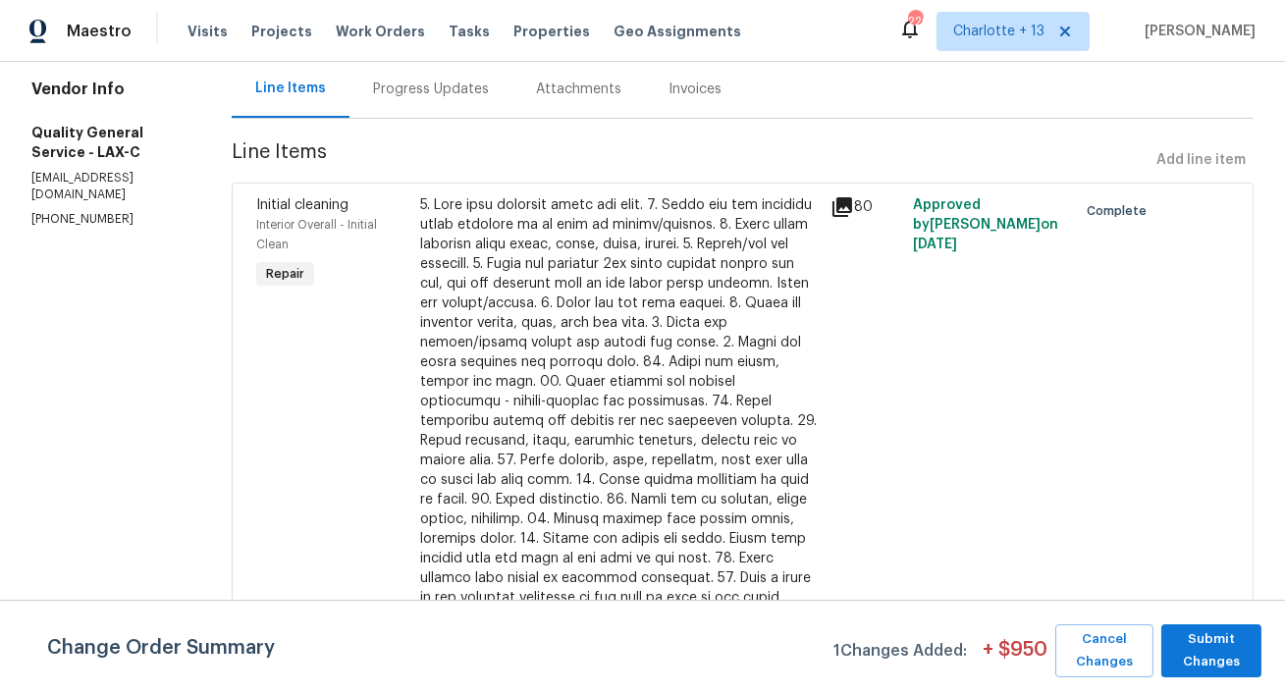
scroll to position [356, 0]
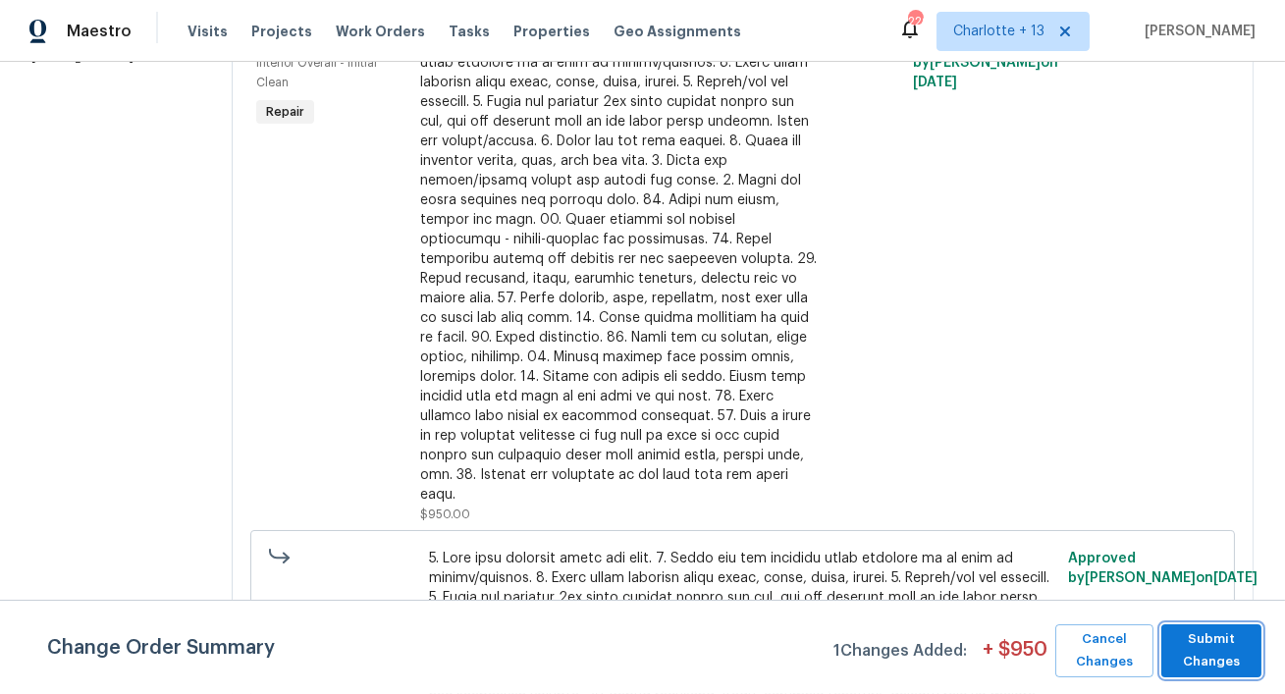
click at [1211, 648] on span "Submit Changes" at bounding box center [1211, 650] width 81 height 45
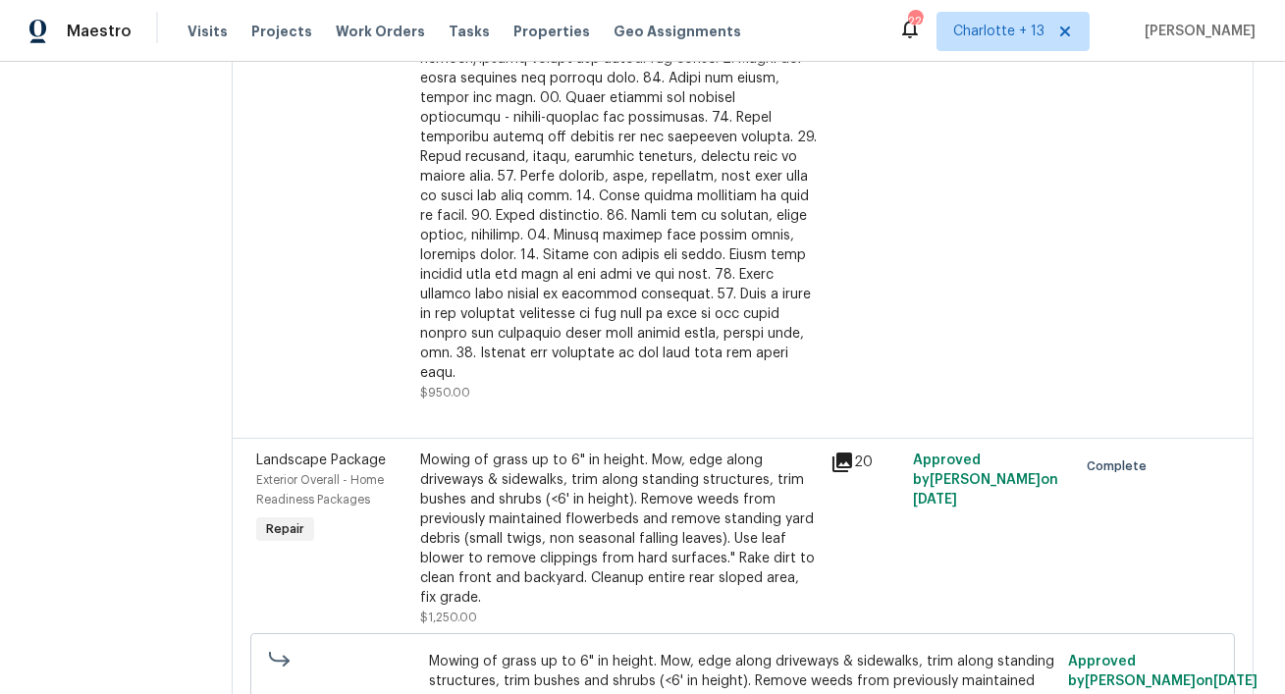
scroll to position [0, 0]
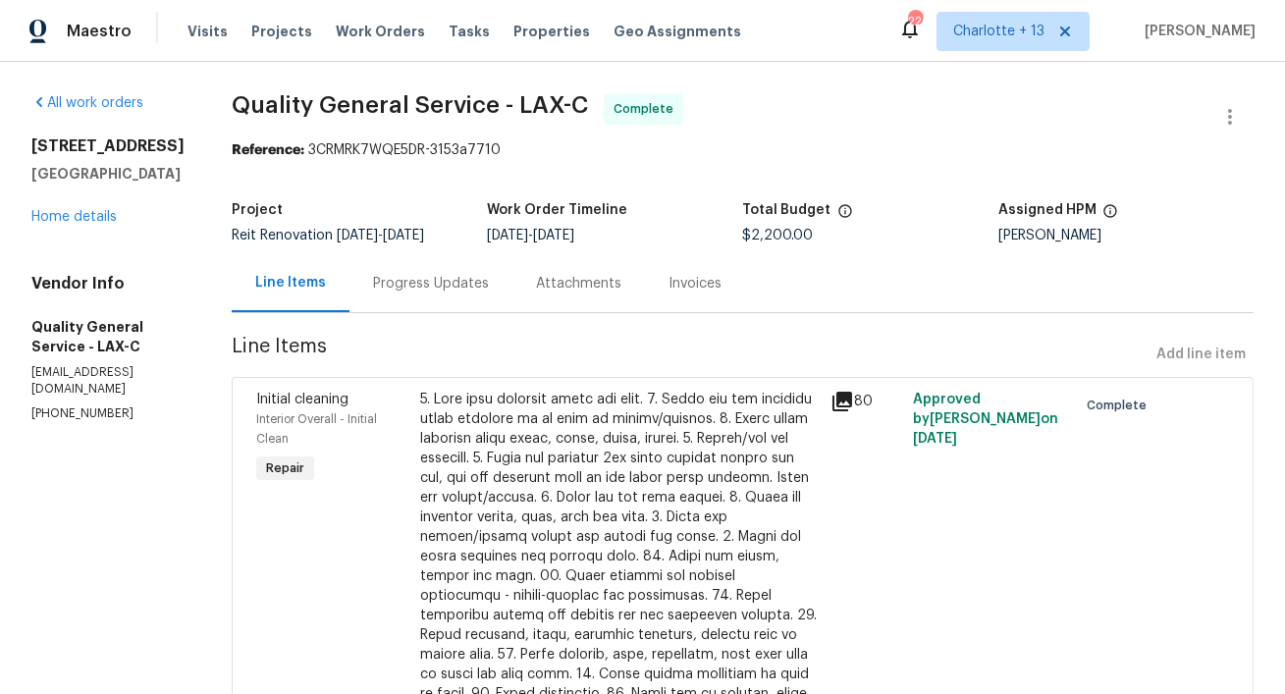
click at [94, 208] on div "[STREET_ADDRESS] Home details" at bounding box center [107, 181] width 153 height 90
click at [92, 218] on link "Home details" at bounding box center [73, 217] width 85 height 14
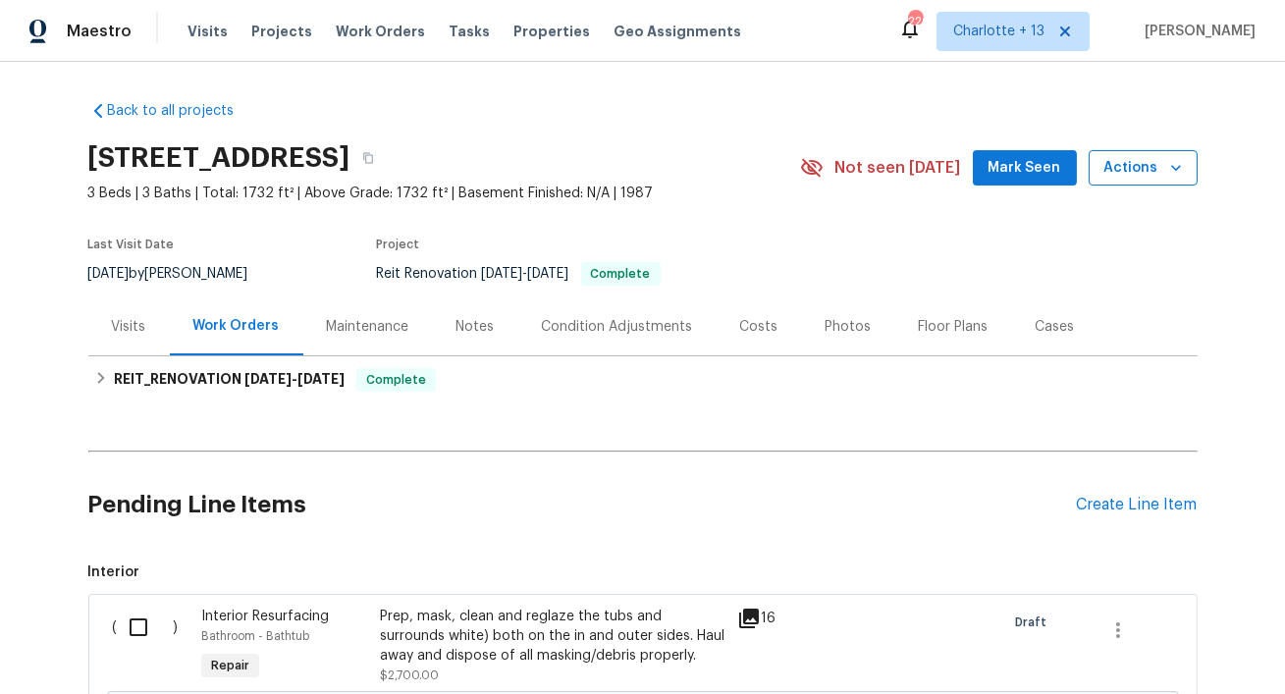
click at [1160, 170] on span "Actions" at bounding box center [1144, 168] width 78 height 25
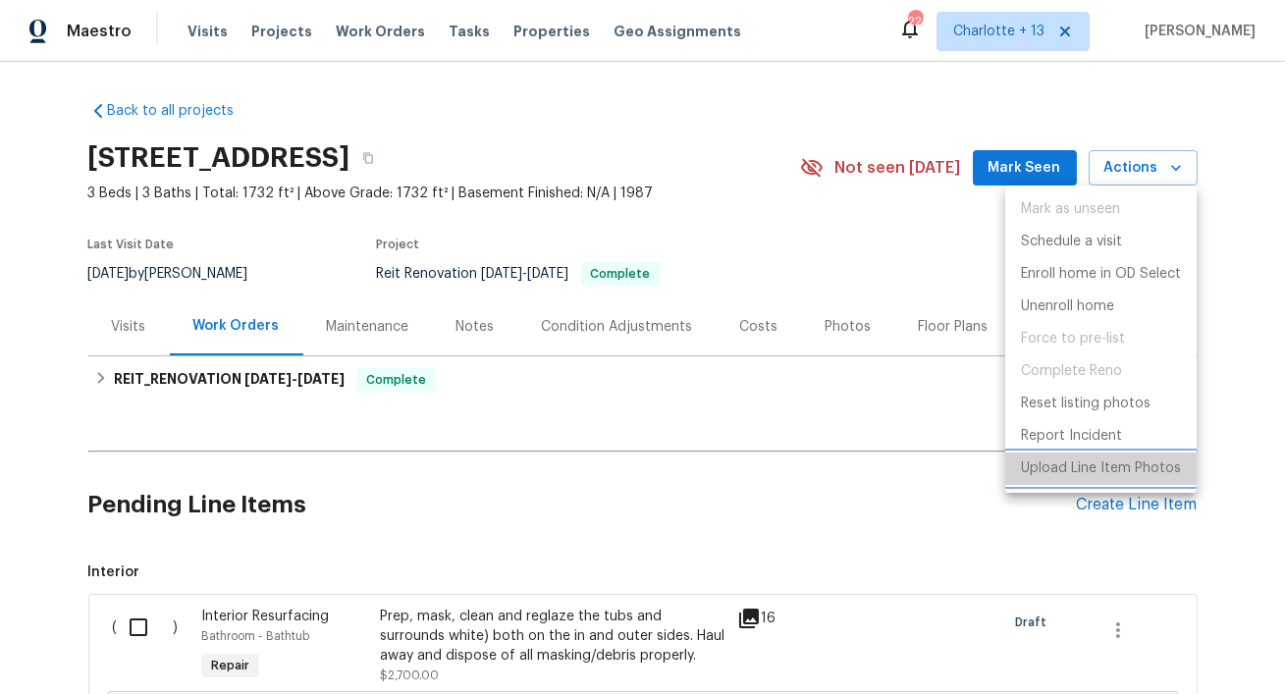
click at [1060, 473] on p "Upload Line Item Photos" at bounding box center [1101, 469] width 160 height 21
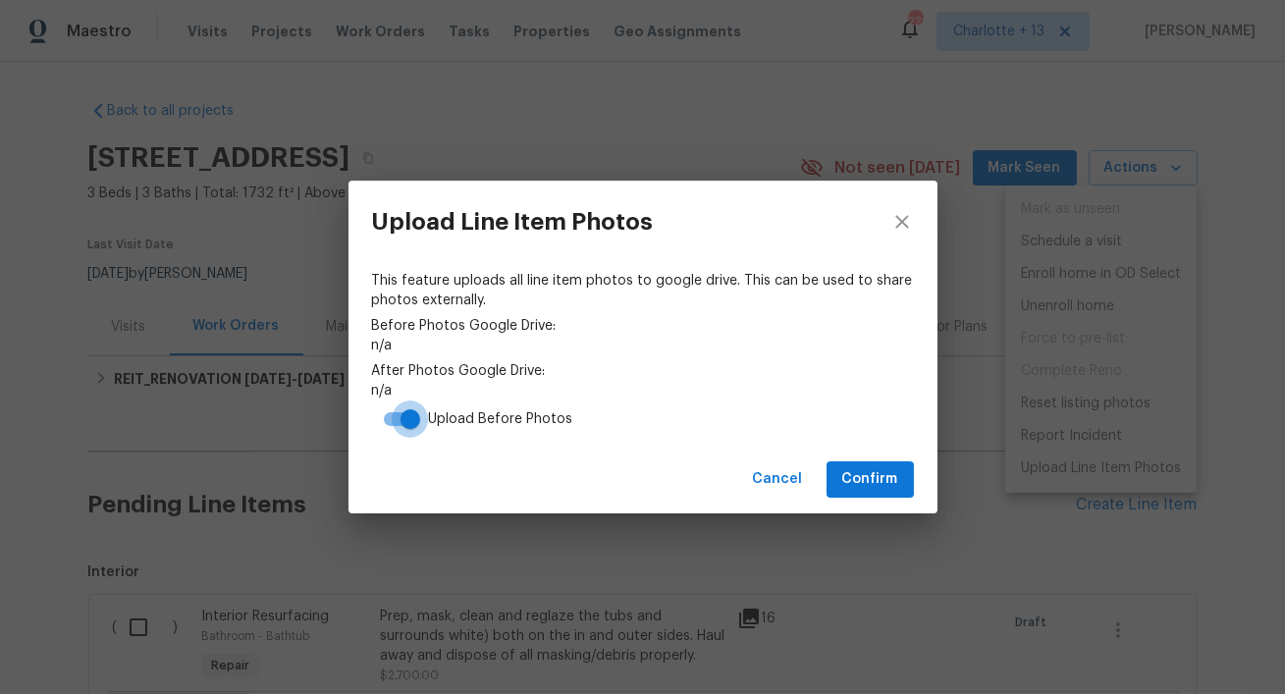
click at [398, 419] on input "checkbox" at bounding box center [410, 419] width 112 height 37
checkbox input "false"
click at [854, 479] on span "Confirm" at bounding box center [870, 479] width 56 height 25
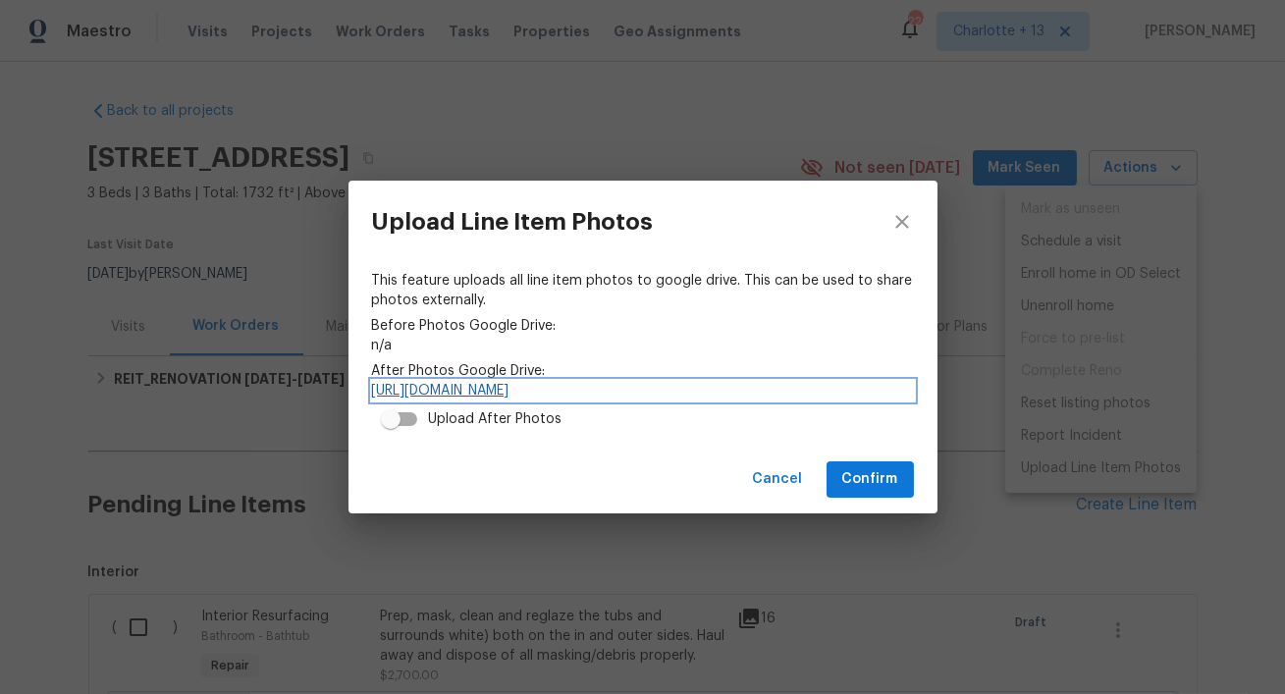
click at [558, 388] on link "[URL][DOMAIN_NAME]" at bounding box center [643, 391] width 542 height 20
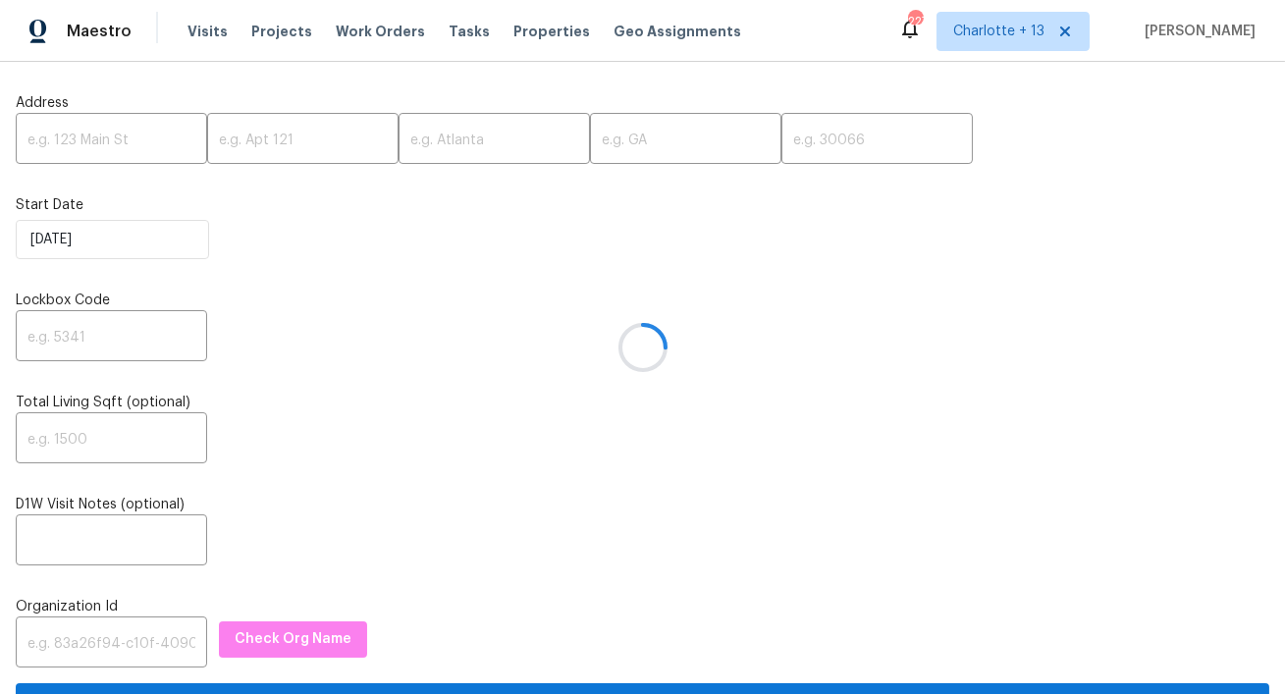
click at [126, 142] on input "text" at bounding box center [111, 141] width 191 height 46
paste input "[STREET_ADDRESS]"
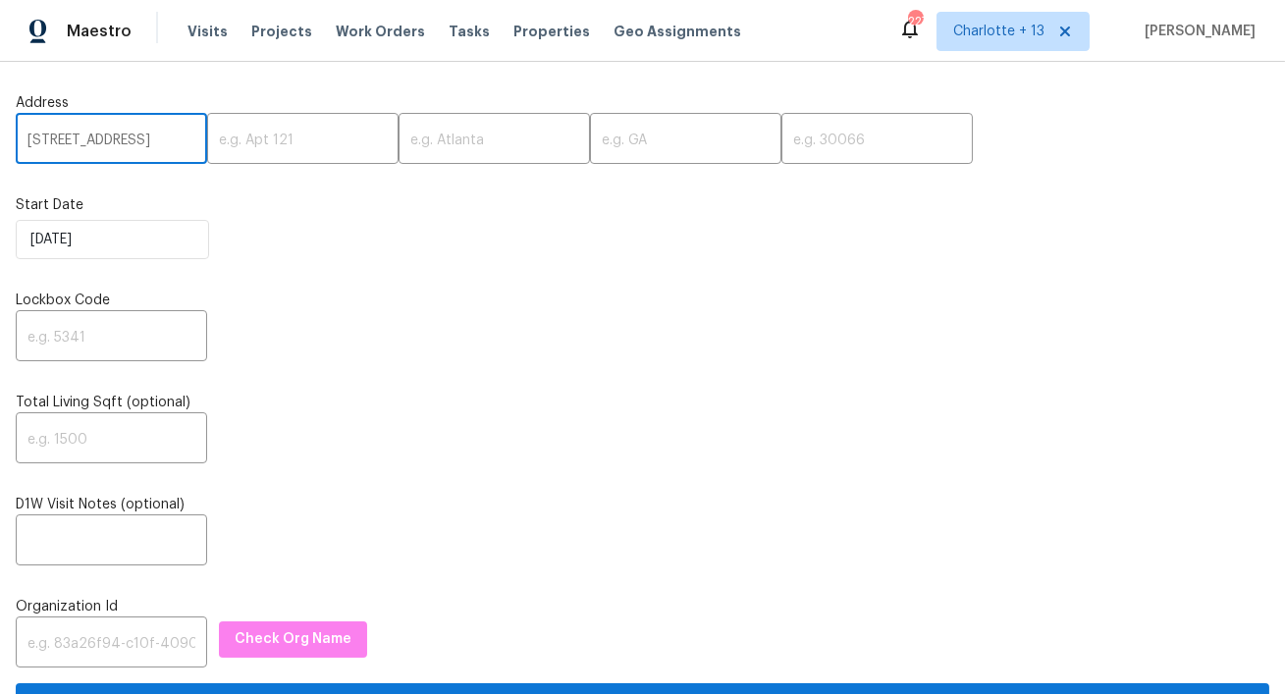
scroll to position [0, 163]
click at [150, 134] on input "[STREET_ADDRESS]" at bounding box center [111, 141] width 191 height 46
type input "[STREET_ADDRESS]"
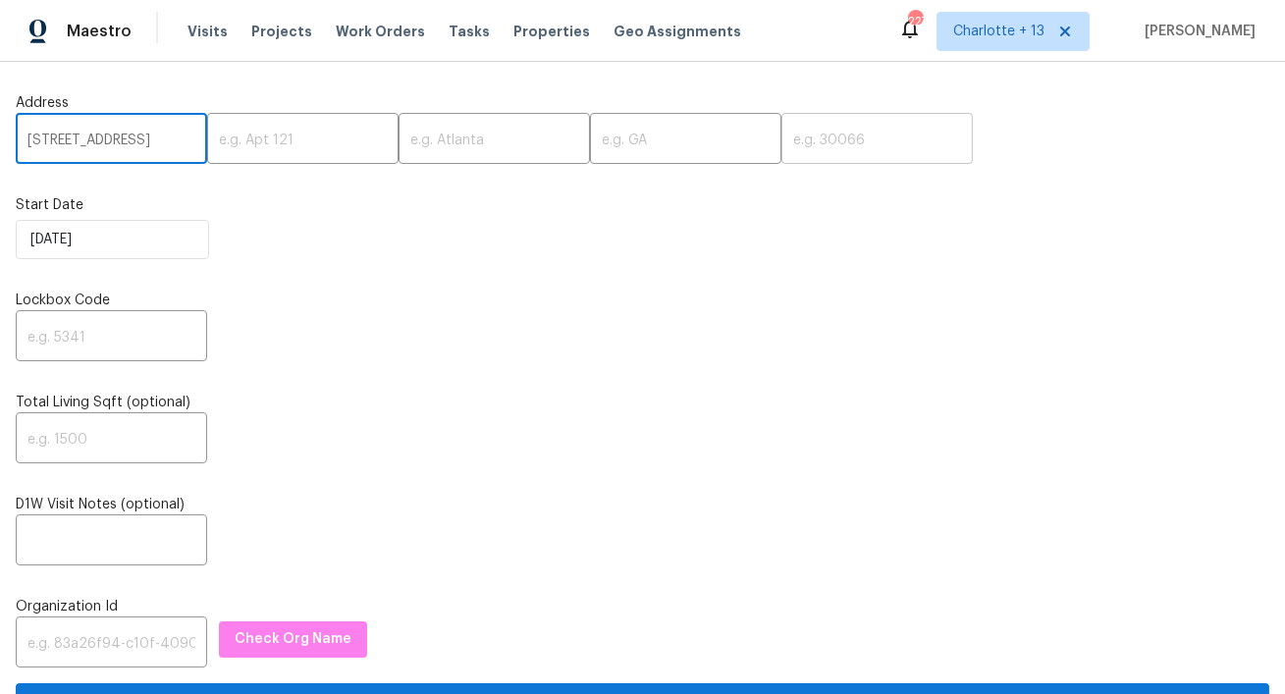
click at [782, 151] on input "text" at bounding box center [877, 141] width 191 height 46
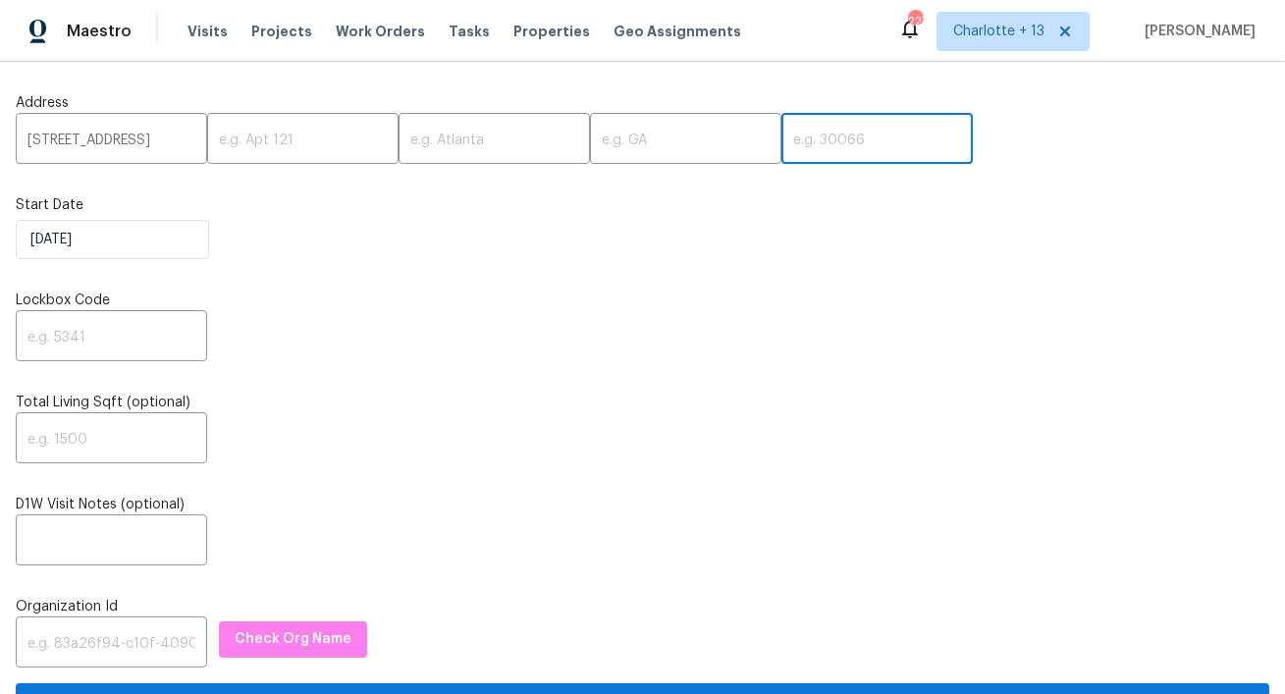
paste input "33467"
type input "33467"
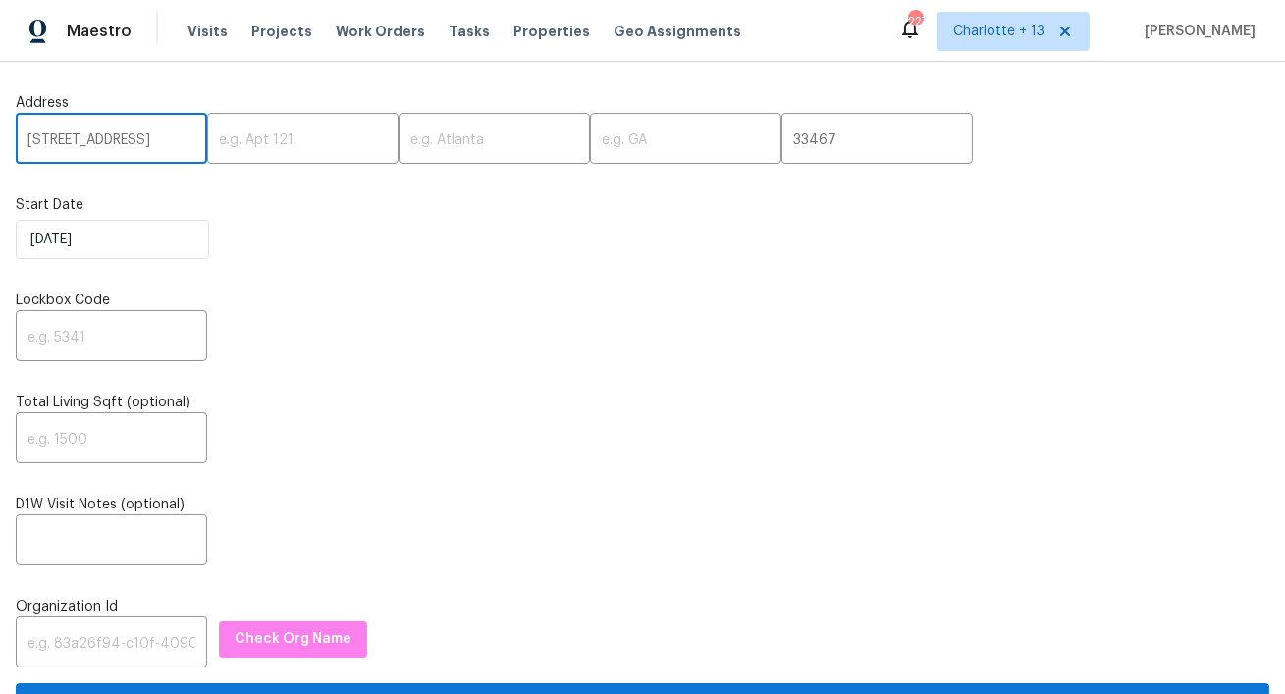
click at [138, 144] on input "[STREET_ADDRESS]" at bounding box center [111, 141] width 191 height 46
drag, startPoint x: 150, startPoint y: 142, endPoint x: 81, endPoint y: 137, distance: 69.9
click at [81, 137] on input "[STREET_ADDRESS]" at bounding box center [111, 141] width 191 height 46
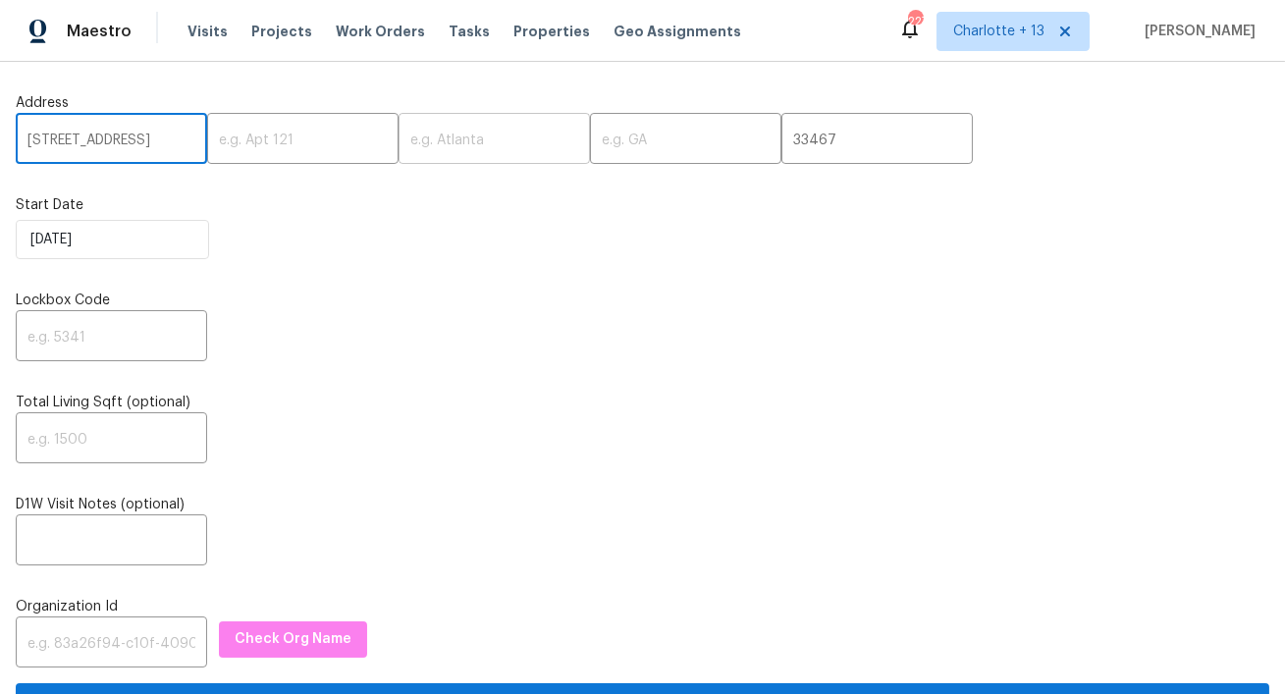
type input "9646 Savannah Estates Dr,, FL"
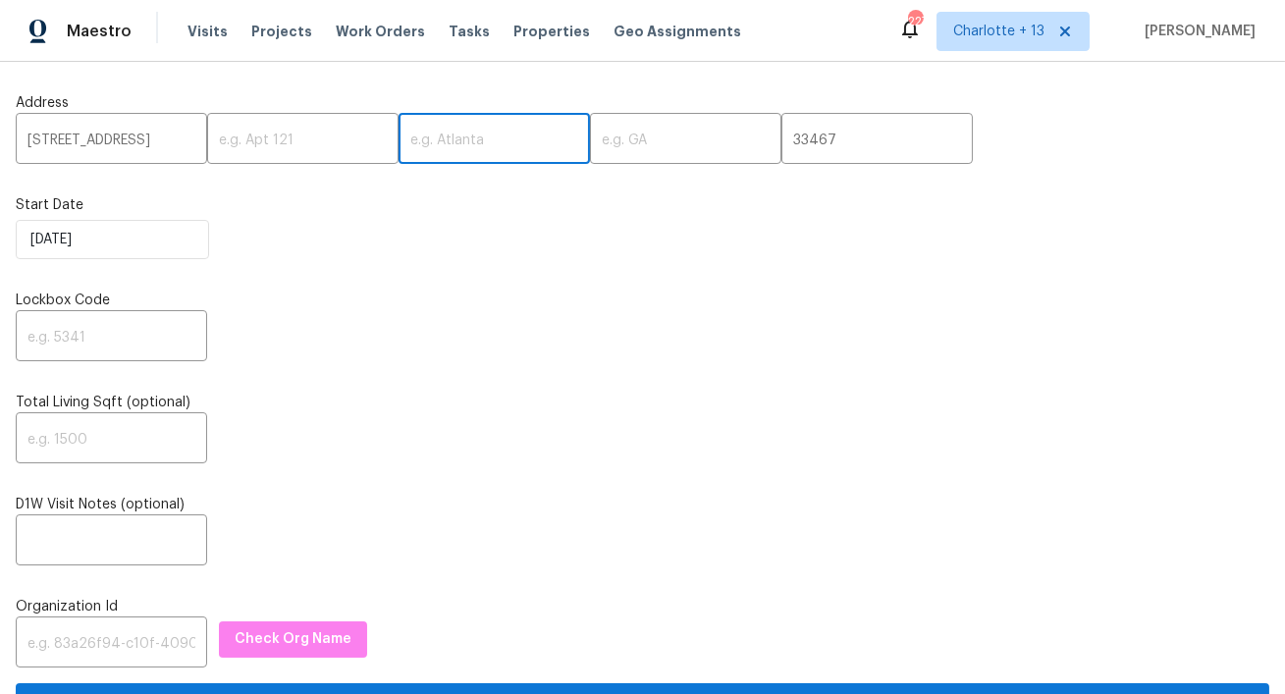
click at [399, 139] on input "text" at bounding box center [494, 141] width 191 height 46
paste input "Lake Worth"
click at [399, 140] on input "Lake Worth" at bounding box center [494, 141] width 191 height 46
type input "Lake Worth"
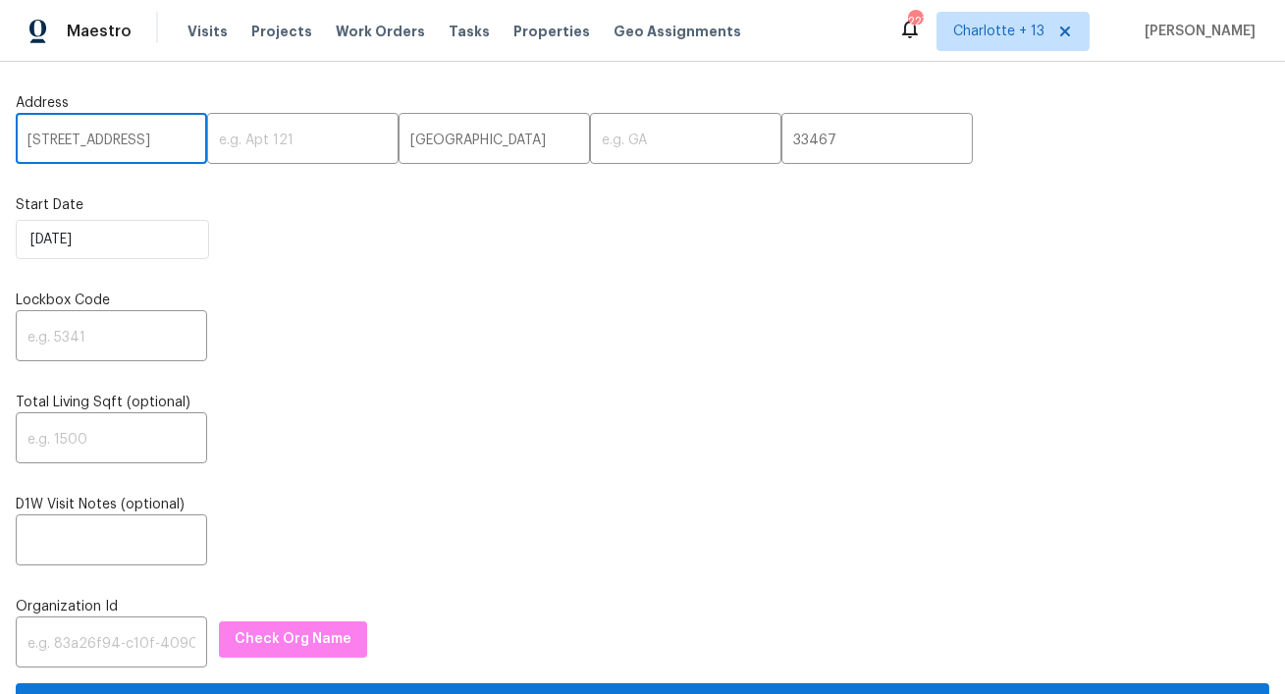
click at [150, 152] on input "9646 Savannah Estates Dr,, FL" at bounding box center [111, 141] width 191 height 46
click at [156, 135] on input "9646 Savannah Estates Dr,, FL" at bounding box center [111, 141] width 191 height 46
click at [164, 144] on input "9646 Savannah Estates Dr,, FL" at bounding box center [111, 141] width 191 height 46
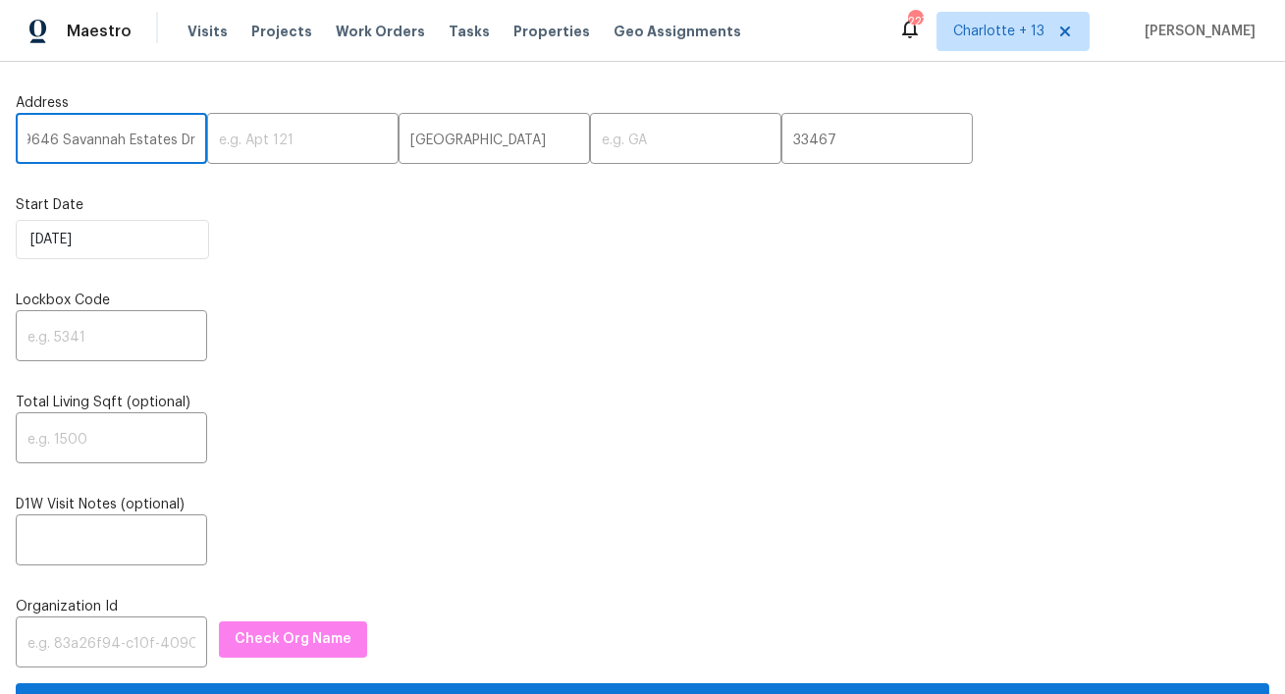
scroll to position [0, 19]
type input "9646 Savannah Estates Dr"
click at [590, 144] on input "text" at bounding box center [685, 141] width 191 height 46
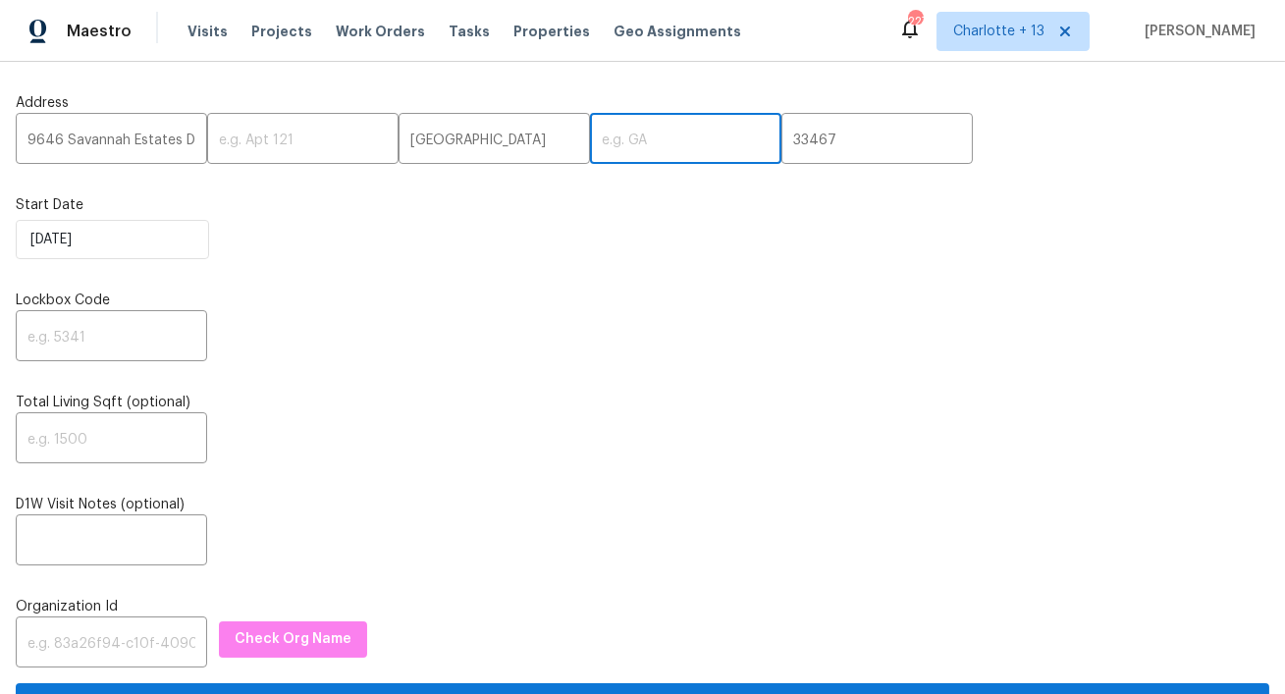
paste input "FL"
type input "FL"
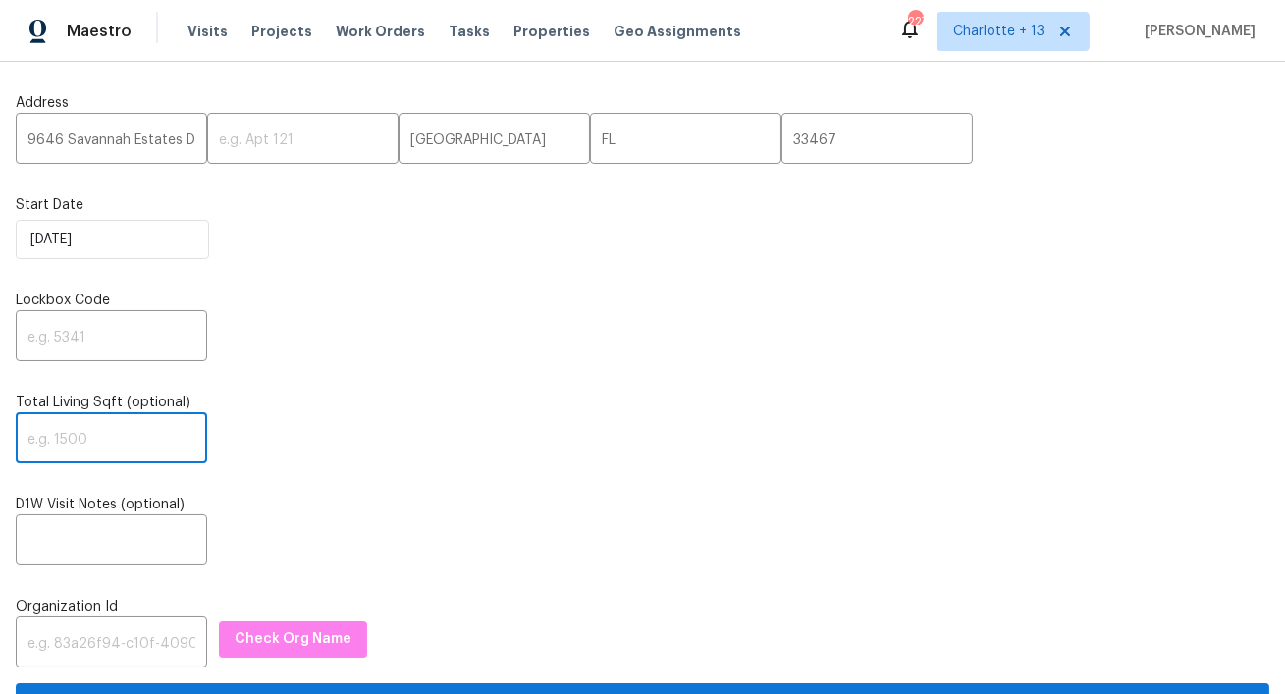
click at [109, 439] on input "text" at bounding box center [111, 440] width 191 height 46
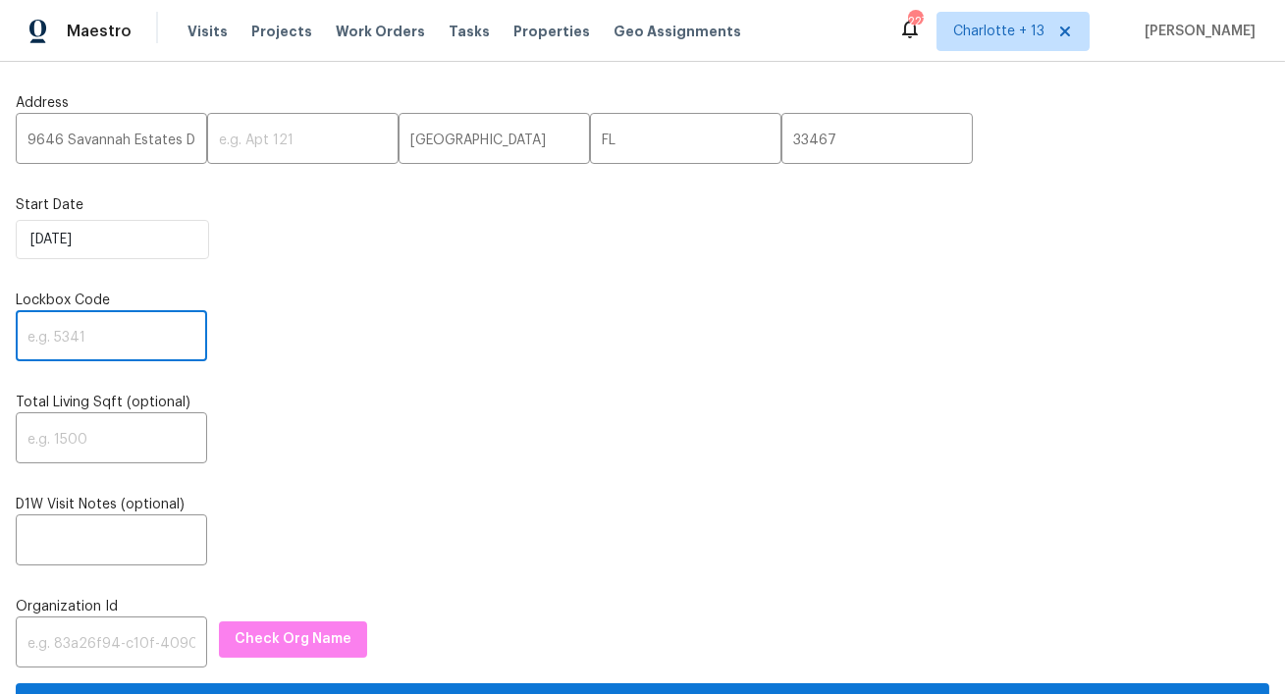
click at [109, 342] on input "text" at bounding box center [111, 338] width 191 height 46
paste input "9055"
type input "9055"
click at [81, 539] on input "text" at bounding box center [111, 542] width 191 height 46
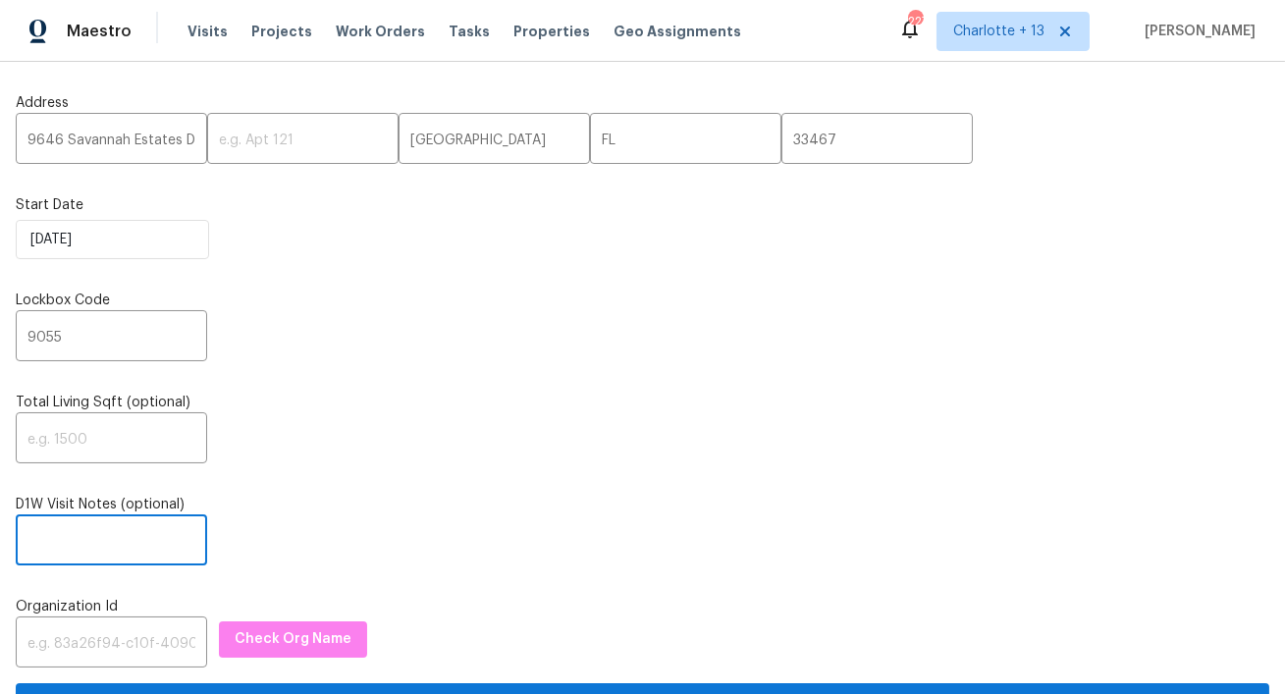
paste input "Gate code: 4824"
type input "Gate code: 4824"
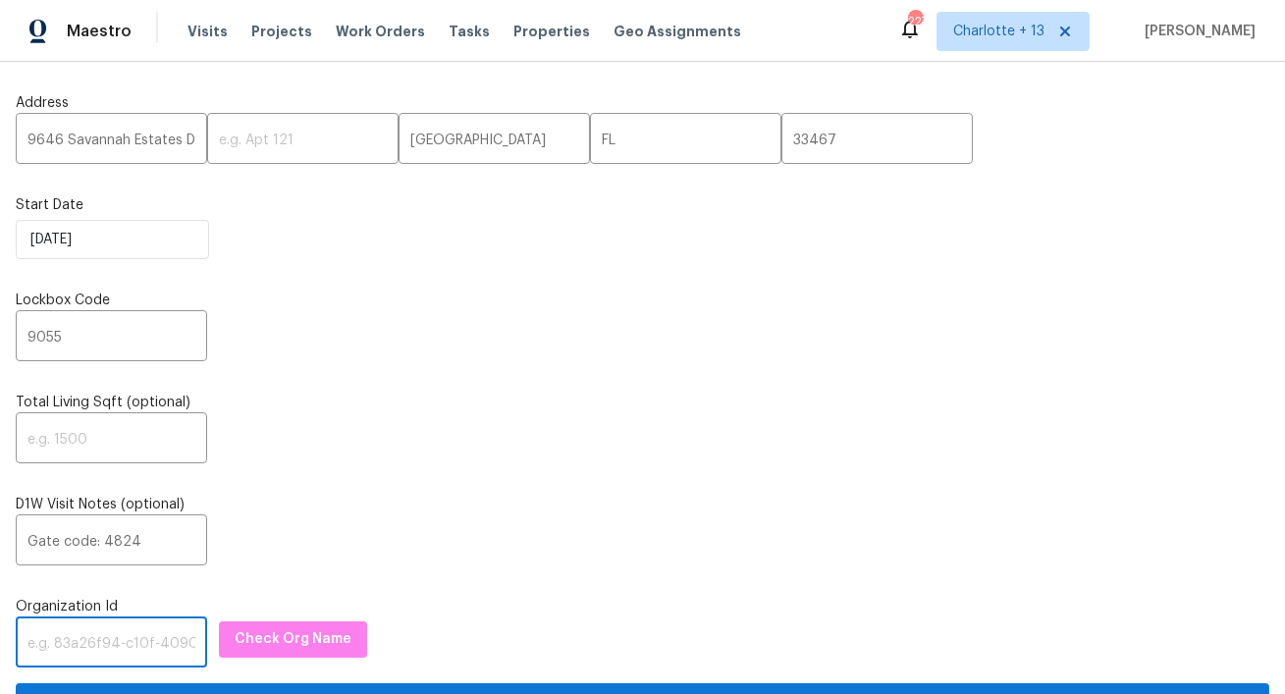
click at [136, 640] on input "text" at bounding box center [111, 645] width 191 height 46
paste input "1349d153-b359-4f9b-b4dd-758ff939cc37"
type input "1349d153-b359-4f9b-b4dd-758ff939cc37"
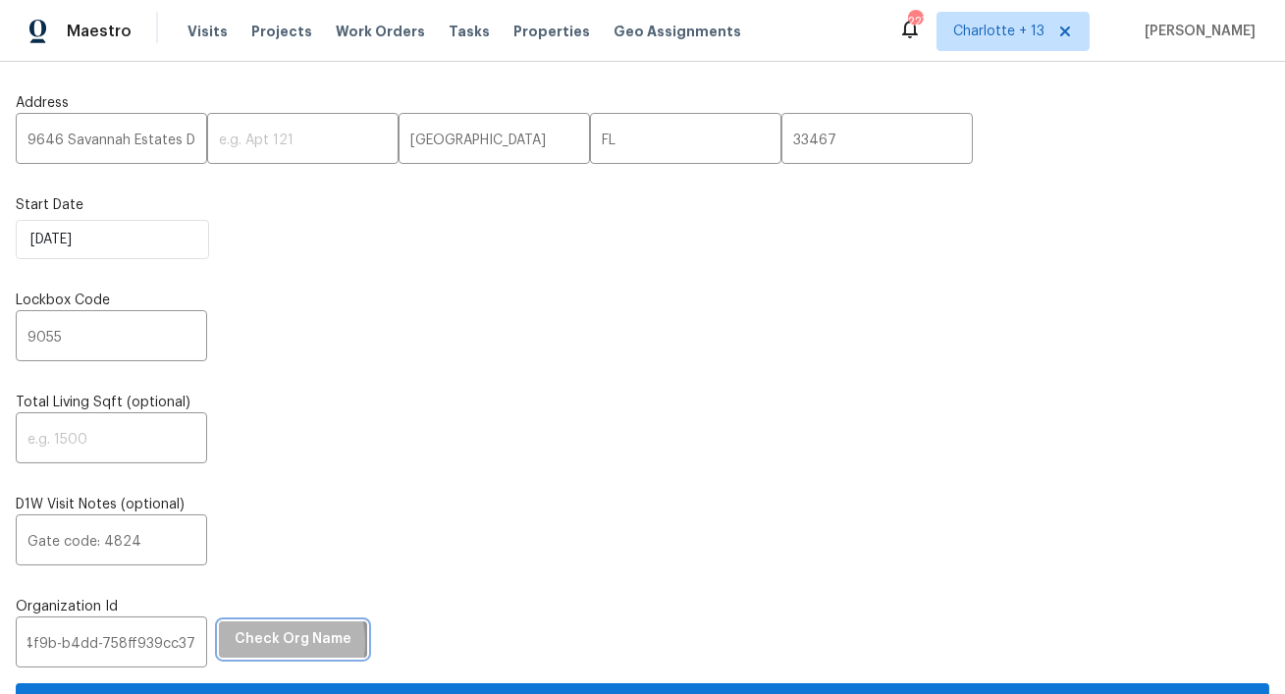
scroll to position [0, 0]
click at [243, 644] on span "Check Org Name" at bounding box center [293, 639] width 117 height 25
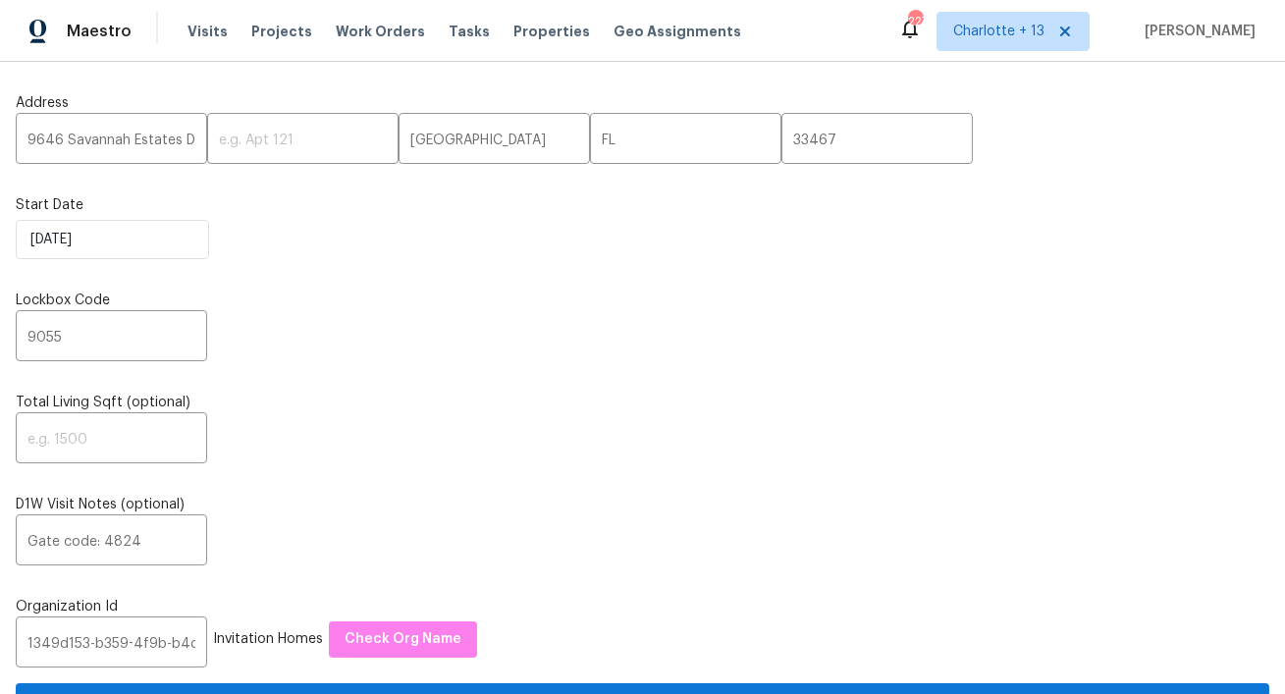
scroll to position [201, 0]
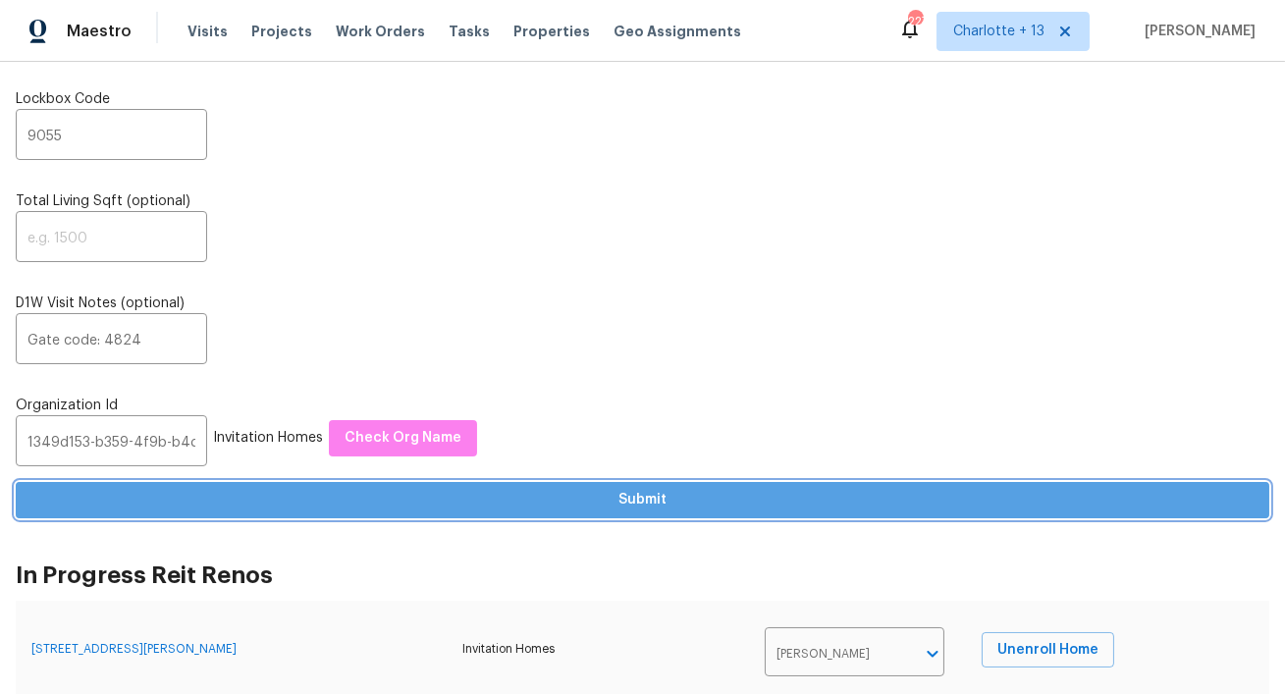
click at [450, 516] on button "Submit" at bounding box center [643, 500] width 1254 height 36
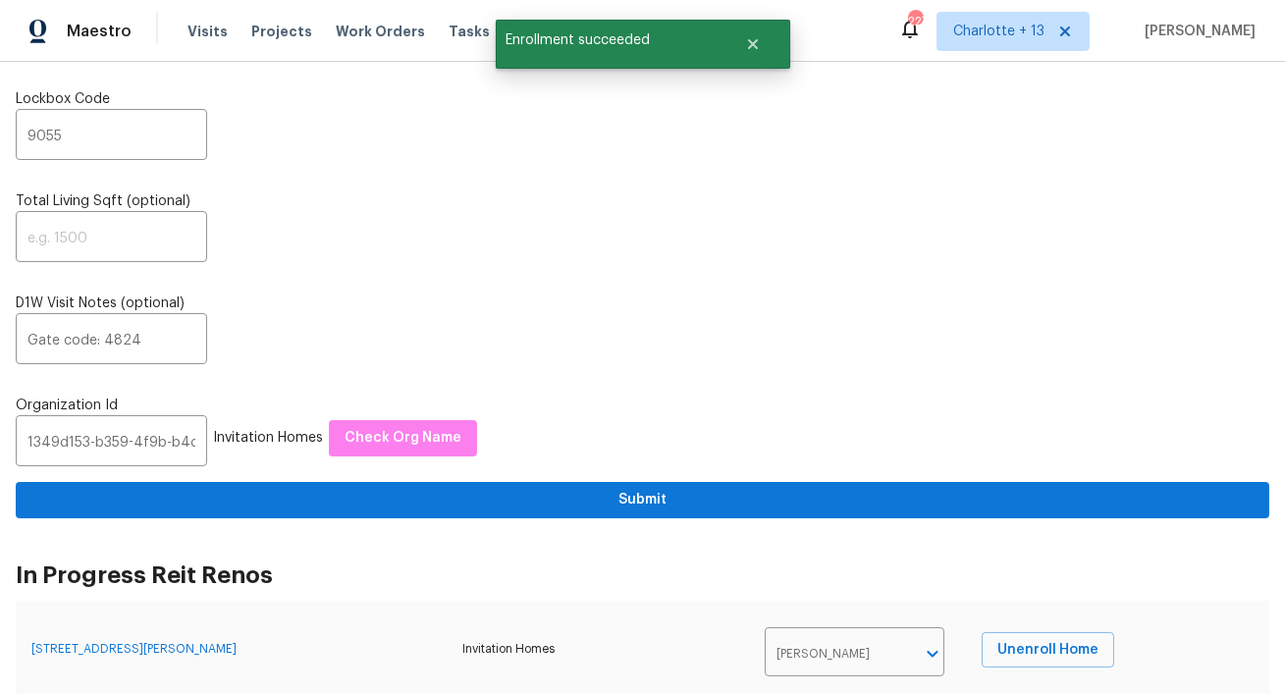
scroll to position [0, 0]
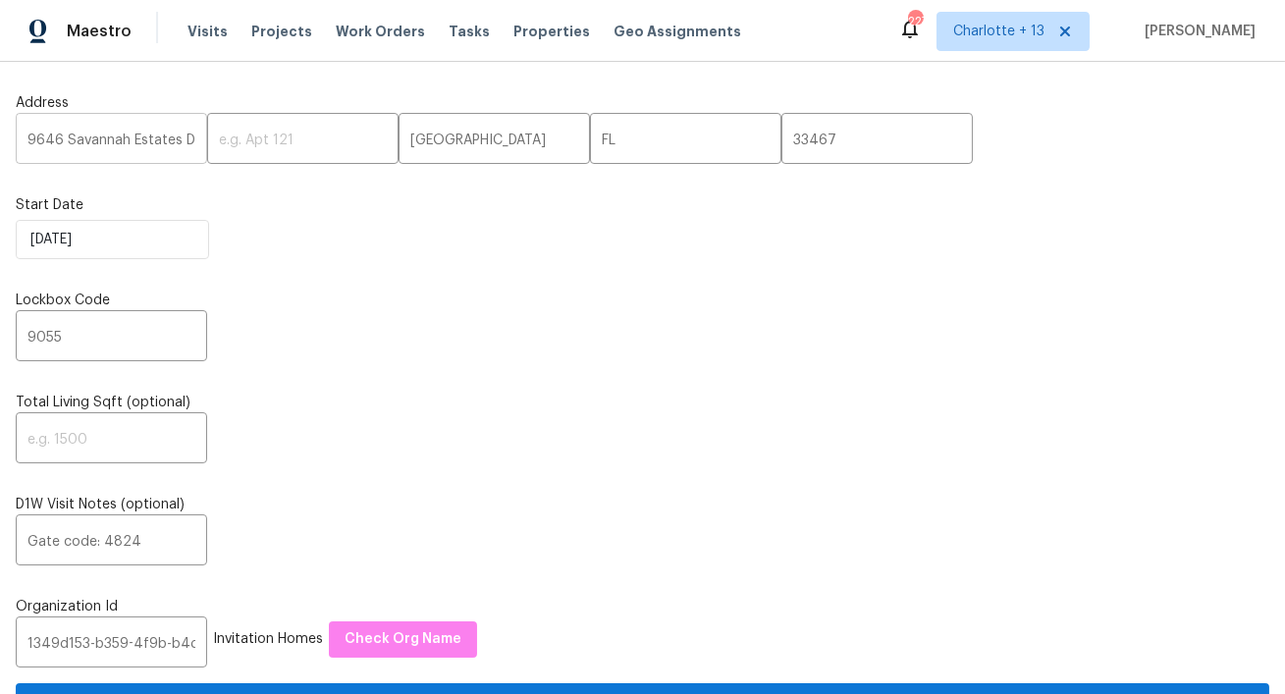
click at [99, 139] on input "9646 Savannah Estates Dr" at bounding box center [111, 141] width 191 height 46
paste input "[STREET_ADDRESS][PERSON_NAME]"
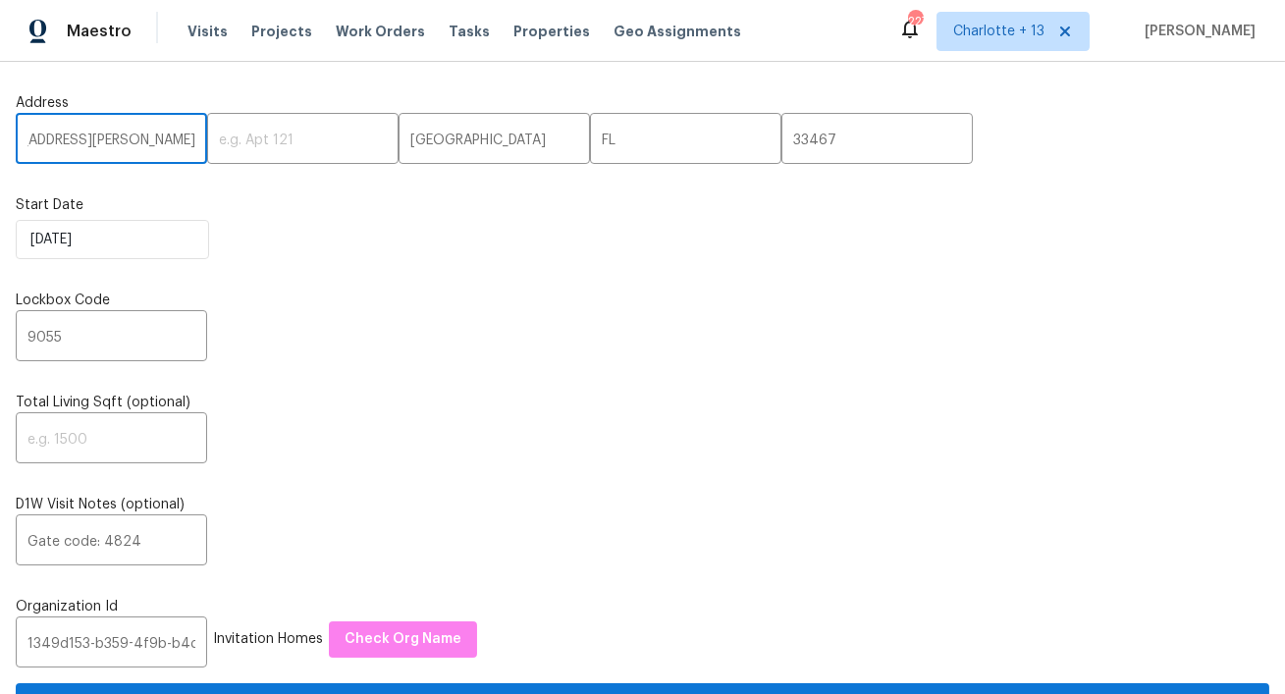
click at [160, 140] on input "[STREET_ADDRESS][PERSON_NAME]" at bounding box center [111, 141] width 191 height 46
type input "10808 Cypress Glen Dr, Coral Springs, FL"
click at [782, 130] on input "33467" at bounding box center [877, 141] width 191 height 46
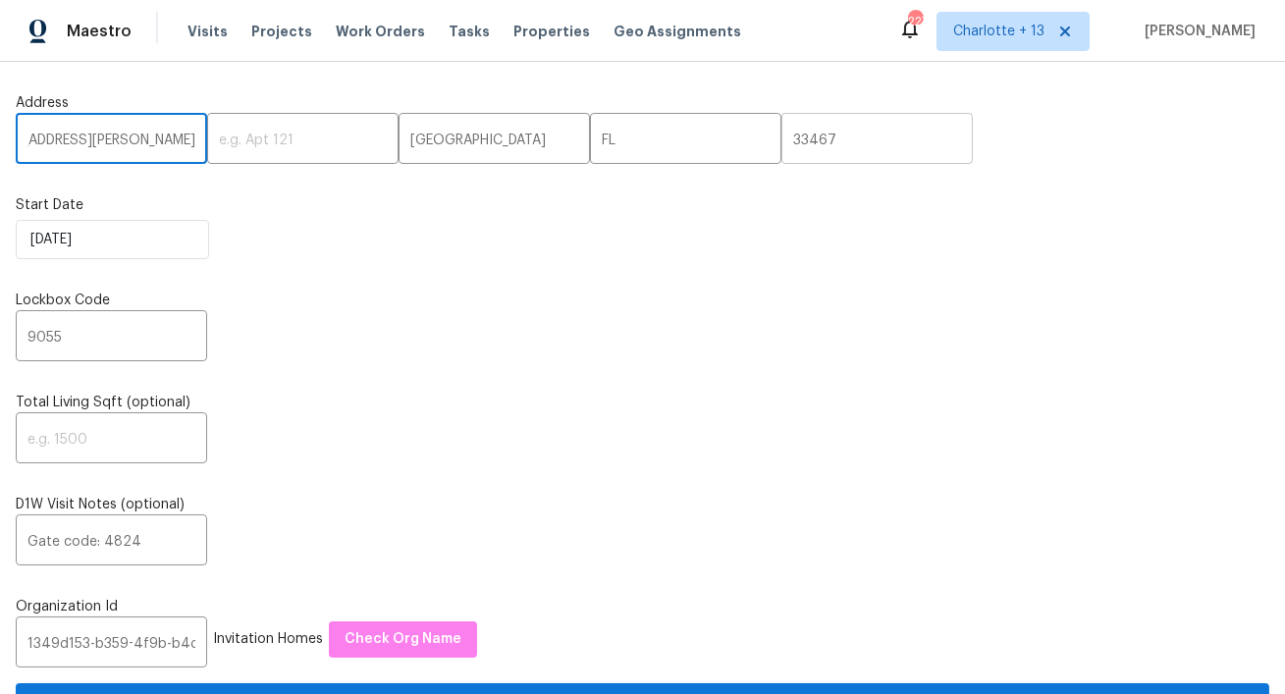
scroll to position [0, 0]
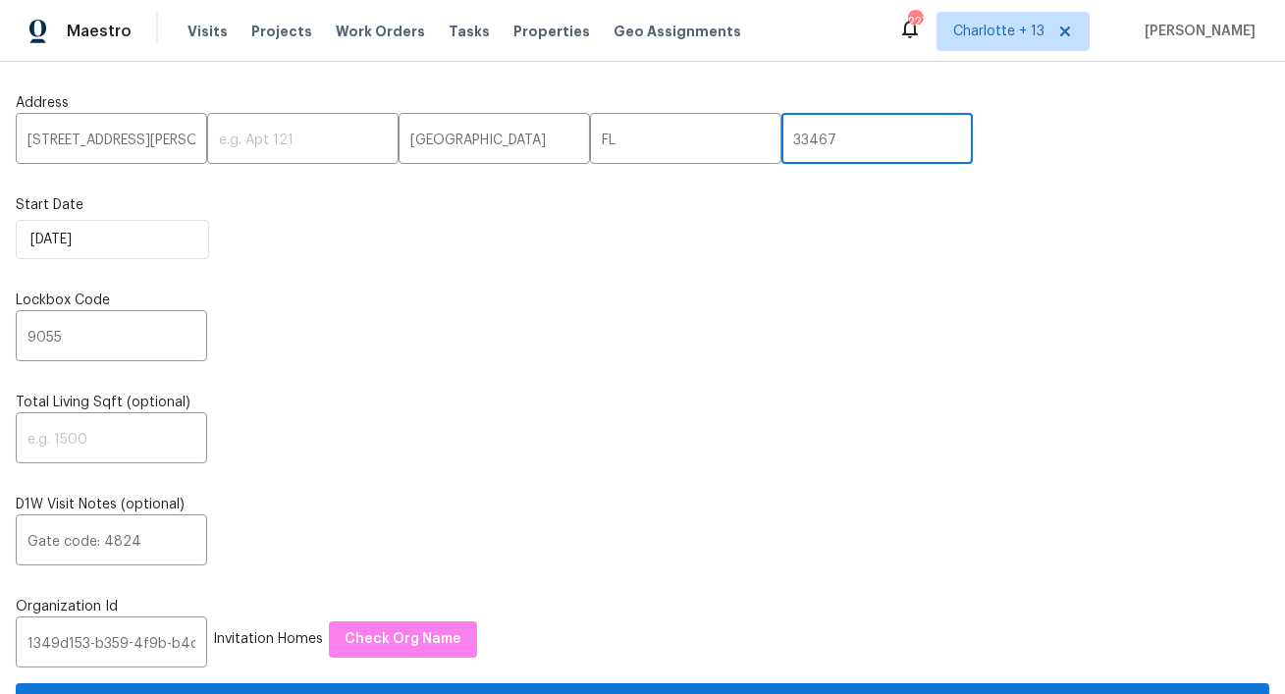
click at [782, 130] on input "33467" at bounding box center [877, 141] width 191 height 46
paste input "071"
type input "33071"
click at [136, 144] on input "10808 Cypress Glen Dr, Coral Springs, FL" at bounding box center [111, 141] width 191 height 46
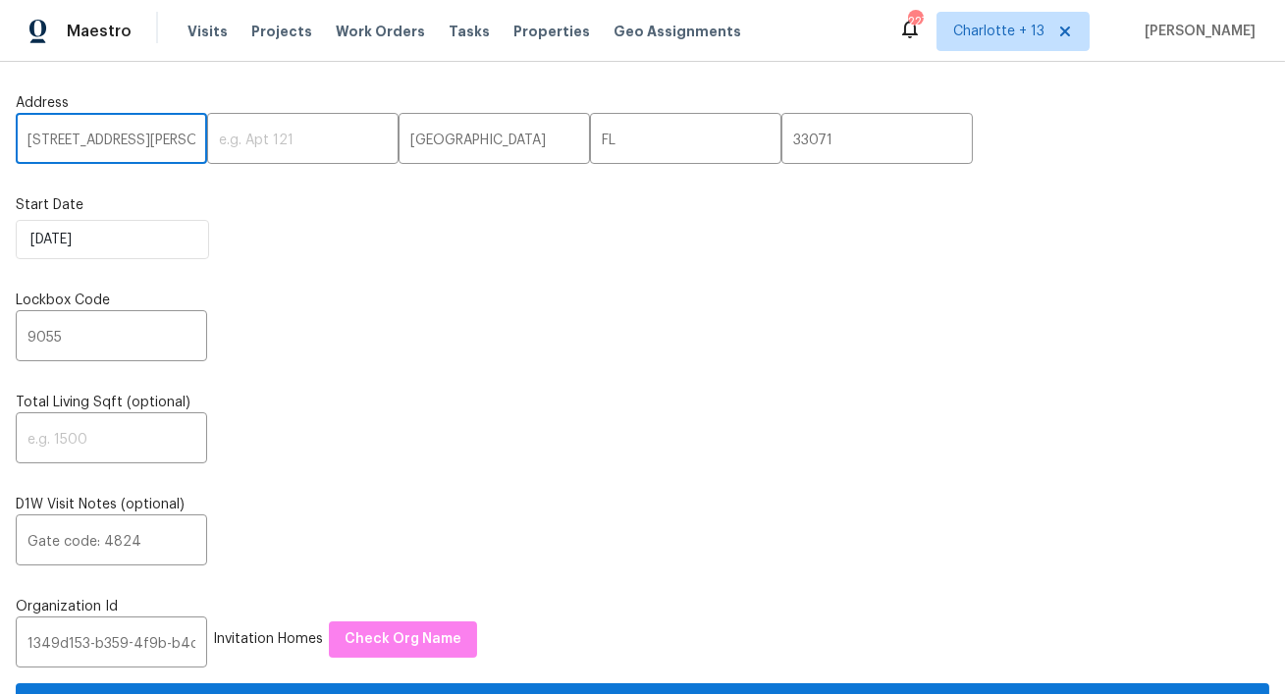
scroll to position [0, 115]
drag, startPoint x: 153, startPoint y: 142, endPoint x: 69, endPoint y: 141, distance: 84.4
click at [69, 141] on input "10808 Cypress Glen Dr, Coral Springs, FL" at bounding box center [111, 141] width 191 height 46
type input "10808 Cypress Glen Dr, , FL"
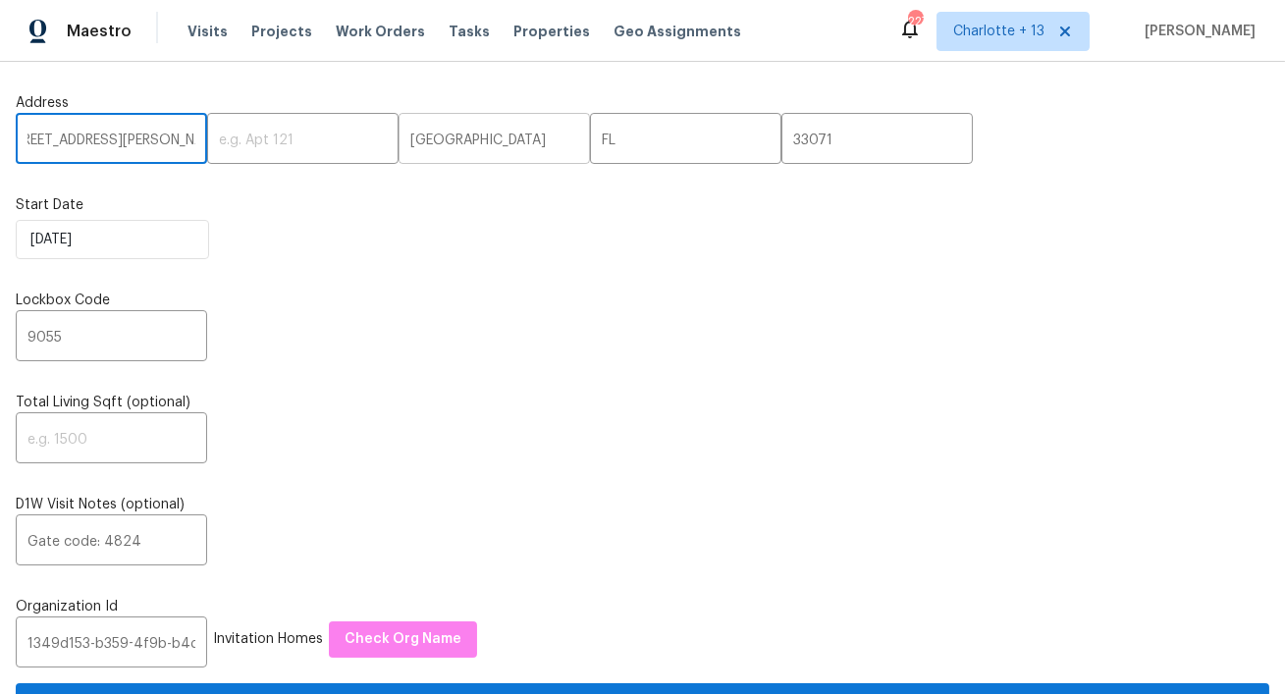
click at [415, 141] on input "Lake Worth" at bounding box center [494, 141] width 191 height 46
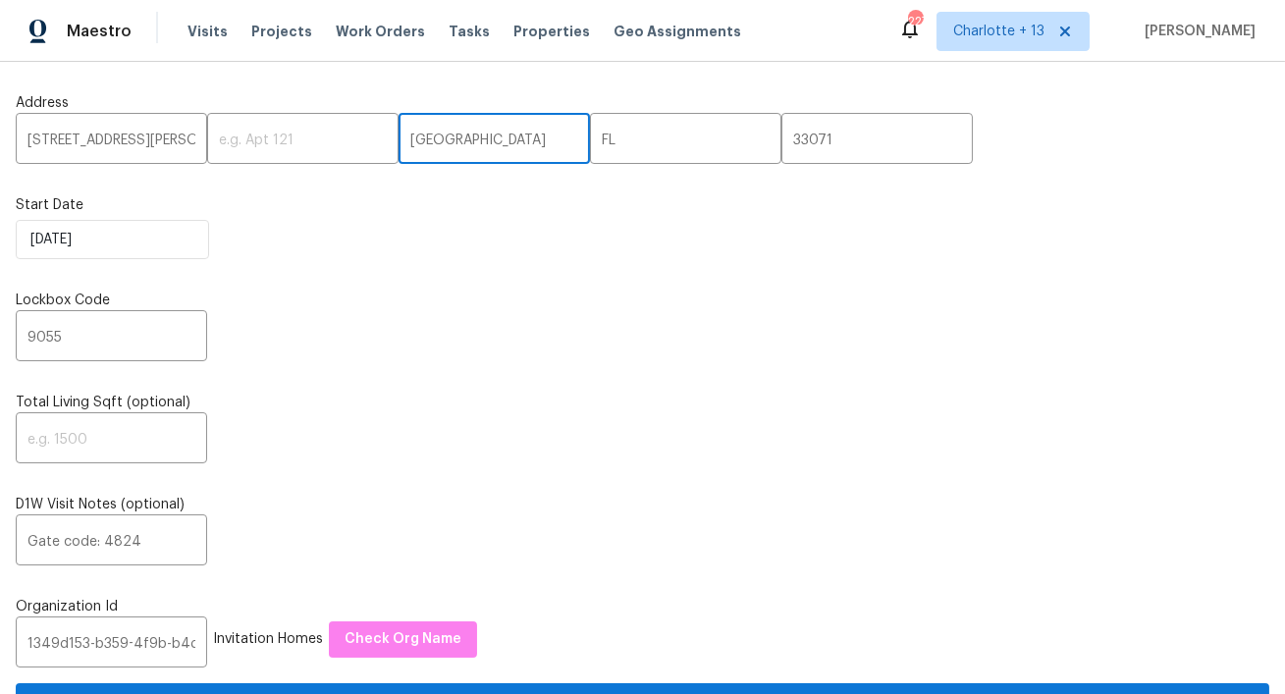
click at [415, 141] on input "Lake Worth" at bounding box center [494, 141] width 191 height 46
paste input "Coral Springs"
type input "Coral Springs"
click at [168, 140] on input "10808 Cypress Glen Dr, , FL" at bounding box center [111, 141] width 191 height 46
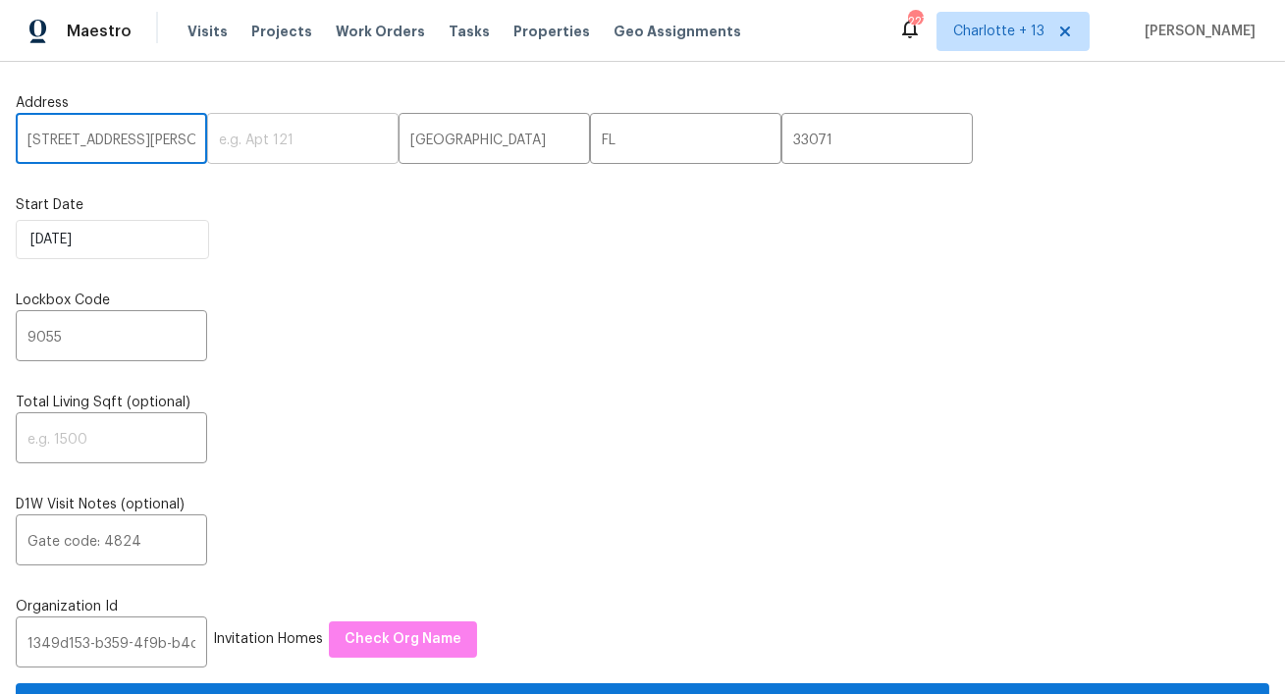
scroll to position [0, 27]
drag, startPoint x: 175, startPoint y: 142, endPoint x: 245, endPoint y: 143, distance: 70.7
click at [245, 143] on div "10808 Cypress Glen Dr, , FL ​ ​ Coral Springs ​ FL ​ 33071 ​" at bounding box center [643, 141] width 1254 height 46
click at [118, 147] on input "[STREET_ADDRESS][PERSON_NAME]" at bounding box center [111, 141] width 191 height 46
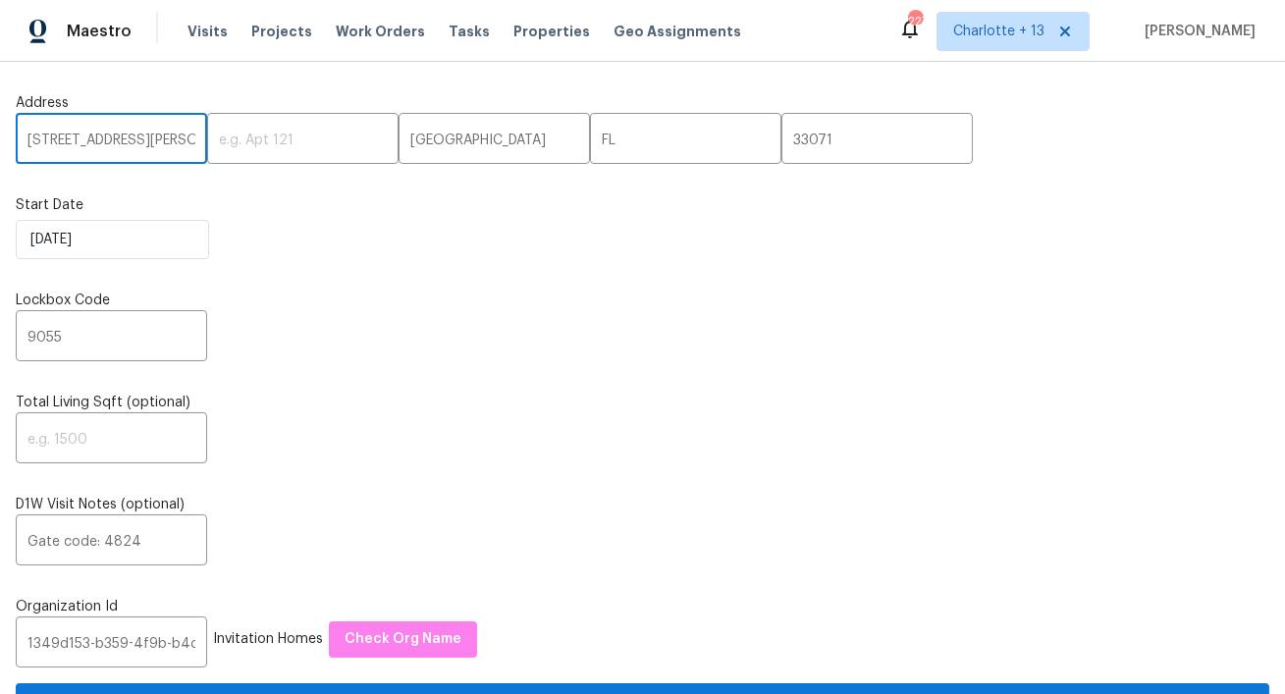
click at [118, 147] on input "[STREET_ADDRESS][PERSON_NAME]" at bounding box center [111, 141] width 191 height 46
type input "[STREET_ADDRESS][PERSON_NAME]"
click at [134, 540] on input "Gate code: 4824" at bounding box center [111, 542] width 191 height 46
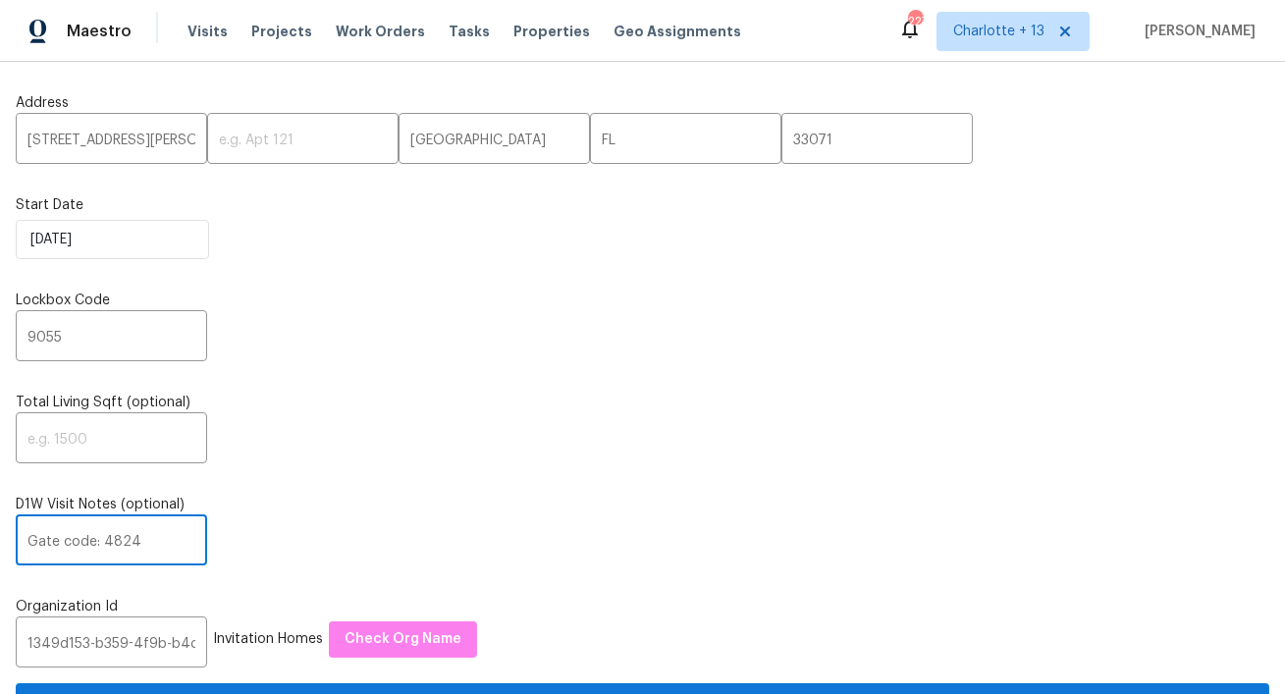
click at [134, 540] on input "Gate code: 4824" at bounding box center [111, 542] width 191 height 46
type input "G"
click at [122, 340] on input "9055" at bounding box center [111, 338] width 191 height 46
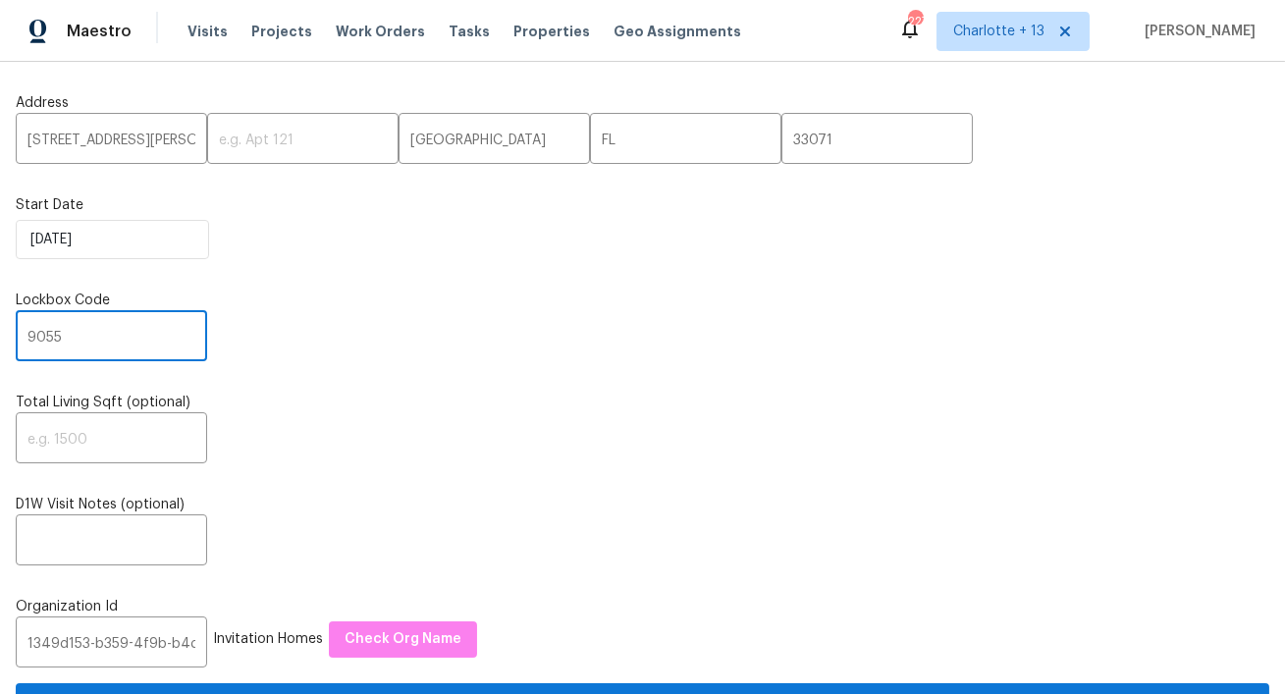
click at [122, 340] on input "9055" at bounding box center [111, 338] width 191 height 46
paste input "75"
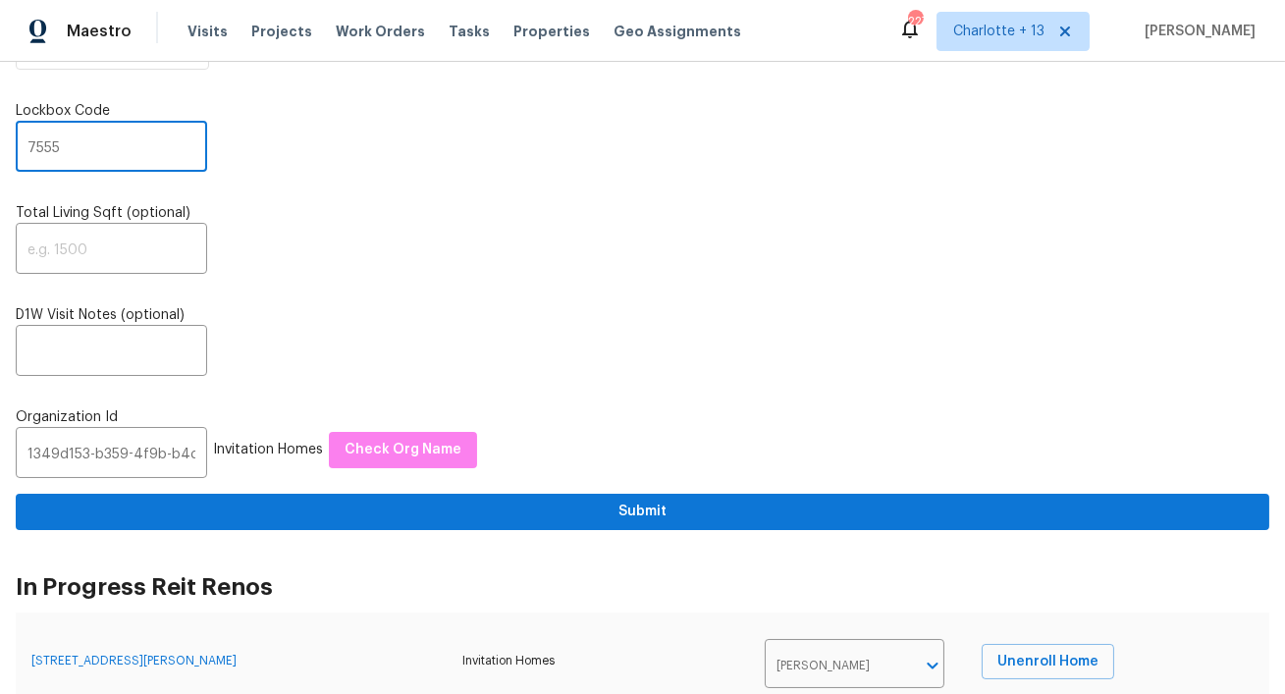
type input "7555"
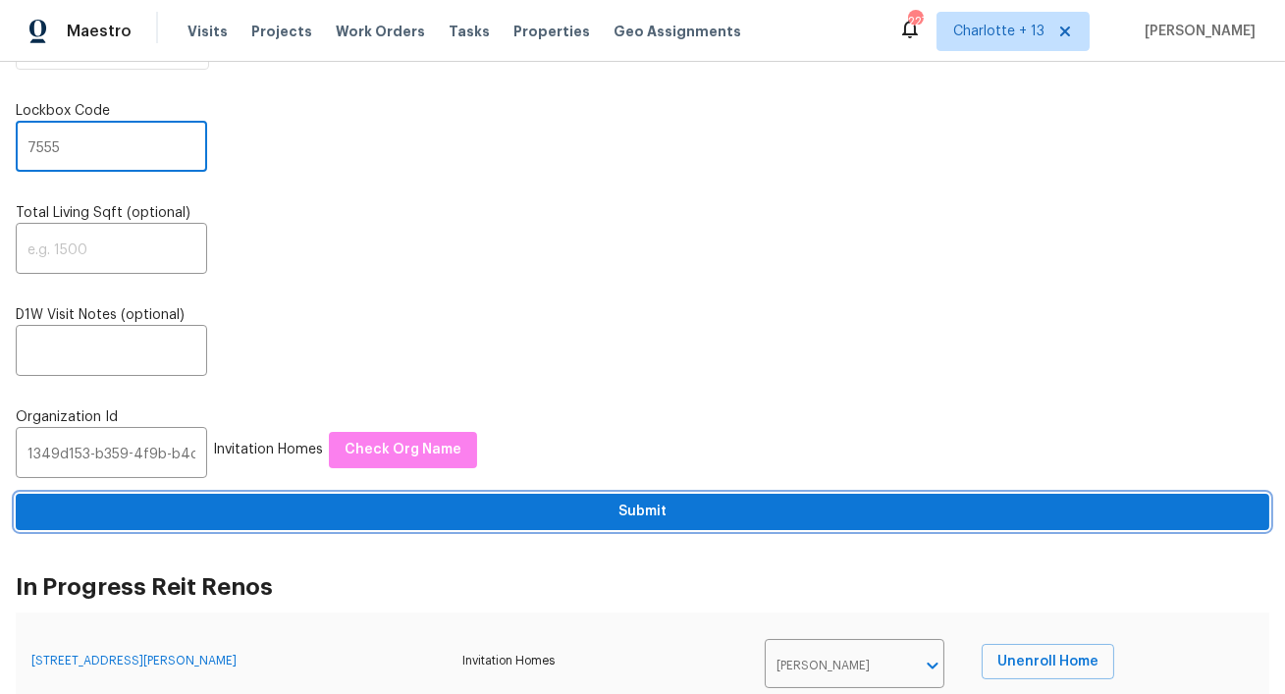
click at [510, 517] on span "Submit" at bounding box center [642, 512] width 1222 height 25
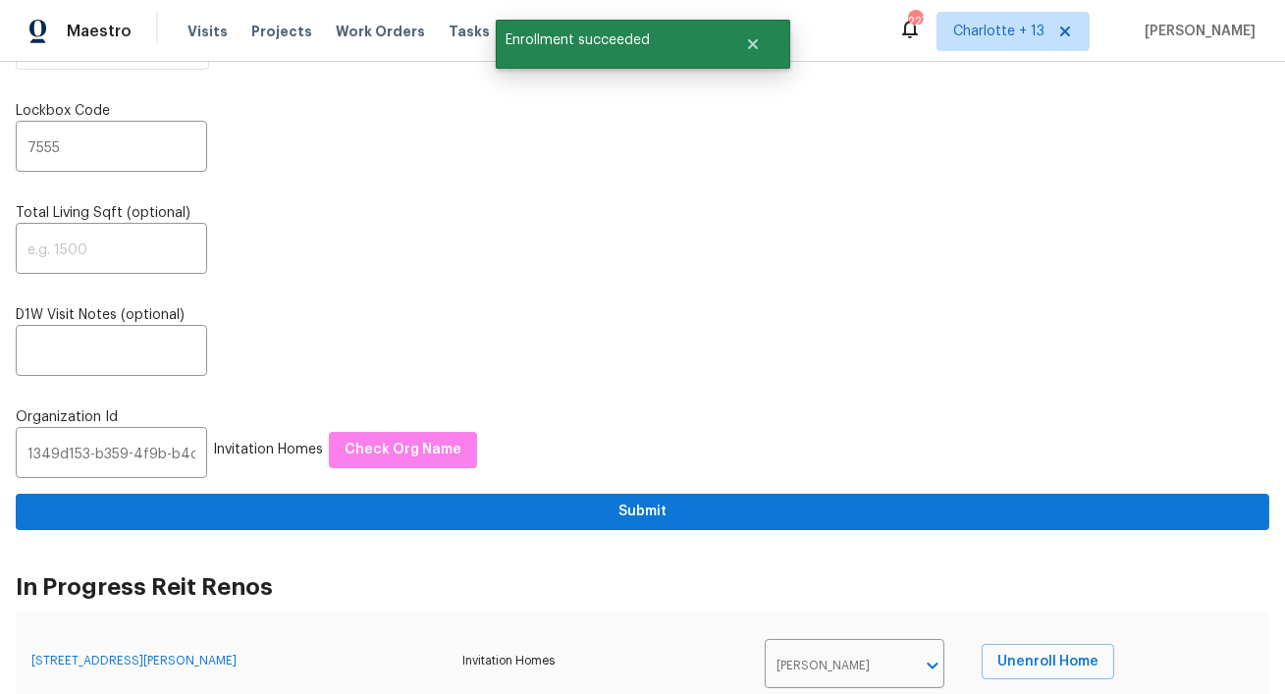
scroll to position [0, 0]
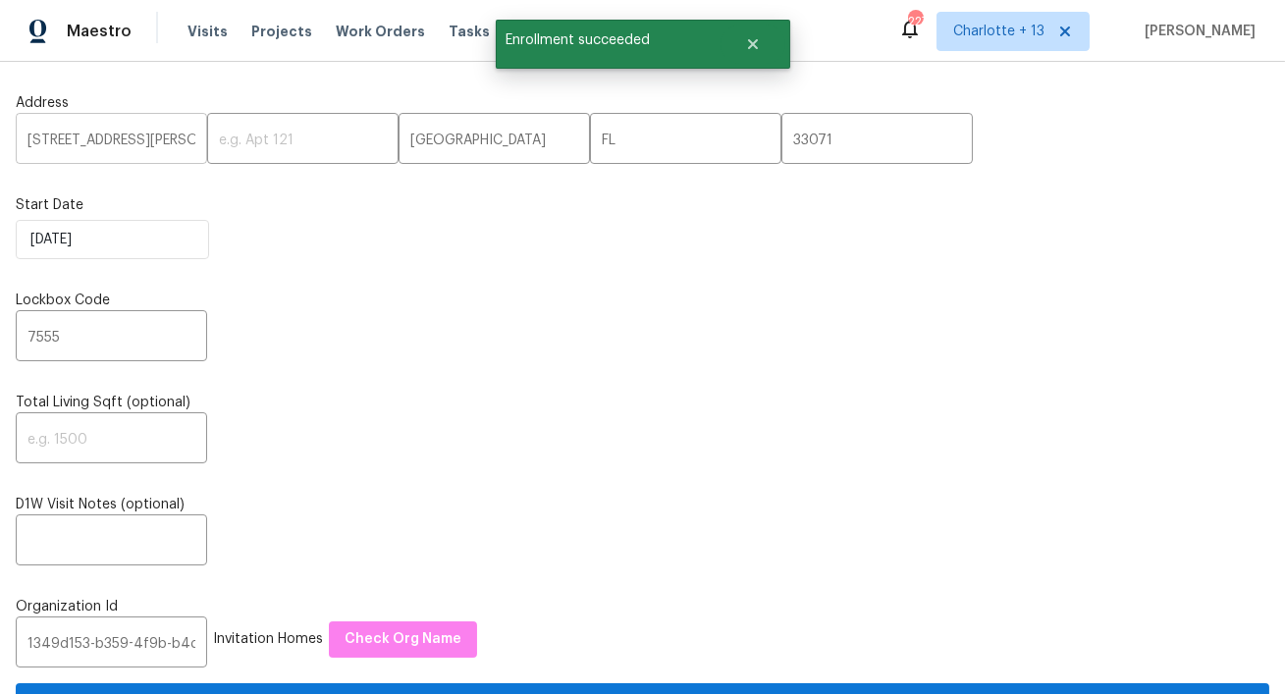
click at [111, 135] on input "[STREET_ADDRESS][PERSON_NAME]" at bounding box center [111, 141] width 191 height 46
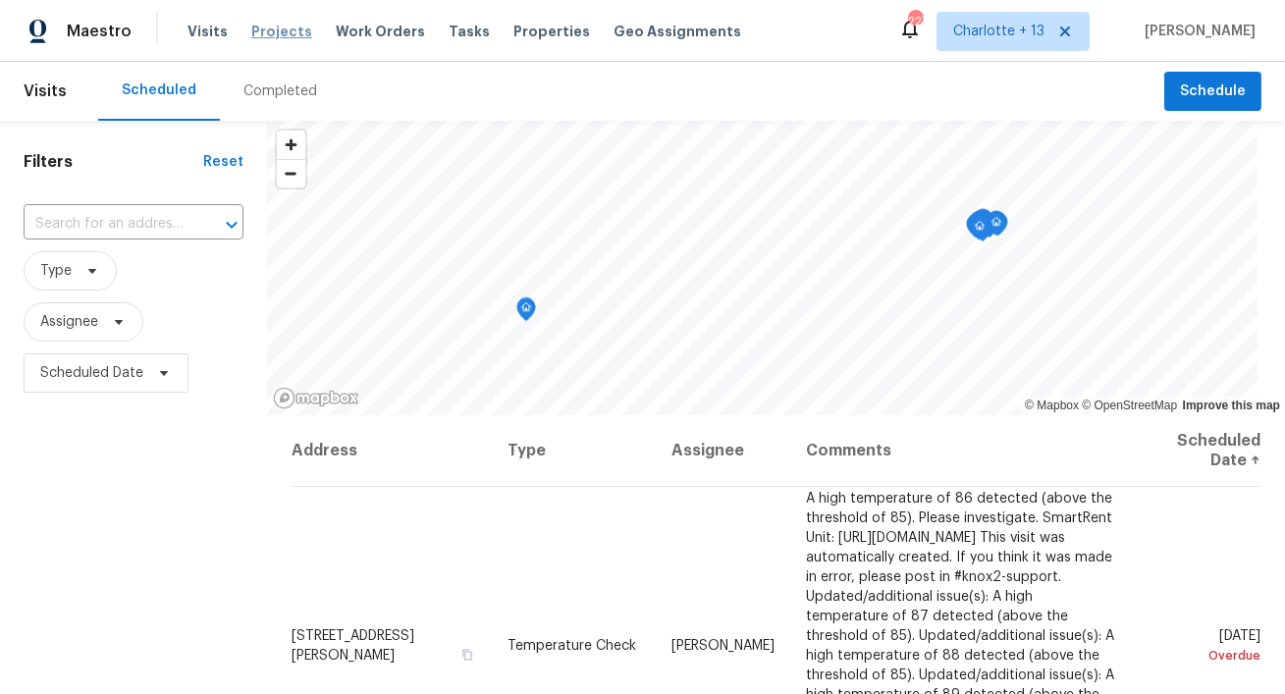
click at [274, 35] on span "Projects" at bounding box center [281, 32] width 61 height 20
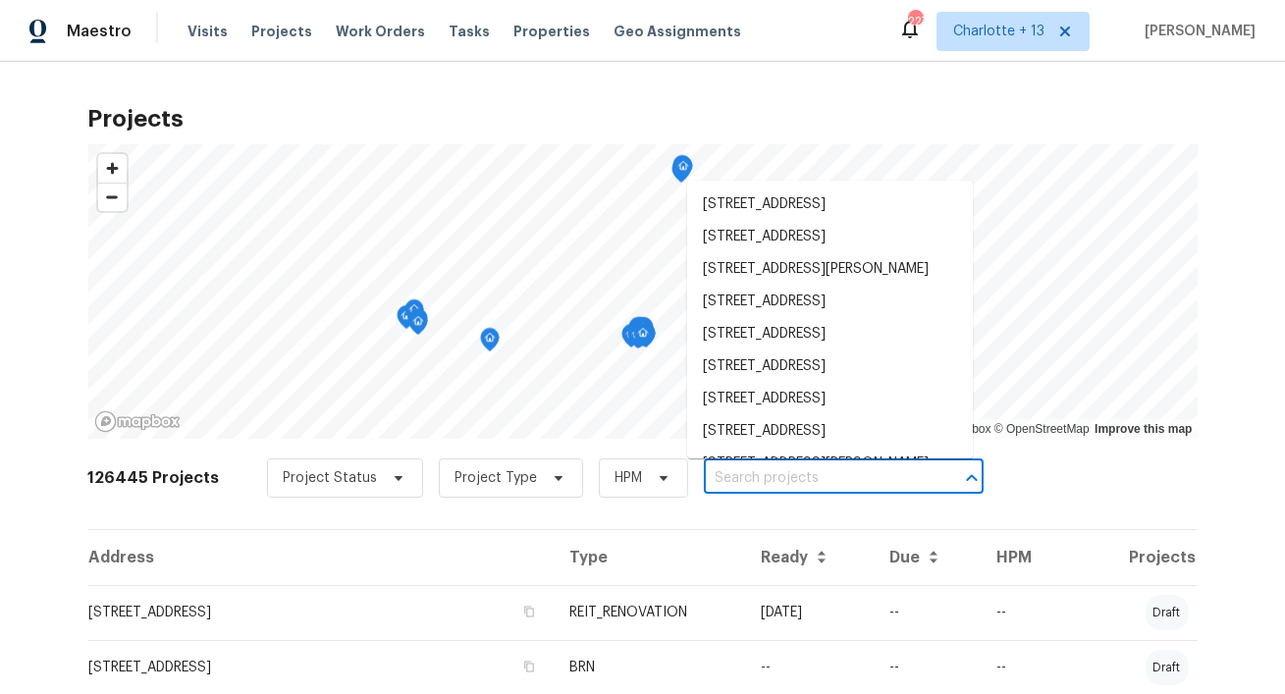
click at [786, 482] on input "text" at bounding box center [816, 478] width 225 height 30
paste input "9646 Savannah Estates Dr"
type input "9646 Savannah Estates Dr"
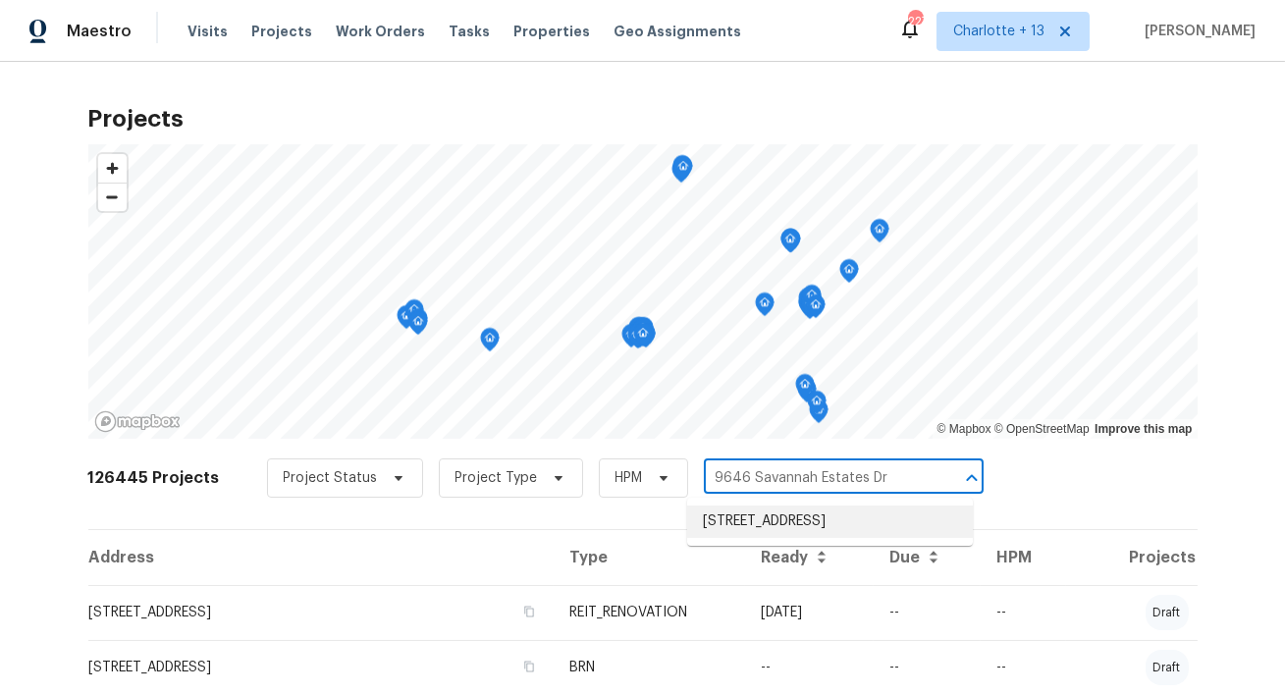
click at [756, 515] on li "[STREET_ADDRESS]" at bounding box center [830, 522] width 286 height 32
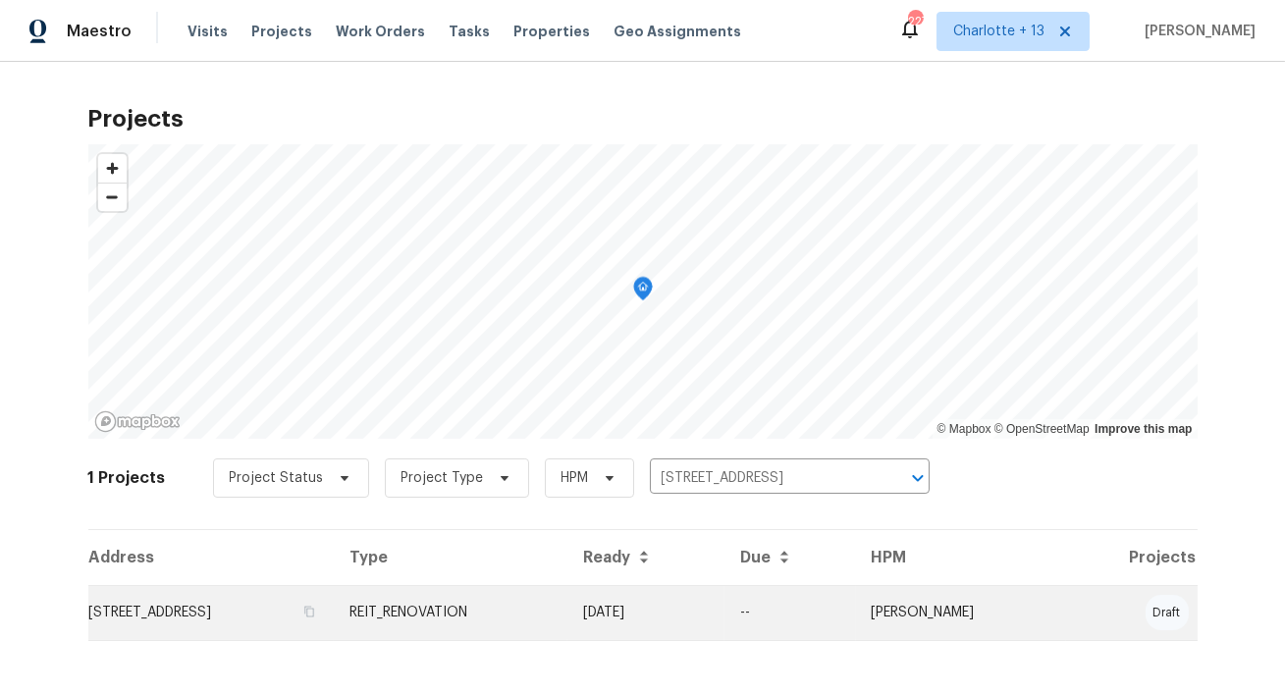
click at [190, 606] on td "[STREET_ADDRESS]" at bounding box center [211, 612] width 246 height 55
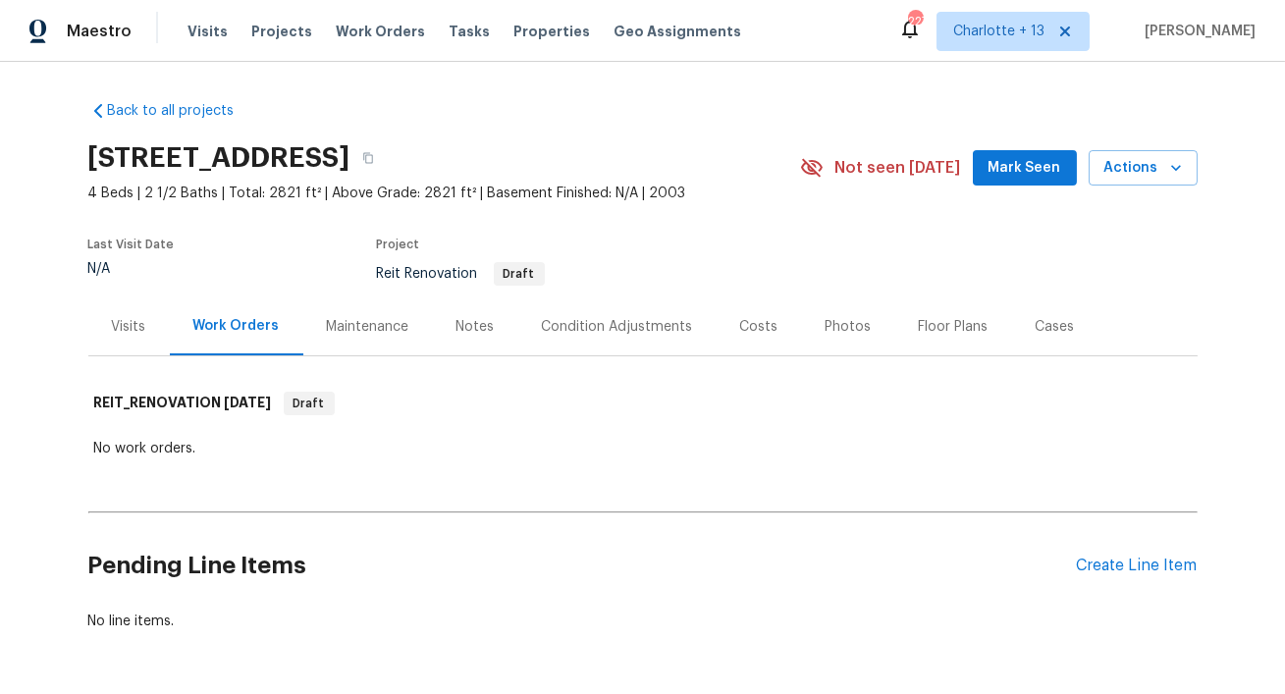
click at [132, 330] on div "Visits" at bounding box center [129, 327] width 34 height 20
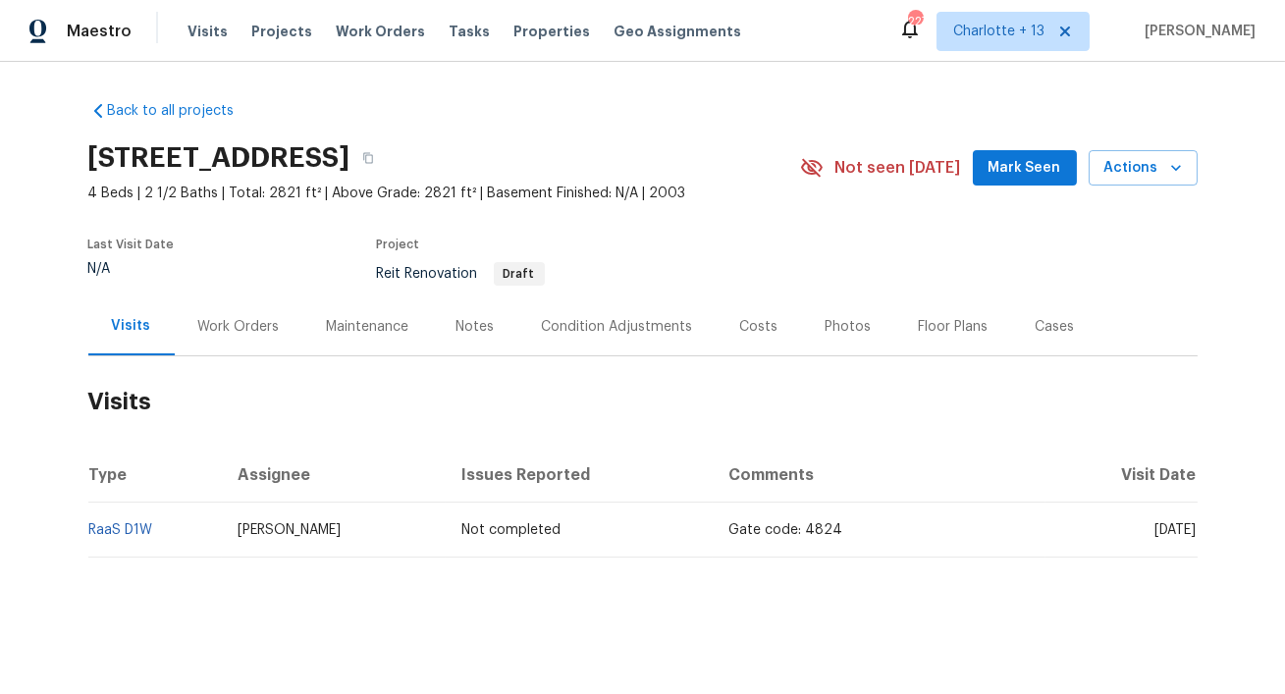
click at [243, 328] on div "Work Orders" at bounding box center [238, 327] width 81 height 20
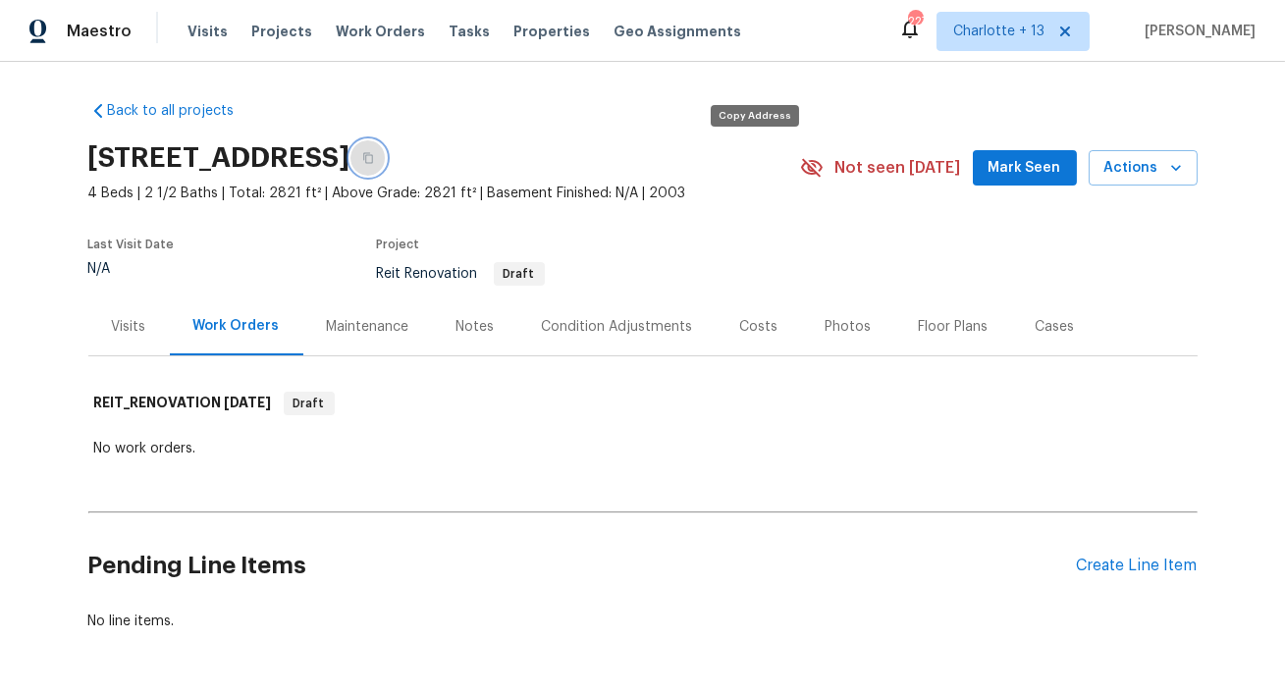
click at [386, 148] on button "button" at bounding box center [368, 157] width 35 height 35
click at [273, 32] on span "Projects" at bounding box center [281, 32] width 61 height 20
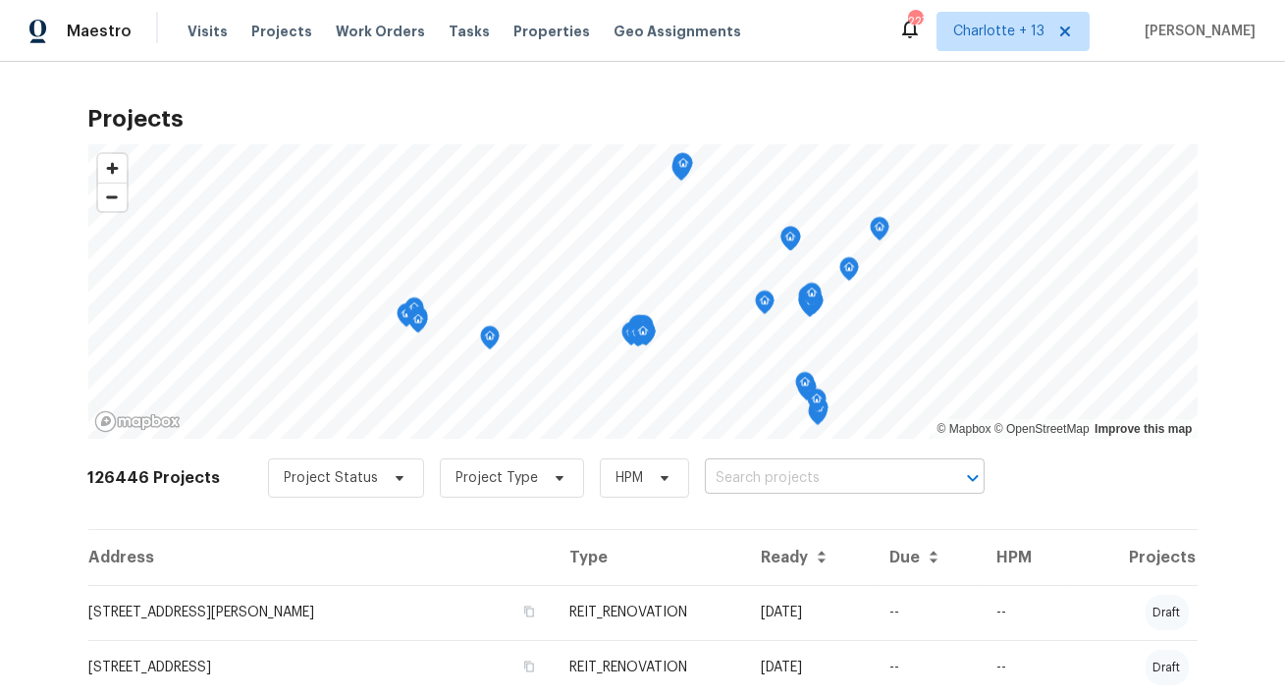
click at [753, 483] on input "text" at bounding box center [817, 478] width 225 height 30
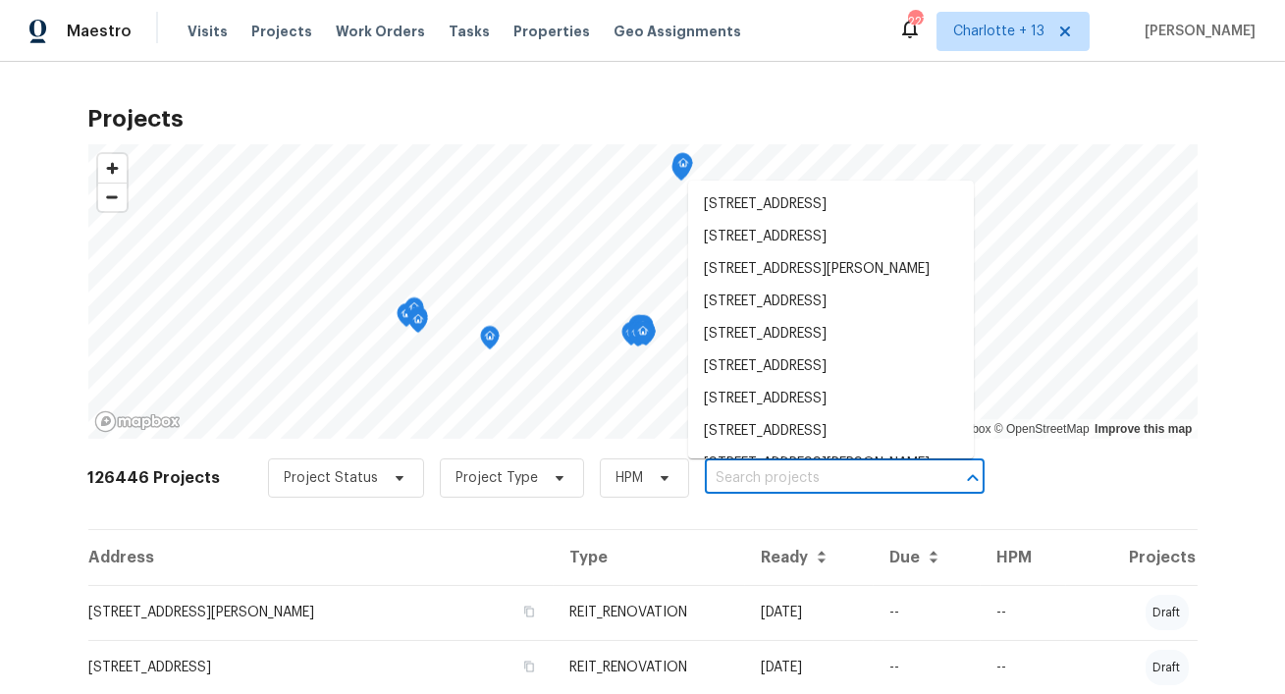
paste input "[STREET_ADDRESS][PERSON_NAME]"
type input "[STREET_ADDRESS][PERSON_NAME]"
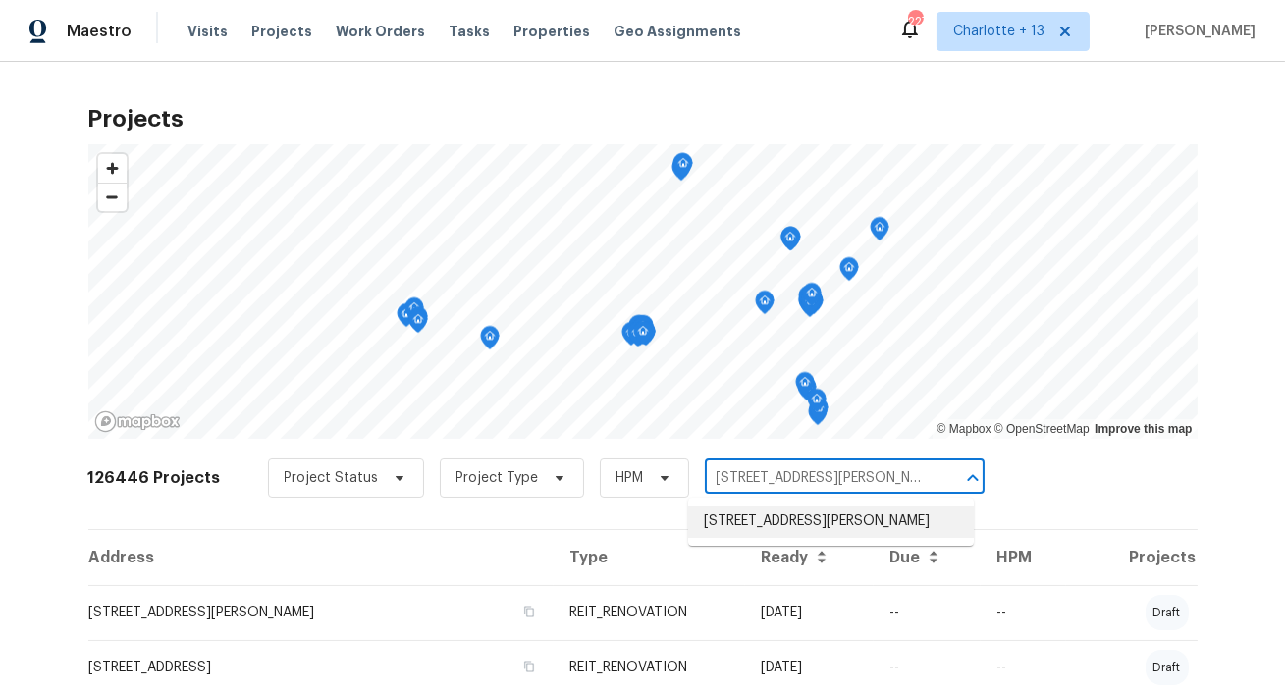
click at [753, 532] on li "[STREET_ADDRESS][PERSON_NAME]" at bounding box center [831, 522] width 286 height 32
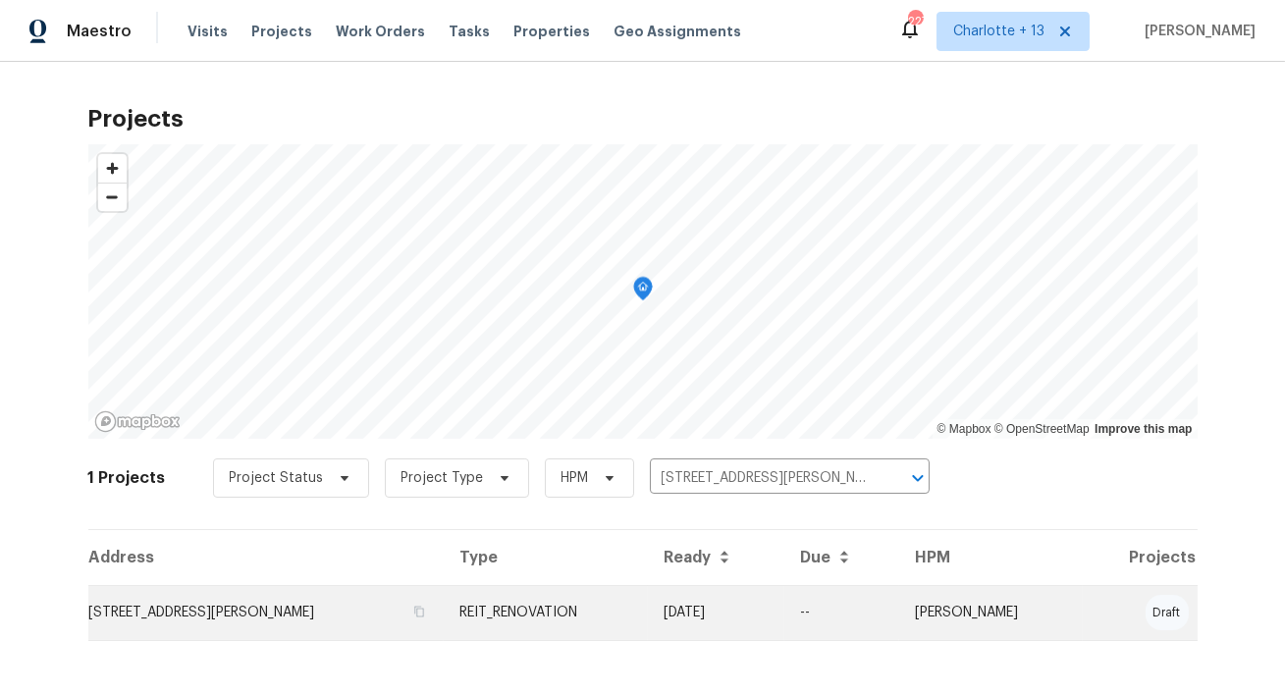
click at [176, 618] on td "[STREET_ADDRESS][PERSON_NAME]" at bounding box center [266, 612] width 356 height 55
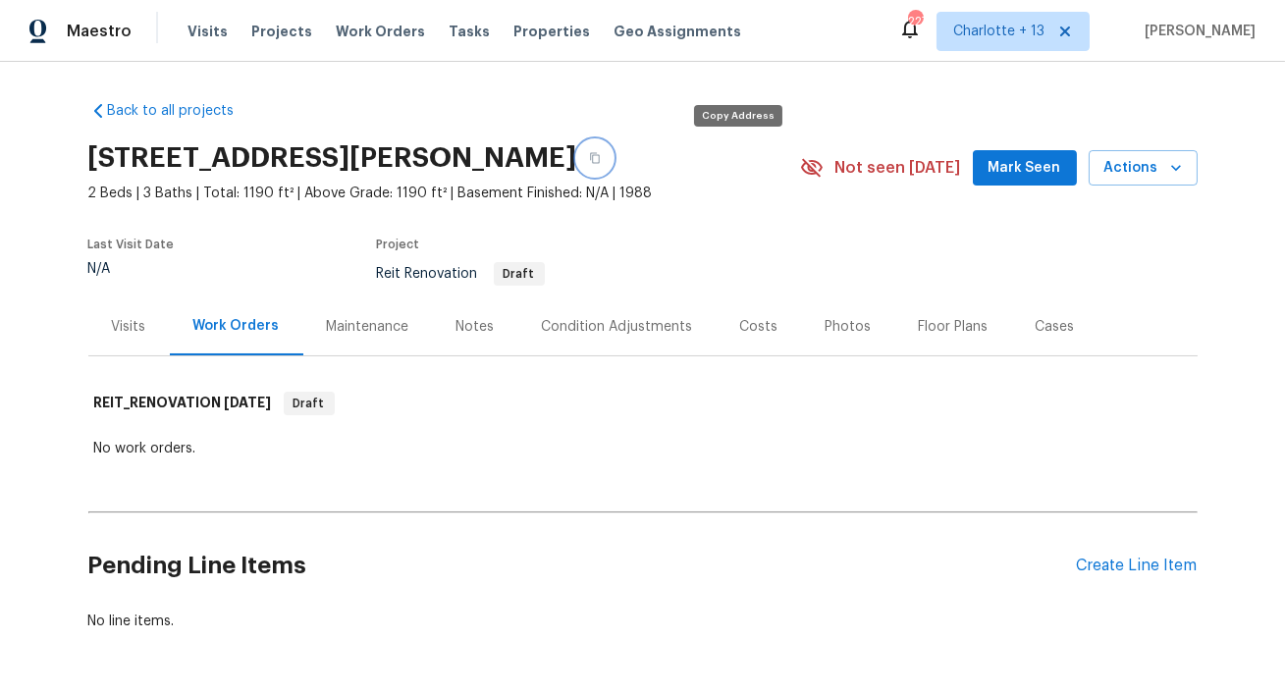
click at [601, 157] on icon "button" at bounding box center [595, 158] width 12 height 12
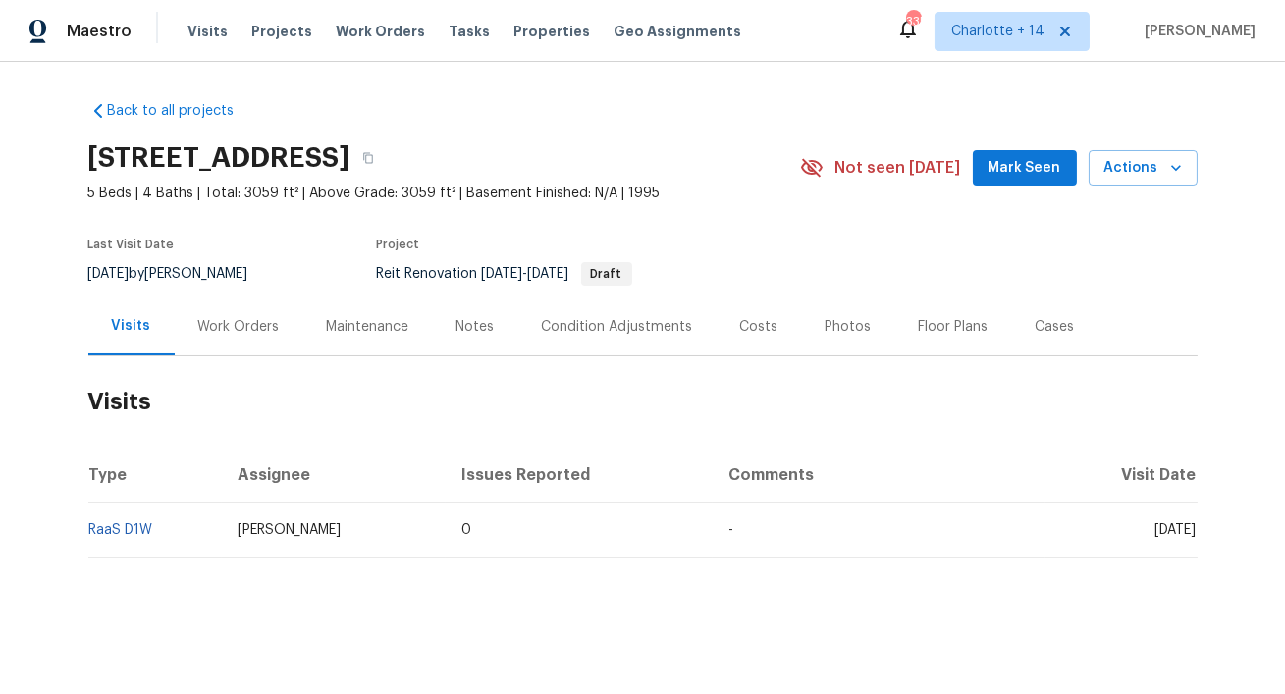
click at [239, 327] on div "Work Orders" at bounding box center [238, 327] width 81 height 20
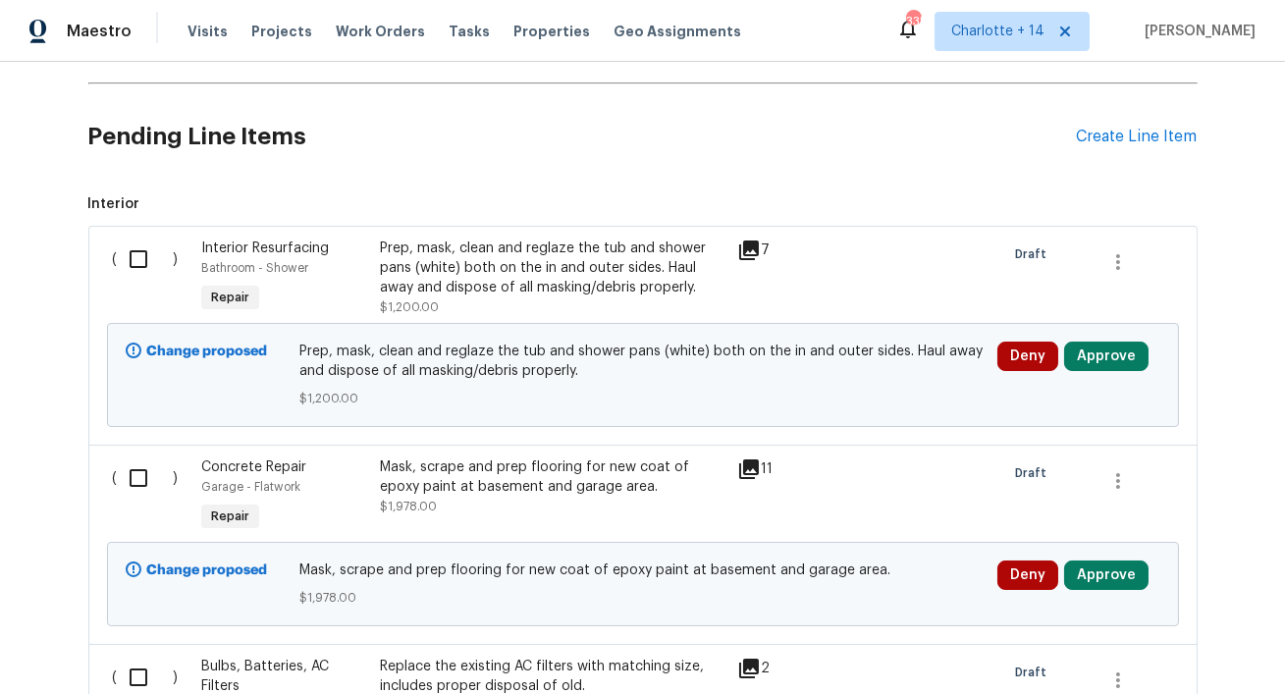
scroll to position [2212, 0]
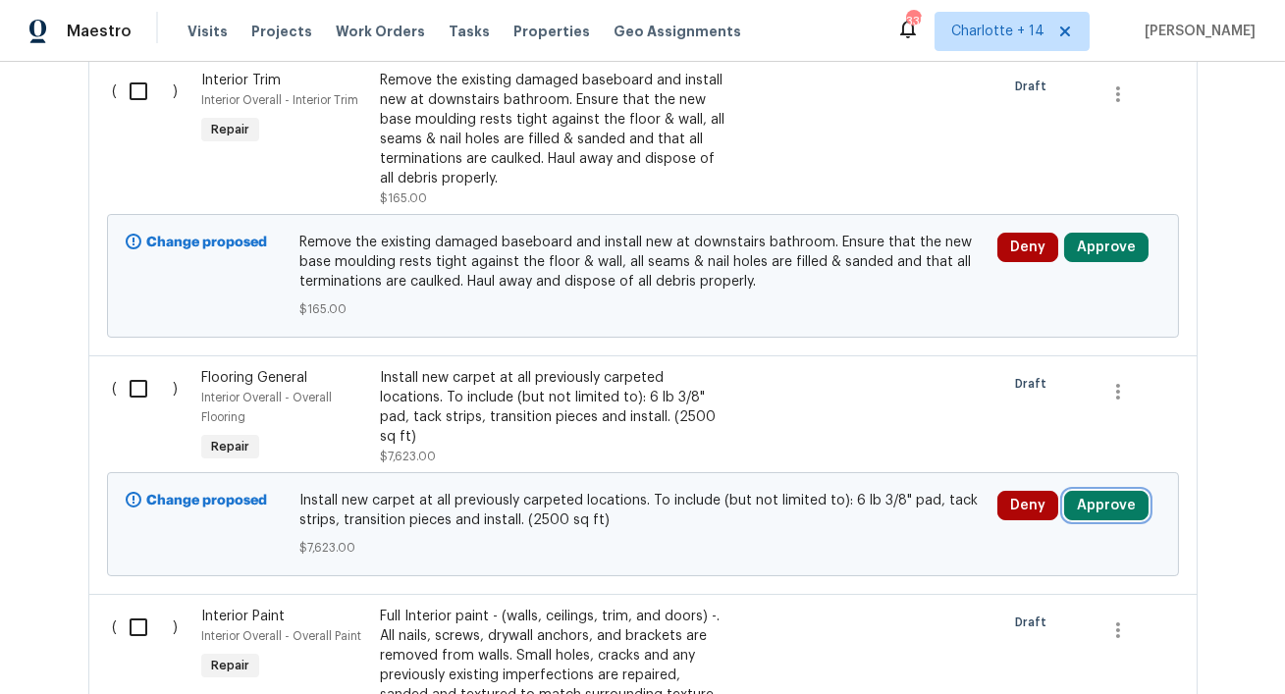
click at [1095, 491] on button "Approve" at bounding box center [1106, 505] width 84 height 29
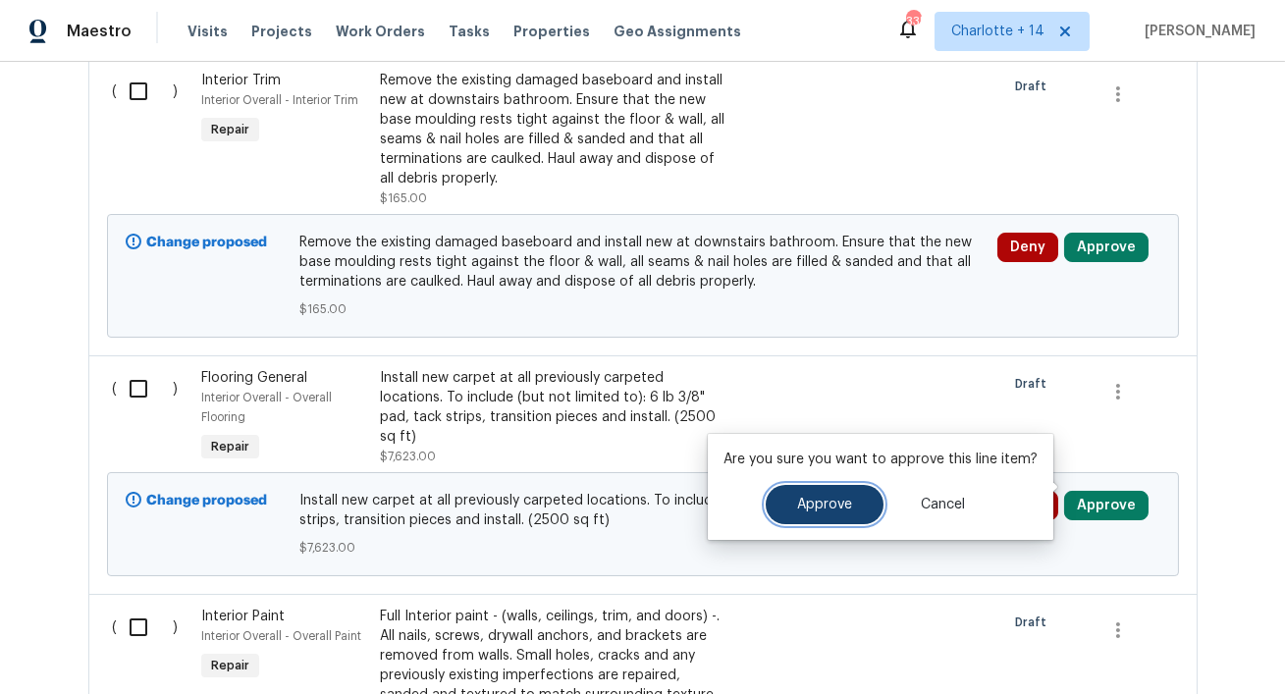
click at [842, 502] on span "Approve" at bounding box center [824, 505] width 55 height 15
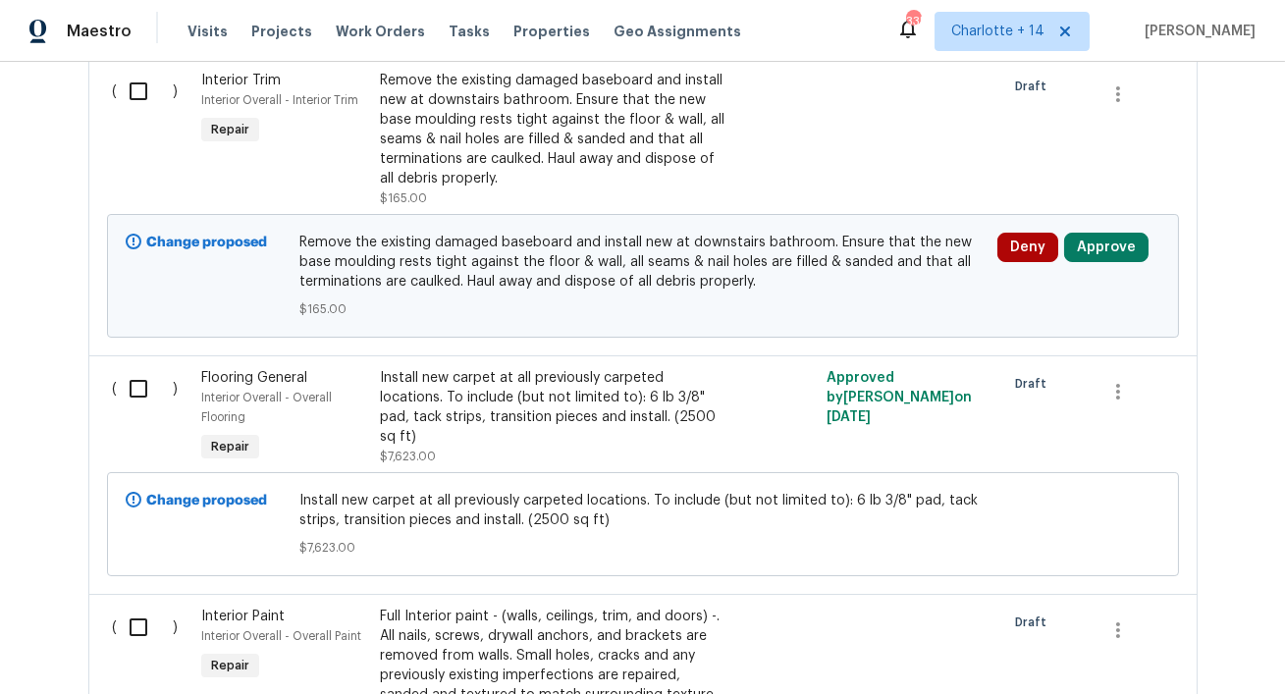
scroll to position [6247, 0]
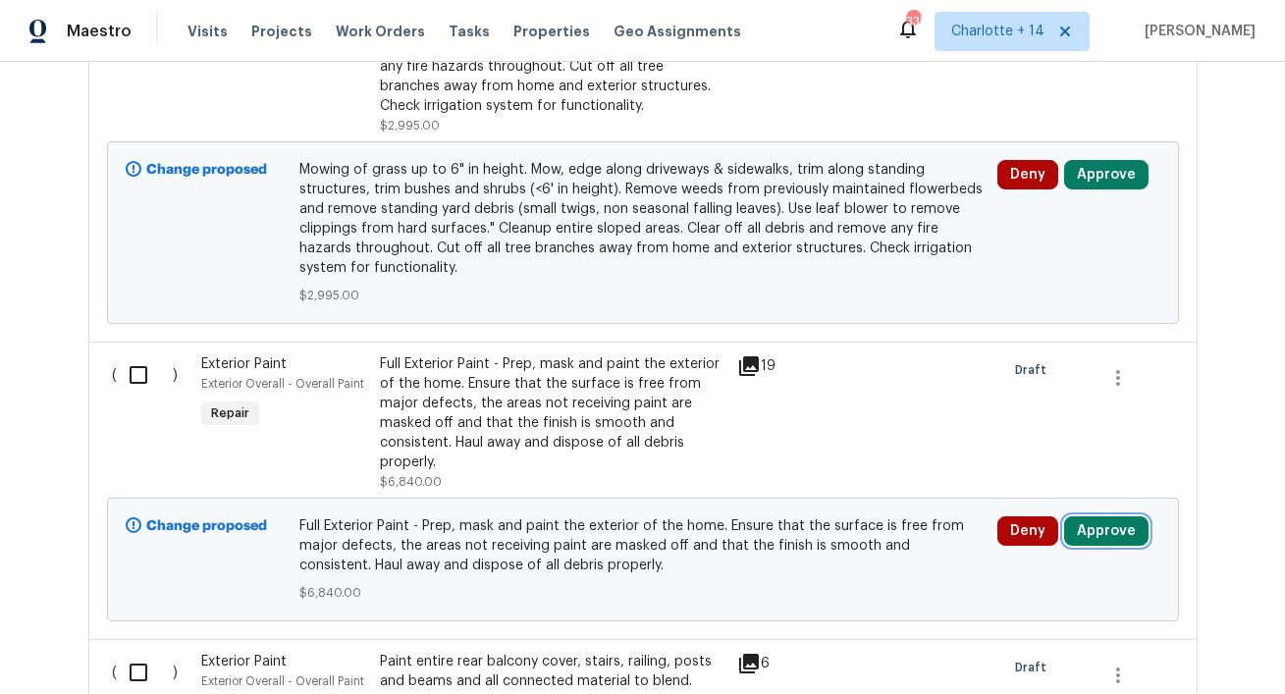
click at [1116, 516] on button "Approve" at bounding box center [1106, 530] width 84 height 29
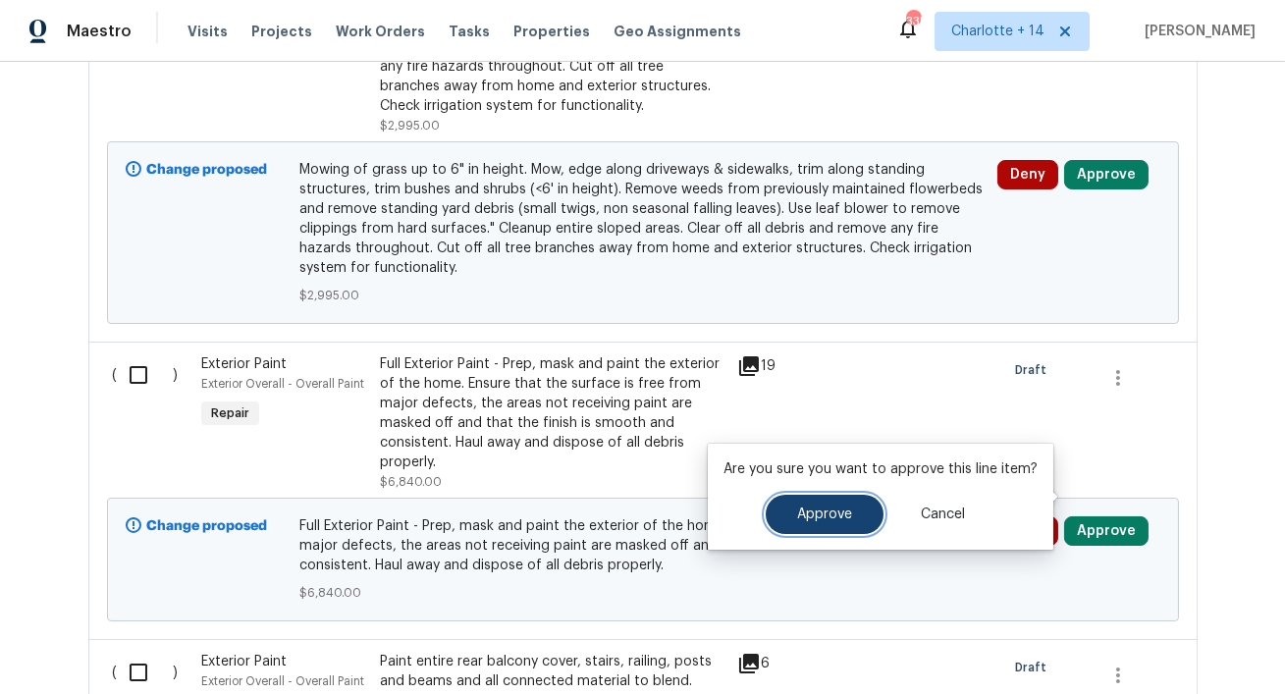
click at [834, 508] on span "Approve" at bounding box center [824, 515] width 55 height 15
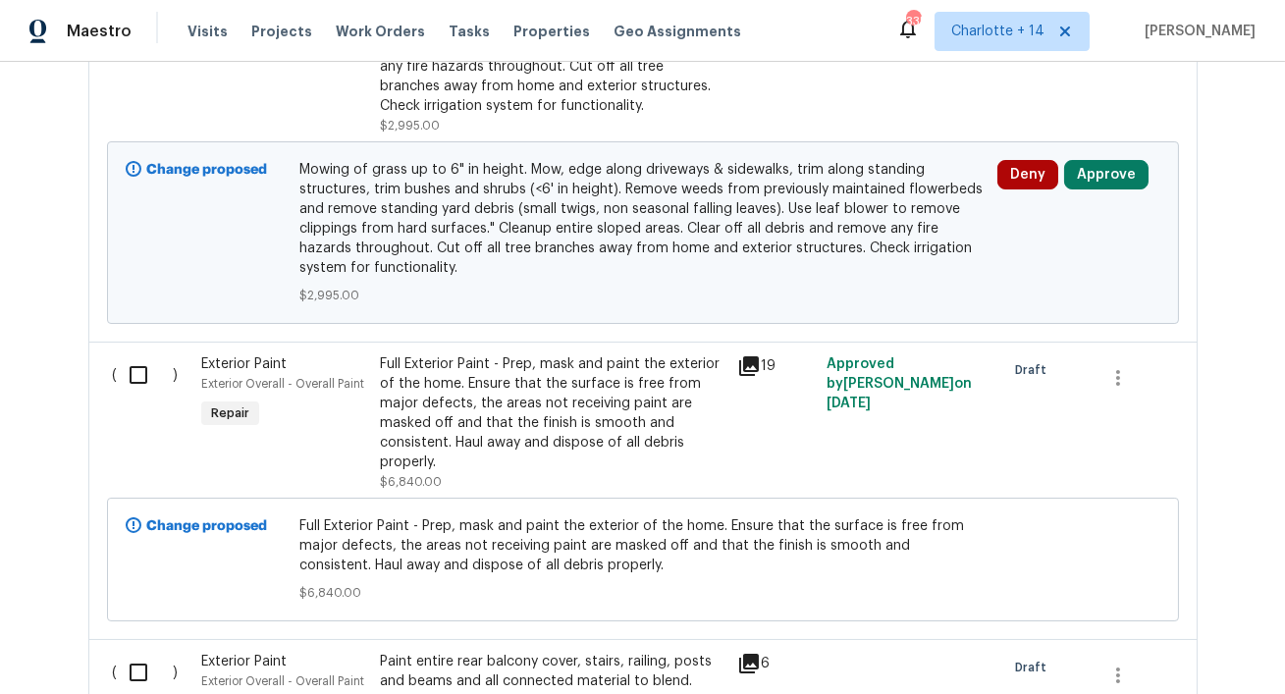
scroll to position [2539, 0]
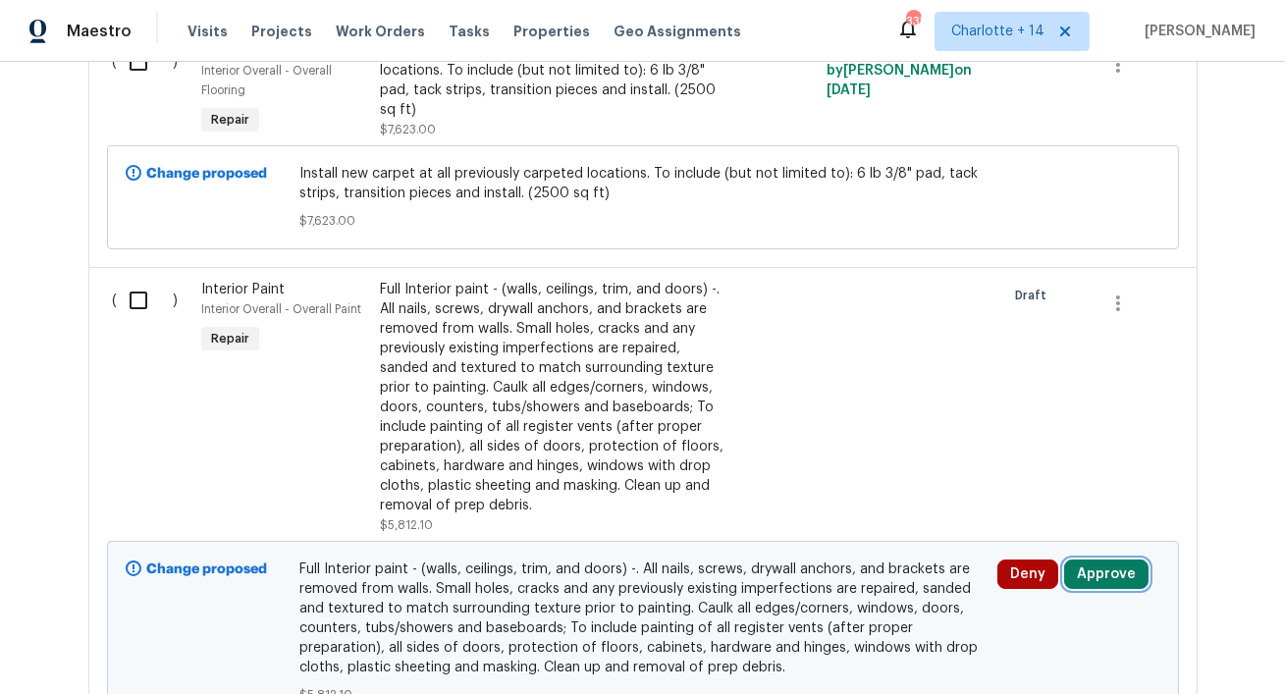
click at [1119, 560] on button "Approve" at bounding box center [1106, 574] width 84 height 29
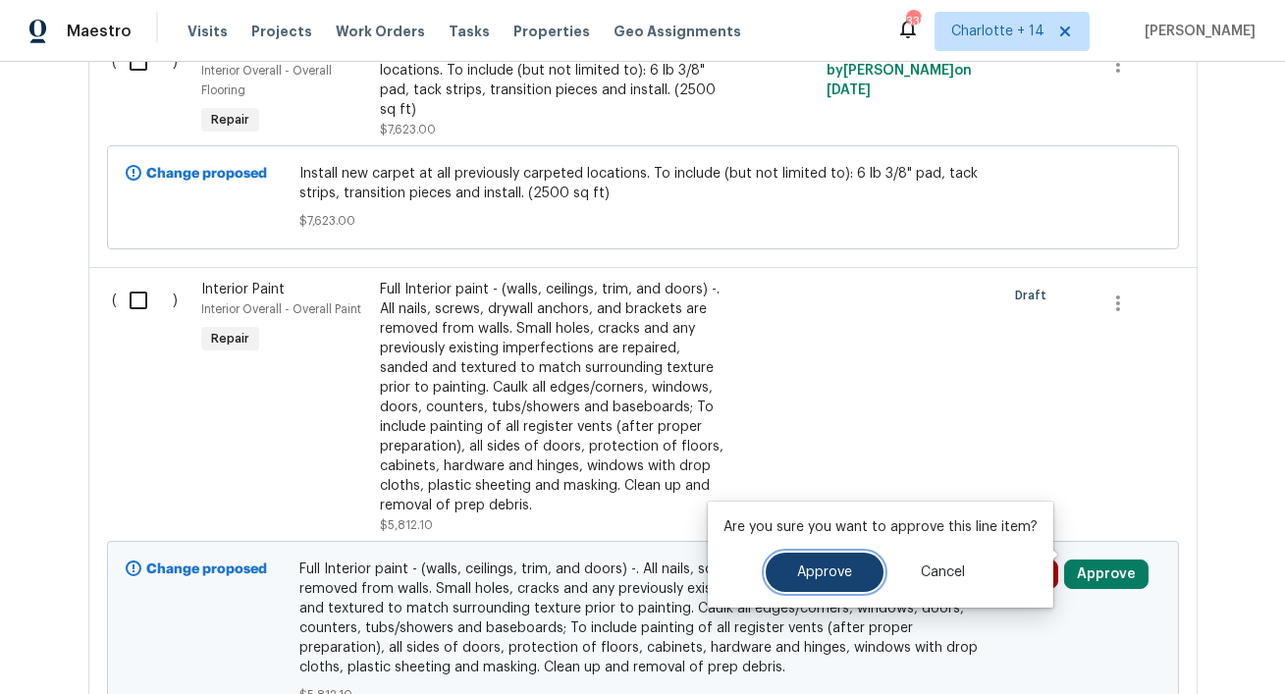
click at [799, 562] on button "Approve" at bounding box center [825, 572] width 118 height 39
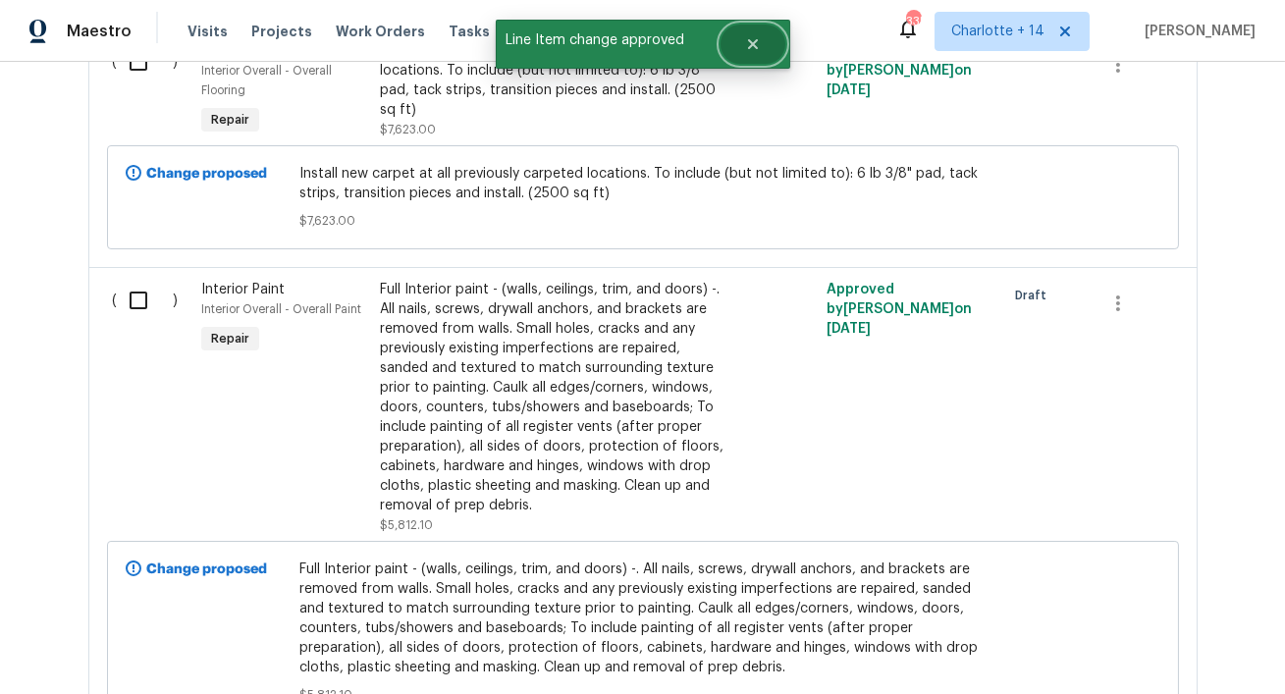
click at [754, 38] on icon "Close" at bounding box center [753, 44] width 16 height 16
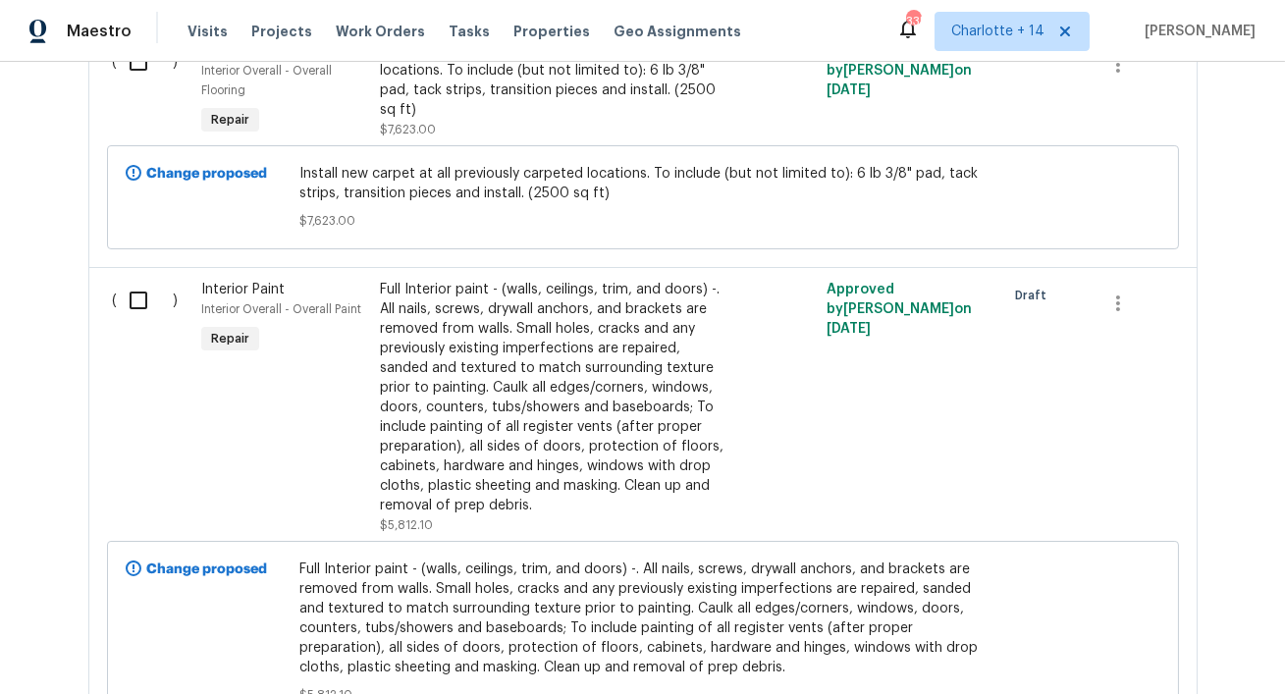
scroll to position [6544, 0]
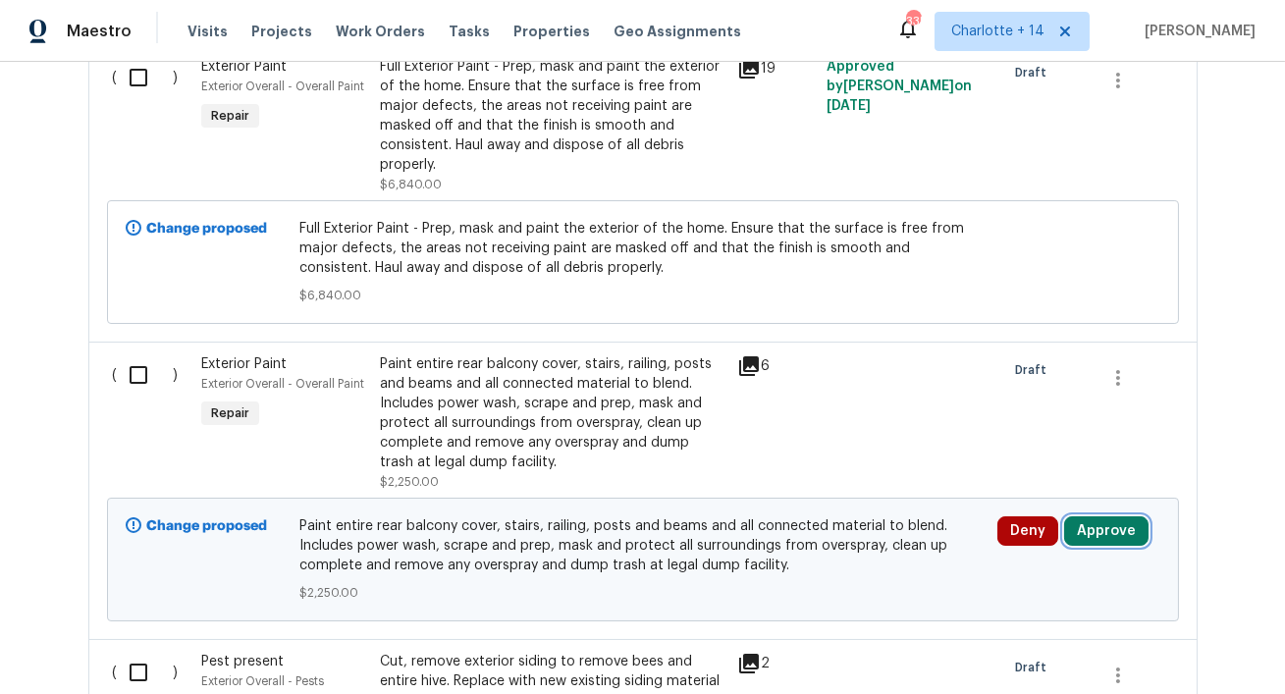
click at [1095, 516] on button "Approve" at bounding box center [1106, 530] width 84 height 29
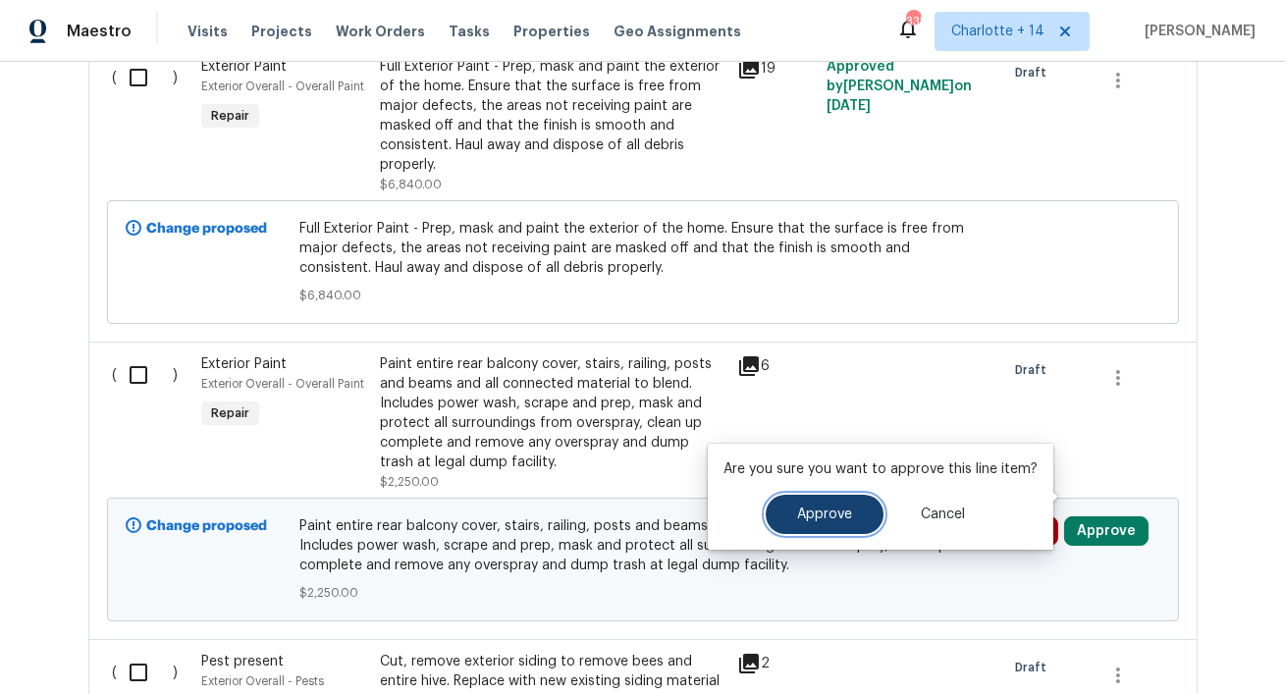
click at [836, 520] on span "Approve" at bounding box center [824, 515] width 55 height 15
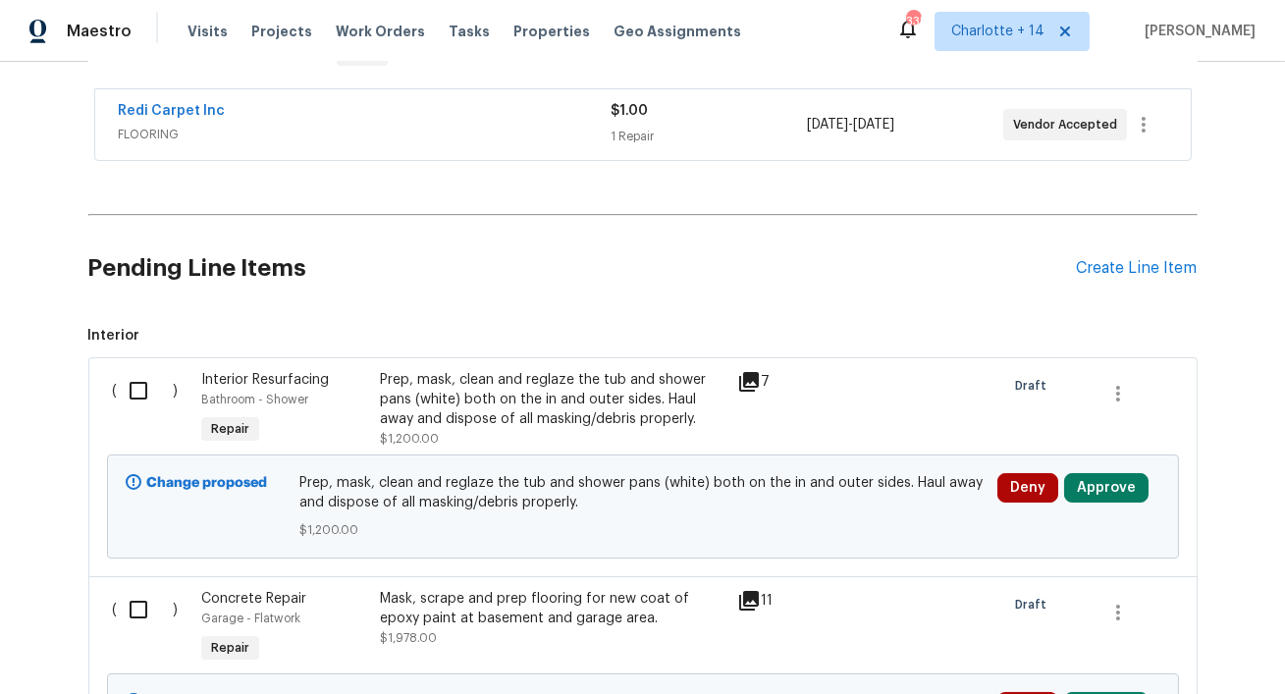
scroll to position [3106, 0]
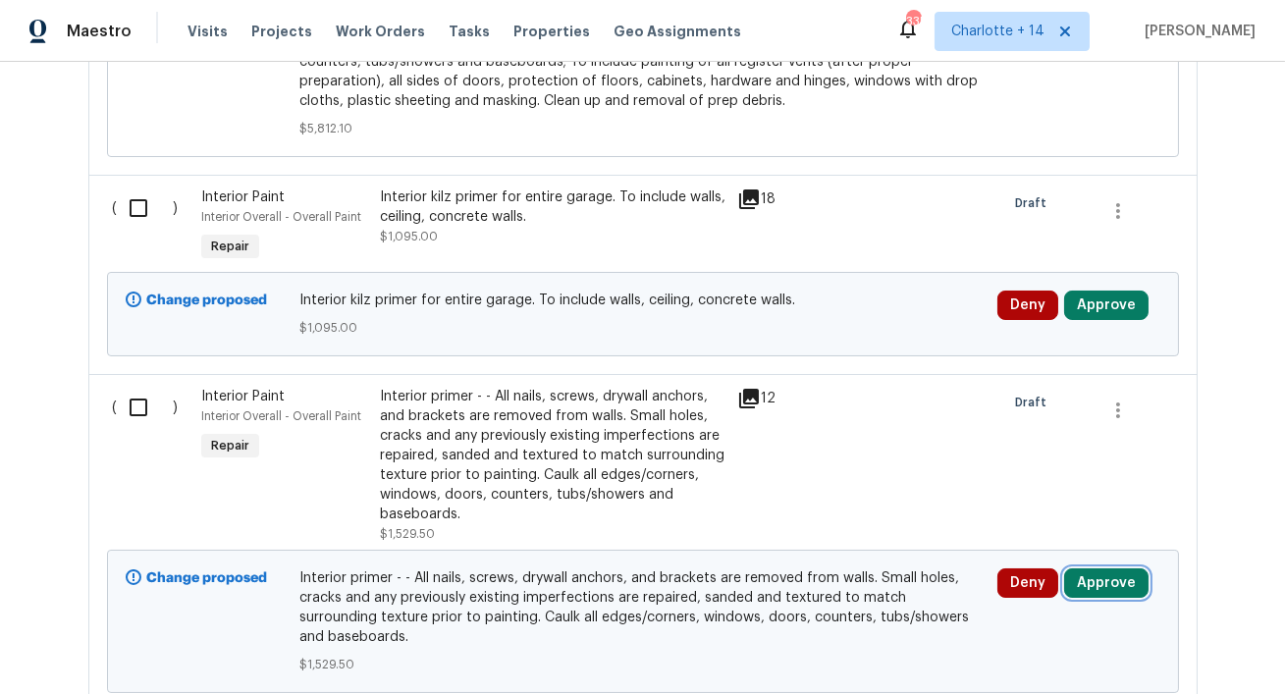
click at [1134, 569] on button "Approve" at bounding box center [1106, 583] width 84 height 29
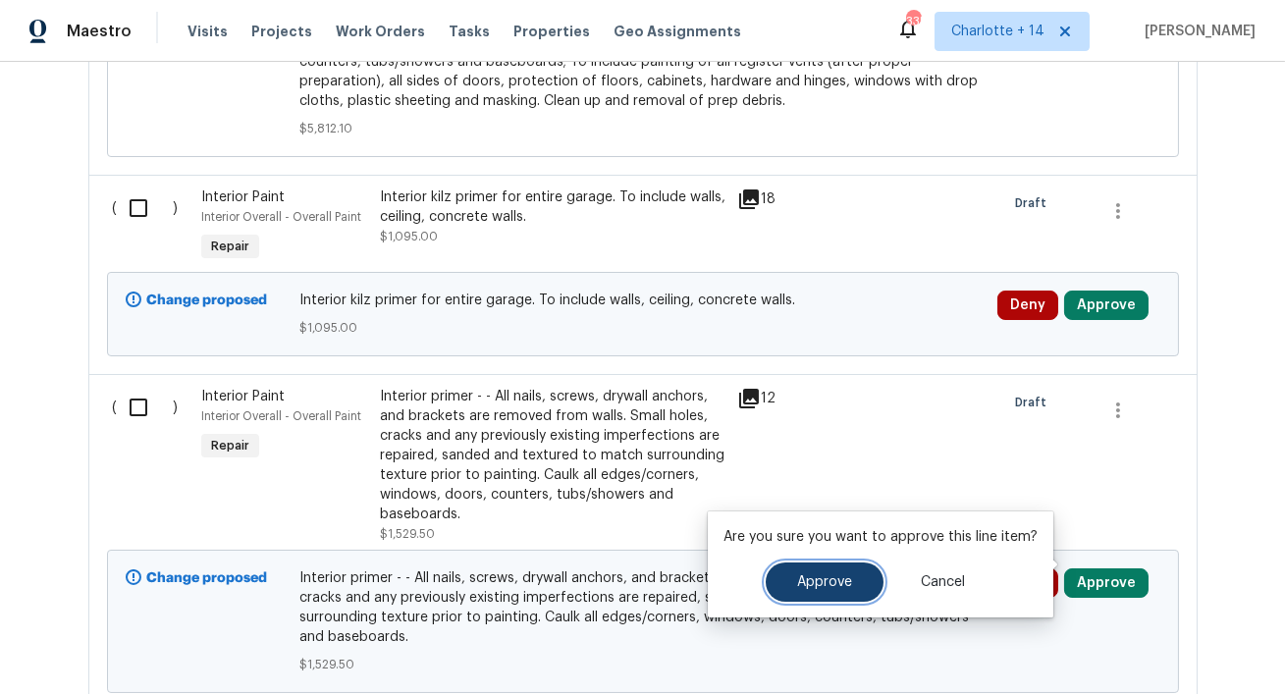
click at [813, 586] on span "Approve" at bounding box center [824, 582] width 55 height 15
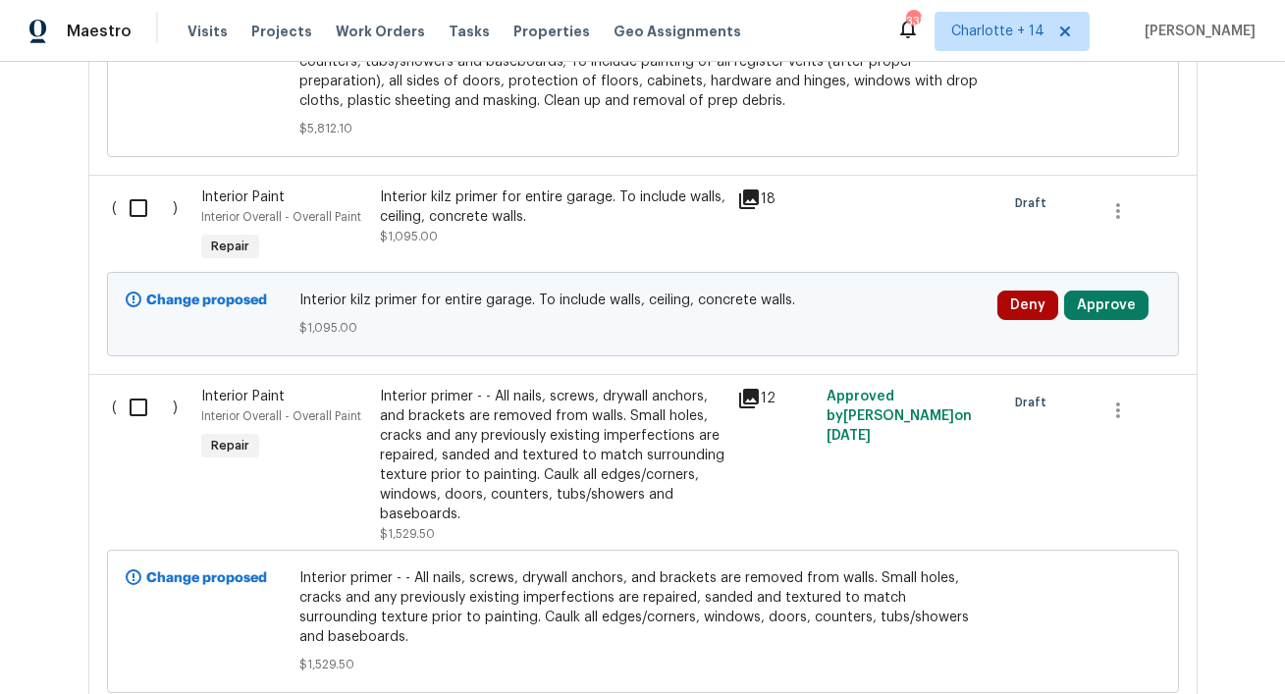
click at [510, 494] on div "Interior primer - - All nails, screws, drywall anchors, and brackets are remove…" at bounding box center [553, 455] width 346 height 137
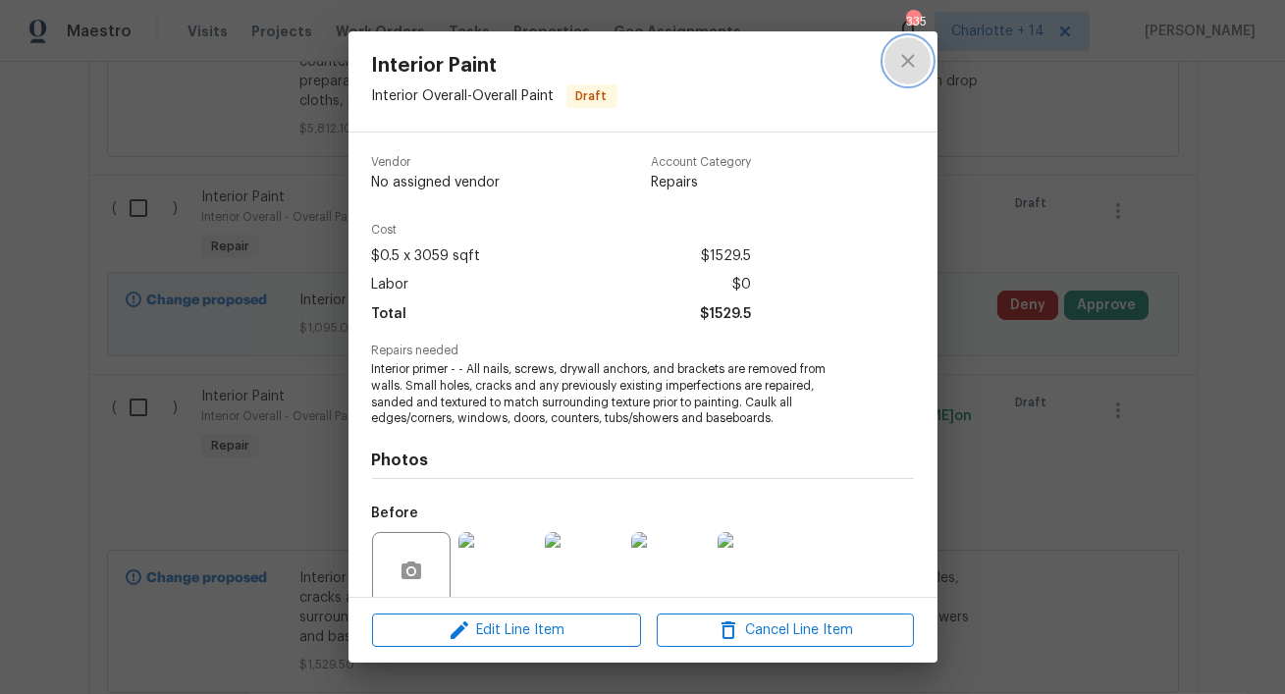
click at [904, 61] on icon "close" at bounding box center [908, 61] width 24 height 24
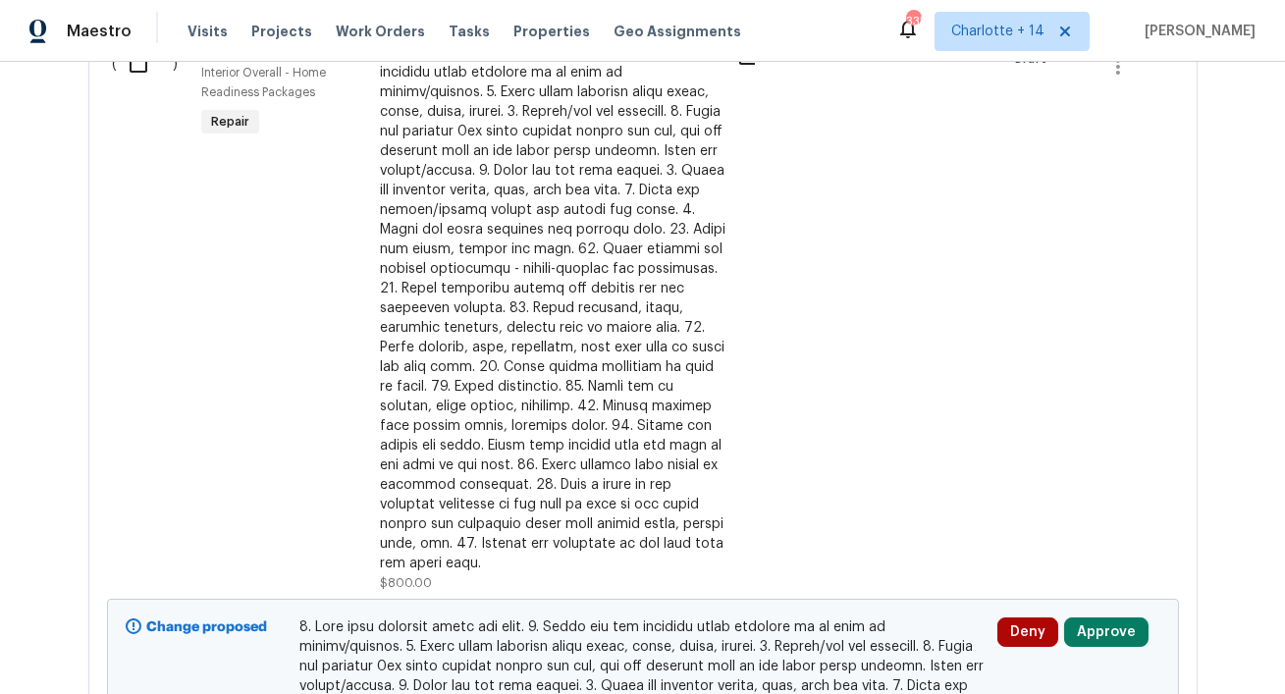
scroll to position [1378, 0]
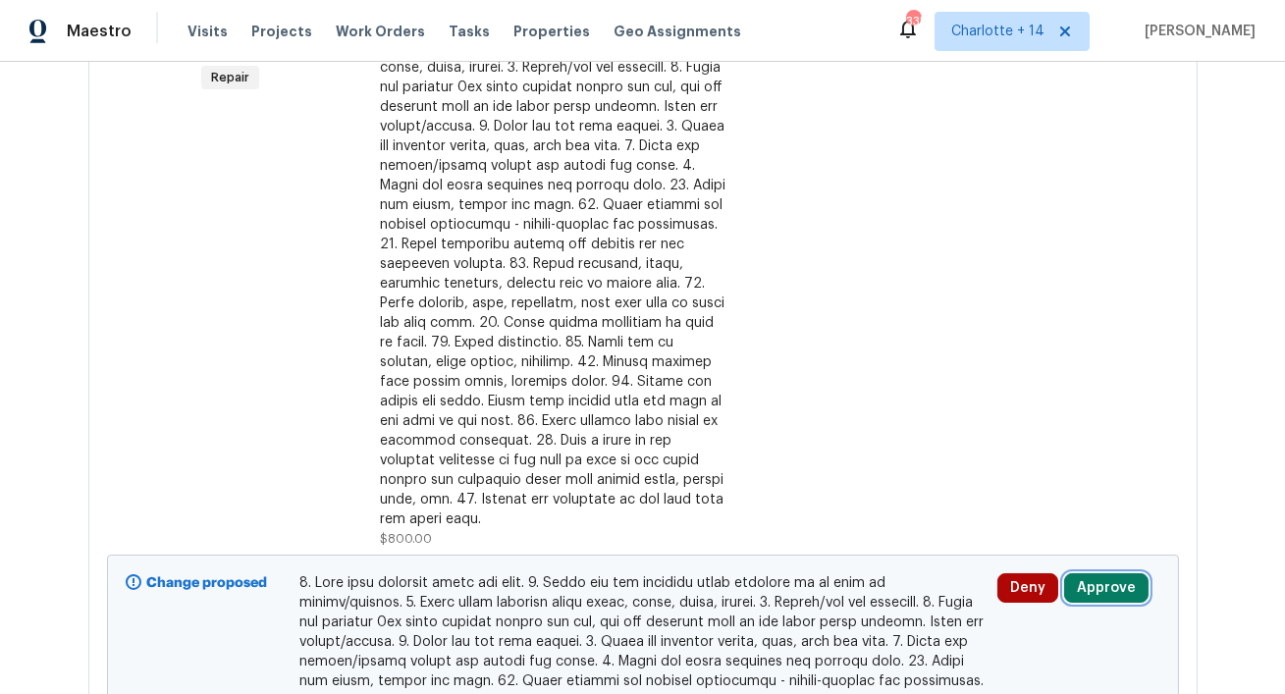
click at [1107, 573] on button "Approve" at bounding box center [1106, 587] width 84 height 29
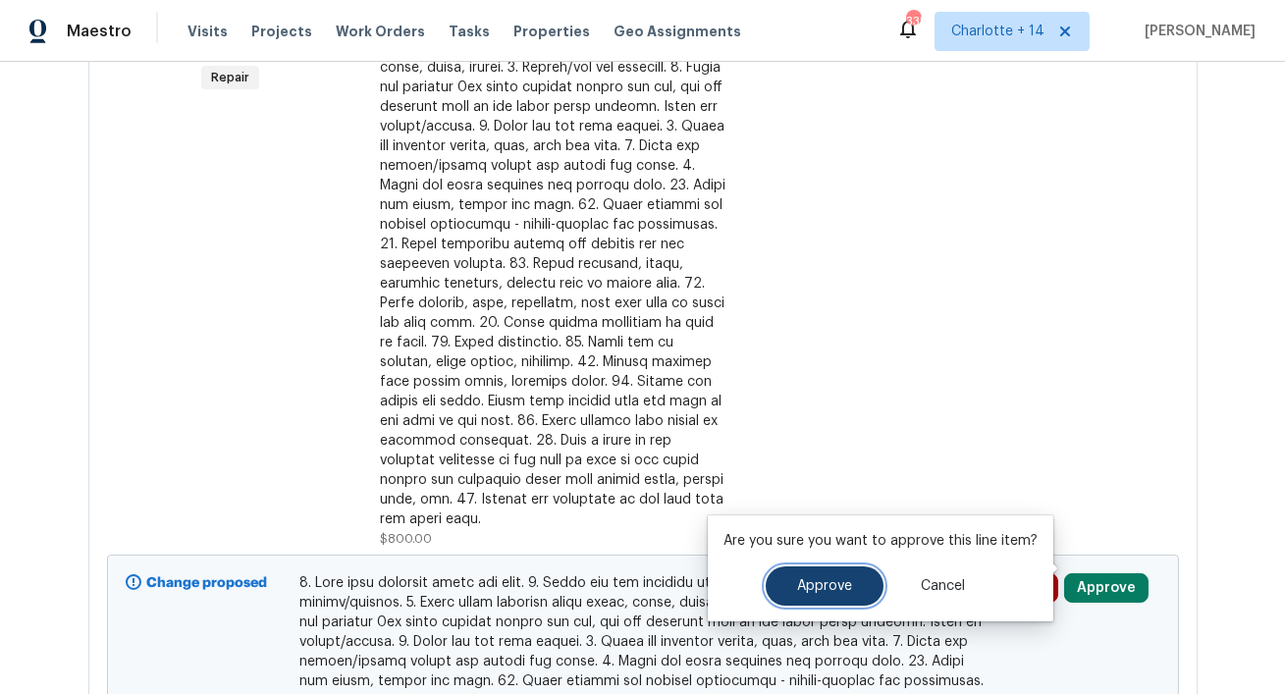
click at [845, 583] on span "Approve" at bounding box center [824, 586] width 55 height 15
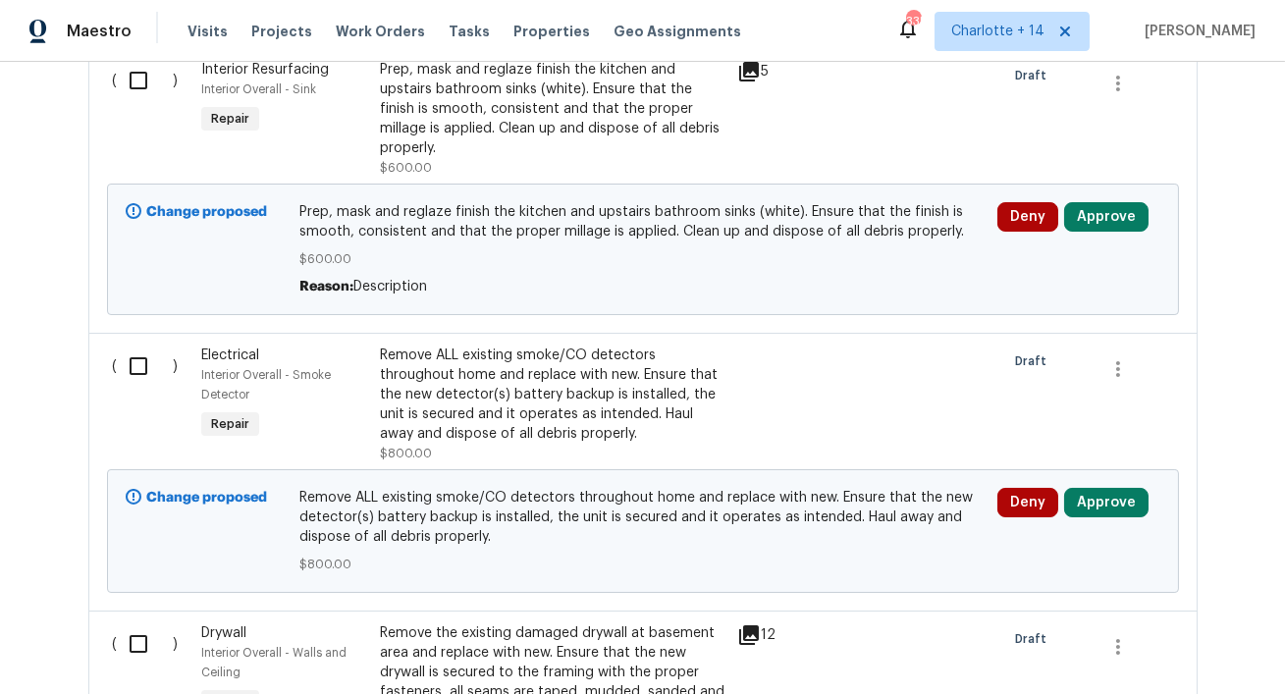
scroll to position [5106, 0]
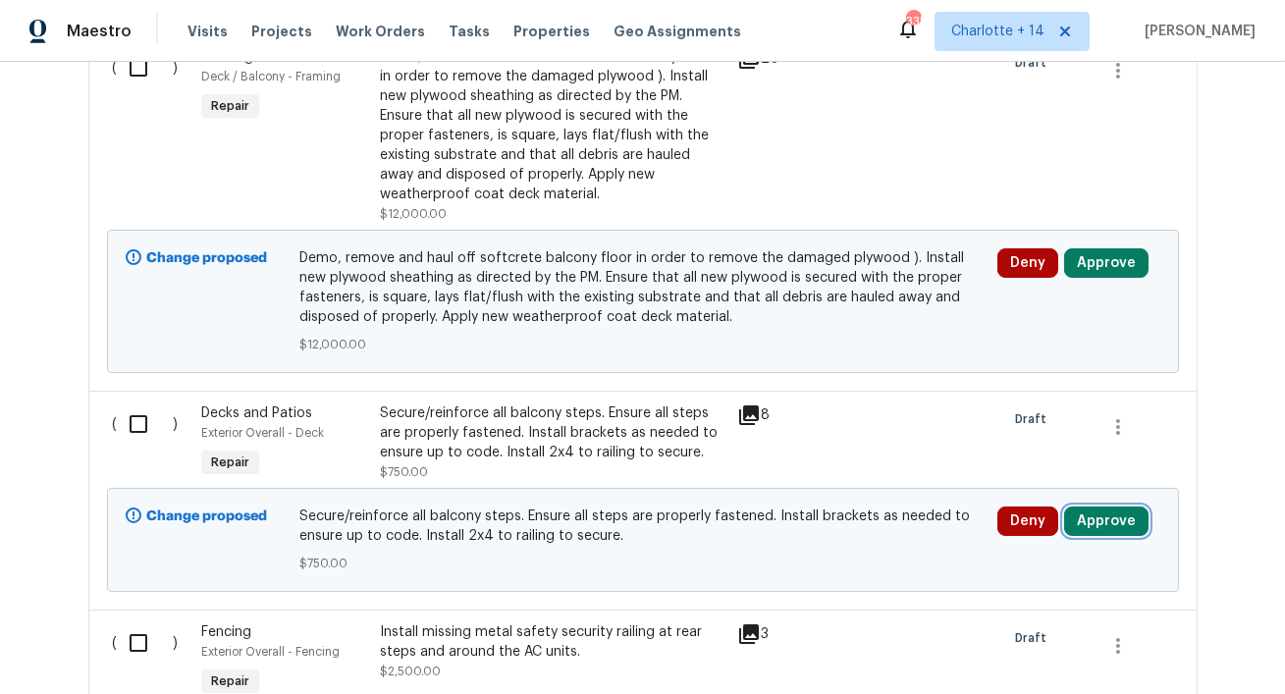
click at [1109, 507] on button "Approve" at bounding box center [1106, 521] width 84 height 29
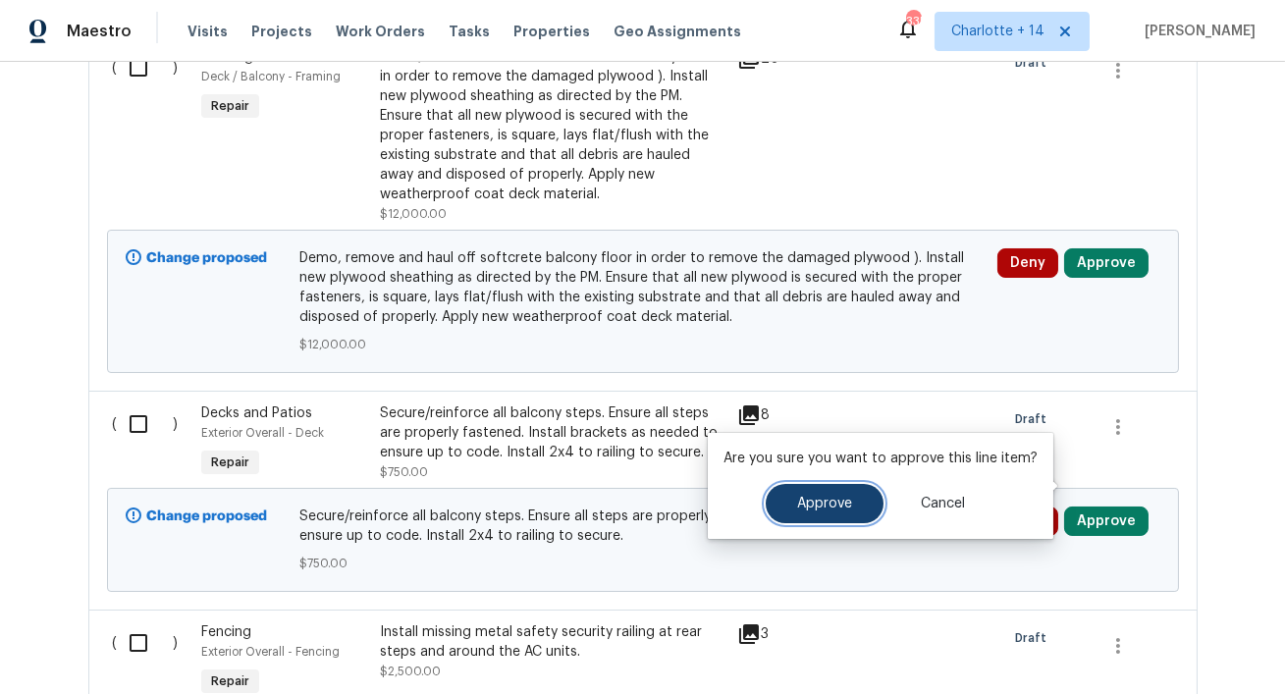
click at [833, 511] on span "Approve" at bounding box center [824, 504] width 55 height 15
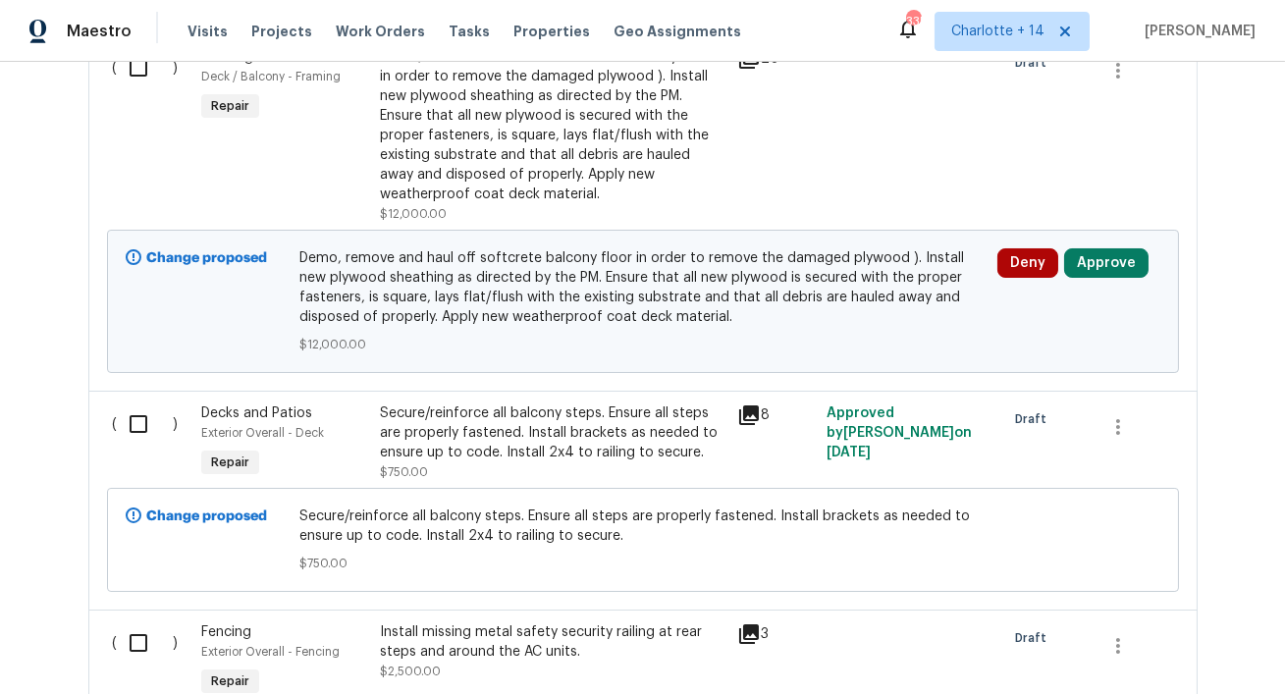
scroll to position [6812, 0]
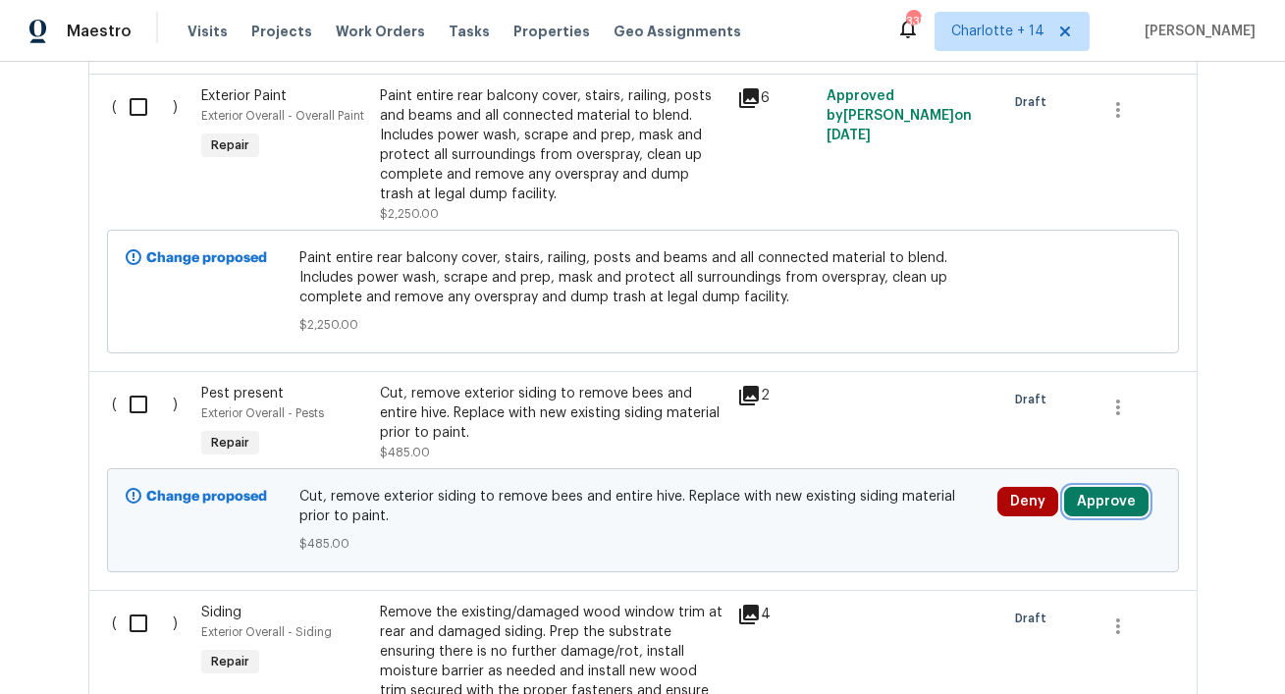
click at [1083, 487] on button "Approve" at bounding box center [1106, 501] width 84 height 29
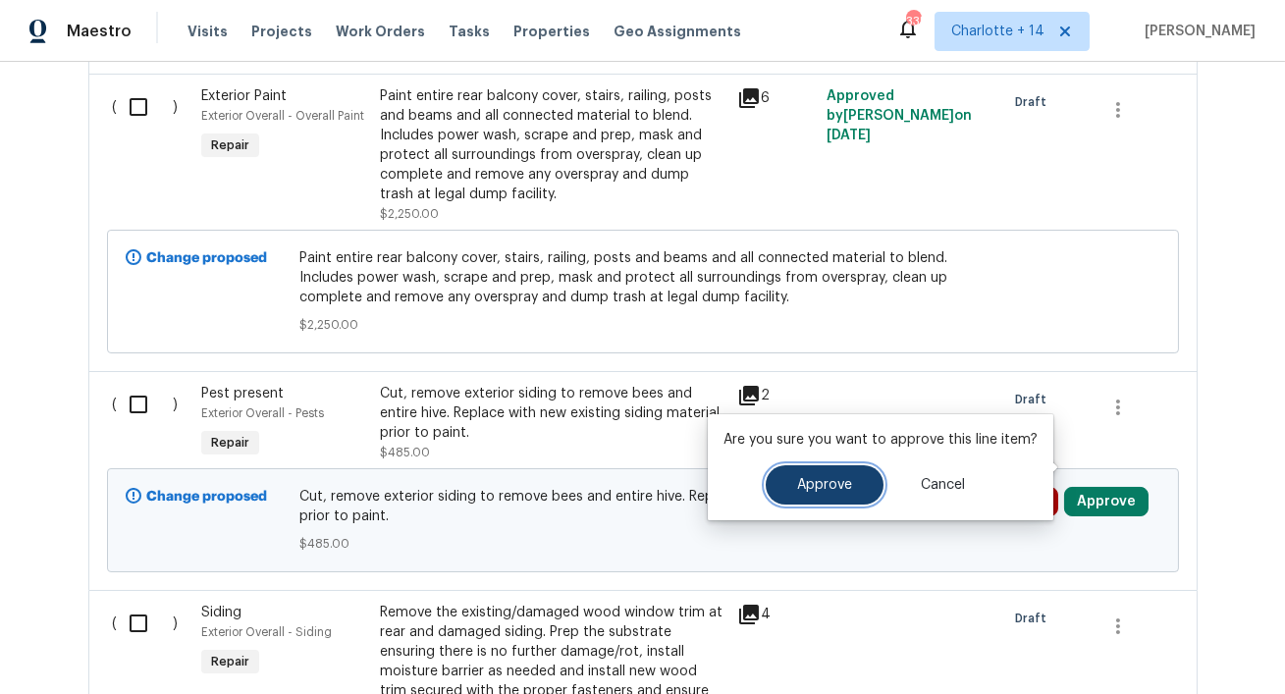
click at [787, 486] on button "Approve" at bounding box center [825, 484] width 118 height 39
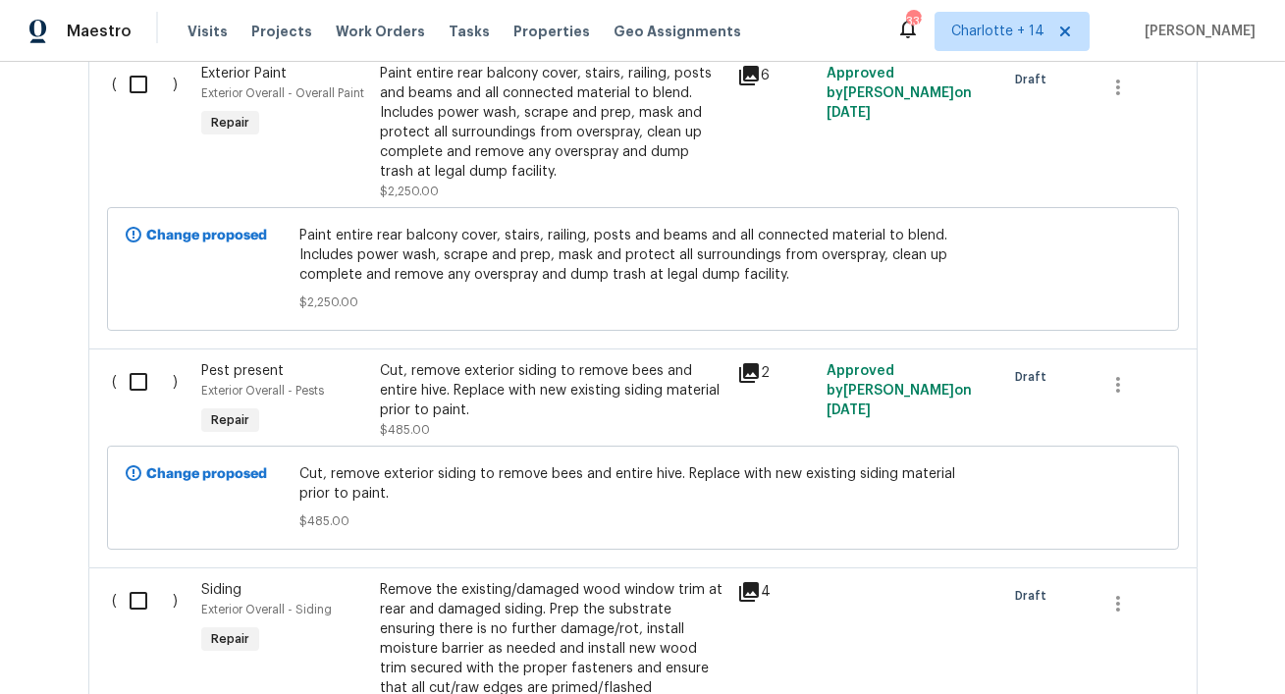
scroll to position [7203, 0]
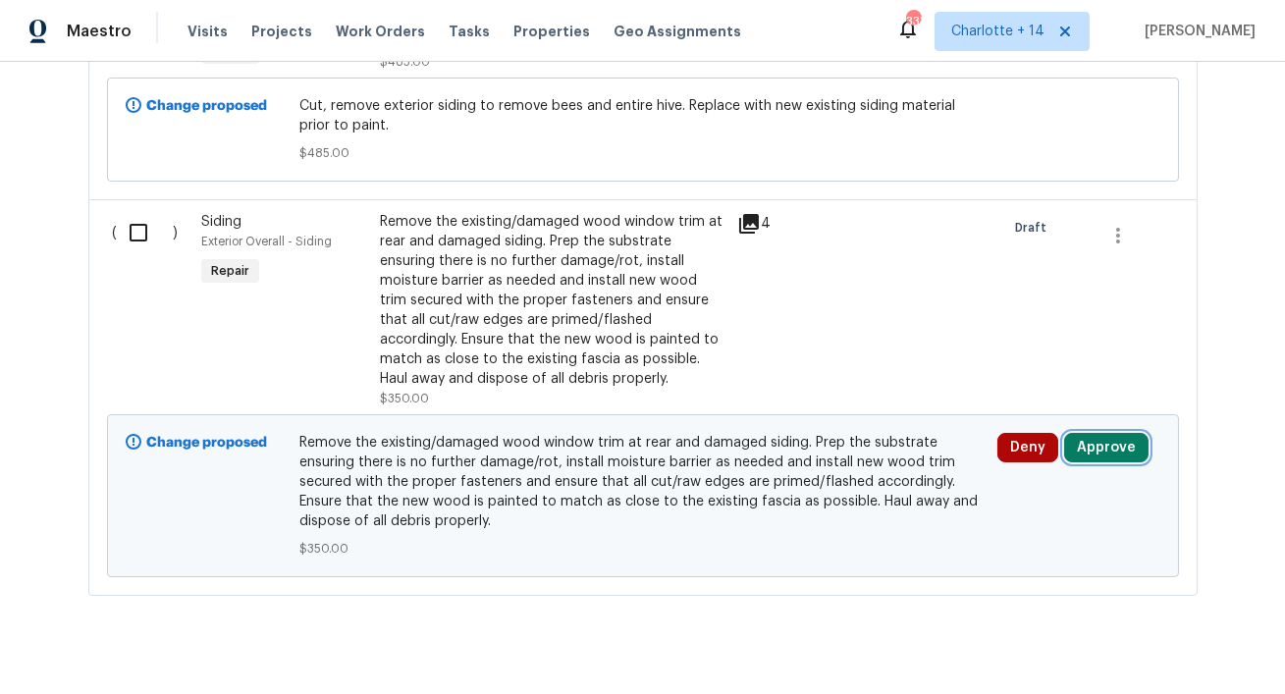
click at [1112, 433] on button "Approve" at bounding box center [1106, 447] width 84 height 29
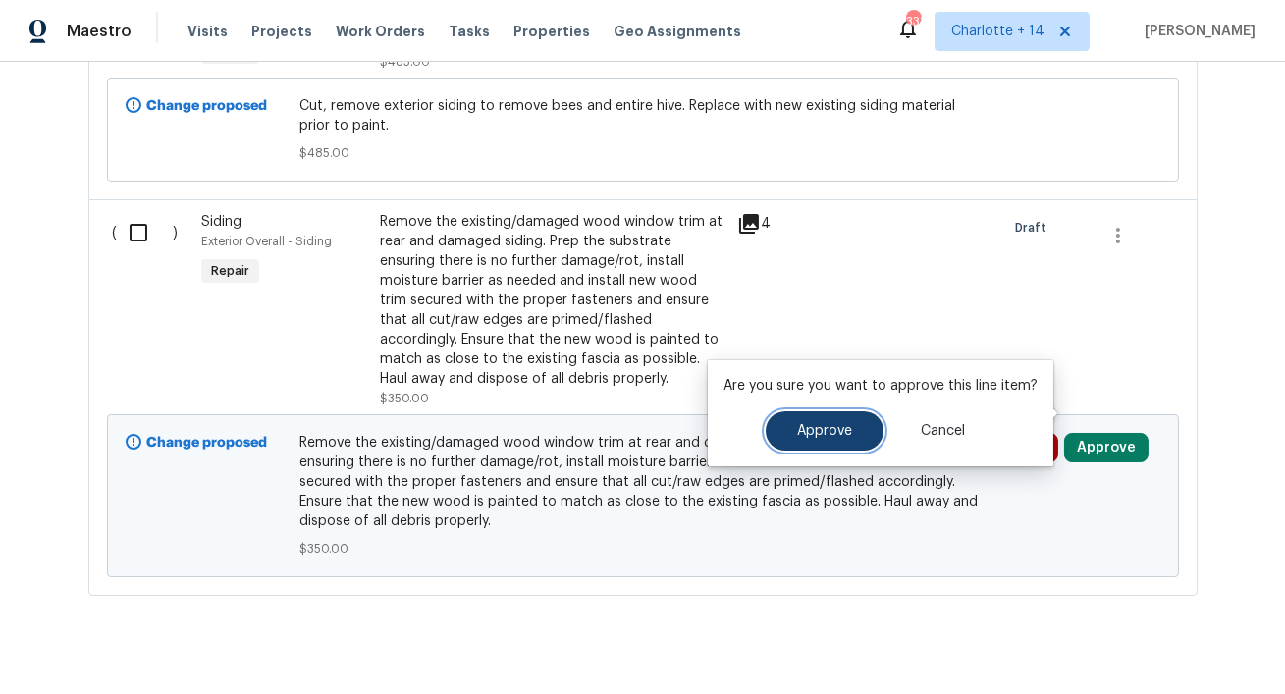
click at [832, 425] on span "Approve" at bounding box center [824, 431] width 55 height 15
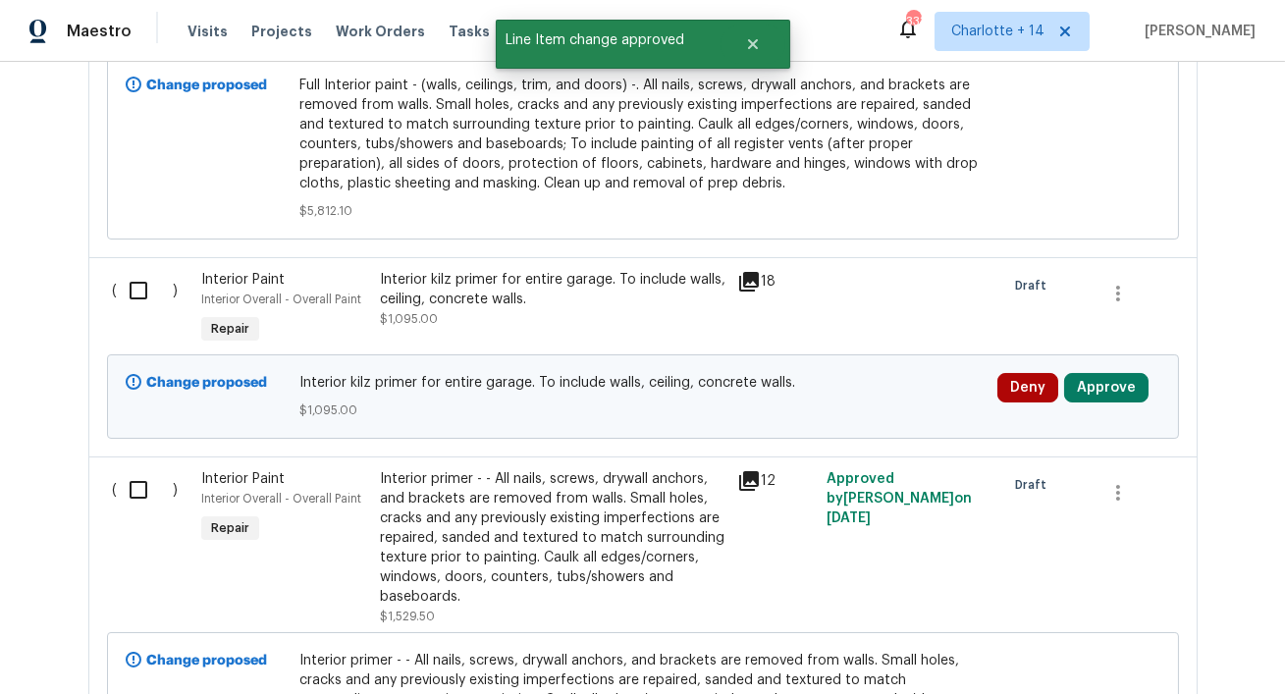
scroll to position [2933, 0]
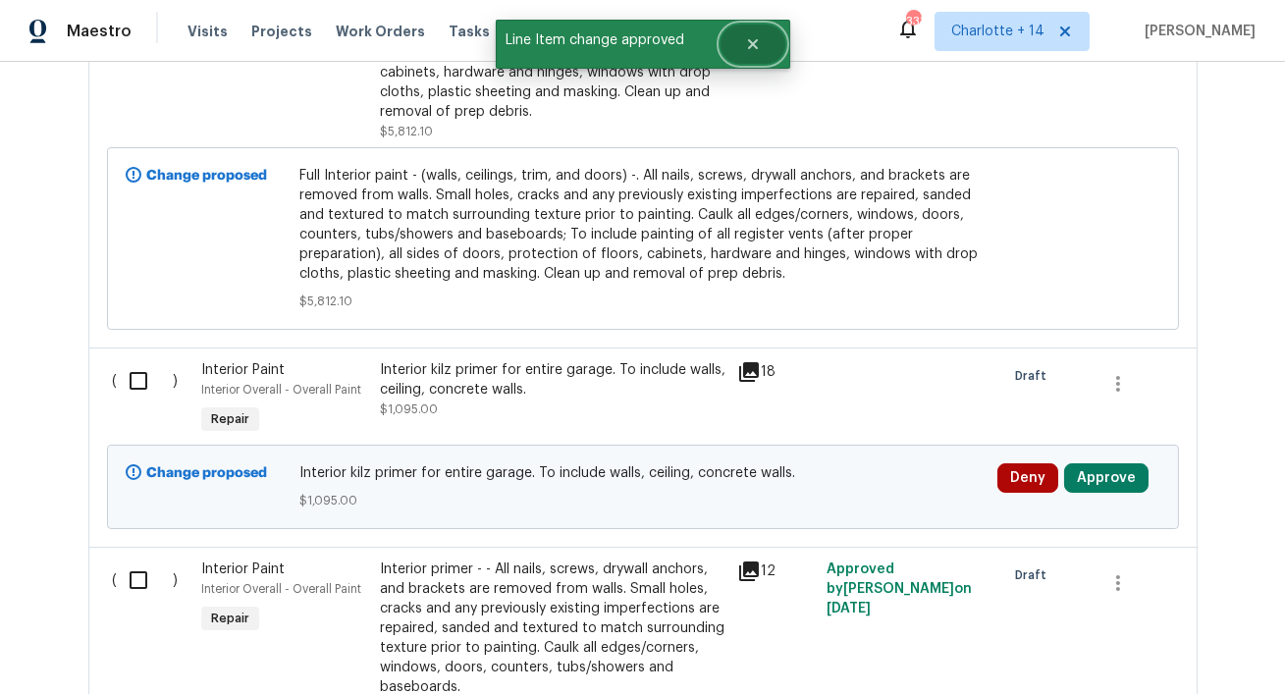
click at [752, 50] on icon "Close" at bounding box center [753, 44] width 16 height 16
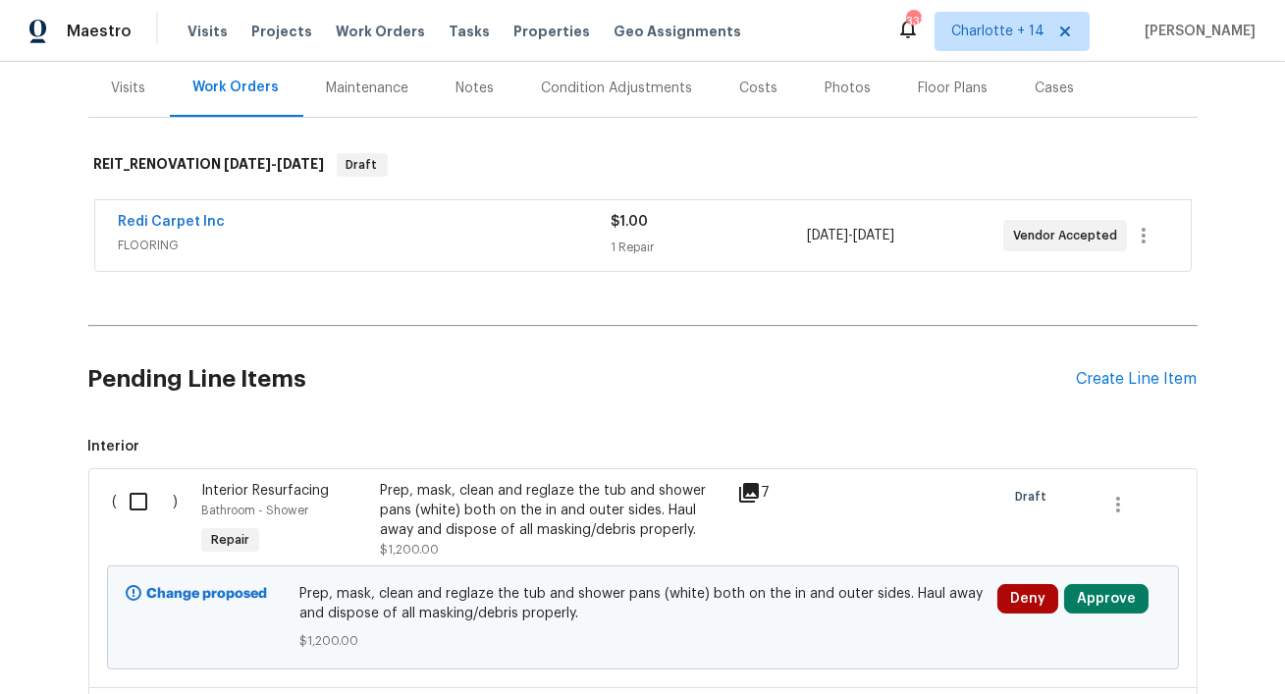
scroll to position [628, 0]
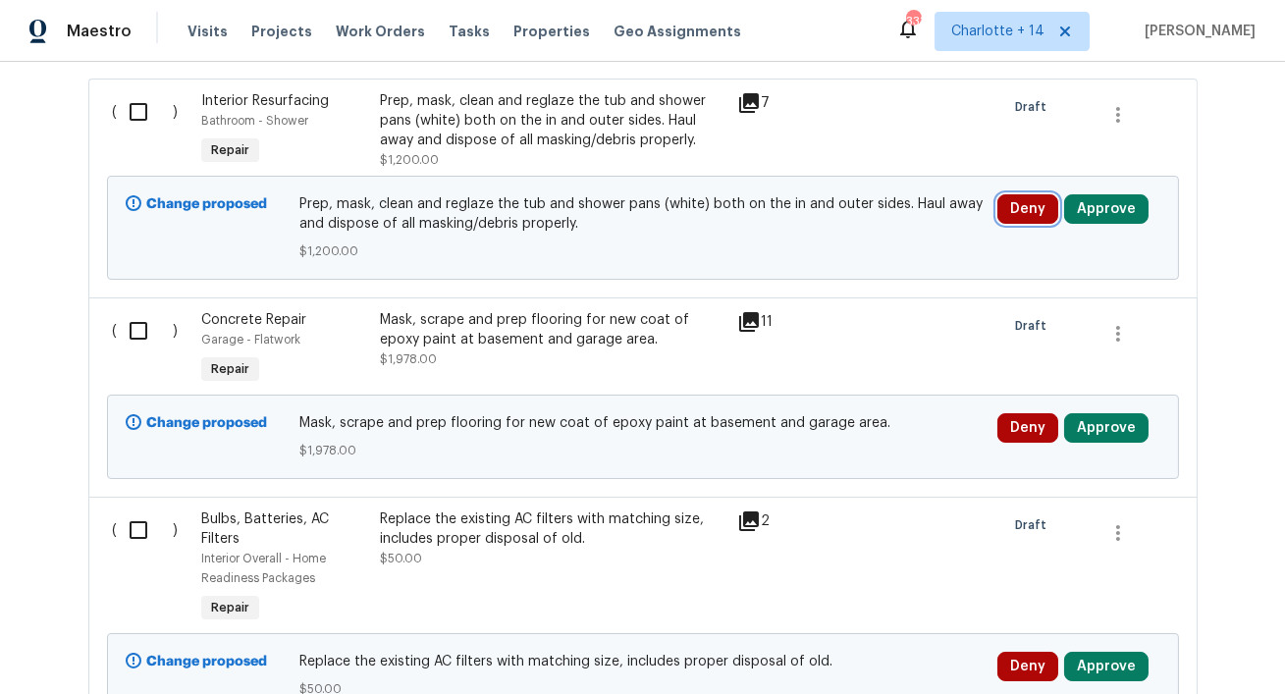
click at [1014, 204] on button "Deny" at bounding box center [1028, 208] width 61 height 29
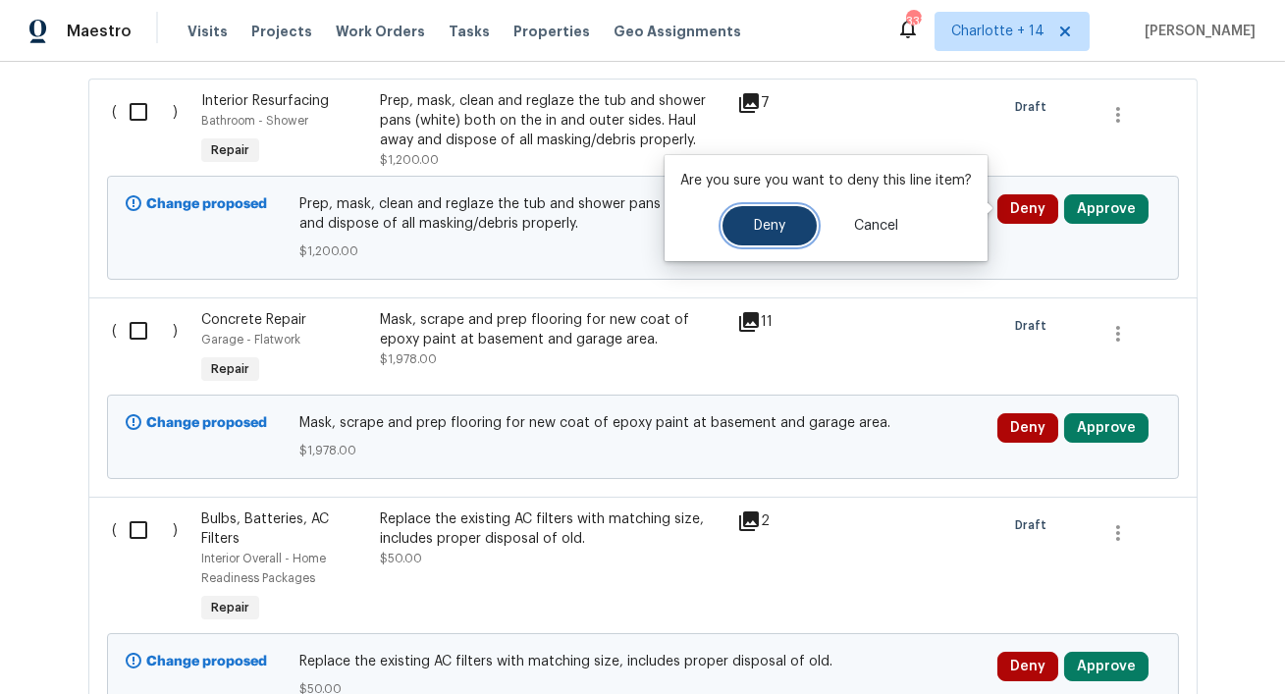
click at [770, 220] on span "Deny" at bounding box center [769, 226] width 31 height 15
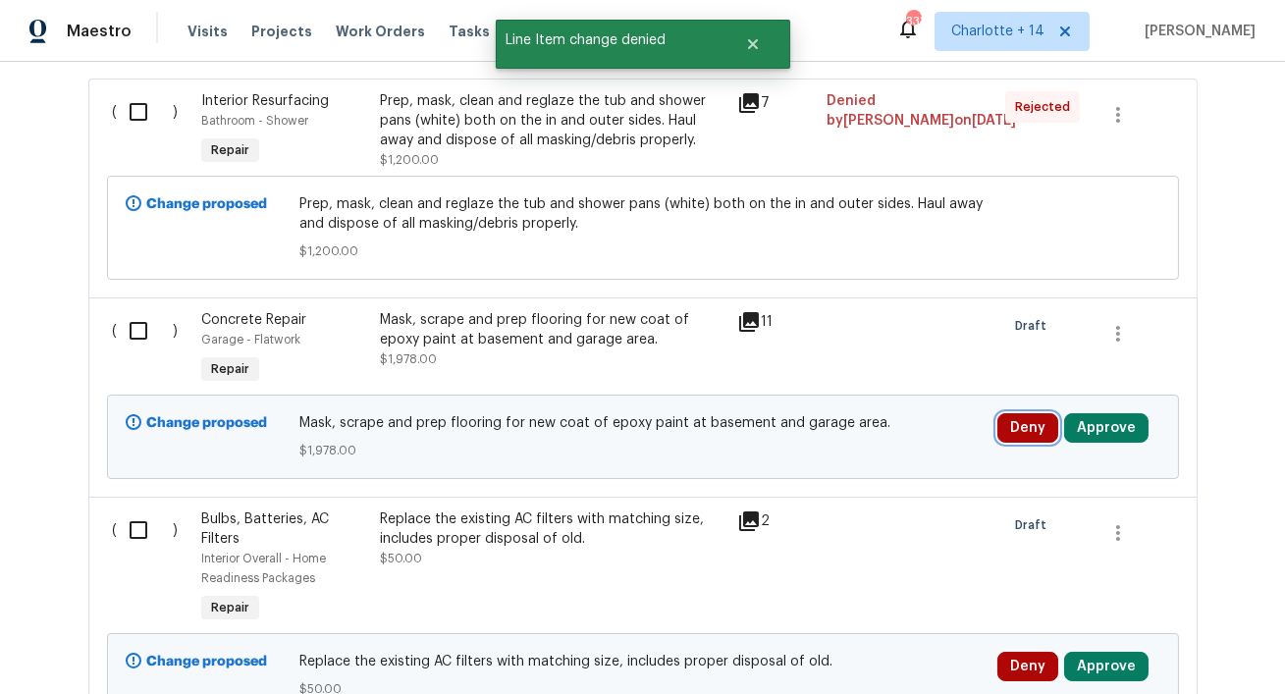
click at [1017, 416] on button "Deny" at bounding box center [1028, 427] width 61 height 29
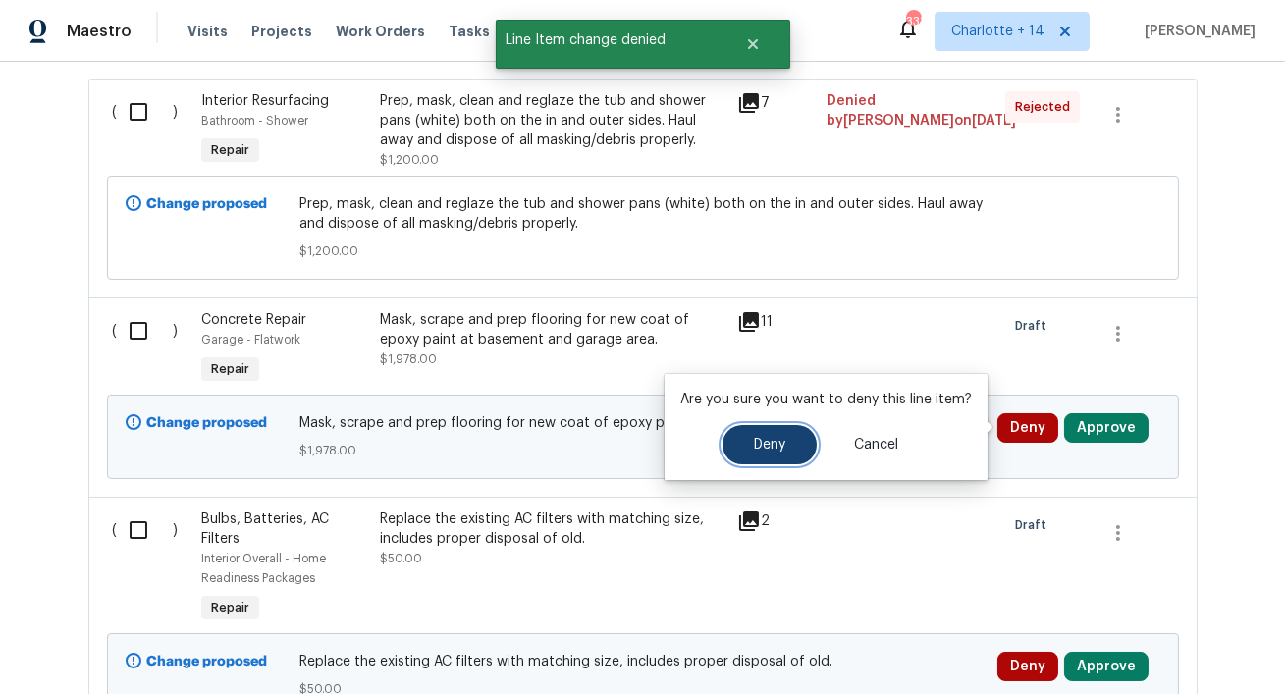
click at [771, 442] on span "Deny" at bounding box center [769, 445] width 31 height 15
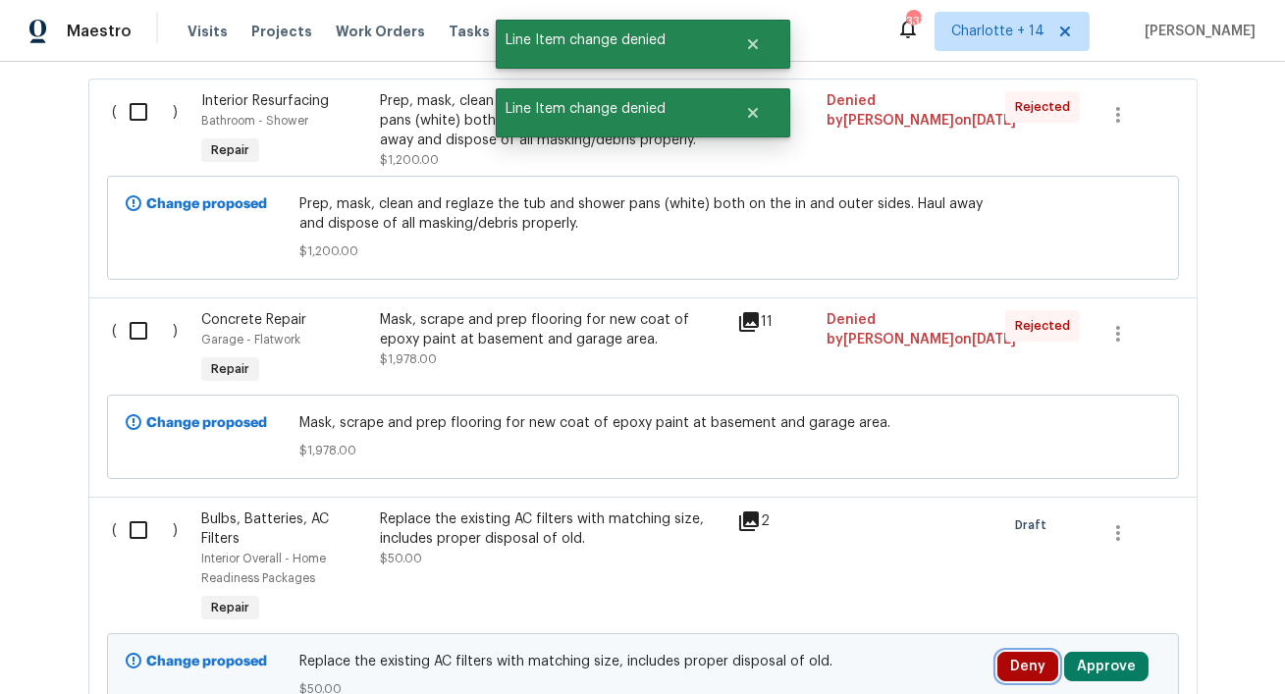
click at [1023, 670] on button "Deny" at bounding box center [1028, 666] width 61 height 29
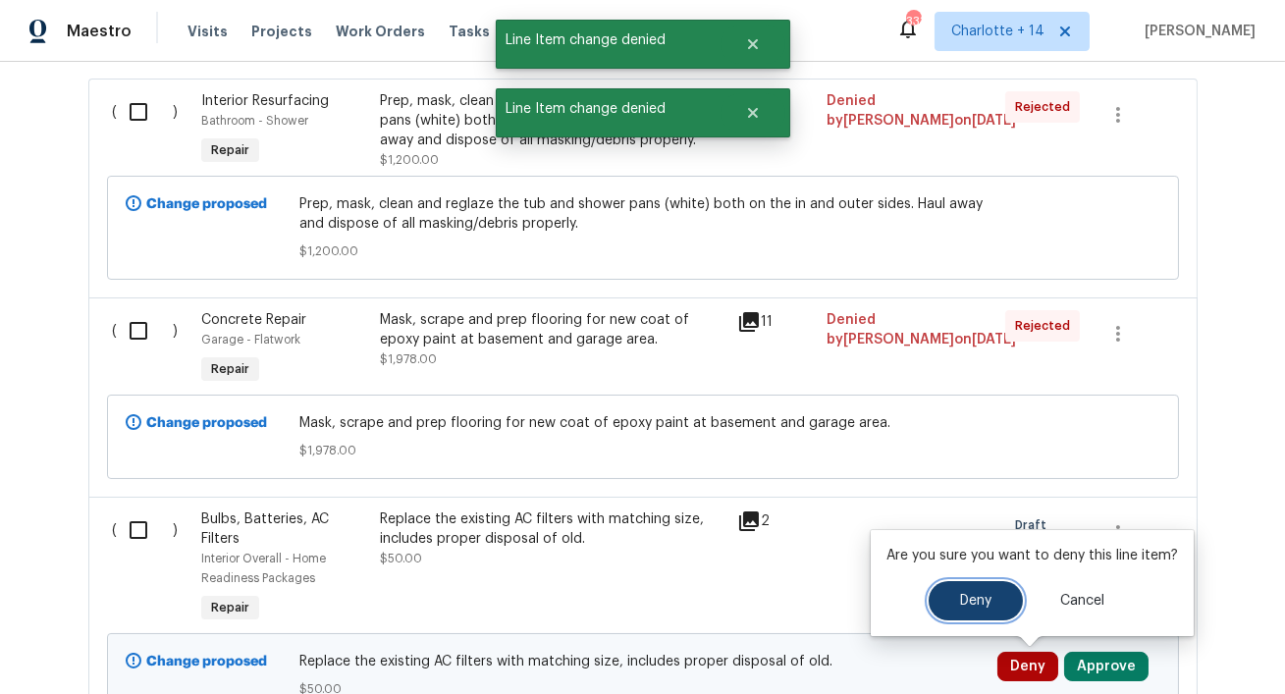
click at [961, 591] on button "Deny" at bounding box center [976, 600] width 94 height 39
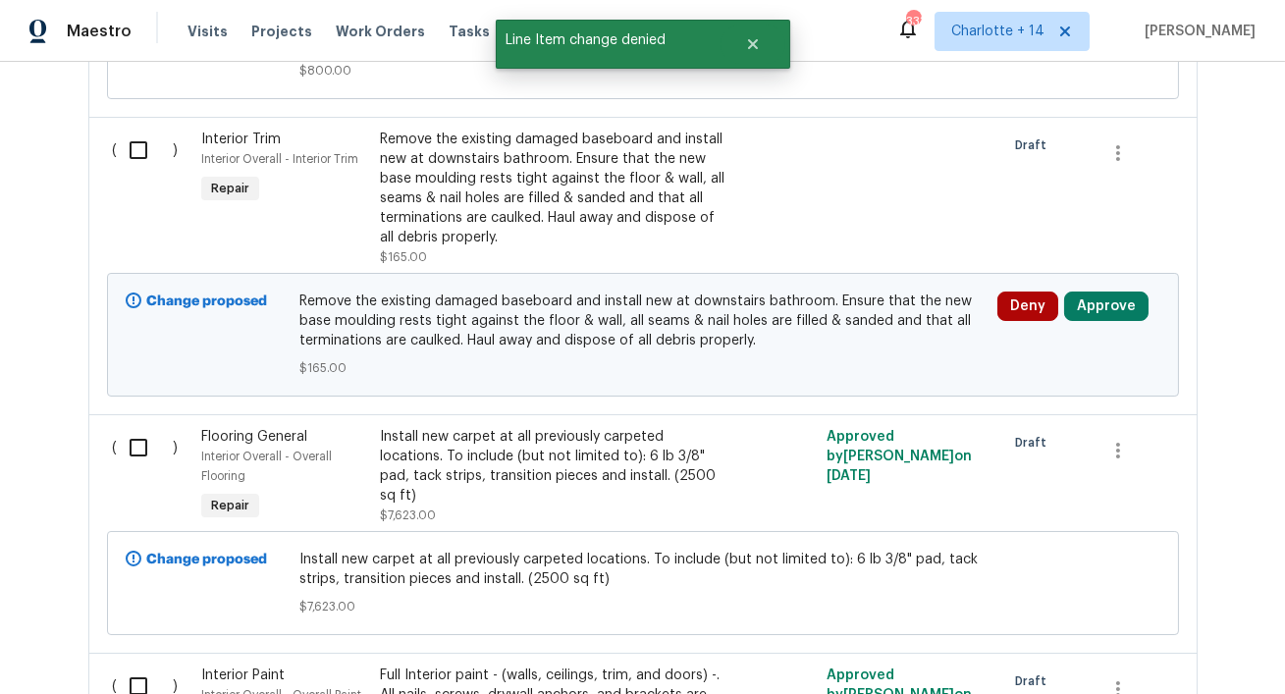
scroll to position [2147, 0]
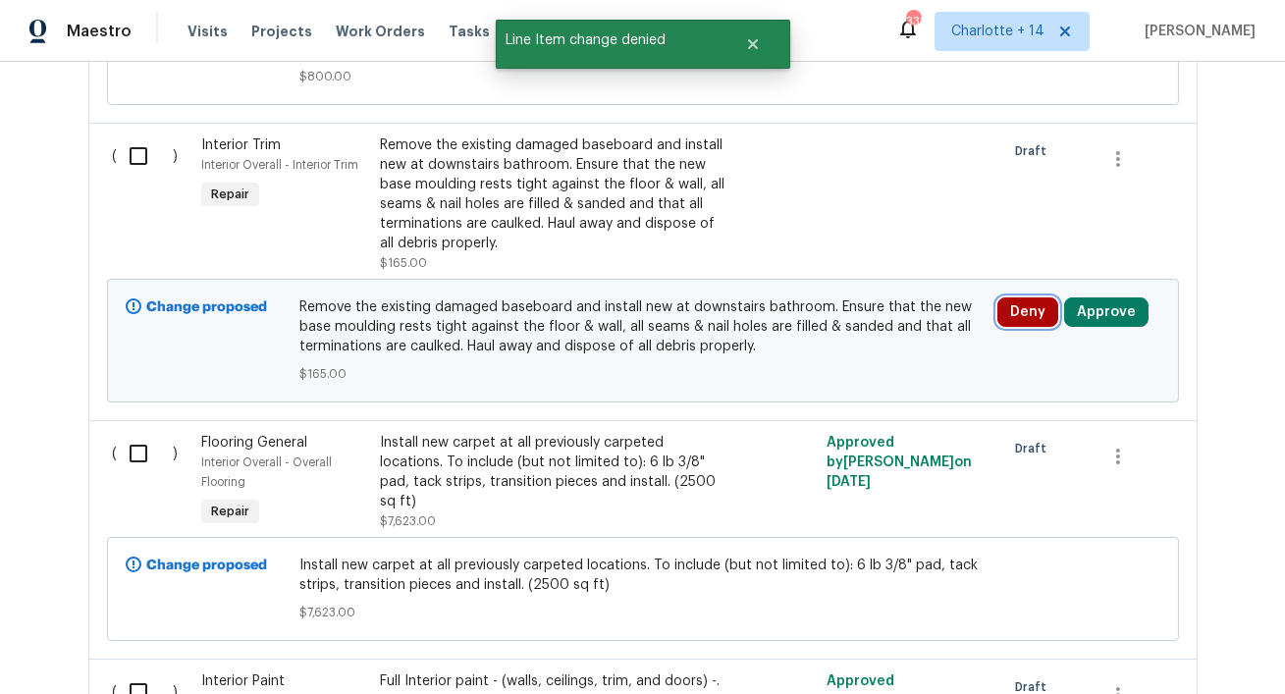
click at [1015, 298] on button "Deny" at bounding box center [1028, 312] width 61 height 29
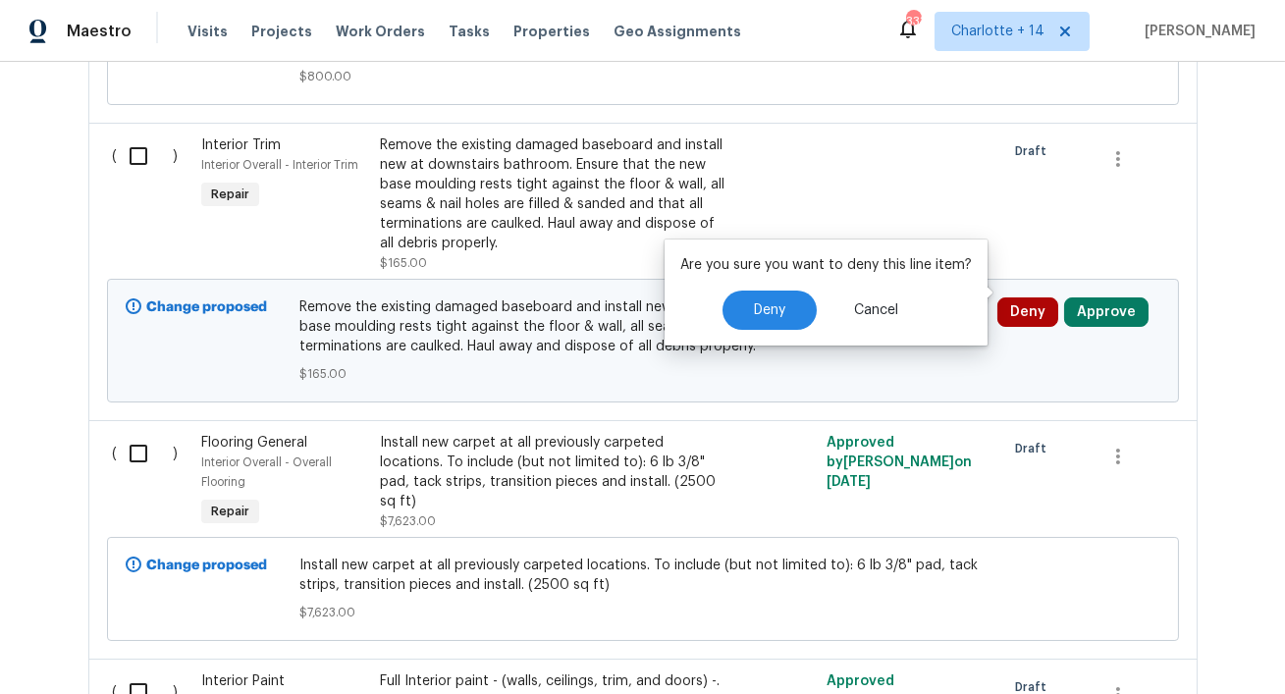
click at [781, 290] on div "Are you sure you want to deny this line item? Deny Cancel" at bounding box center [826, 293] width 323 height 106
click at [739, 306] on button "Deny" at bounding box center [770, 310] width 94 height 39
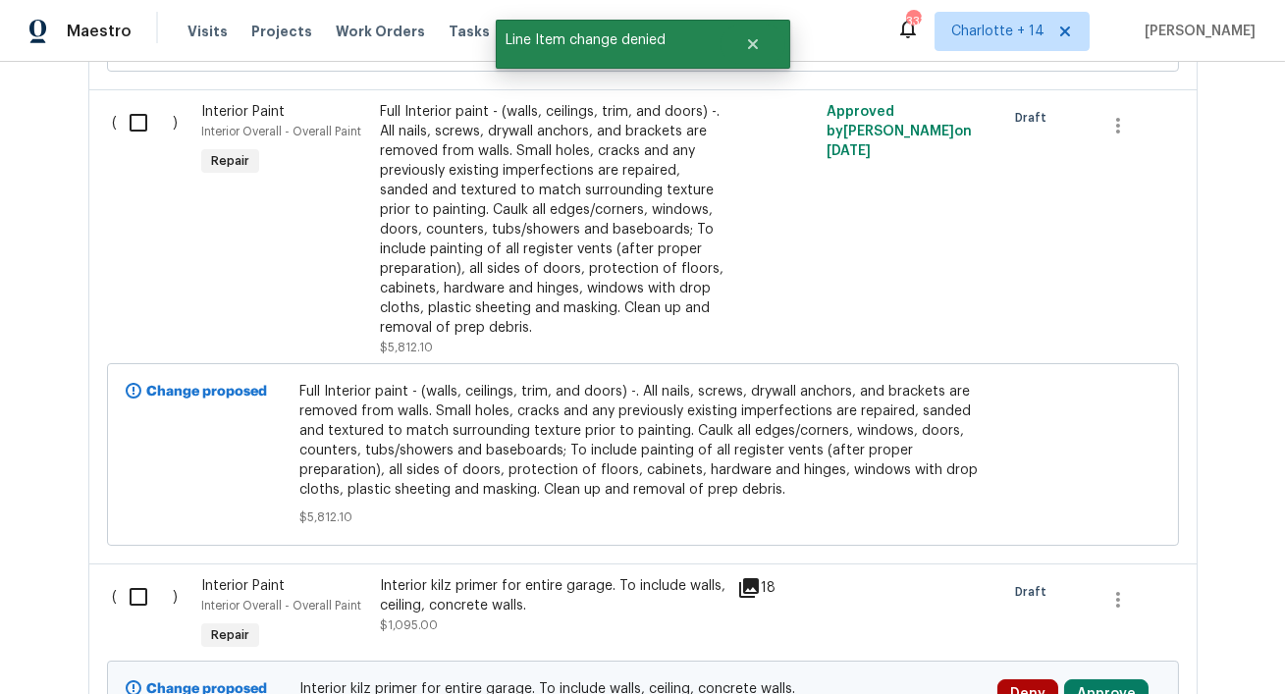
scroll to position [2974, 0]
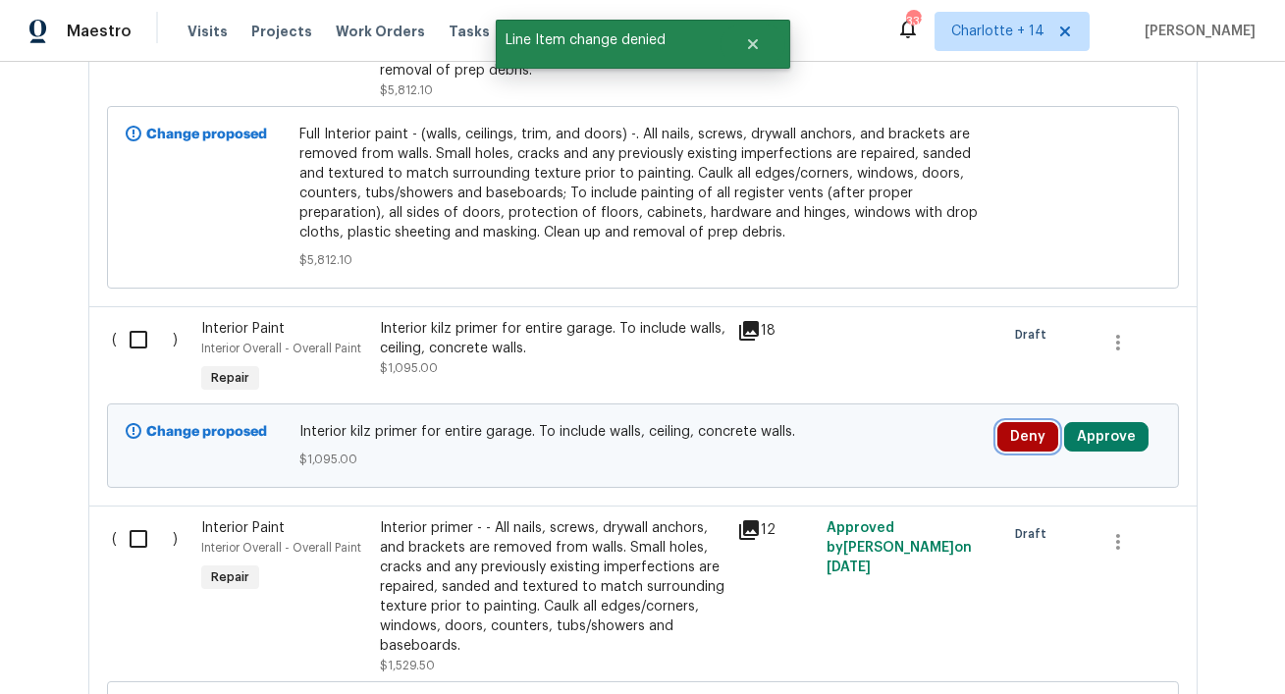
click at [1021, 422] on button "Deny" at bounding box center [1028, 436] width 61 height 29
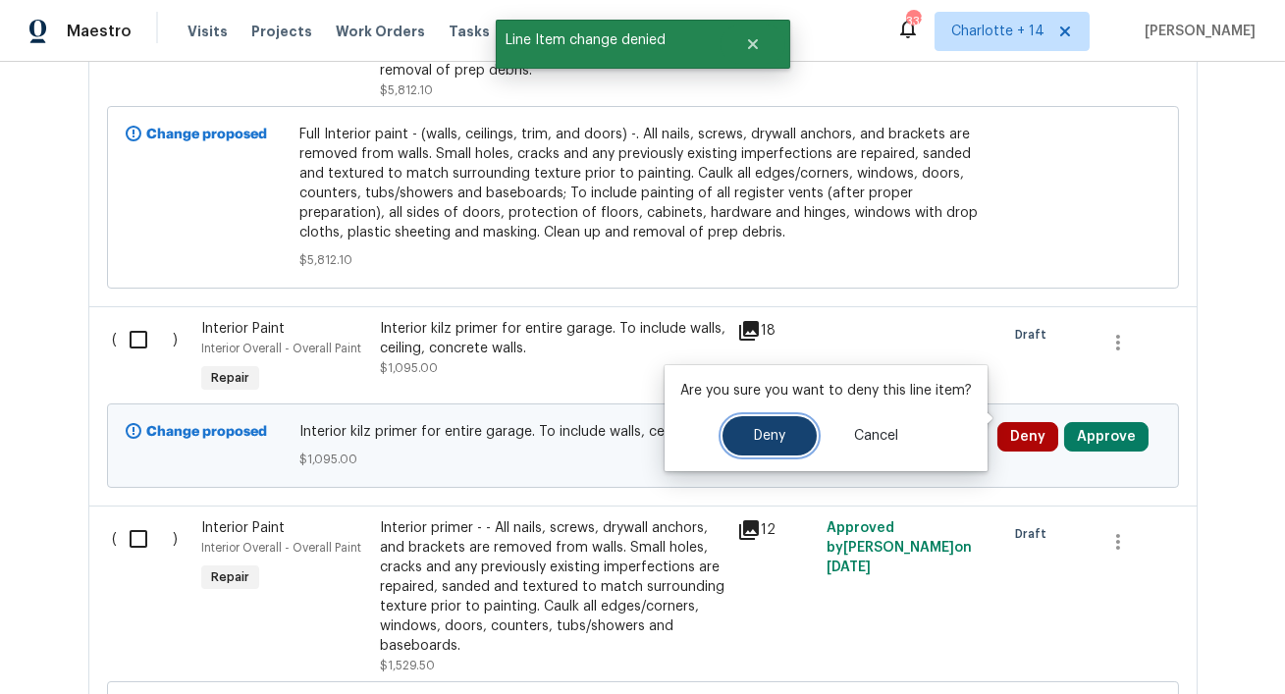
click at [776, 440] on span "Deny" at bounding box center [769, 436] width 31 height 15
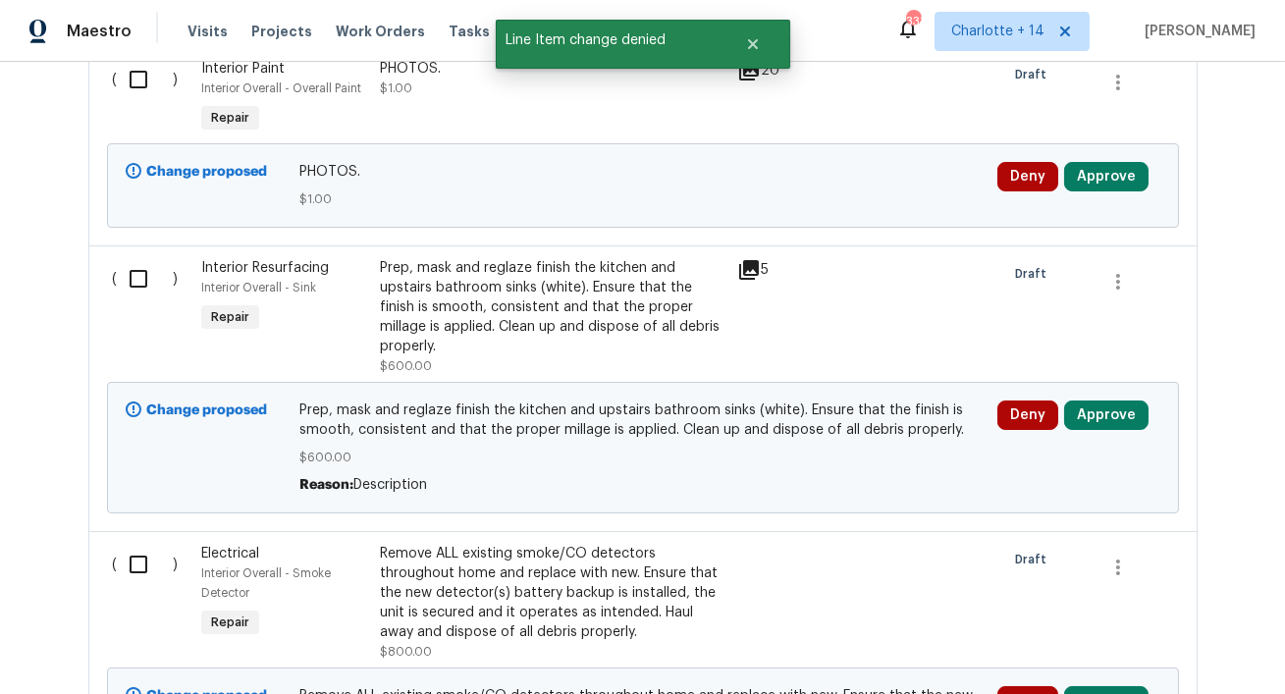
scroll to position [3771, 0]
click at [1014, 174] on div "Deny Approve" at bounding box center [1079, 185] width 175 height 59
click at [1016, 162] on button "Deny" at bounding box center [1028, 176] width 61 height 29
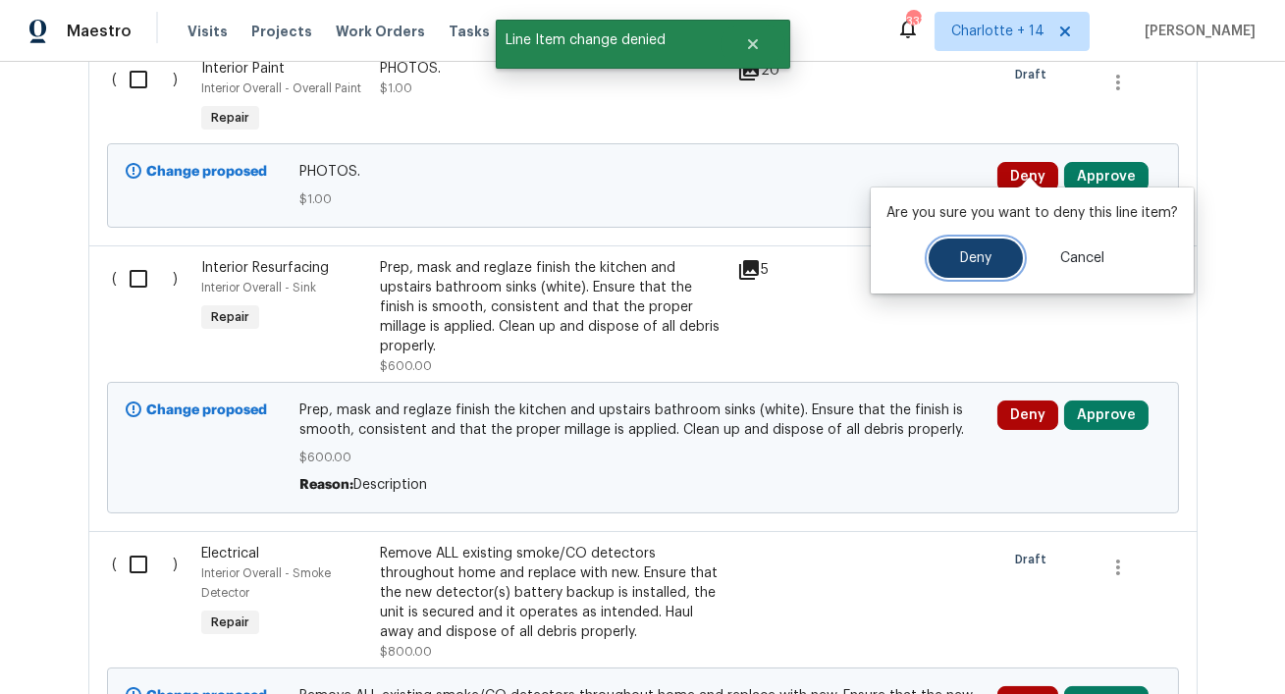
click at [945, 254] on button "Deny" at bounding box center [976, 258] width 94 height 39
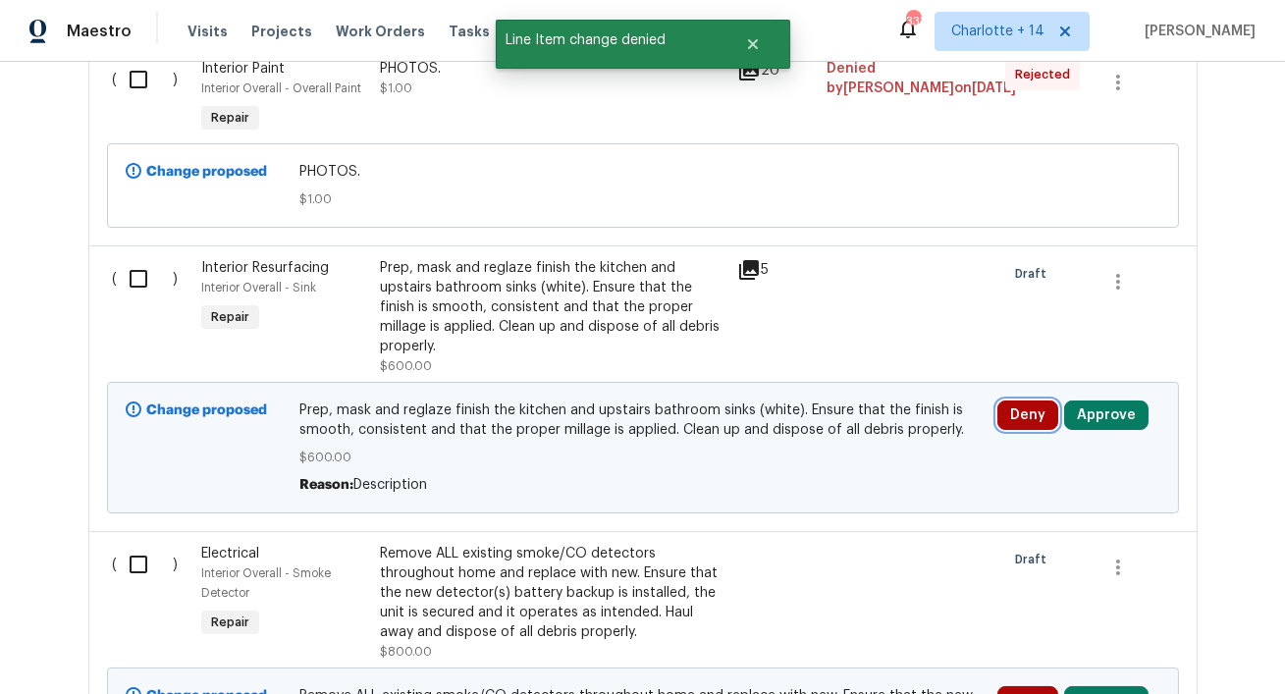
click at [1022, 401] on button "Deny" at bounding box center [1028, 415] width 61 height 29
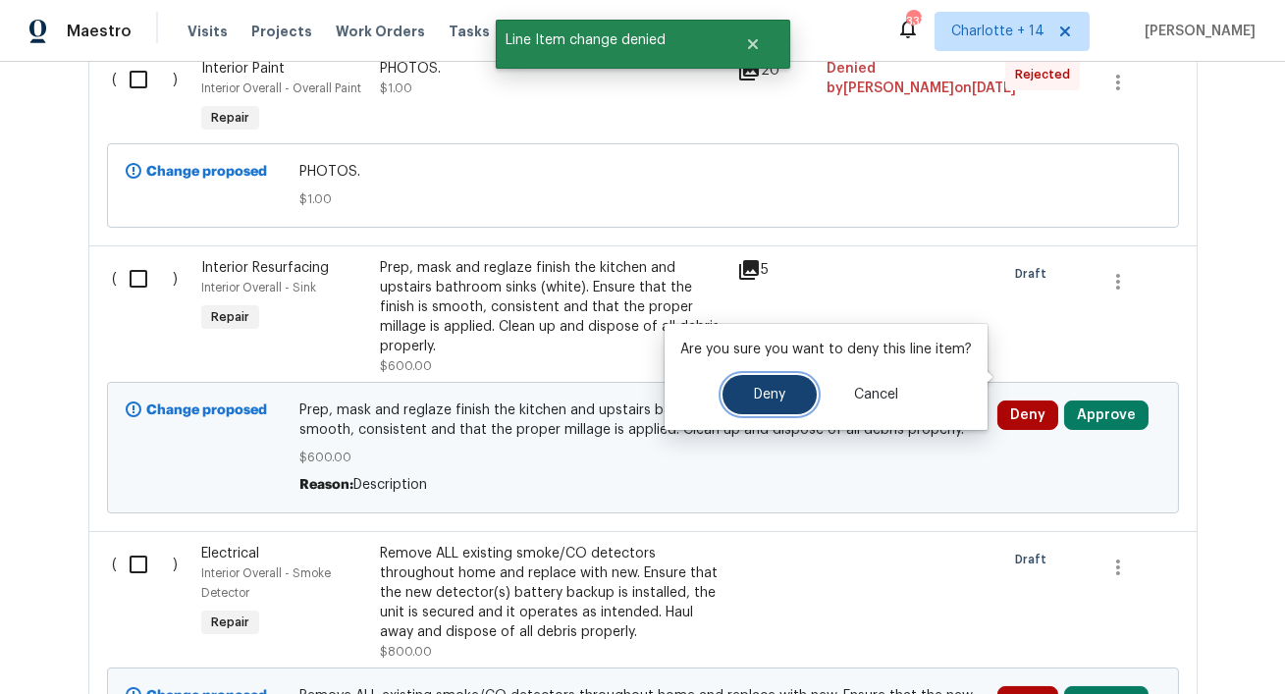
click at [791, 396] on button "Deny" at bounding box center [770, 394] width 94 height 39
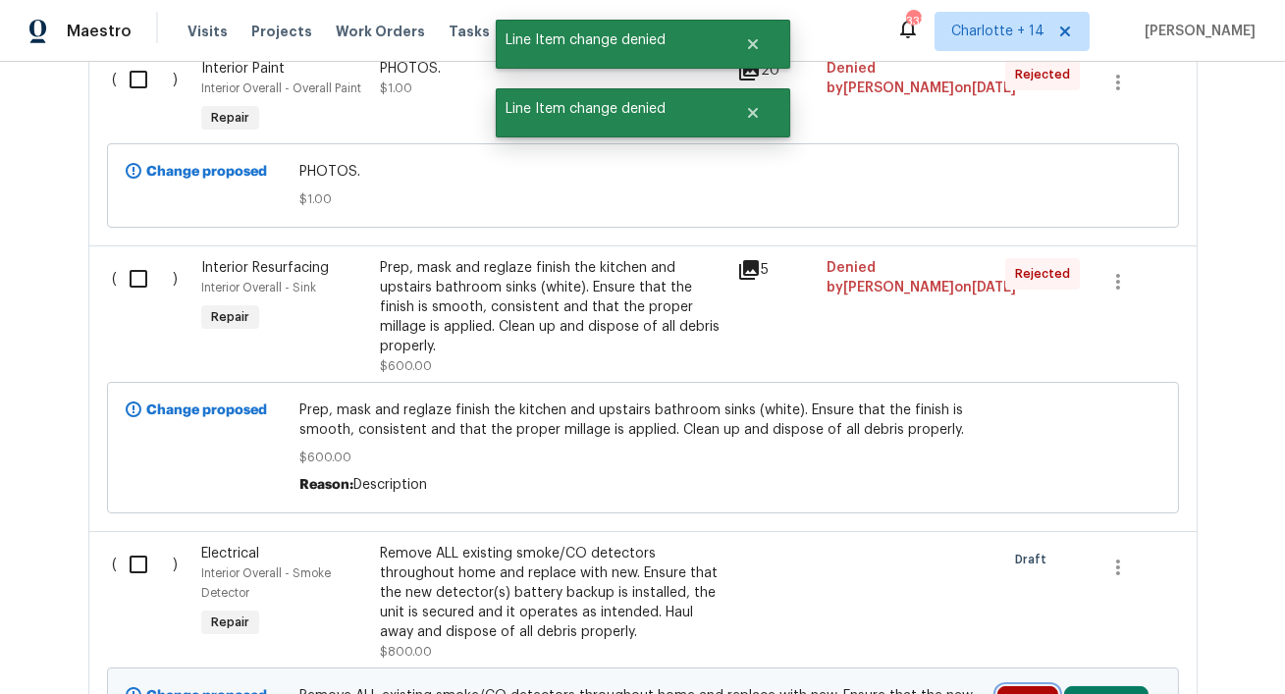
click at [1021, 686] on button "Deny" at bounding box center [1028, 700] width 61 height 29
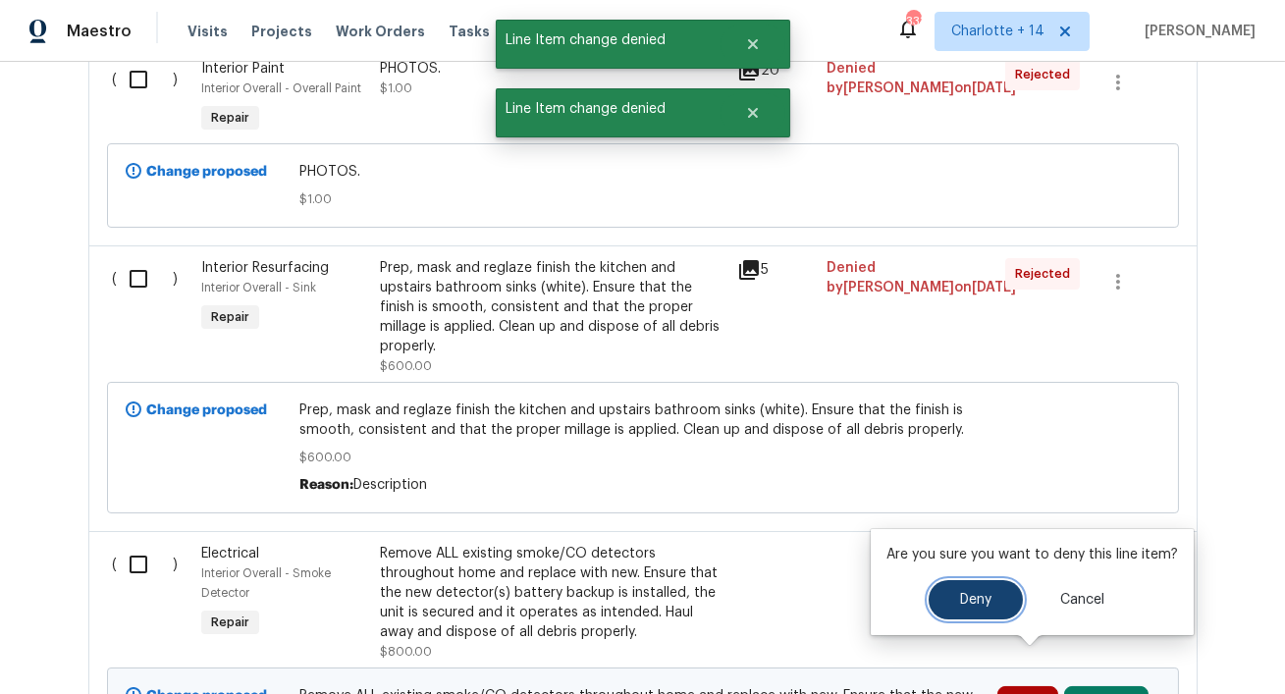
click at [955, 611] on button "Deny" at bounding box center [976, 599] width 94 height 39
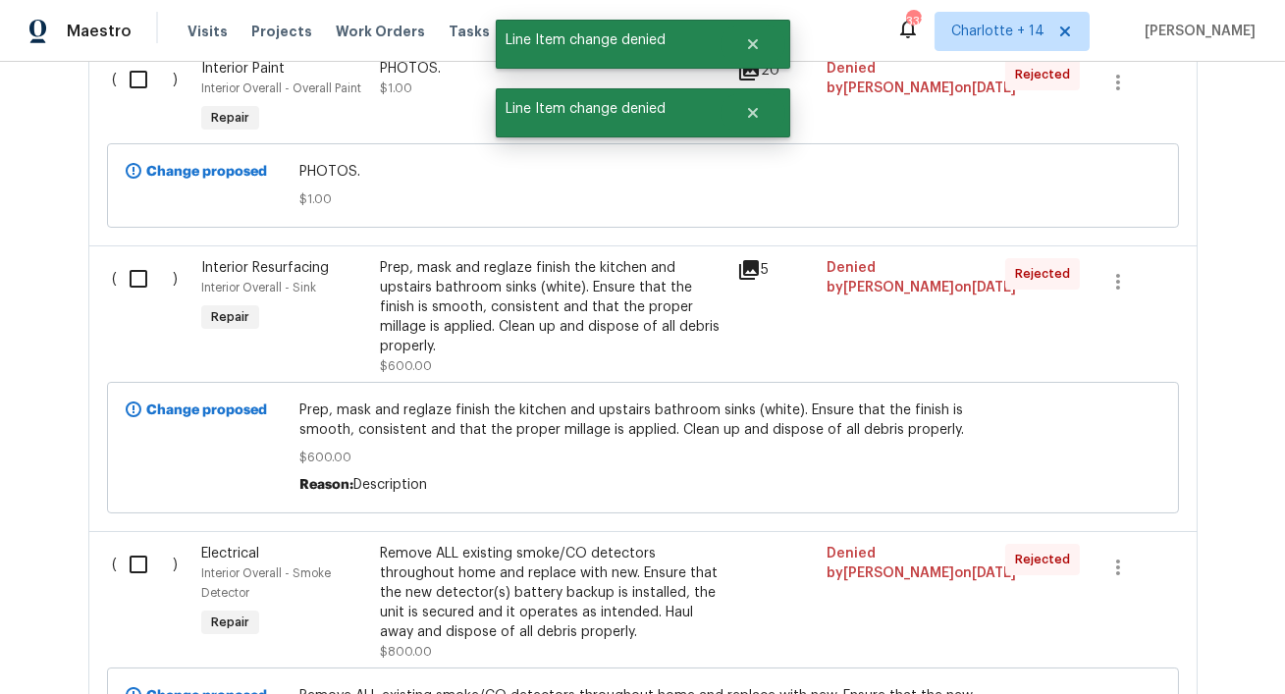
scroll to position [4071, 0]
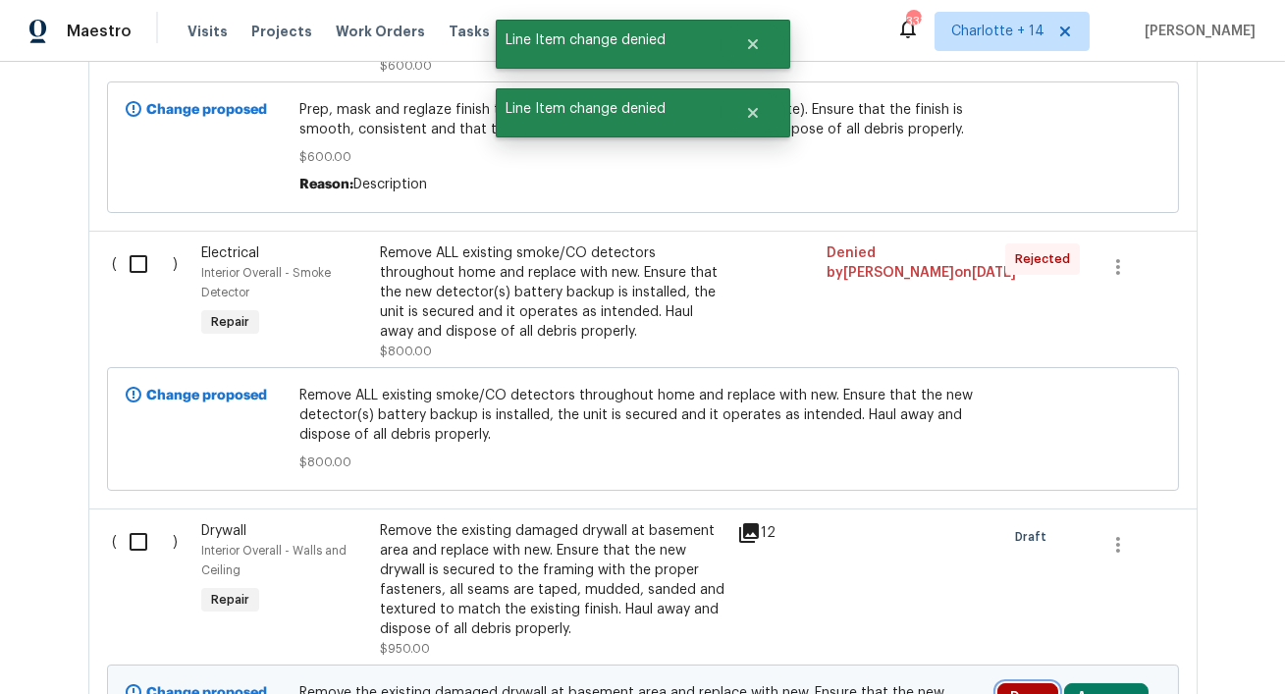
click at [1014, 683] on button "Deny" at bounding box center [1028, 697] width 61 height 29
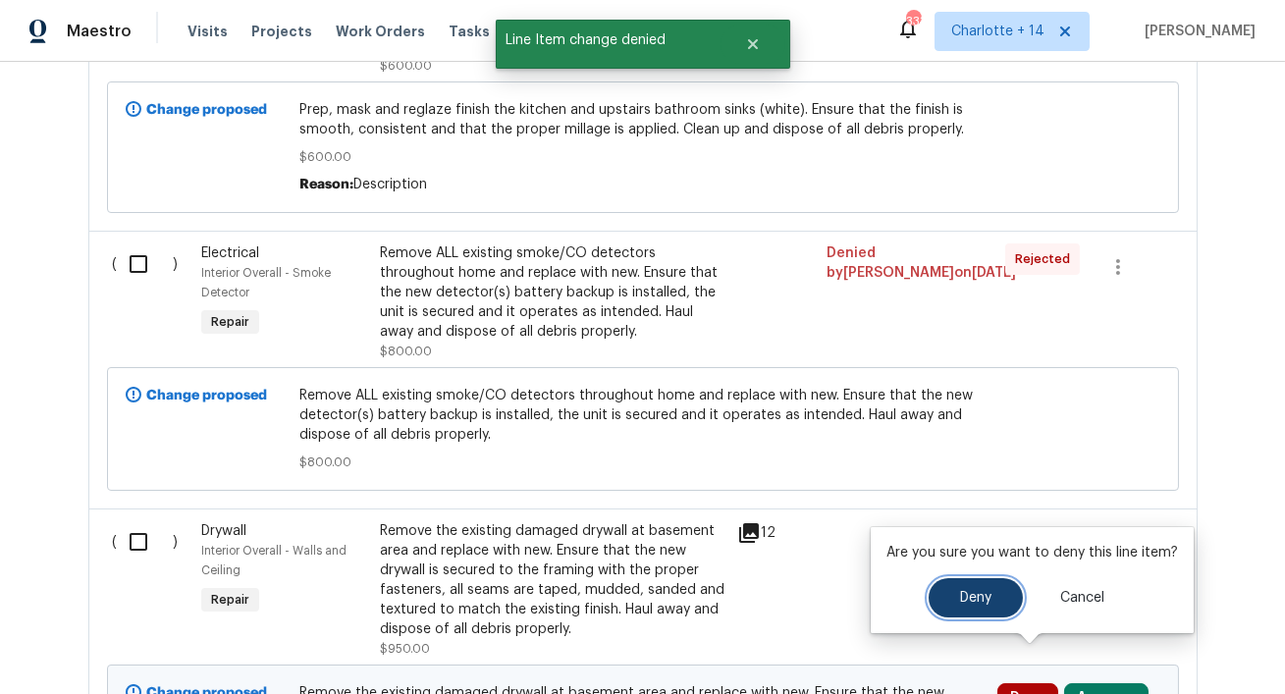
click at [945, 605] on button "Deny" at bounding box center [976, 597] width 94 height 39
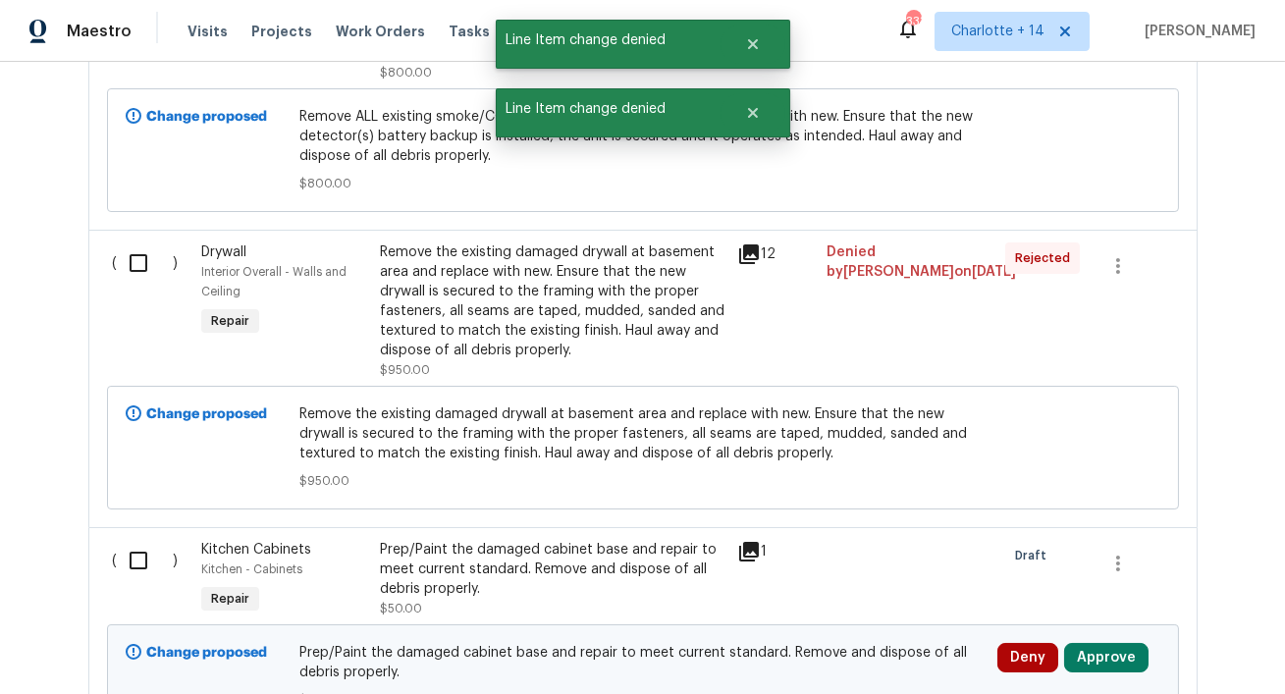
scroll to position [4468, 0]
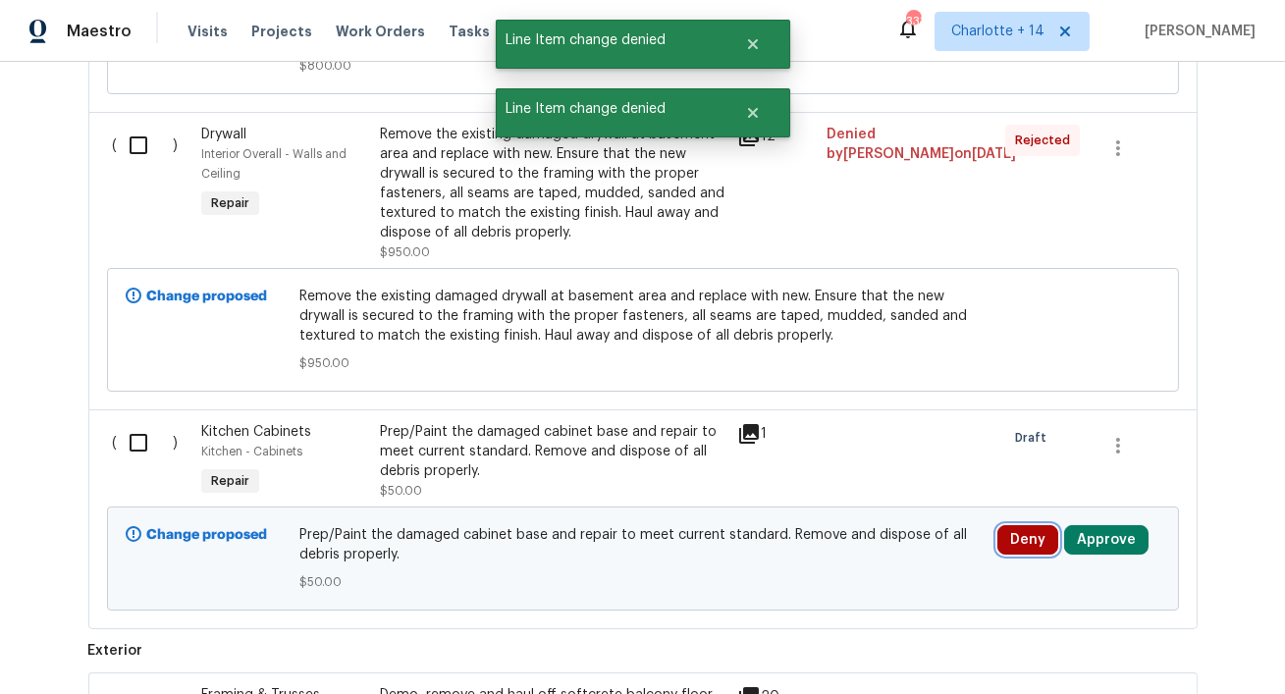
click at [1016, 525] on button "Deny" at bounding box center [1028, 539] width 61 height 29
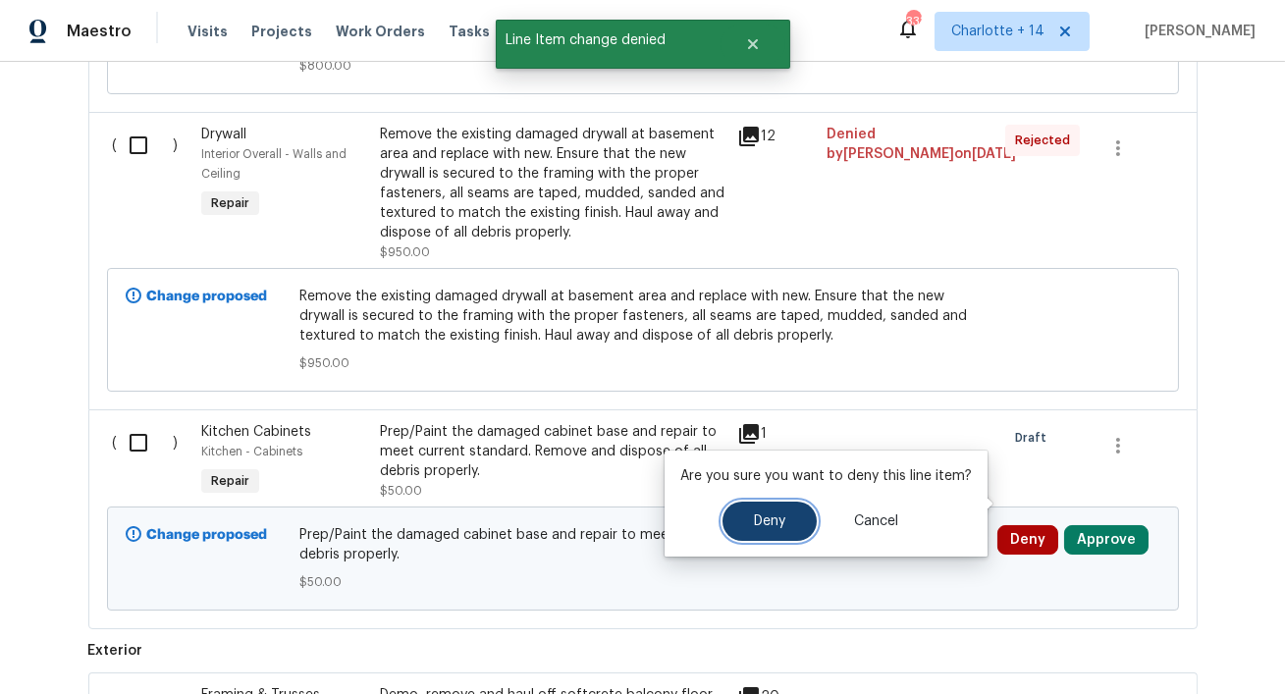
click at [775, 518] on span "Deny" at bounding box center [769, 522] width 31 height 15
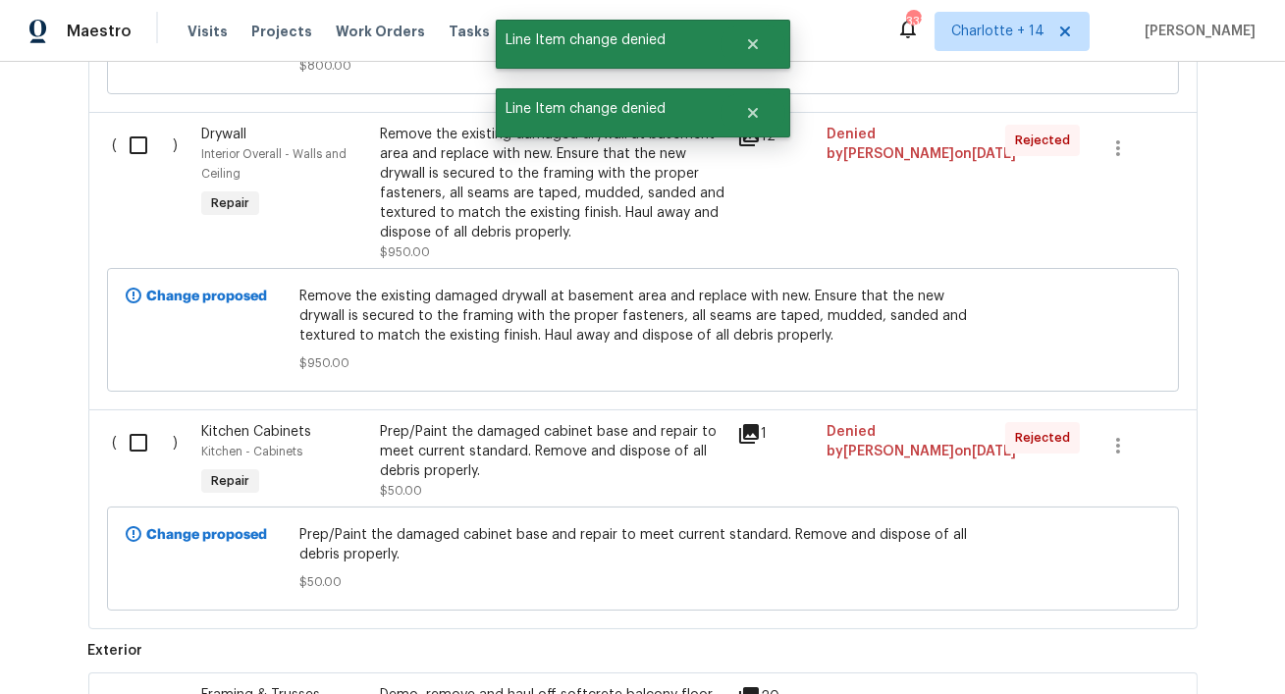
scroll to position [4664, 0]
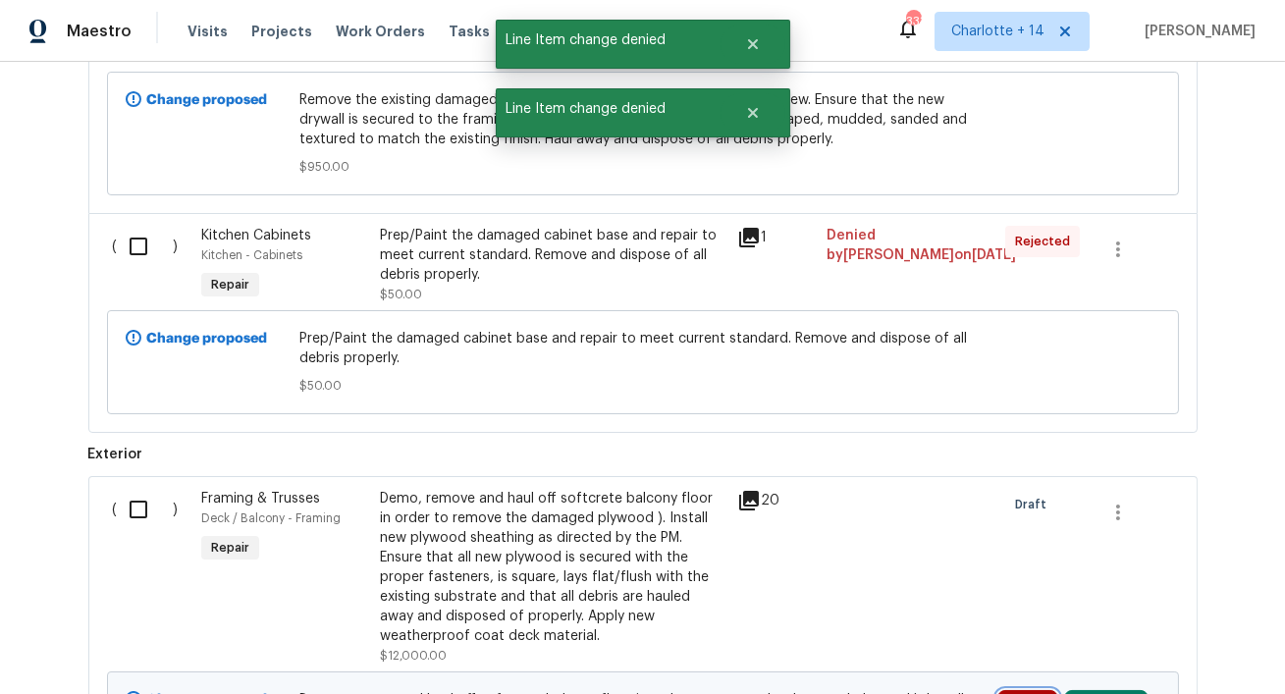
click at [1031, 690] on button "Deny" at bounding box center [1028, 704] width 61 height 29
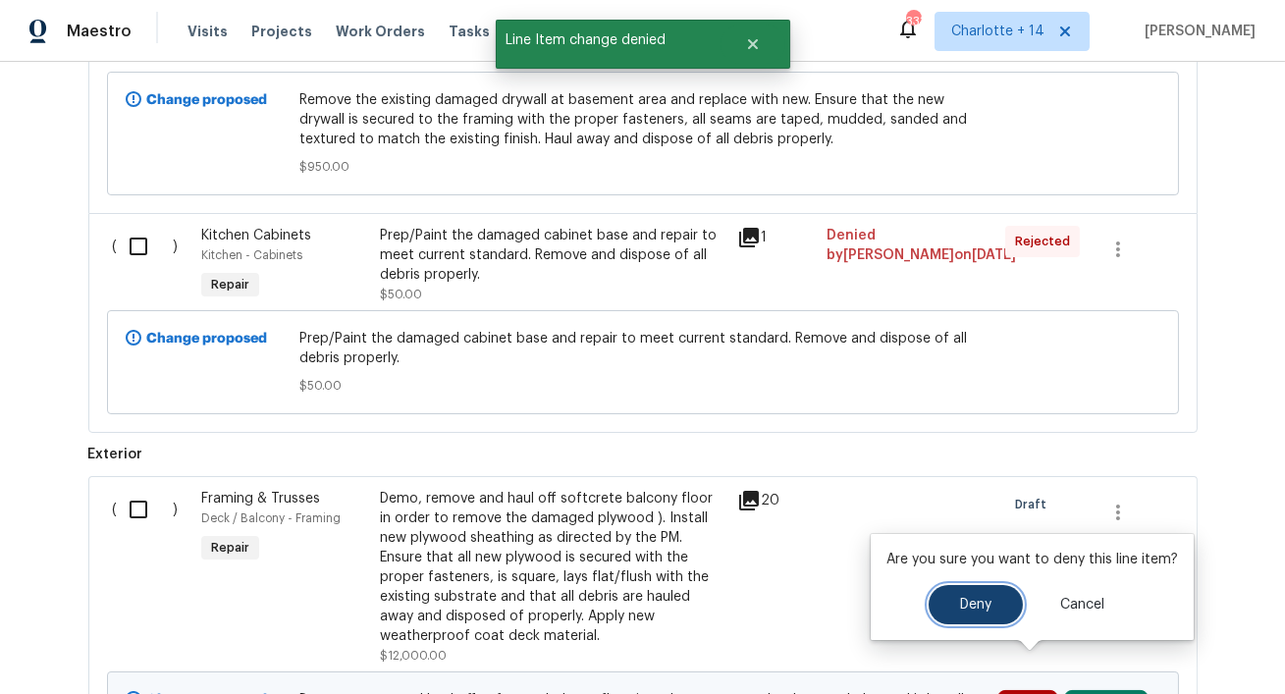
click at [951, 608] on button "Deny" at bounding box center [976, 604] width 94 height 39
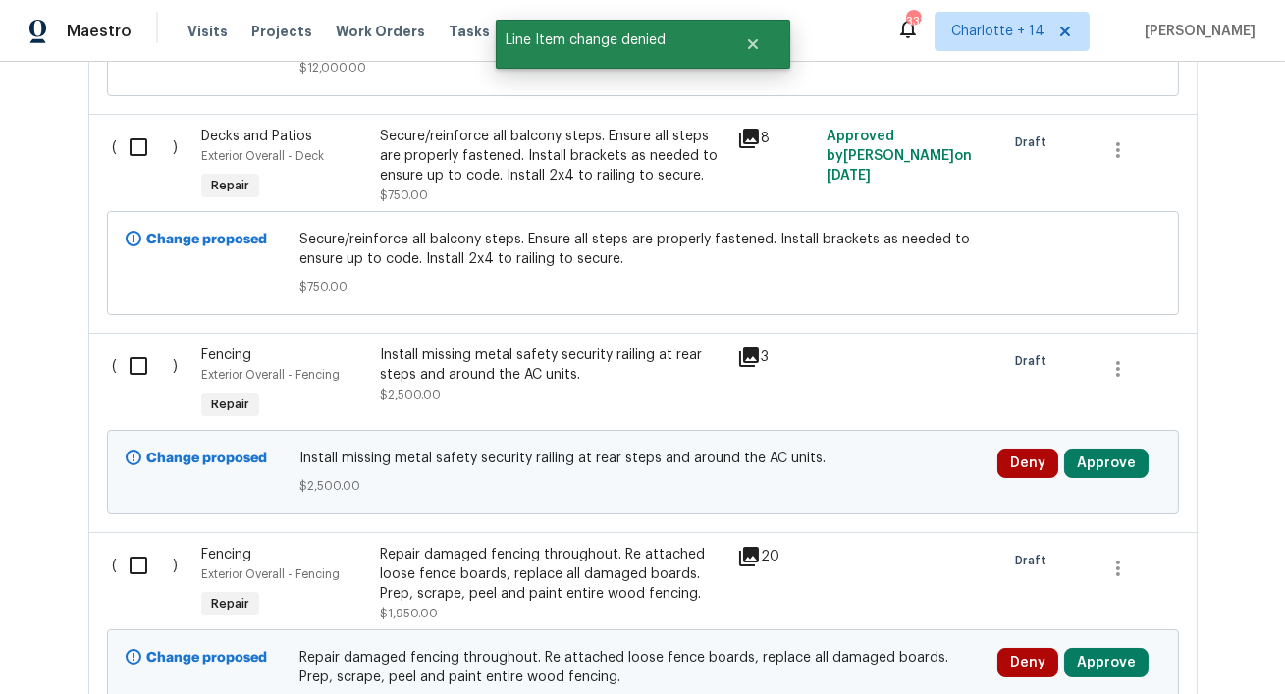
scroll to position [5395, 0]
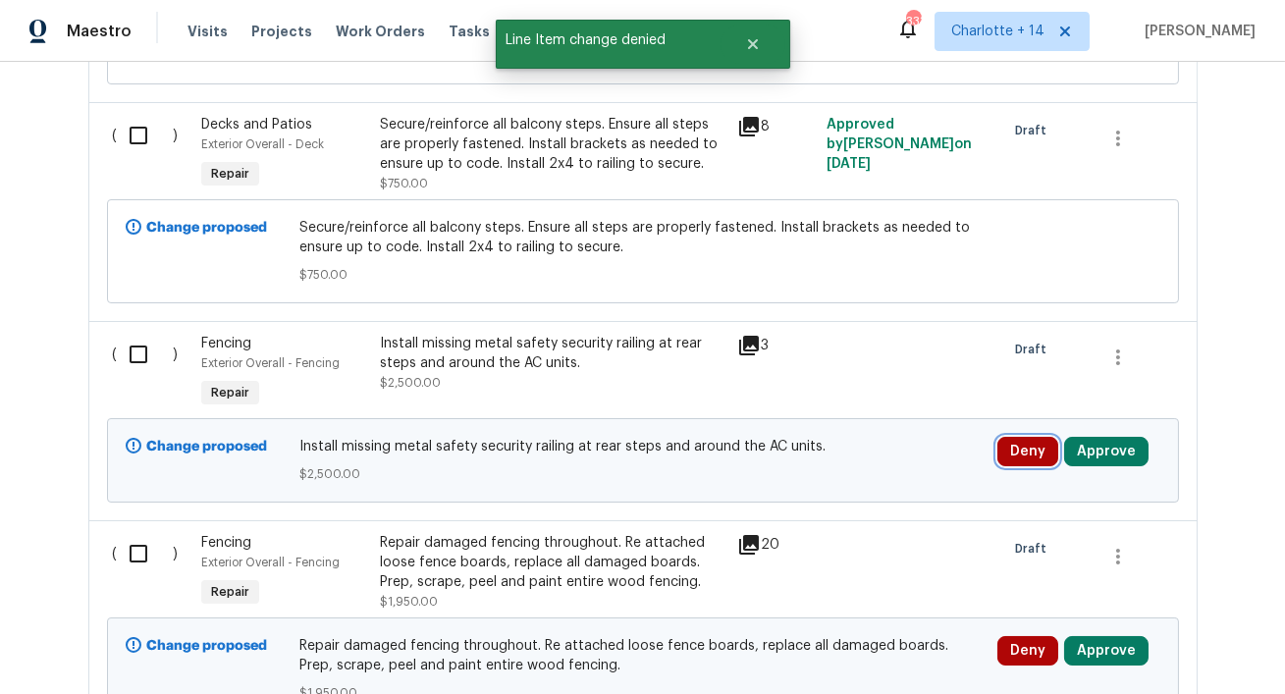
click at [1009, 437] on button "Deny" at bounding box center [1028, 451] width 61 height 29
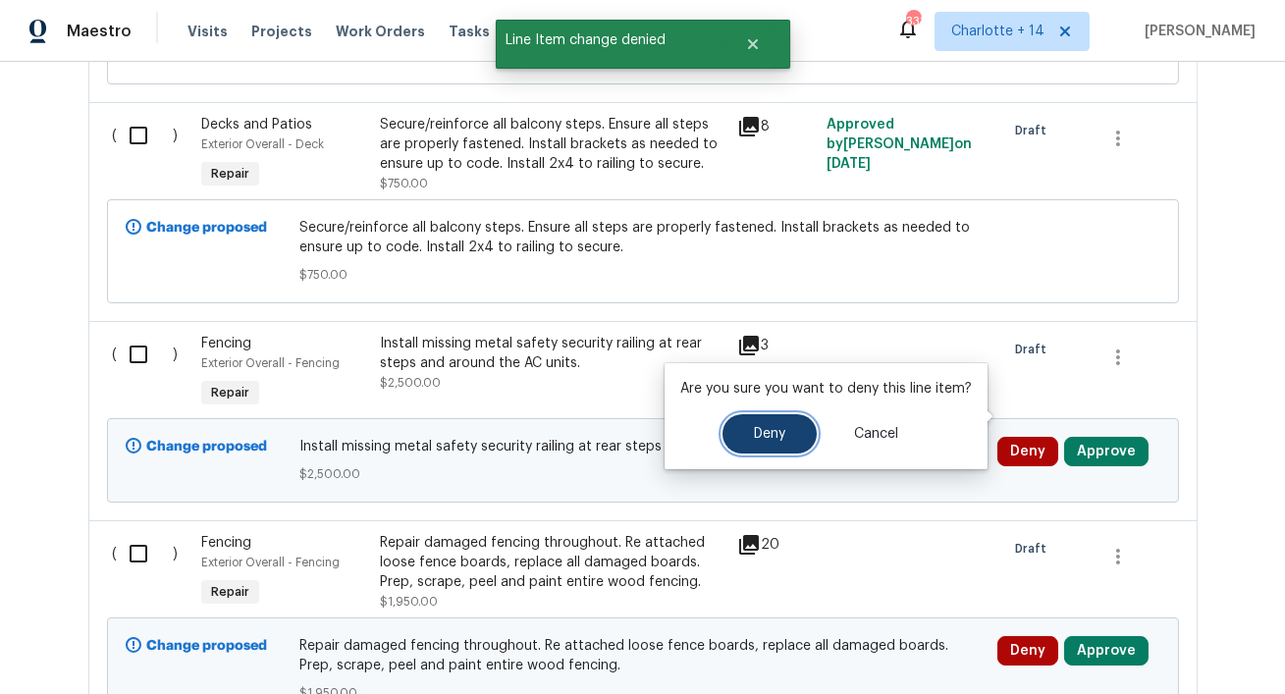
click at [747, 427] on button "Deny" at bounding box center [770, 433] width 94 height 39
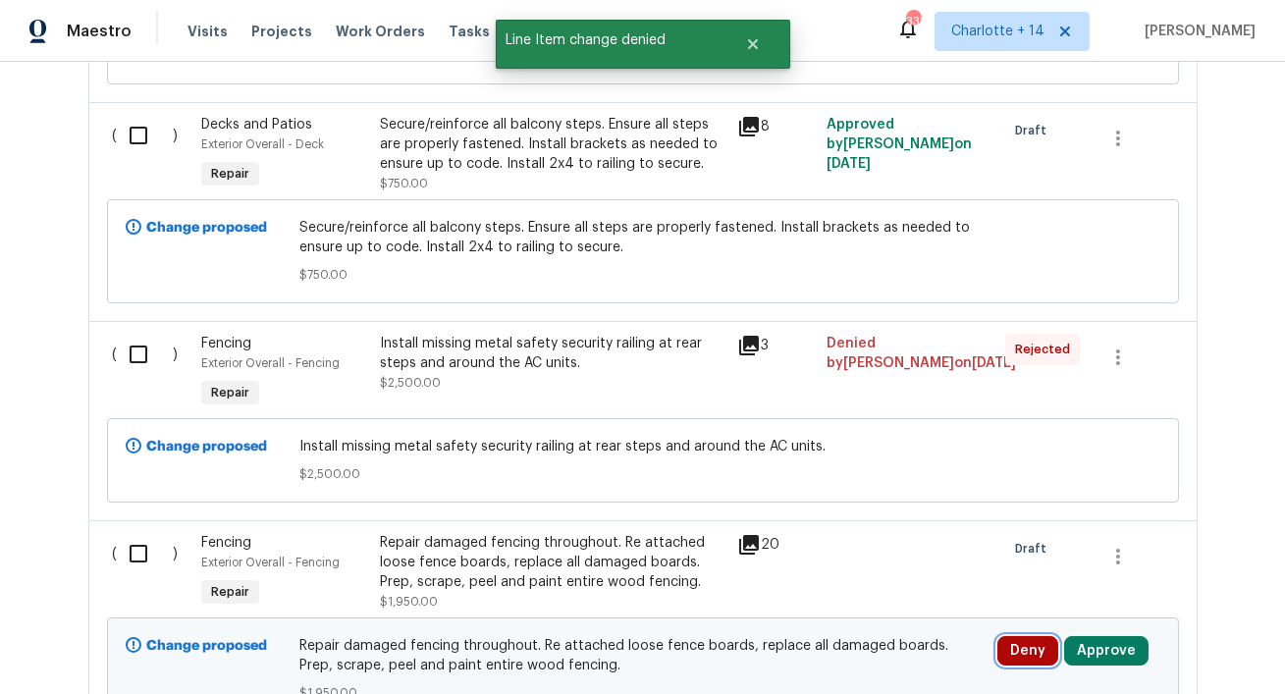
click at [1024, 636] on button "Deny" at bounding box center [1028, 650] width 61 height 29
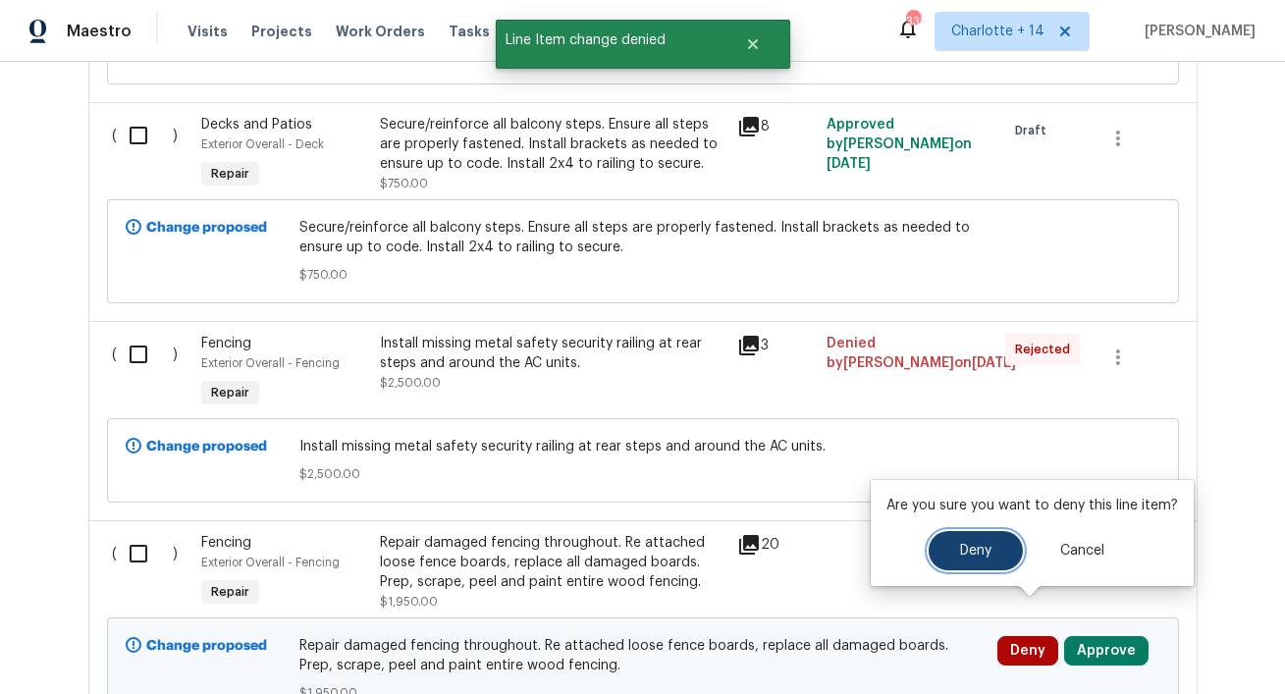
click at [963, 547] on span "Deny" at bounding box center [975, 551] width 31 height 15
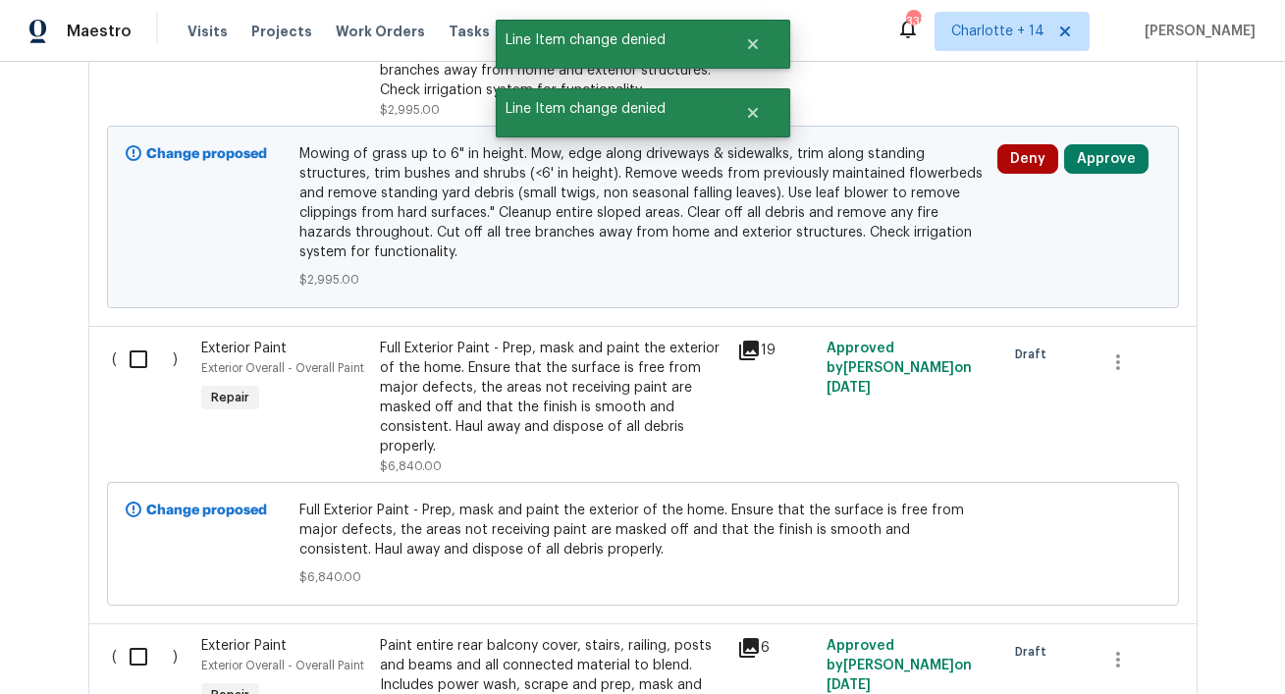
scroll to position [6095, 0]
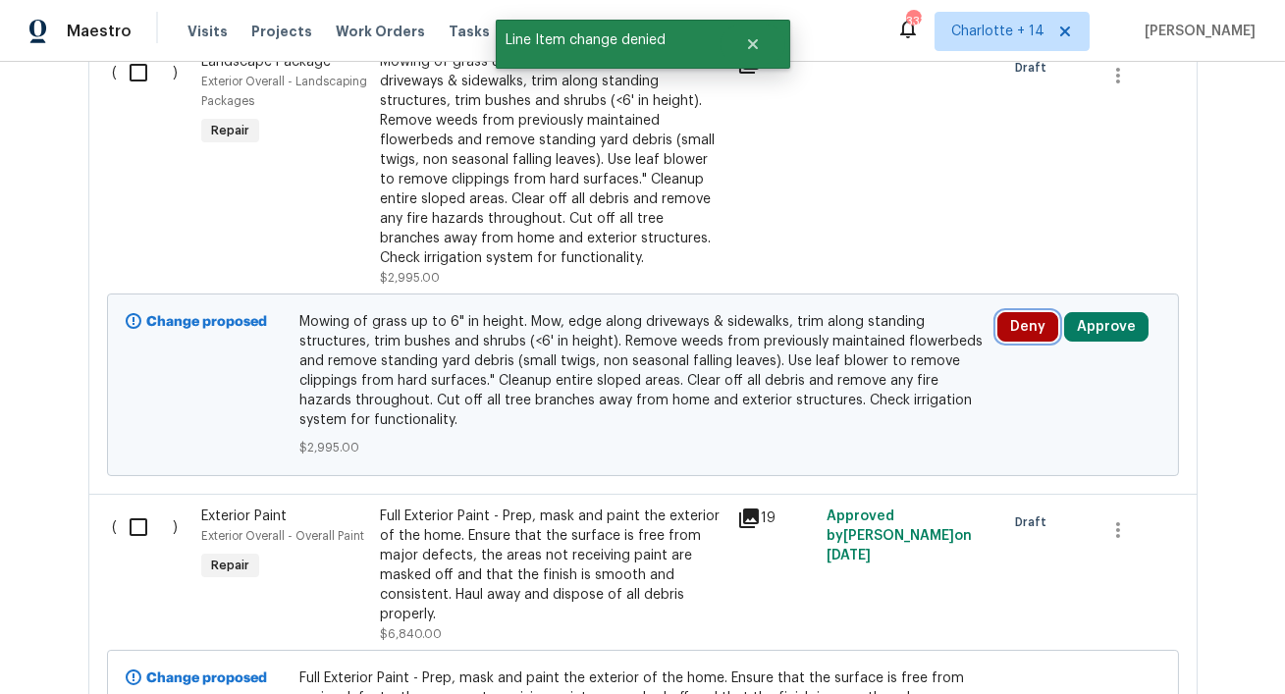
click at [1030, 312] on button "Deny" at bounding box center [1028, 326] width 61 height 29
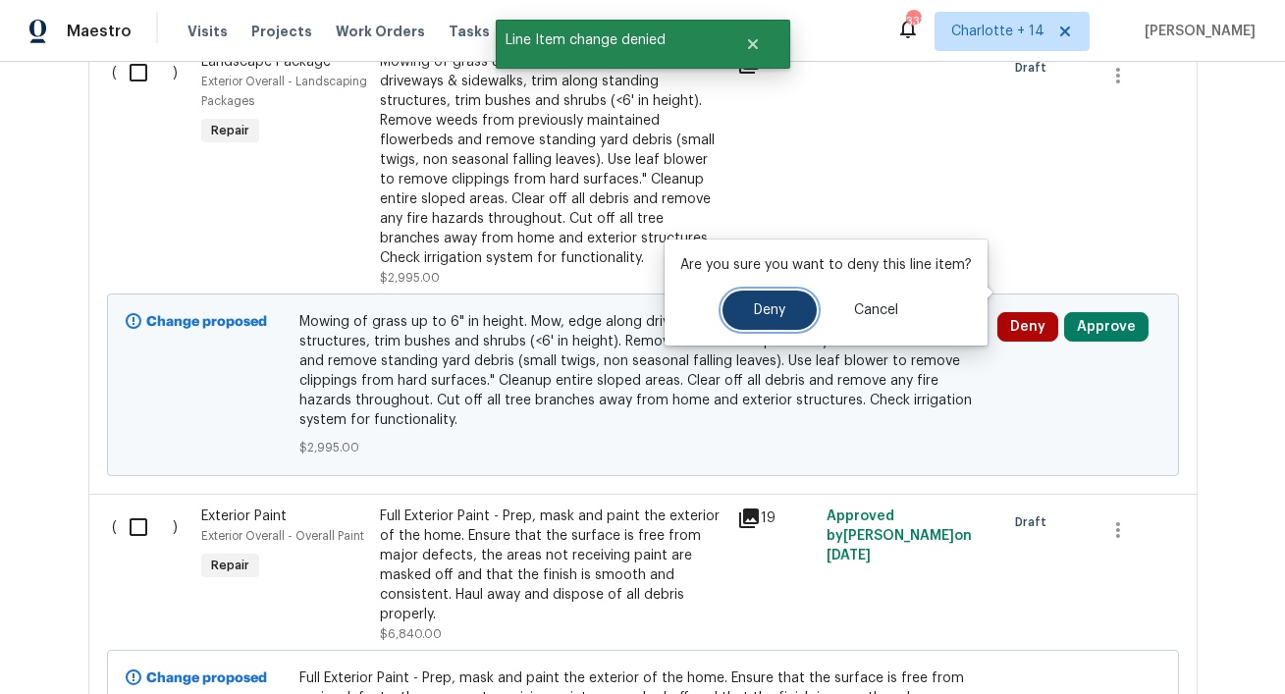
click at [746, 312] on button "Deny" at bounding box center [770, 310] width 94 height 39
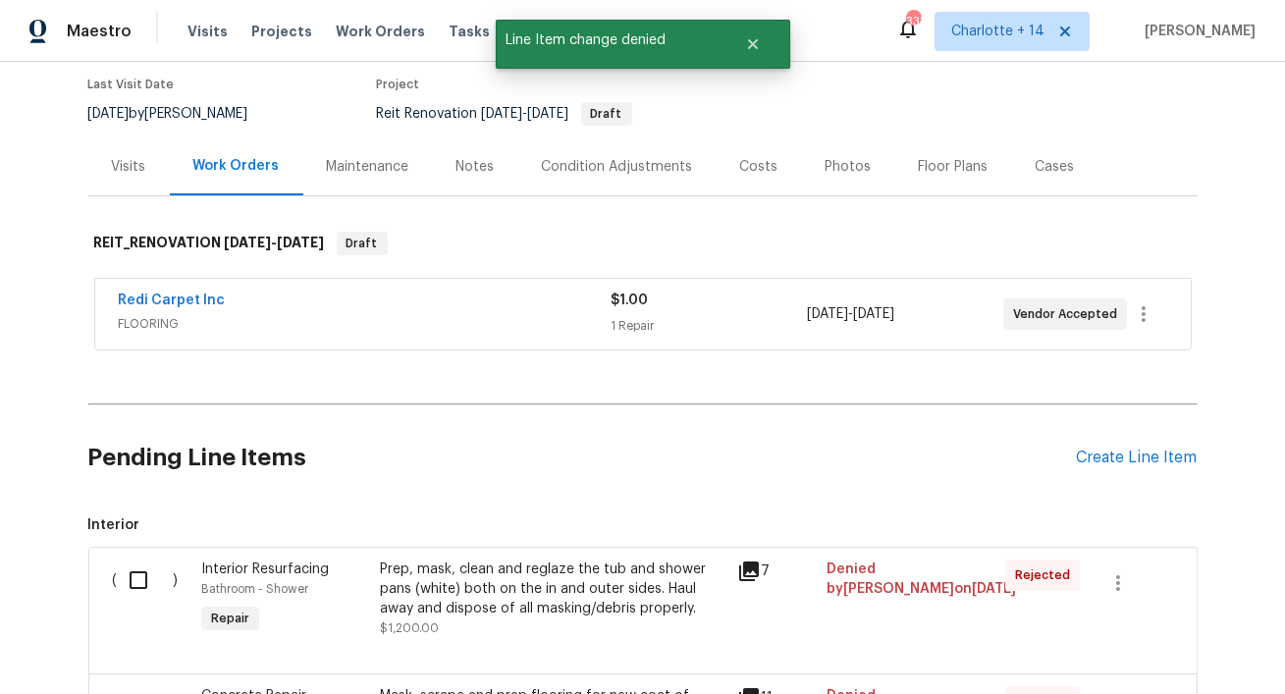
scroll to position [0, 0]
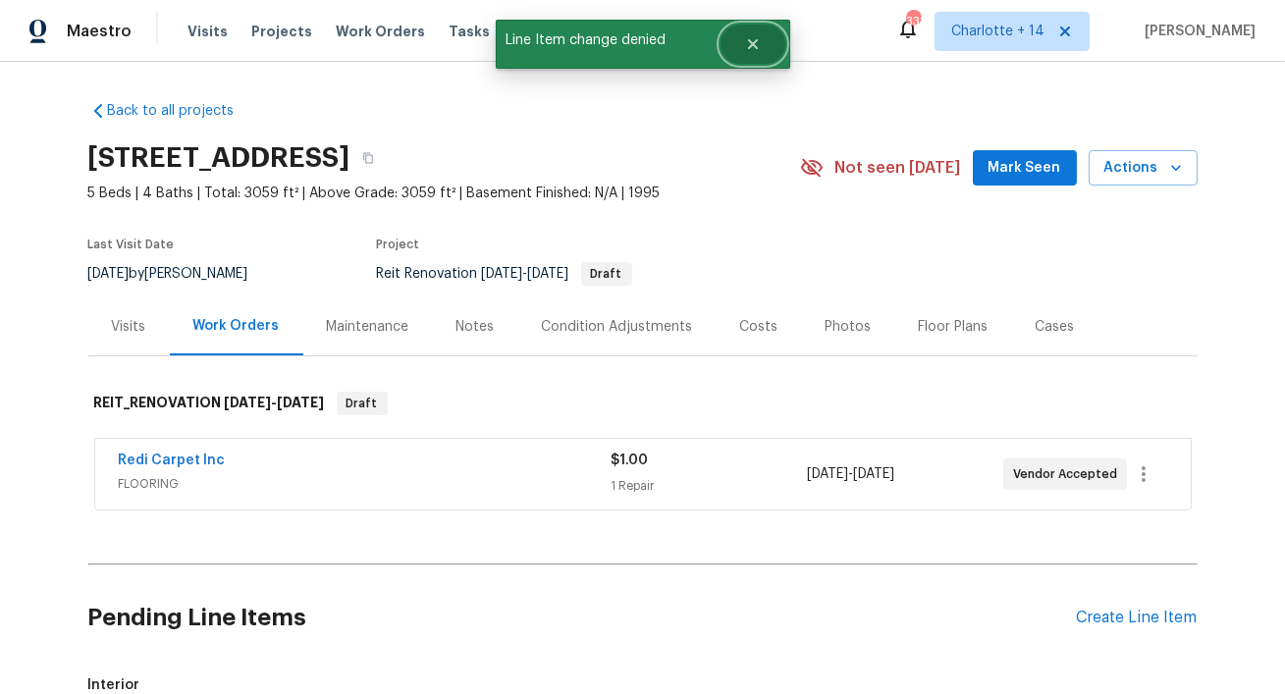
click at [749, 50] on icon "Close" at bounding box center [753, 44] width 16 height 16
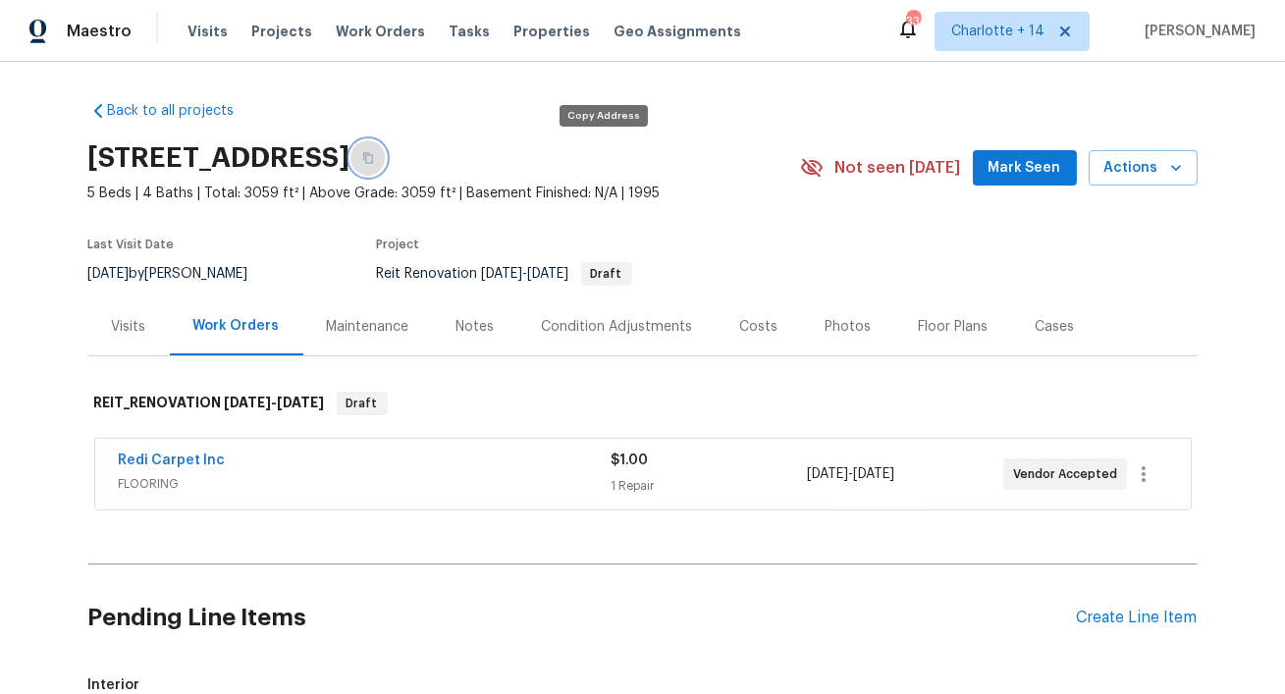
click at [386, 147] on button "button" at bounding box center [368, 157] width 35 height 35
